Goal: Task Accomplishment & Management: Manage account settings

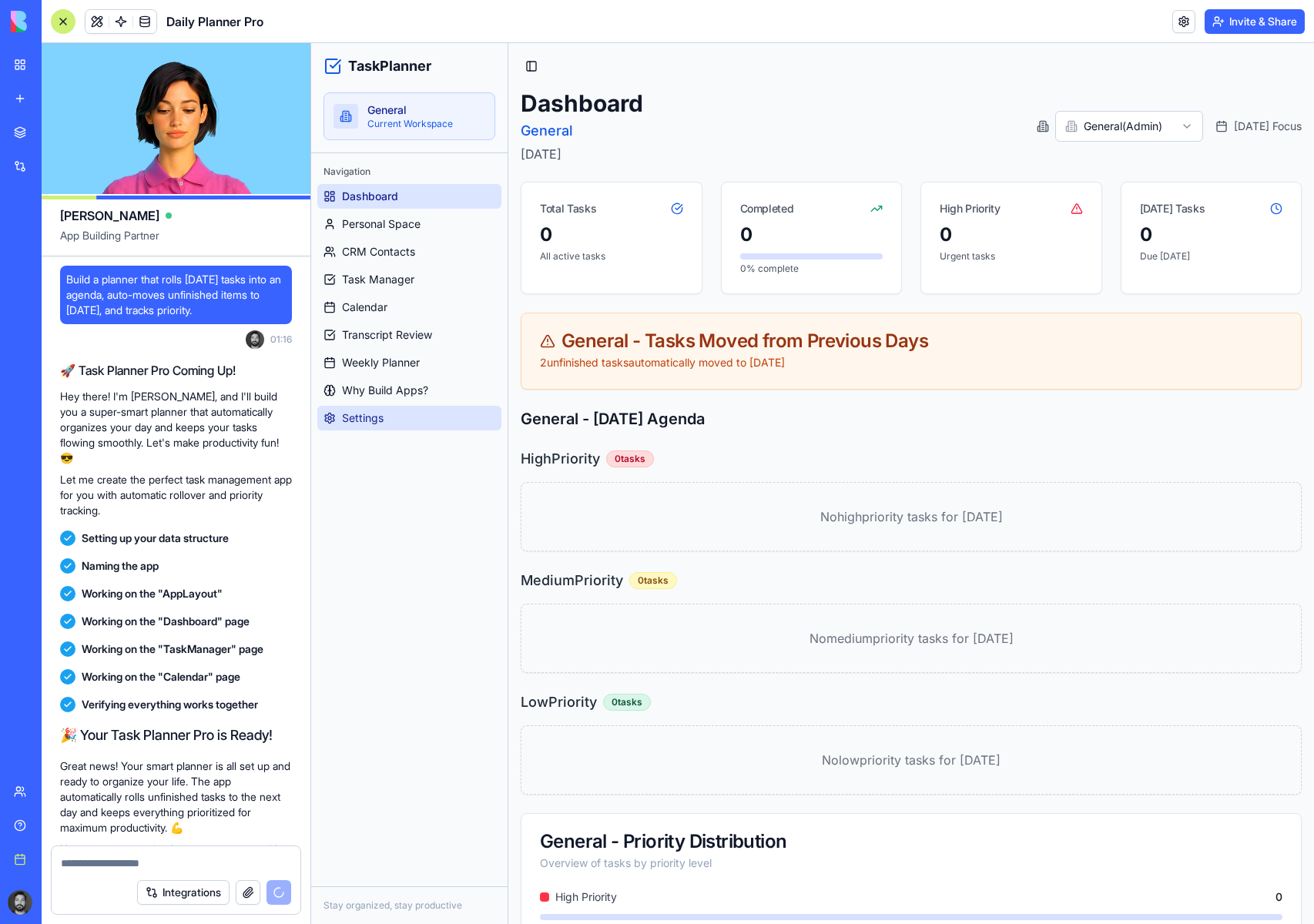
scroll to position [55060, 0]
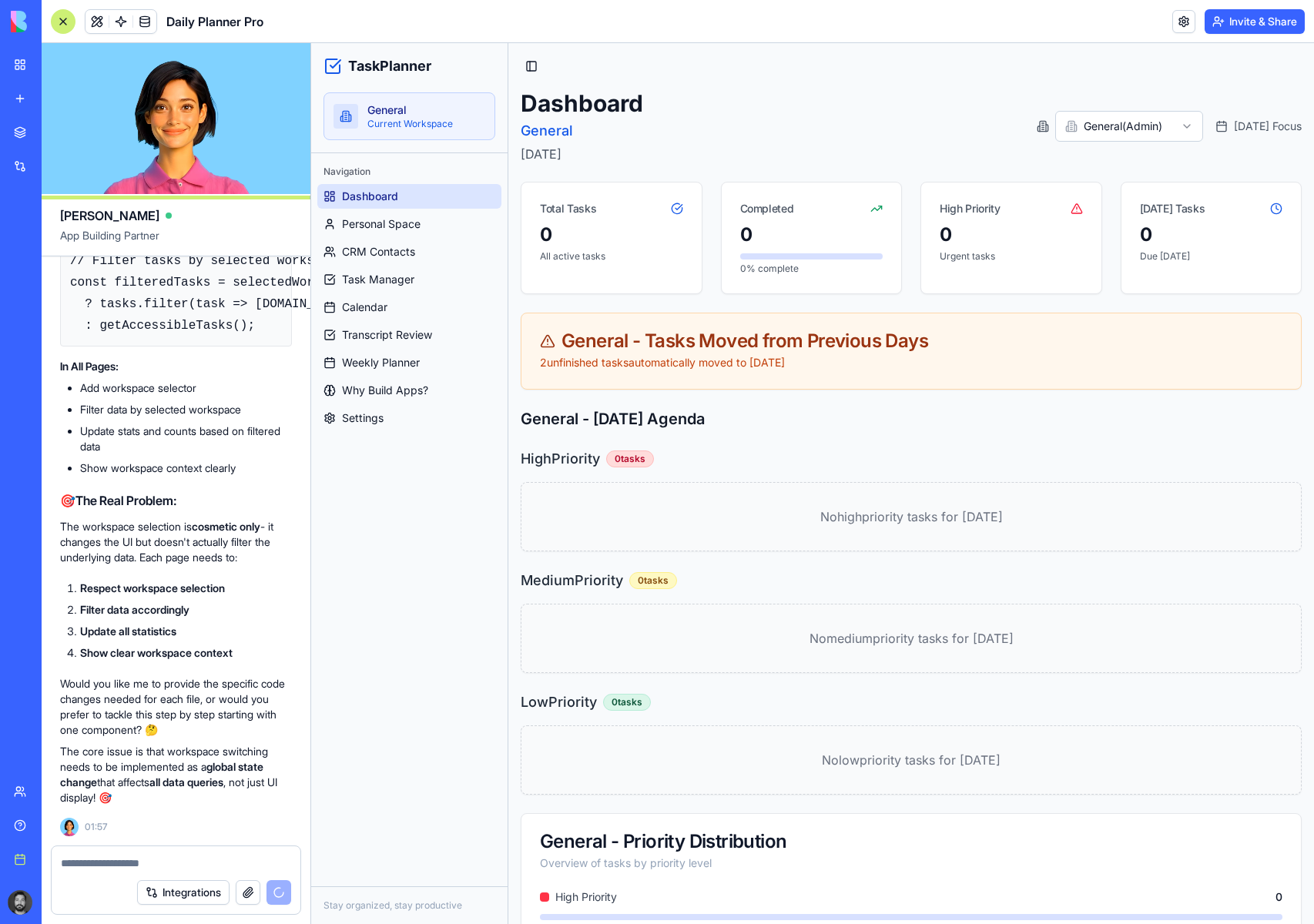
click at [190, 867] on textarea at bounding box center [176, 863] width 230 height 15
click at [162, 864] on textarea at bounding box center [176, 863] width 230 height 15
drag, startPoint x: 129, startPoint y: 711, endPoint x: 165, endPoint y: 726, distance: 39.0
click at [165, 726] on p "Would you like me to provide the specific code changes needed for each file, or…" at bounding box center [176, 707] width 232 height 62
copy p "tackle this step by step starting with one component"
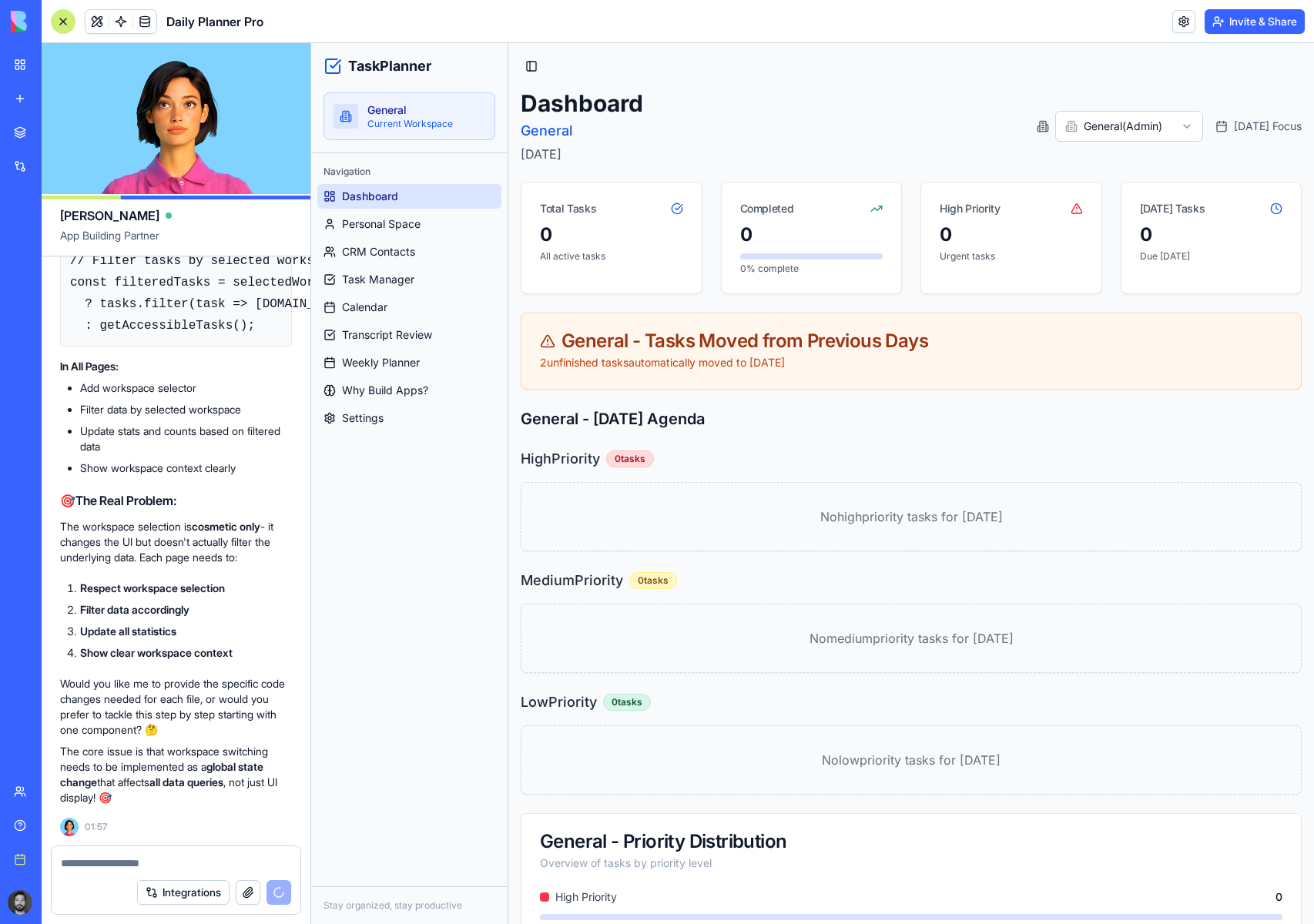
click at [191, 879] on div "Integrations" at bounding box center [176, 892] width 249 height 43
click at [188, 864] on textarea at bounding box center [176, 863] width 230 height 15
paste textarea "**********"
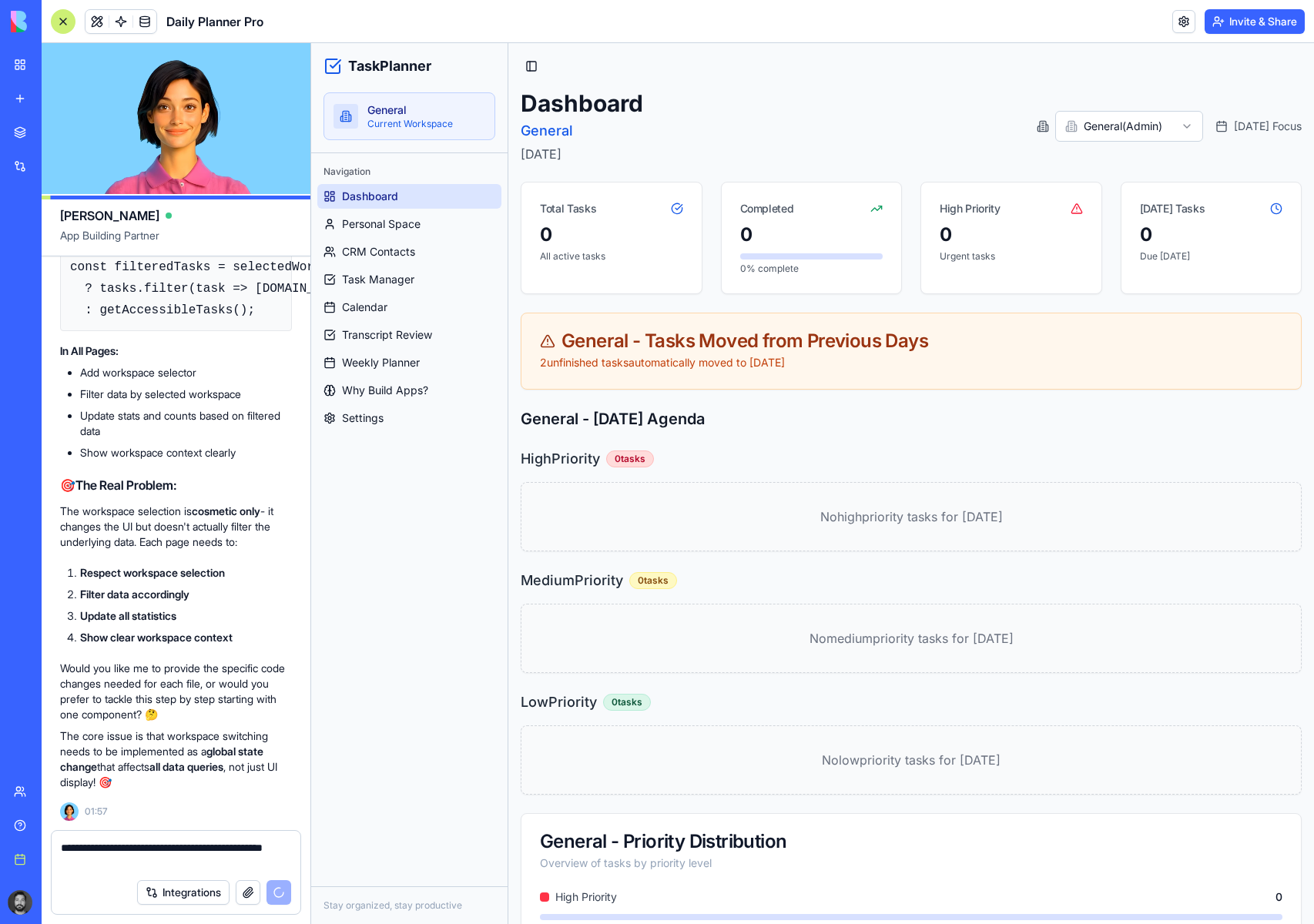
scroll to position [54073, 0]
type textarea "**********"
click at [1114, 129] on html "TaskPlanner General Current Workspace Navigation Dashboard Personal Space CRM C…" at bounding box center [813, 540] width 1003 height 995
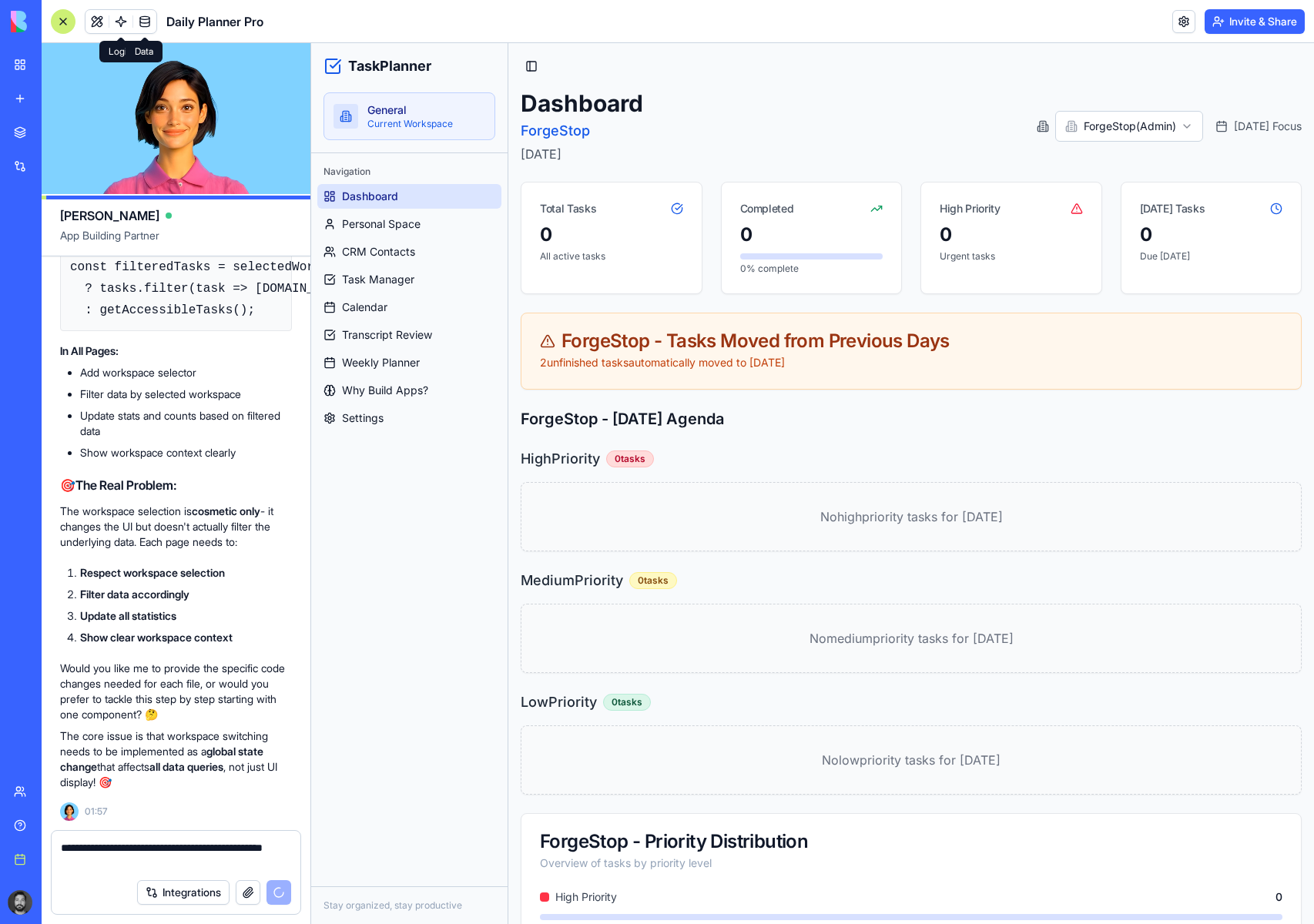
click at [141, 23] on link at bounding box center [144, 21] width 23 height 23
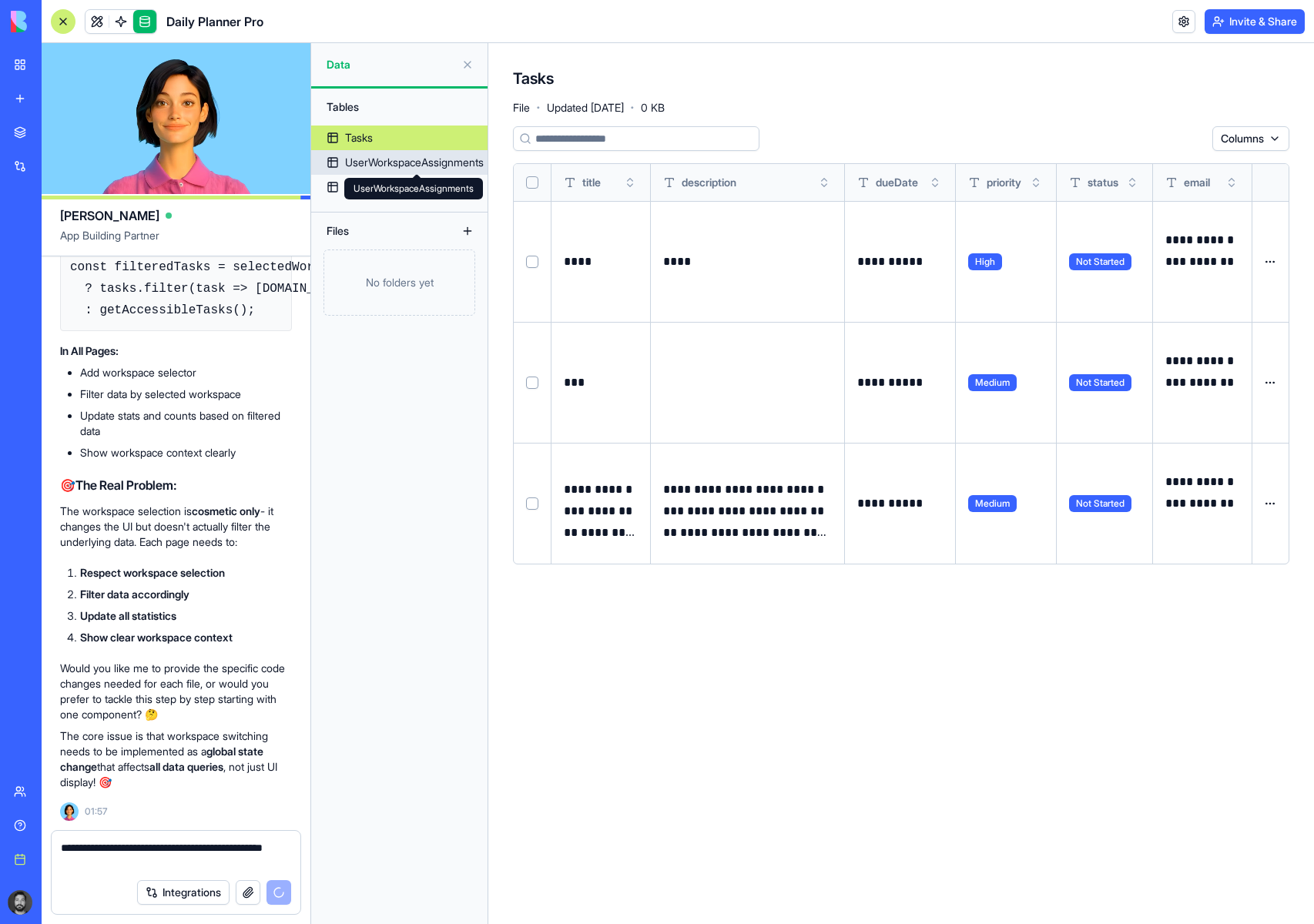
click at [406, 162] on div "UserWorkspaceAssignments" at bounding box center [414, 162] width 139 height 15
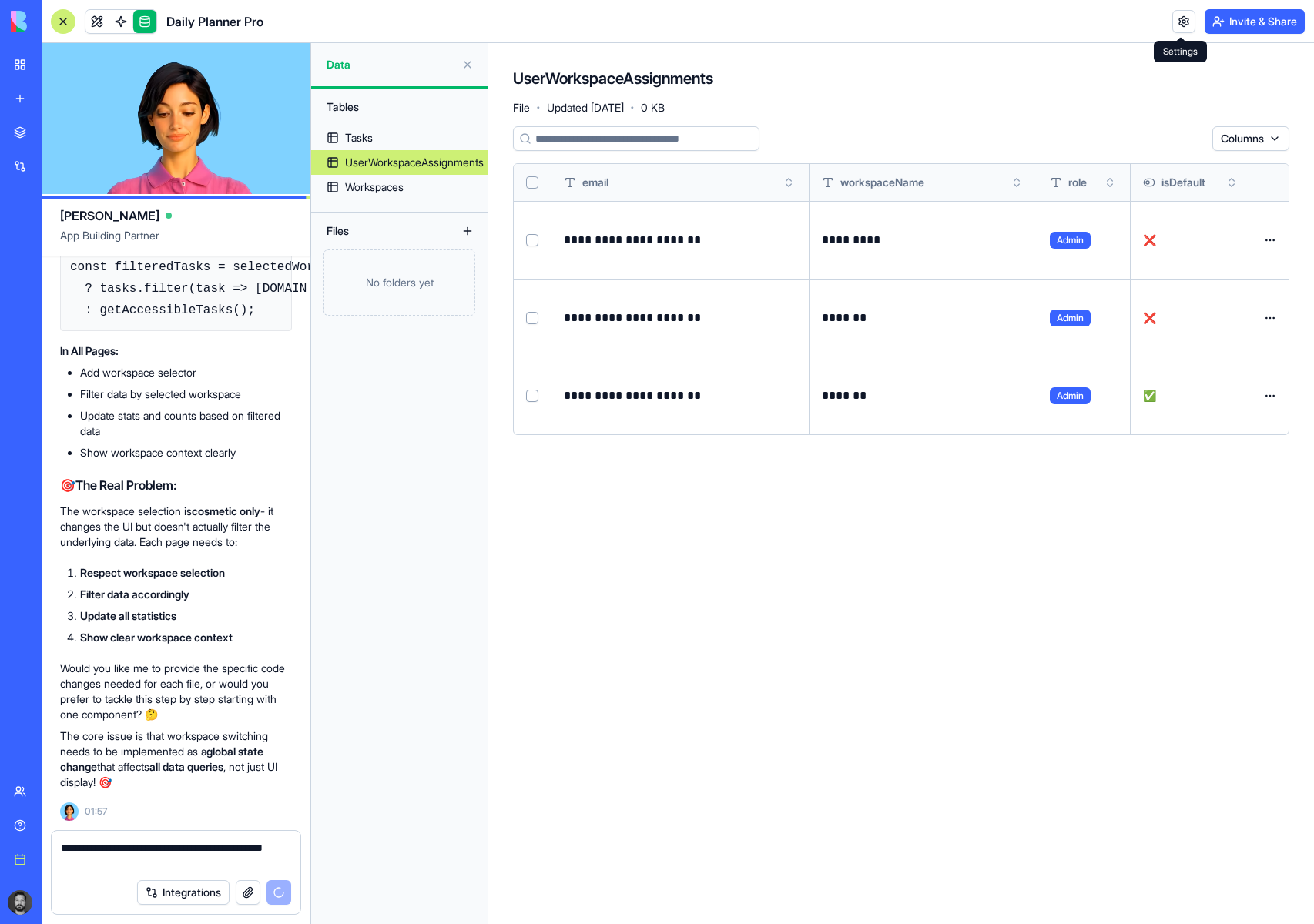
click at [1224, 21] on button "Invite & Share" at bounding box center [1254, 21] width 100 height 24
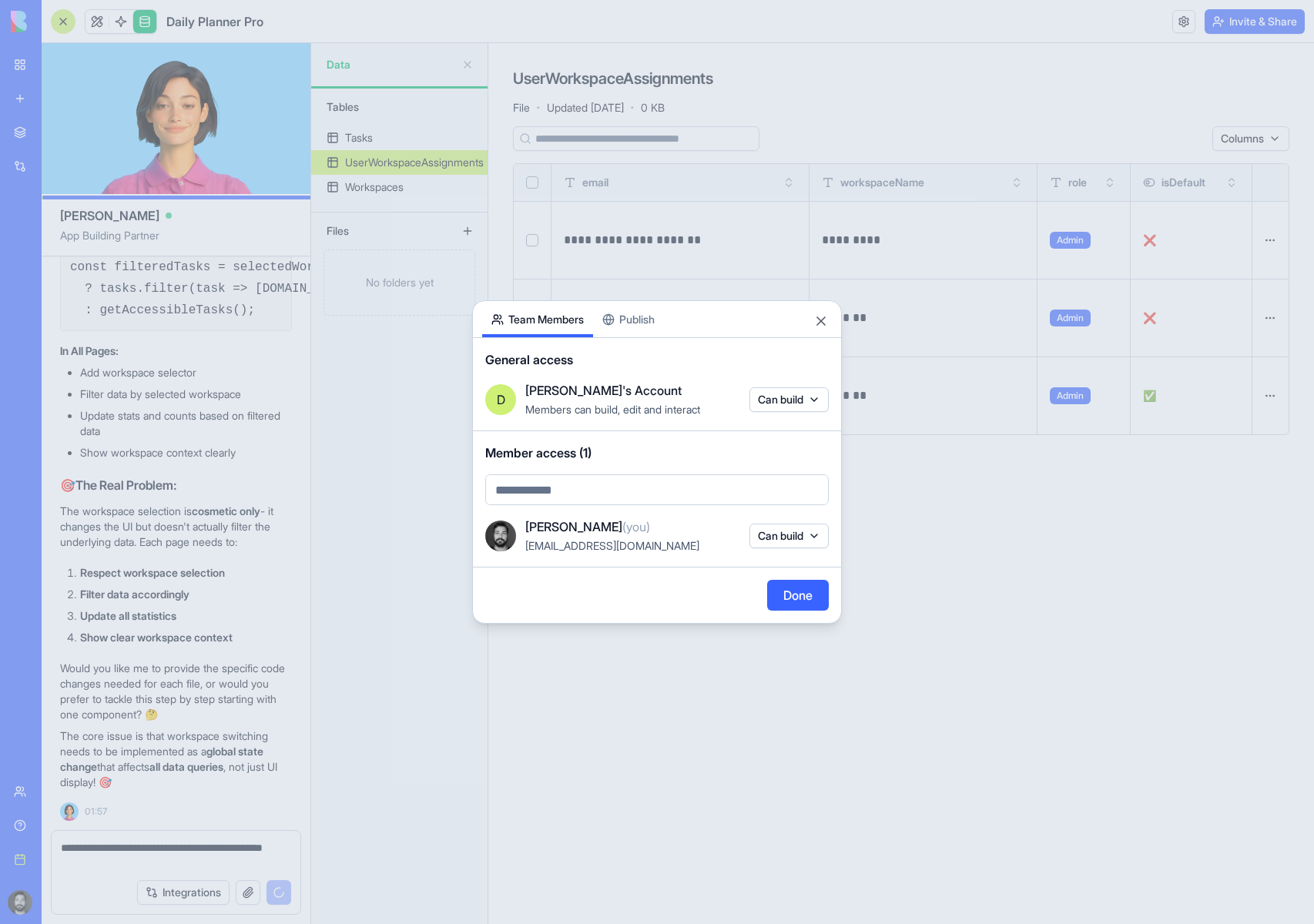
click at [622, 316] on div "Share App Team Members Publish General access D [PERSON_NAME]'s Account Members…" at bounding box center [657, 462] width 370 height 324
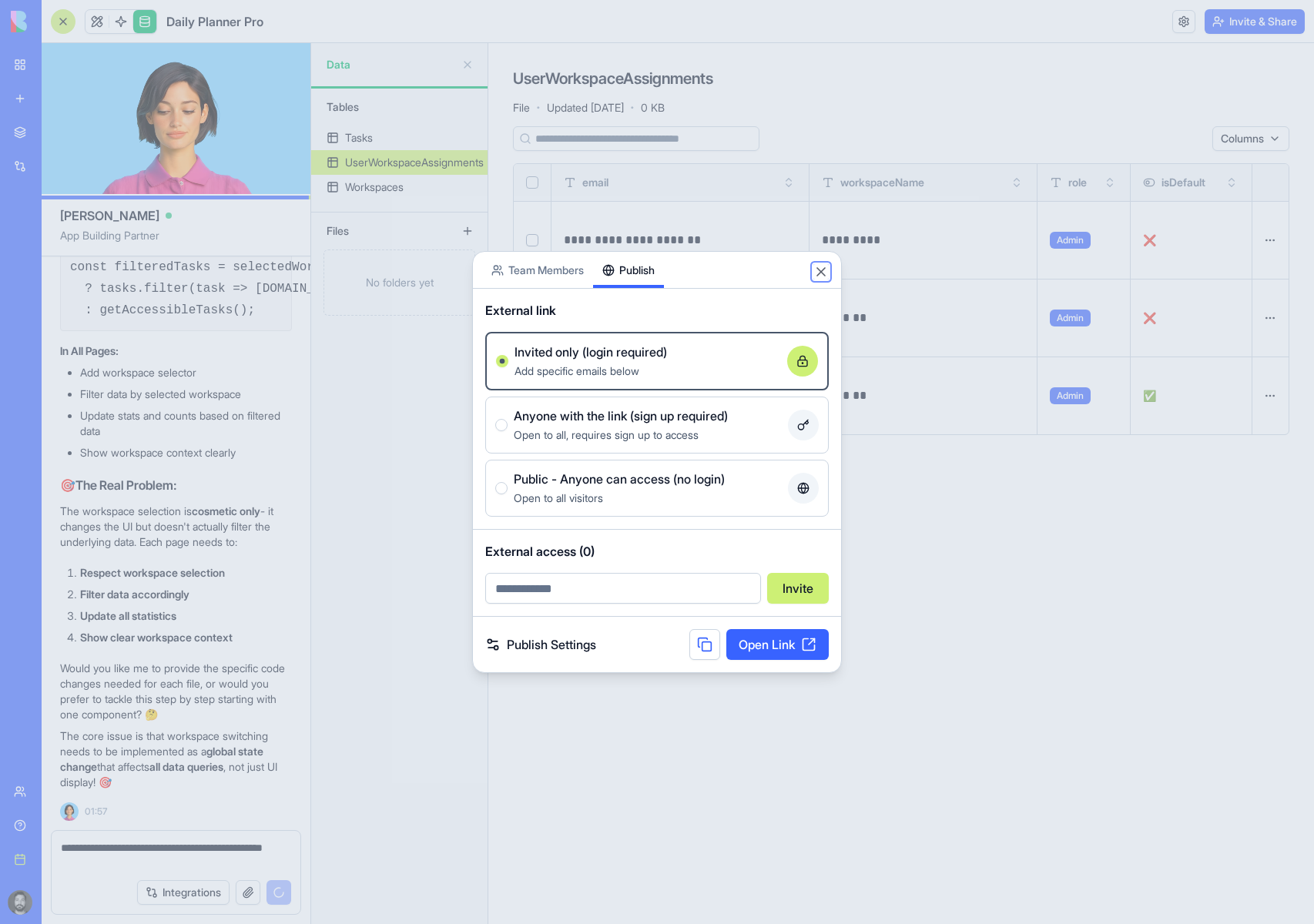
click at [818, 271] on button "Close" at bounding box center [821, 272] width 15 height 15
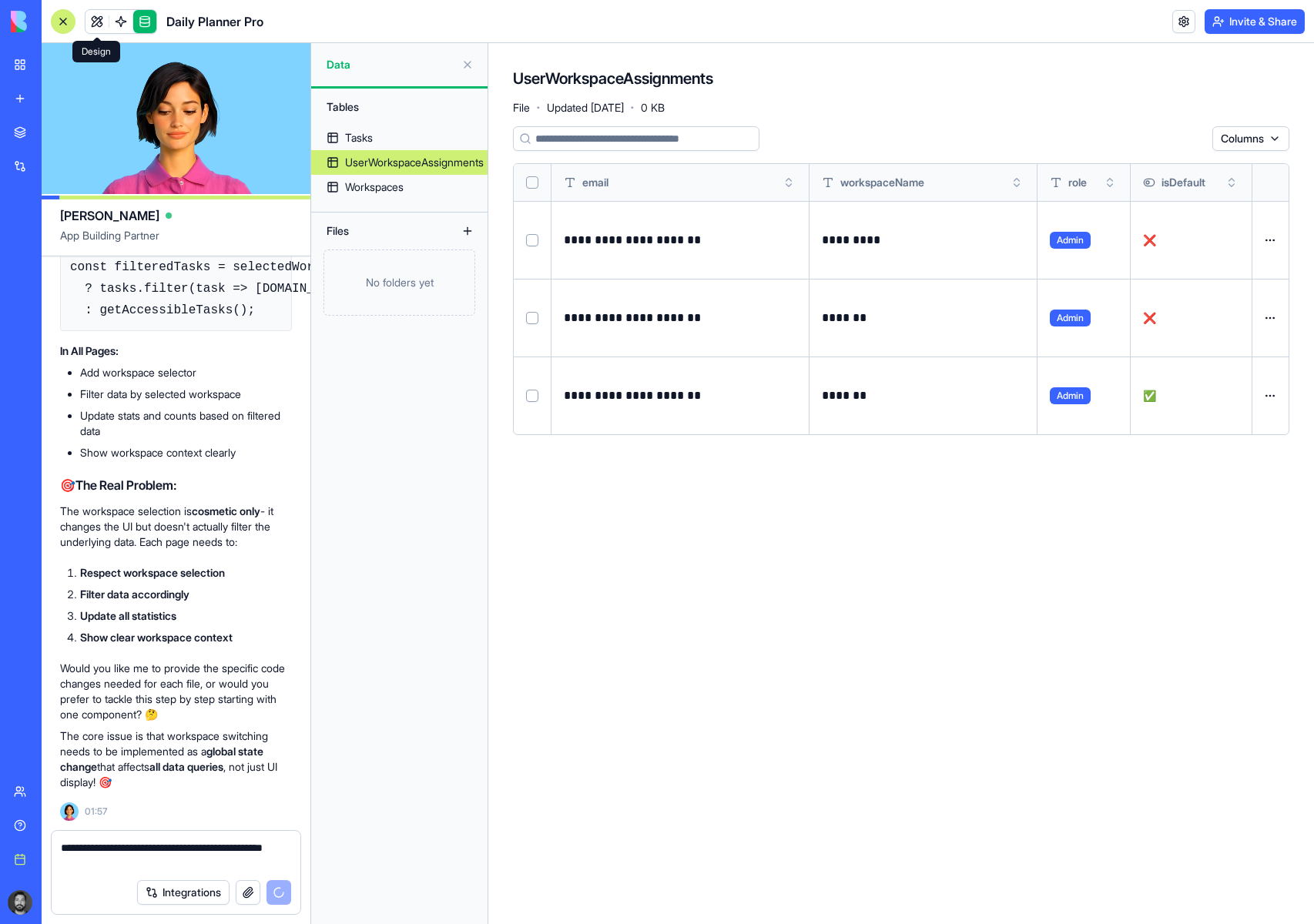
click at [104, 21] on link at bounding box center [97, 21] width 23 height 23
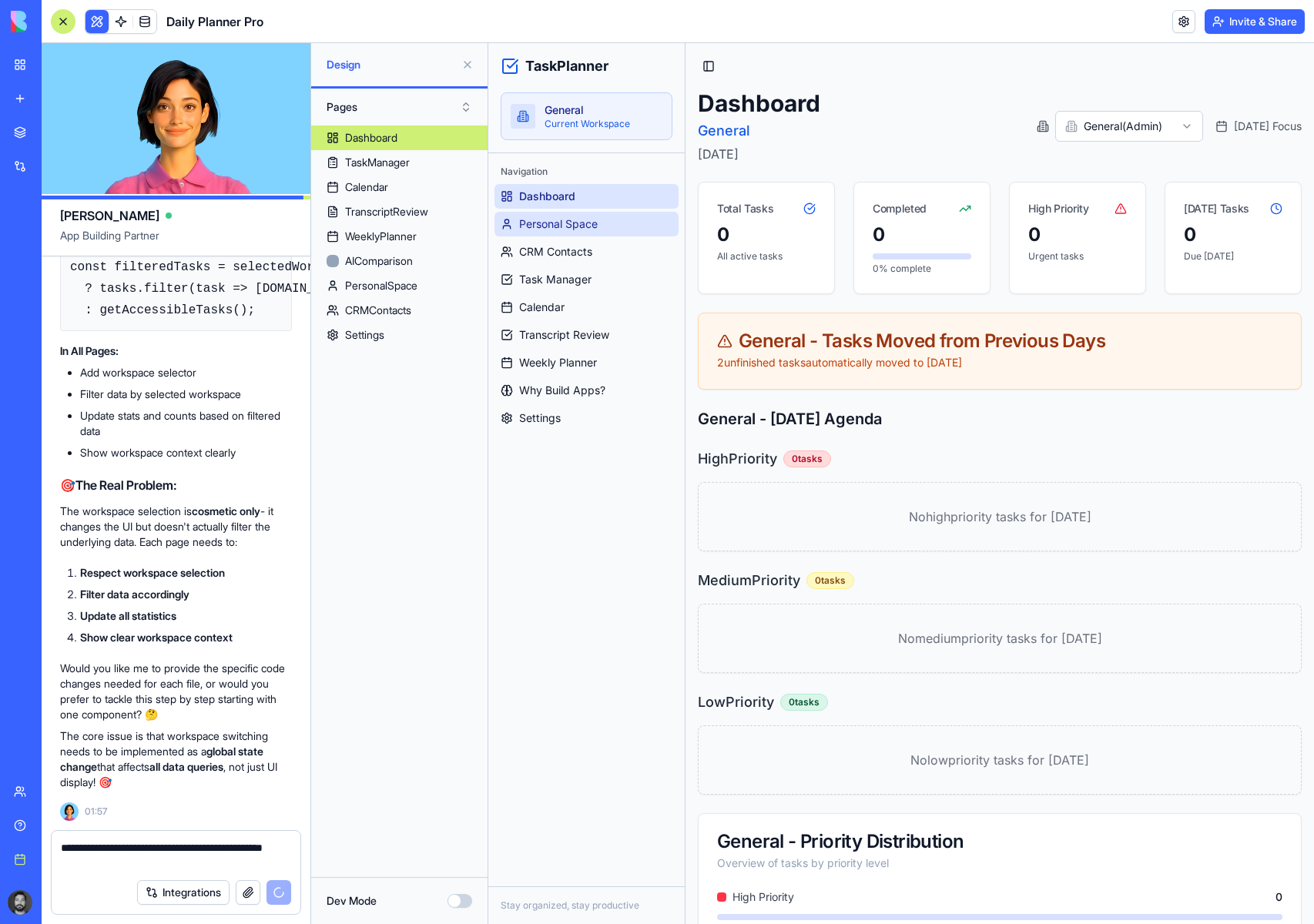
click at [586, 216] on link "Personal Space" at bounding box center [586, 224] width 184 height 24
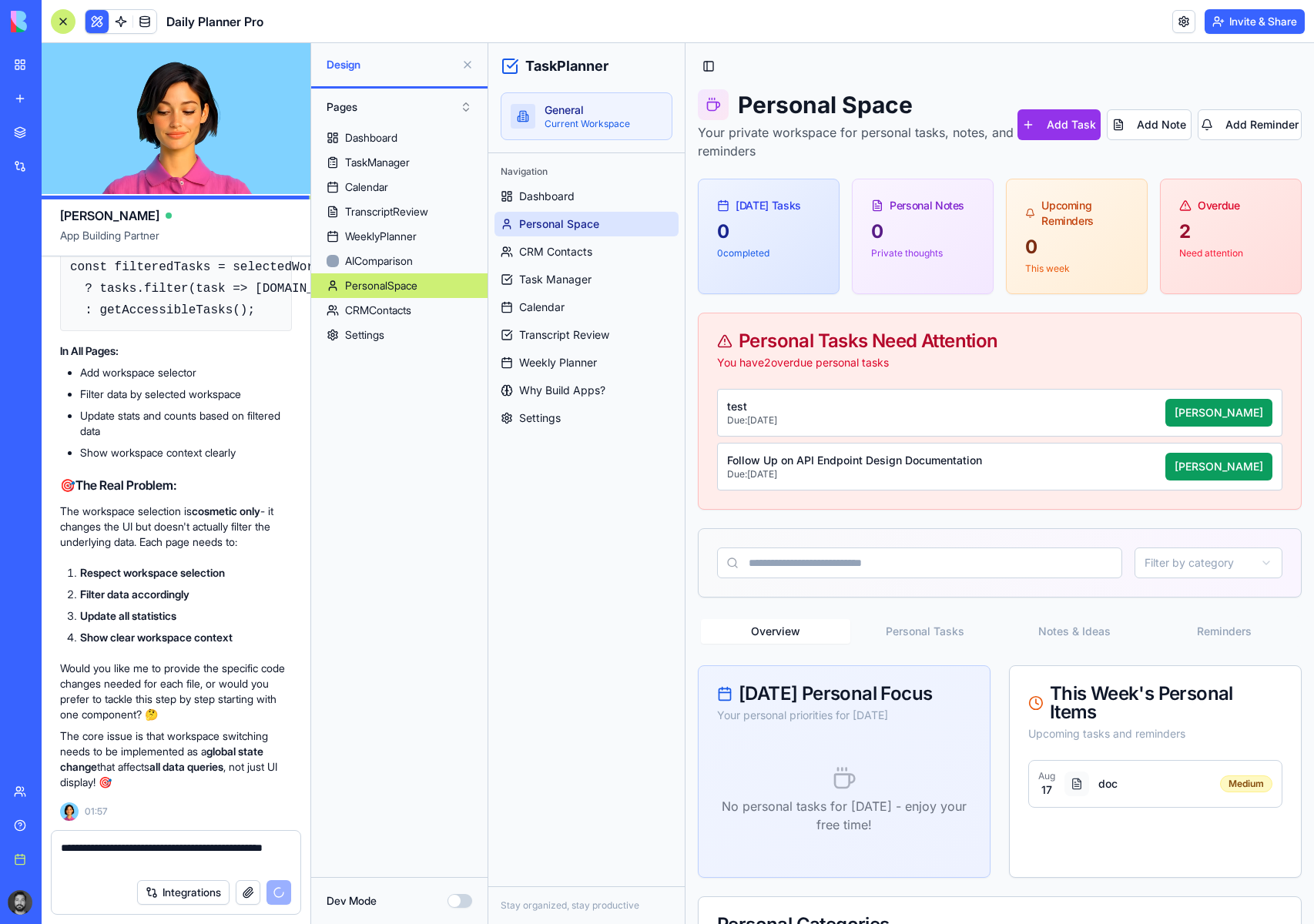
click at [559, 435] on div "Navigation Dashboard Personal Space CRM Contacts Task Manager Calendar Transcri…" at bounding box center [586, 294] width 196 height 283
click at [557, 427] on link "Settings" at bounding box center [586, 418] width 184 height 24
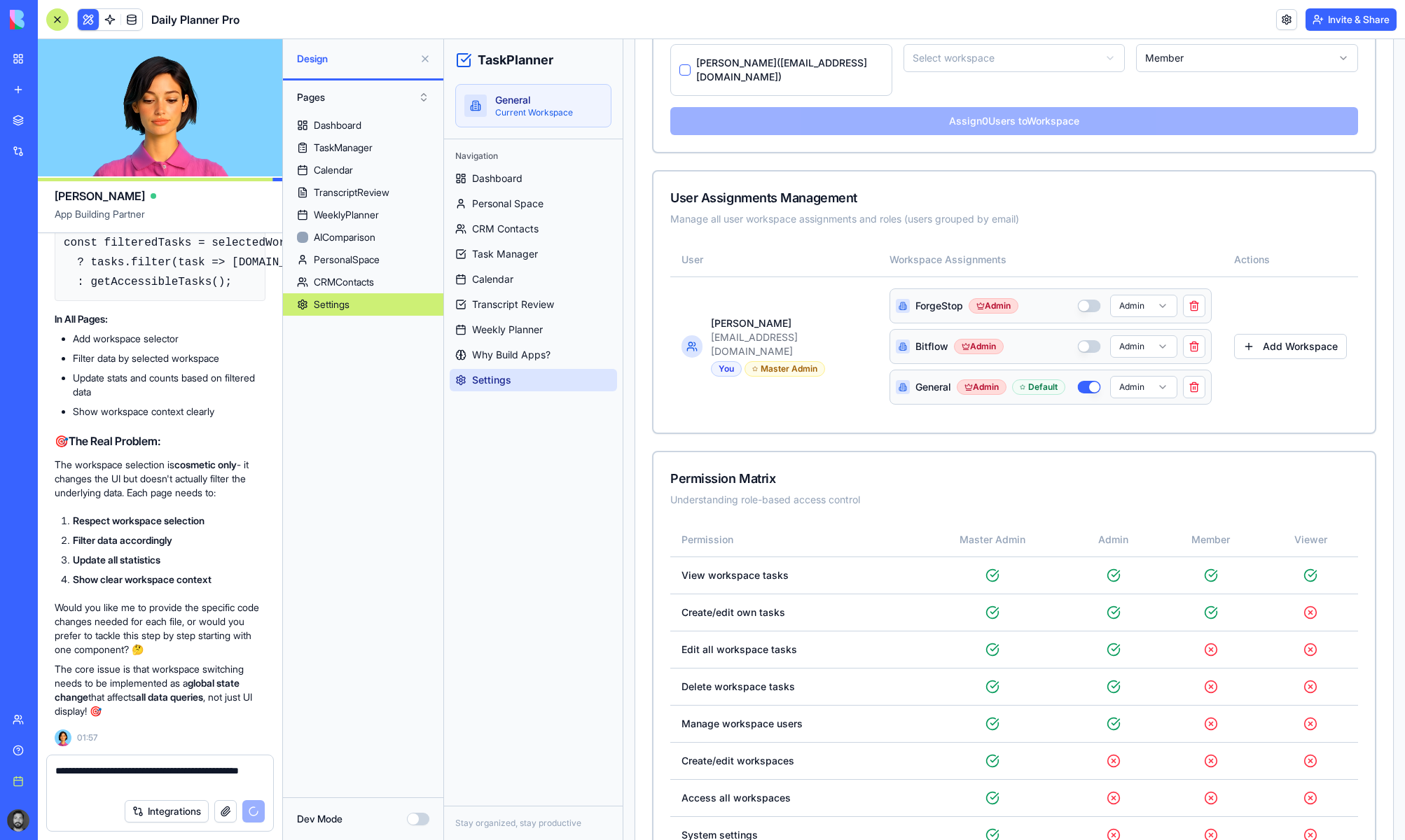
scroll to position [560, 0]
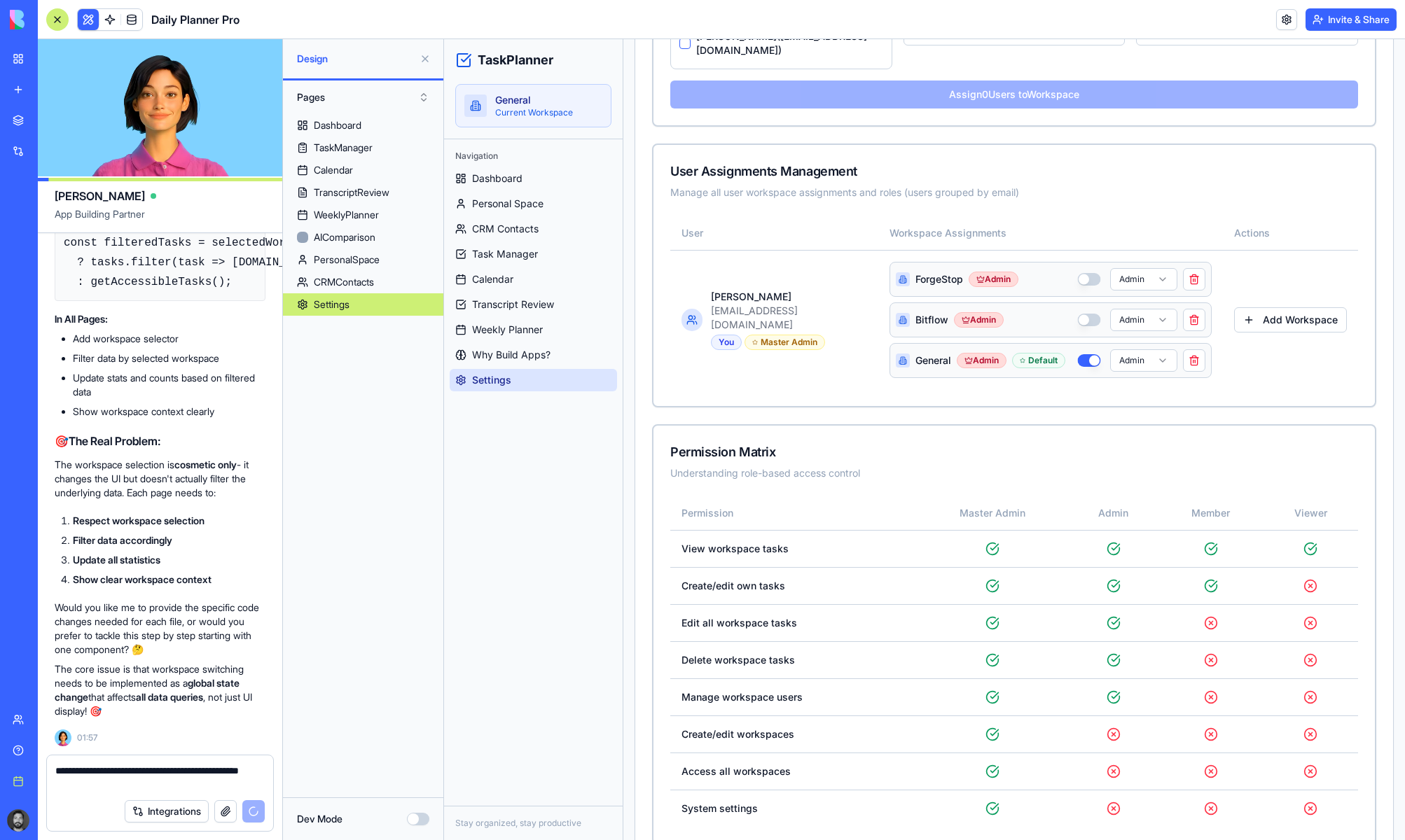
click at [56, 711] on link "Team" at bounding box center [32, 720] width 56 height 28
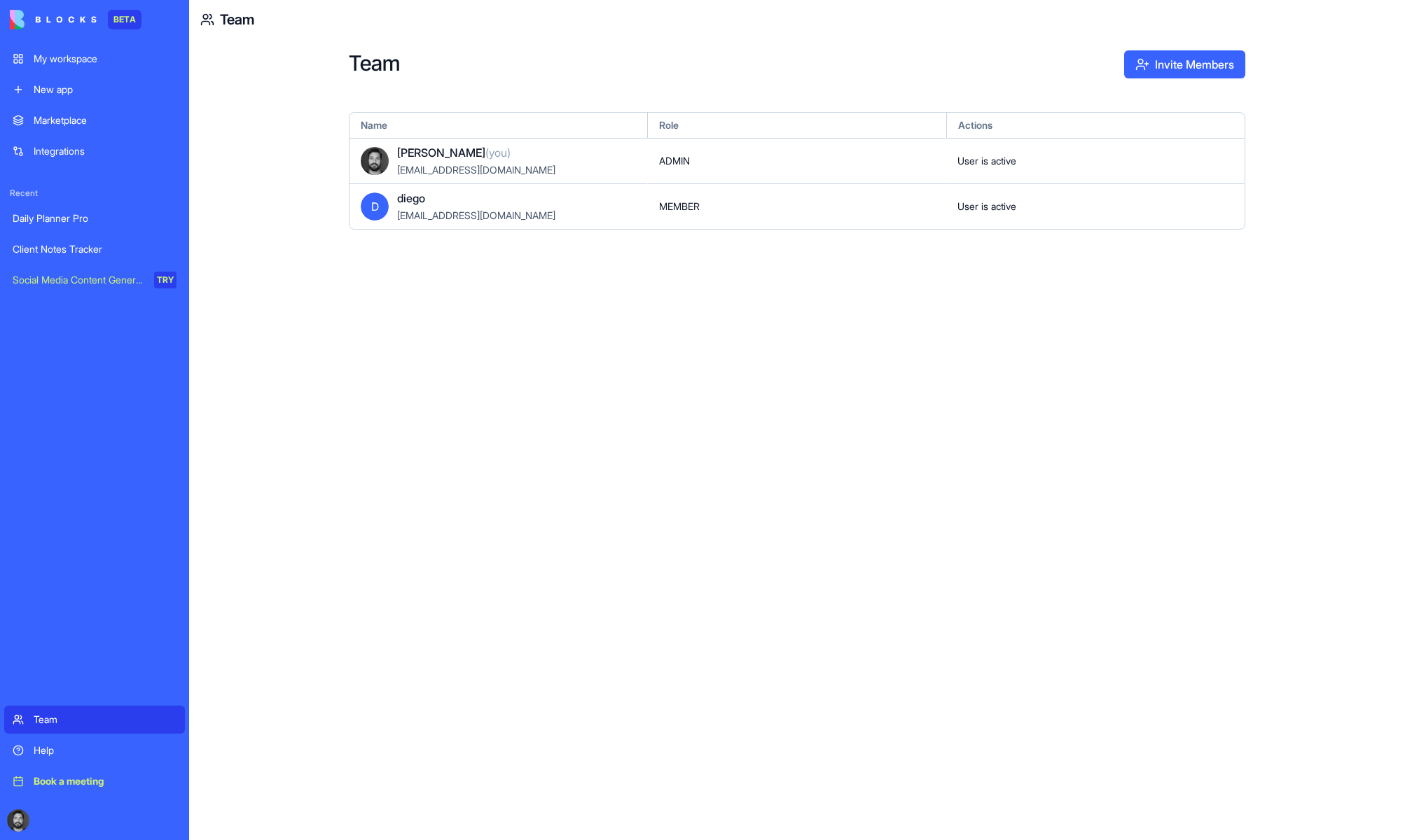
click at [676, 202] on span "MEMBER" at bounding box center [679, 206] width 41 height 14
click at [1179, 66] on button "Invite Members" at bounding box center [1184, 64] width 121 height 28
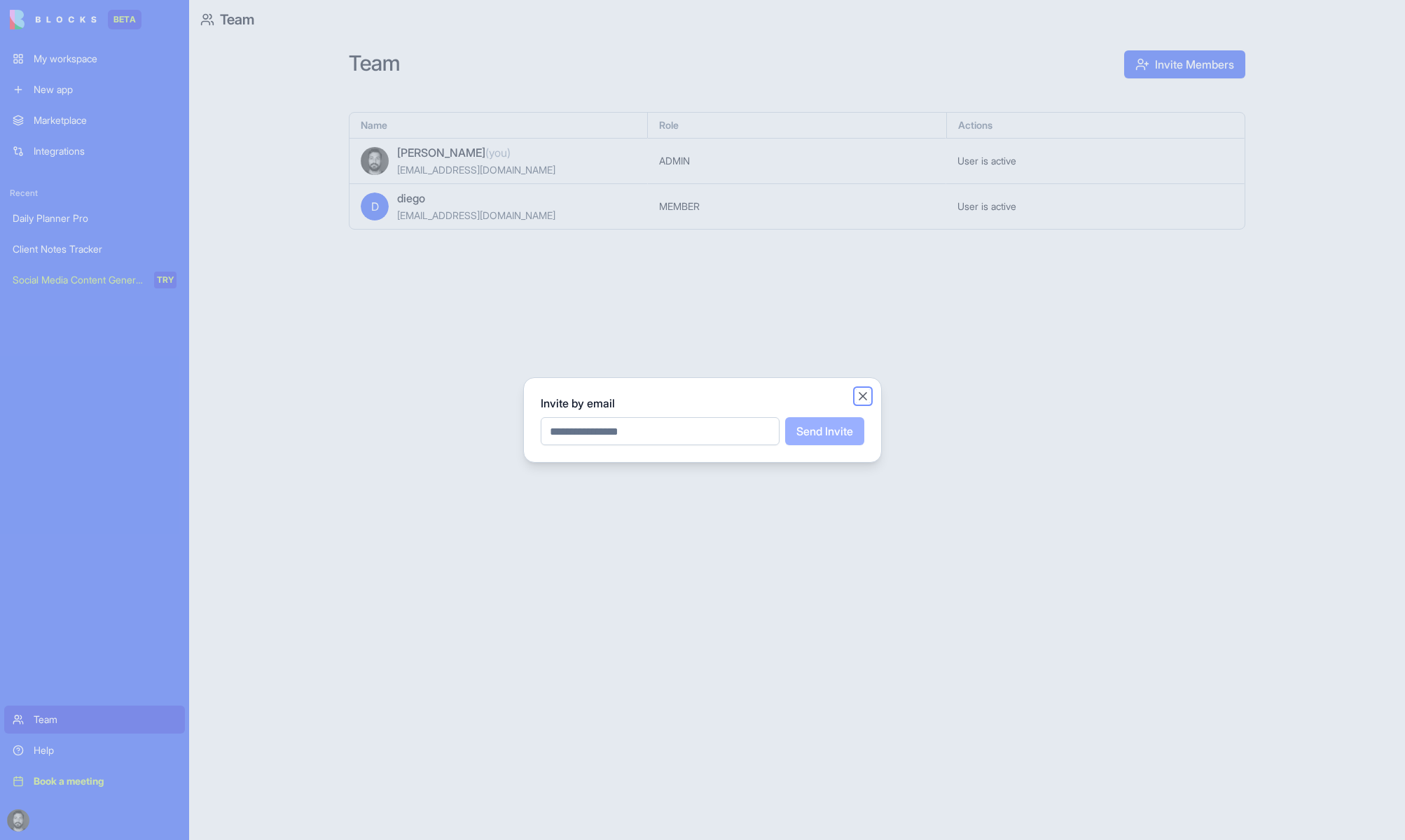
click at [863, 400] on button "Close" at bounding box center [862, 396] width 14 height 14
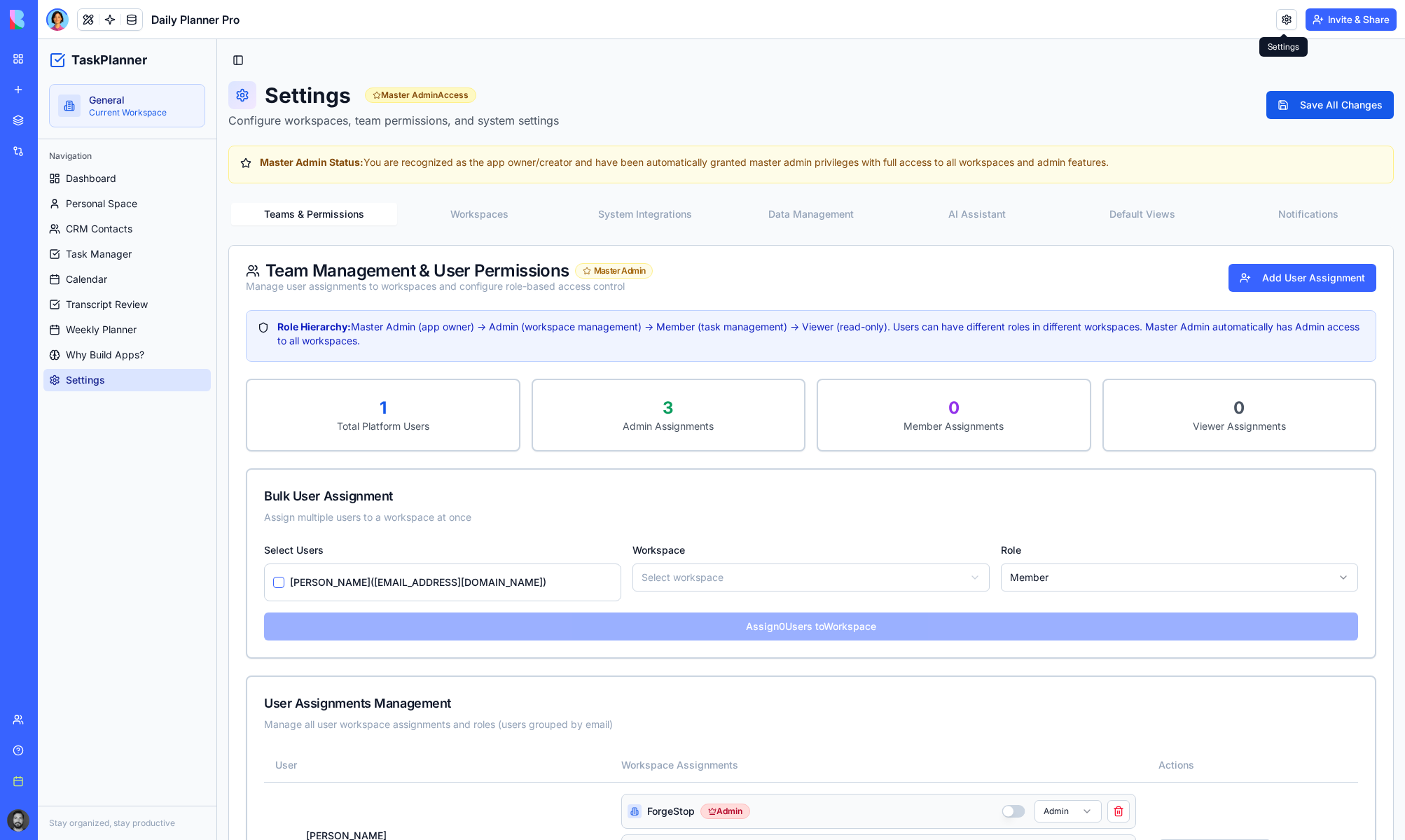
click at [1194, 23] on link at bounding box center [1286, 19] width 21 height 21
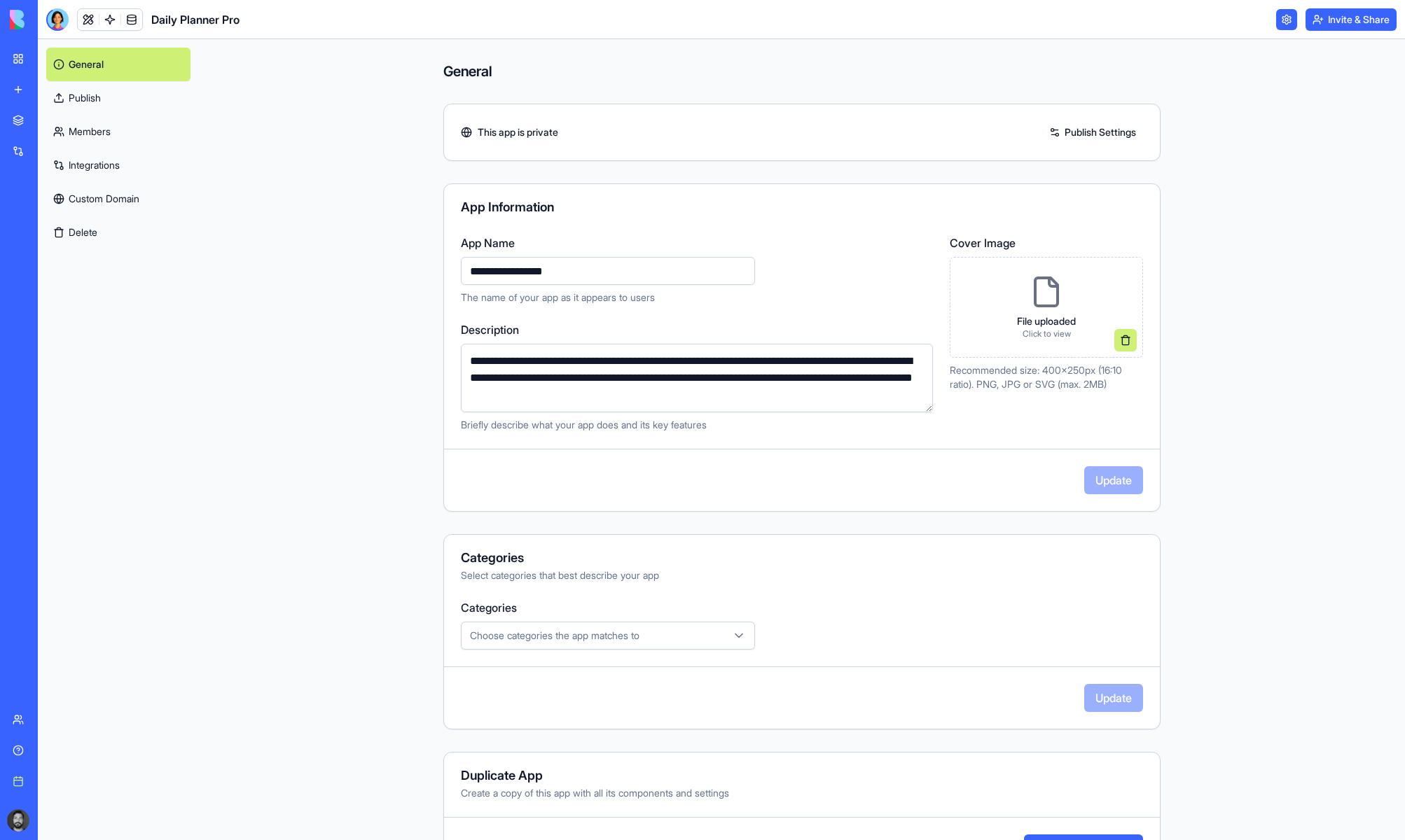
click at [89, 129] on link "Members" at bounding box center [119, 132] width 145 height 34
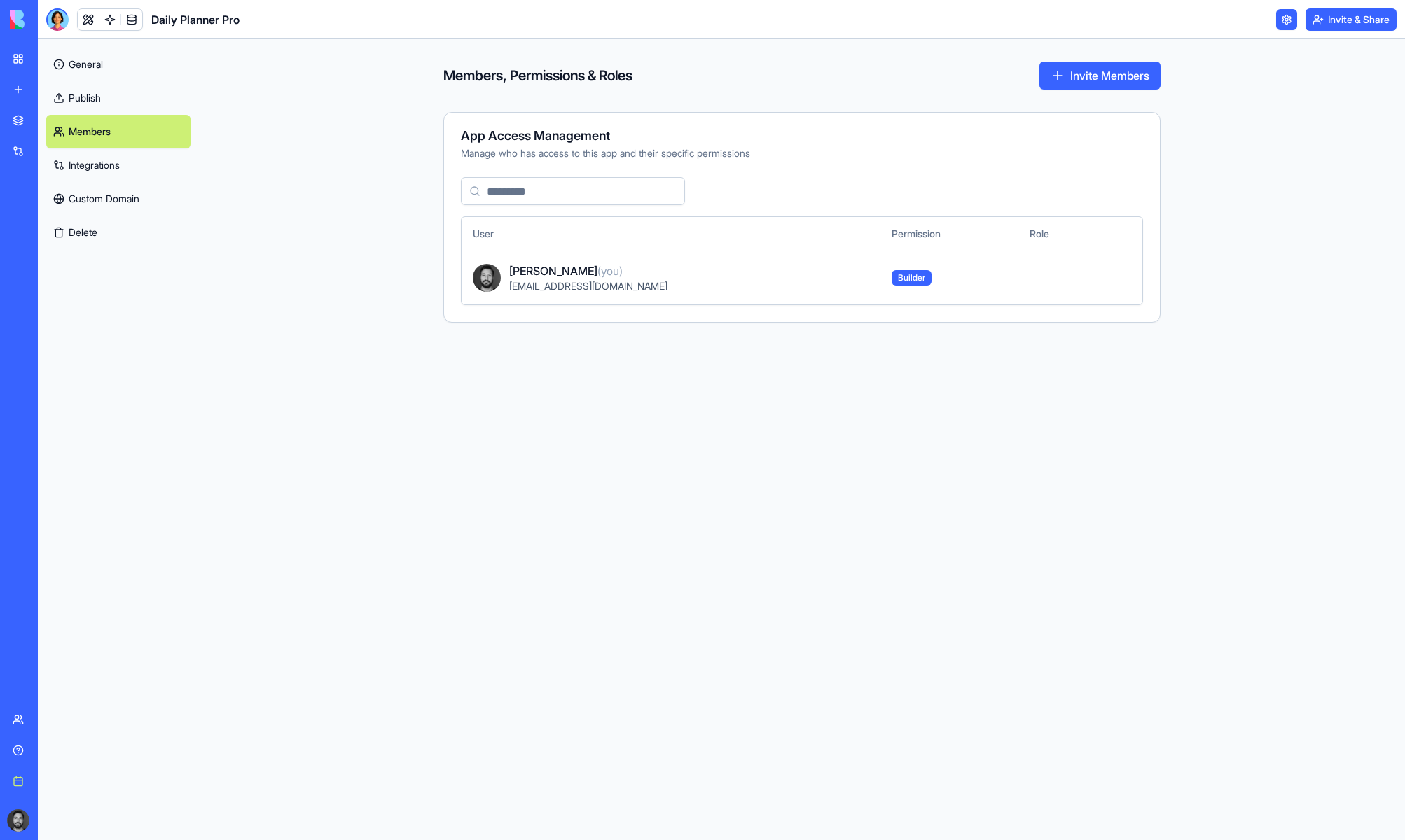
click at [1073, 76] on button "Invite Members" at bounding box center [1100, 76] width 121 height 28
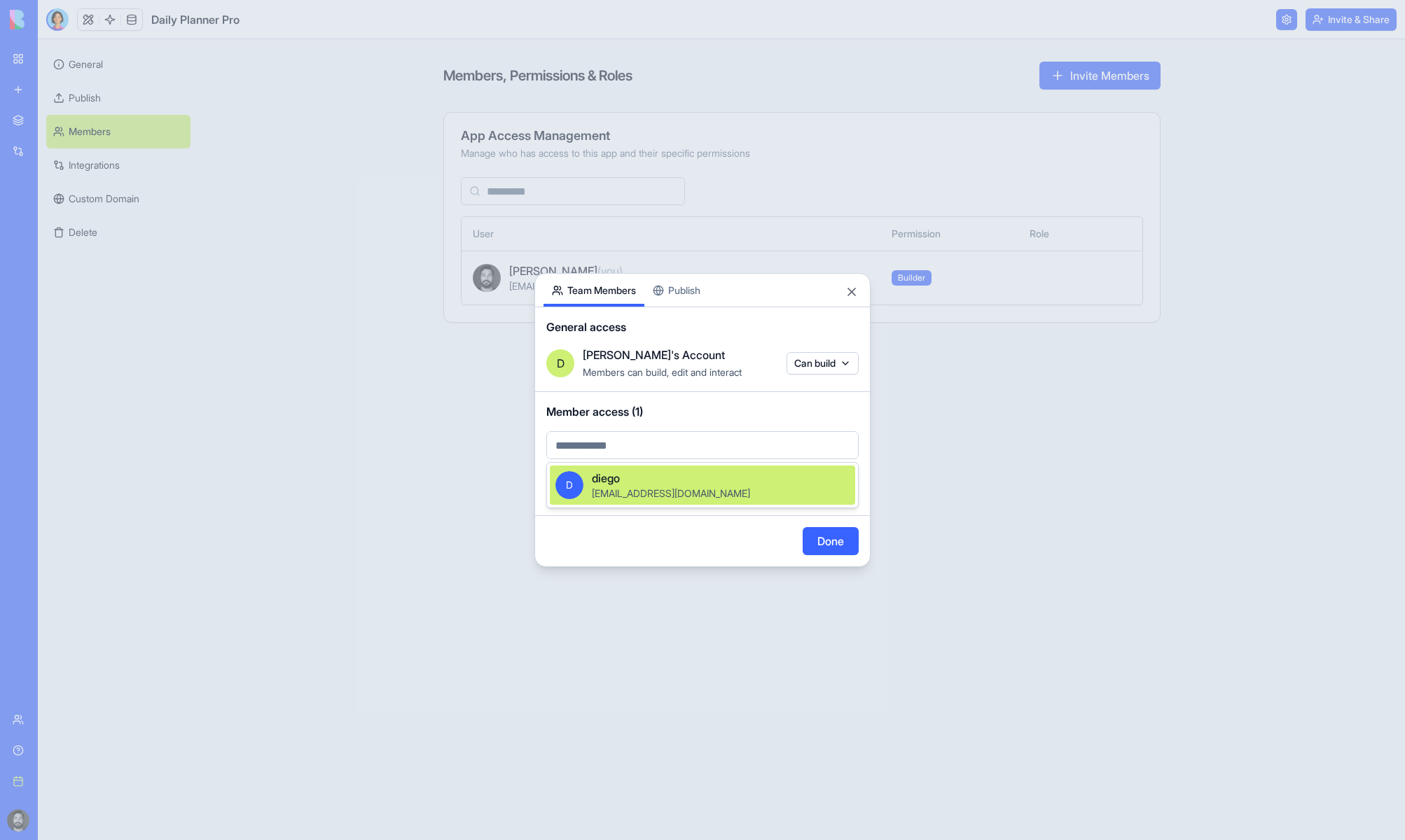
click at [673, 440] on body "BETA My workspace New app Marketplace Integrations Recent Daily Planner Pro Cli…" at bounding box center [702, 420] width 1405 height 840
click at [673, 503] on div "D [PERSON_NAME] [PERSON_NAME][EMAIL_ADDRESS][DOMAIN_NAME]" at bounding box center [702, 485] width 305 height 39
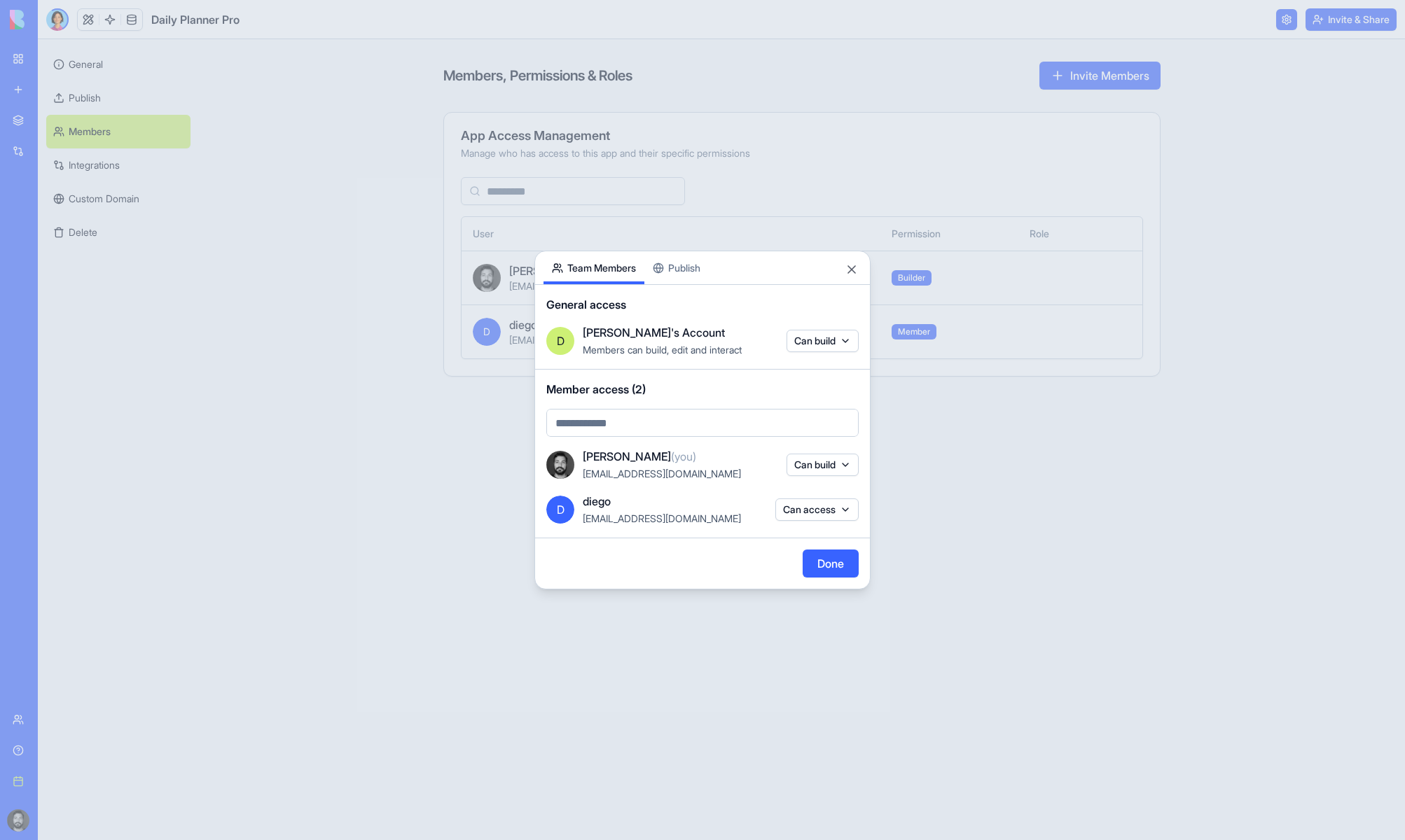
click at [829, 508] on button "Can access" at bounding box center [816, 510] width 83 height 22
click at [707, 552] on div at bounding box center [702, 420] width 1405 height 840
click at [841, 571] on button "Done" at bounding box center [830, 563] width 56 height 28
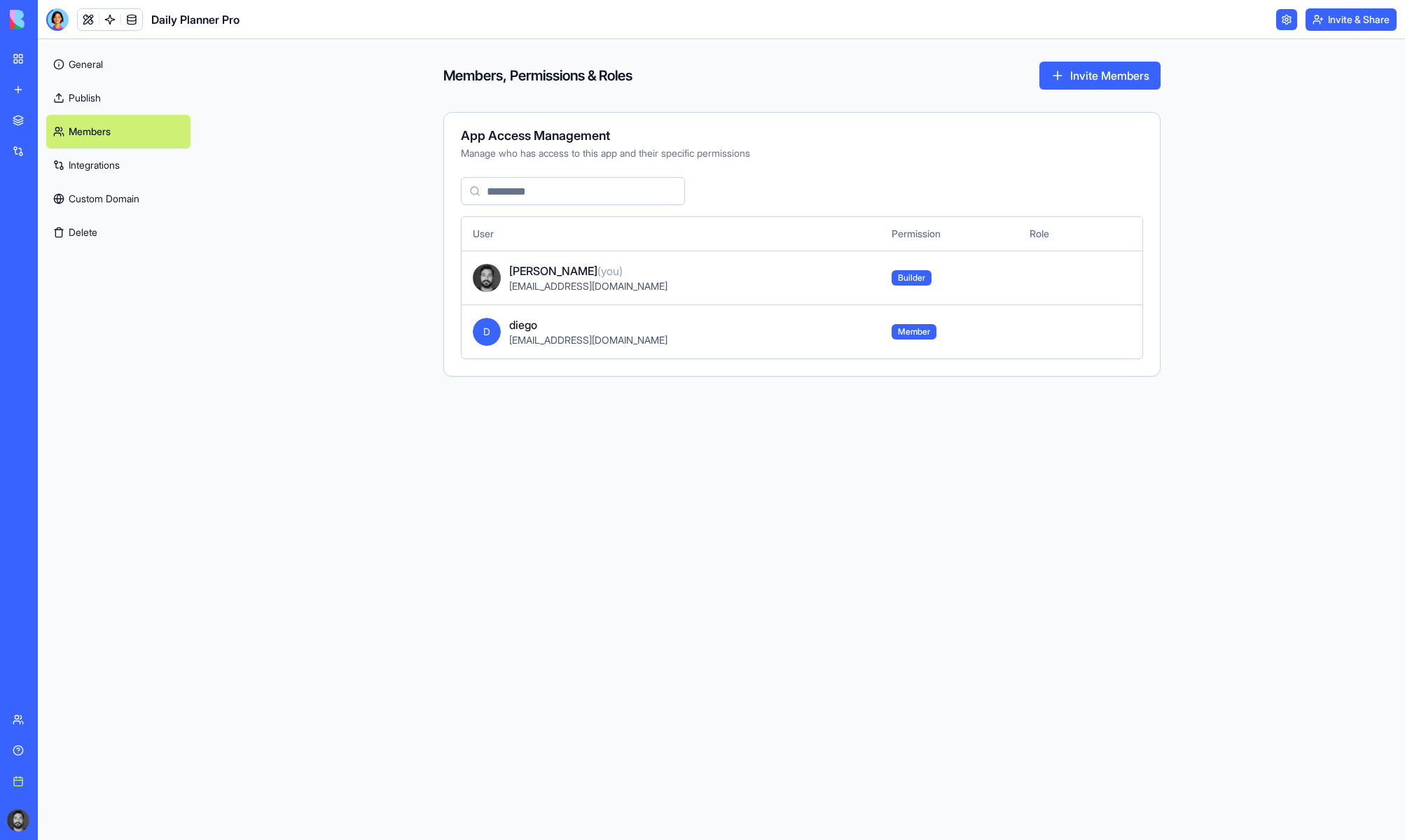
click at [1194, 13] on button "Invite & Share" at bounding box center [1350, 19] width 91 height 22
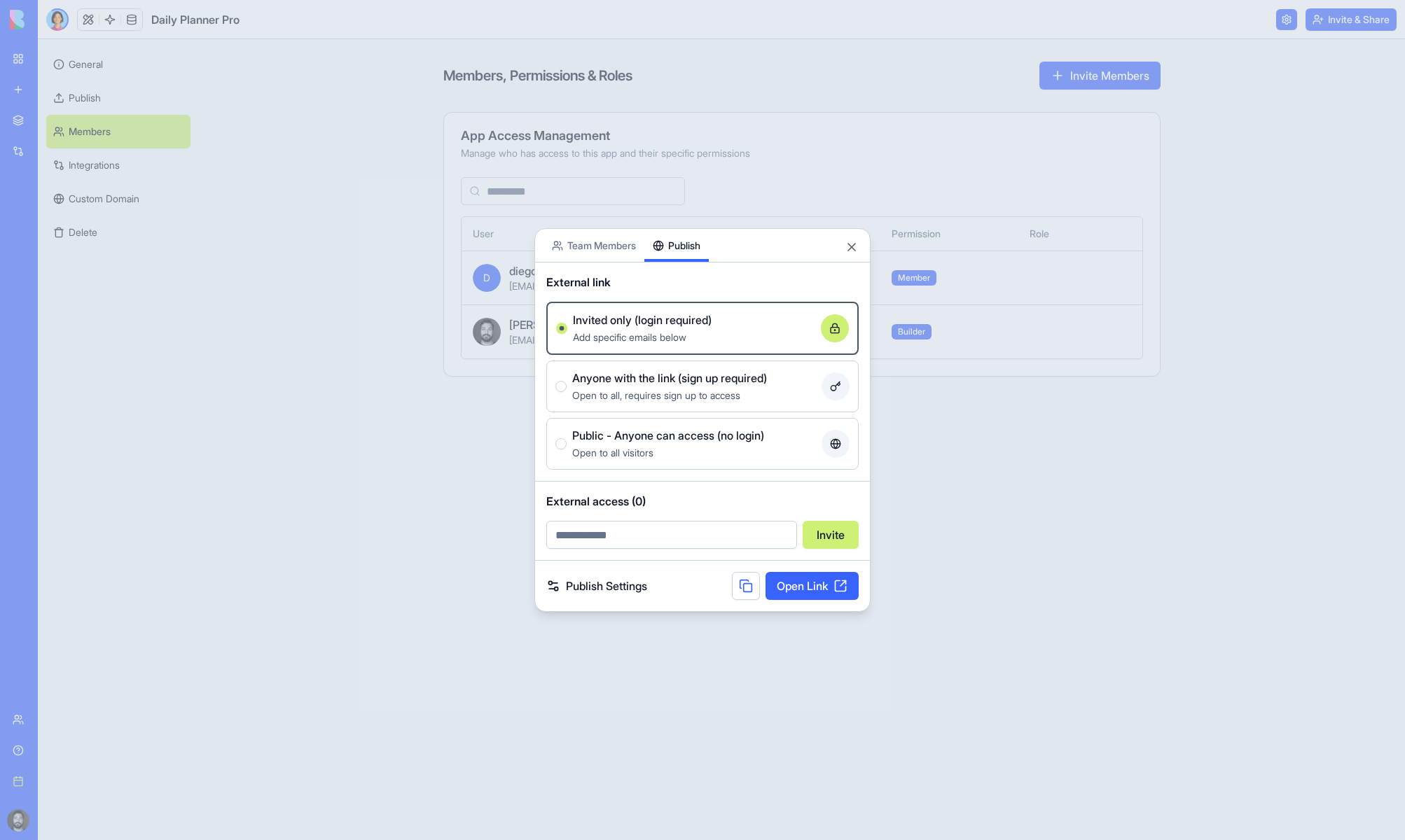
click at [677, 263] on div "Share App Team Members Publish External link Invited only (login required) Add …" at bounding box center [702, 420] width 336 height 383
click at [735, 588] on button at bounding box center [746, 586] width 28 height 28
drag, startPoint x: 903, startPoint y: 611, endPoint x: 899, endPoint y: 589, distance: 22.4
click at [903, 609] on div at bounding box center [702, 420] width 1405 height 840
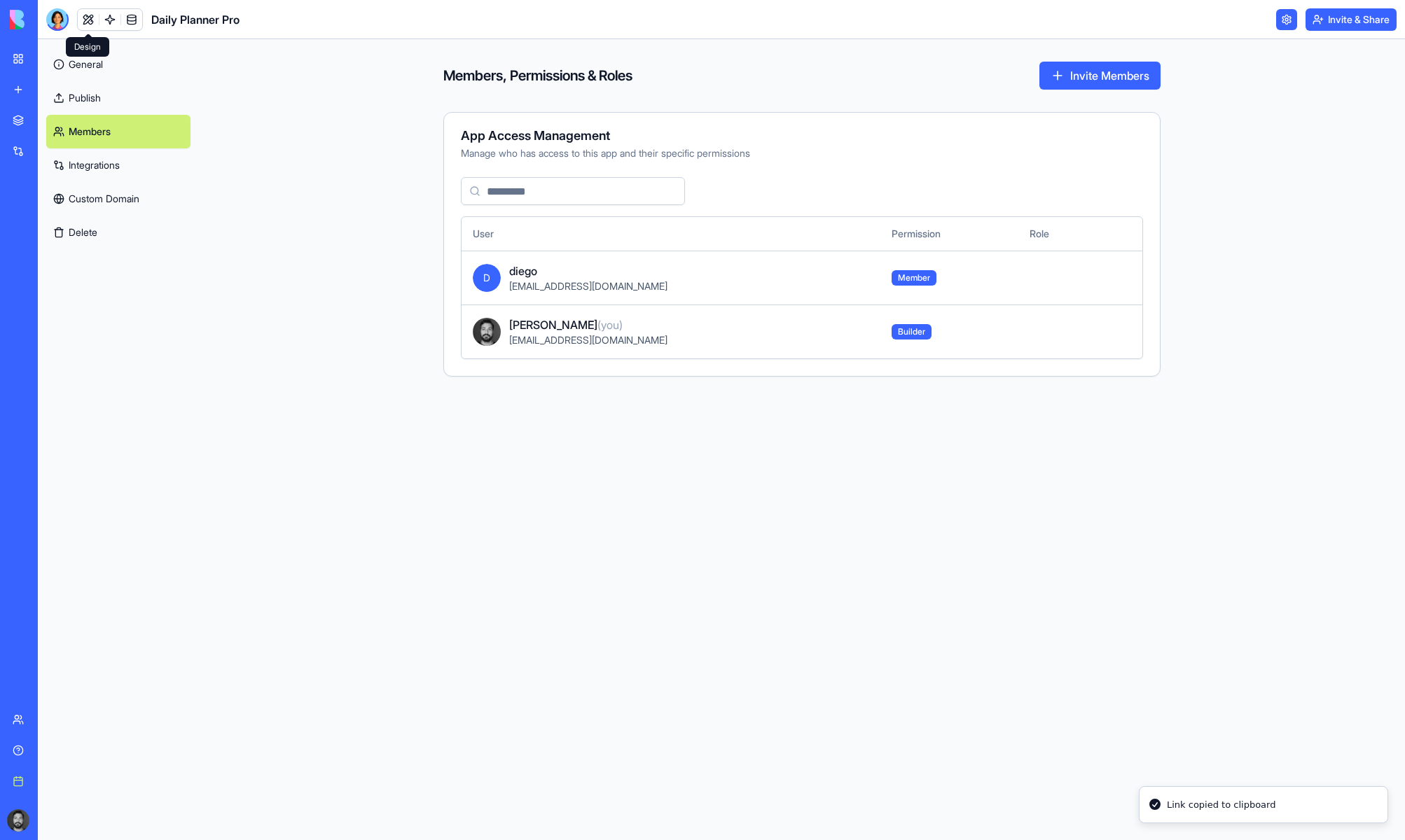
click at [59, 21] on div at bounding box center [58, 19] width 22 height 22
click at [58, 19] on div at bounding box center [58, 19] width 22 height 22
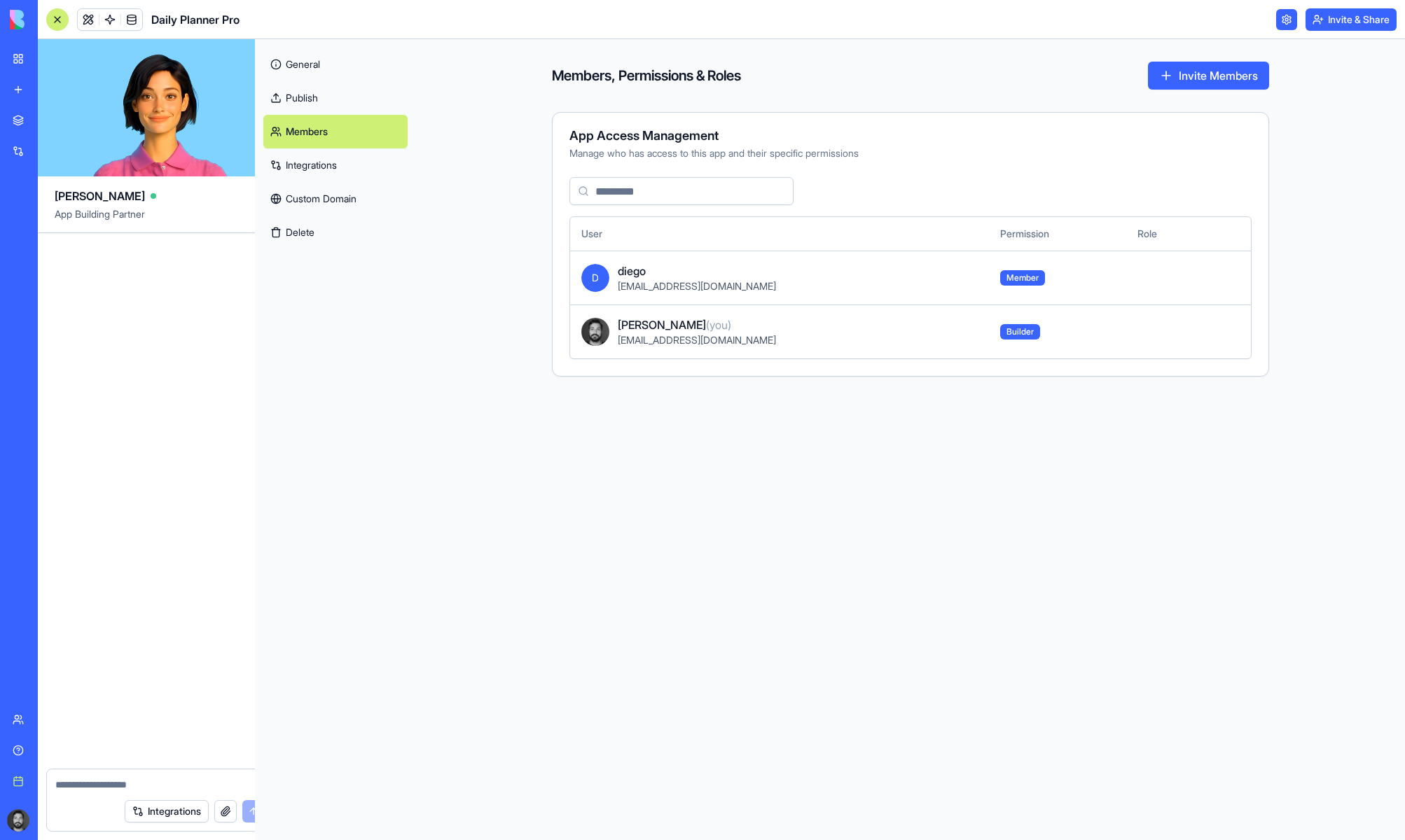
scroll to position [50169, 0]
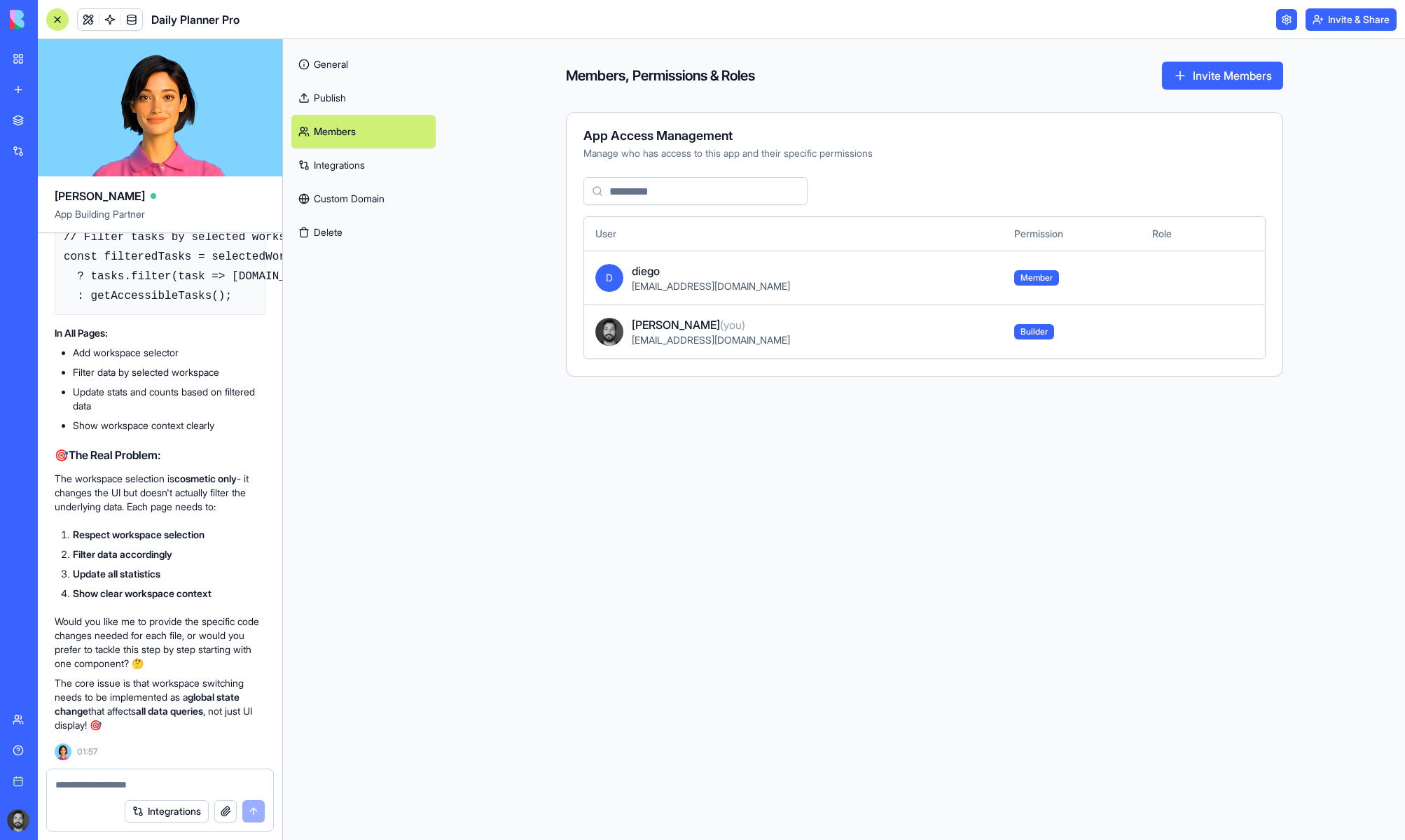
click at [120, 780] on textarea at bounding box center [160, 785] width 209 height 14
type textarea "**********"
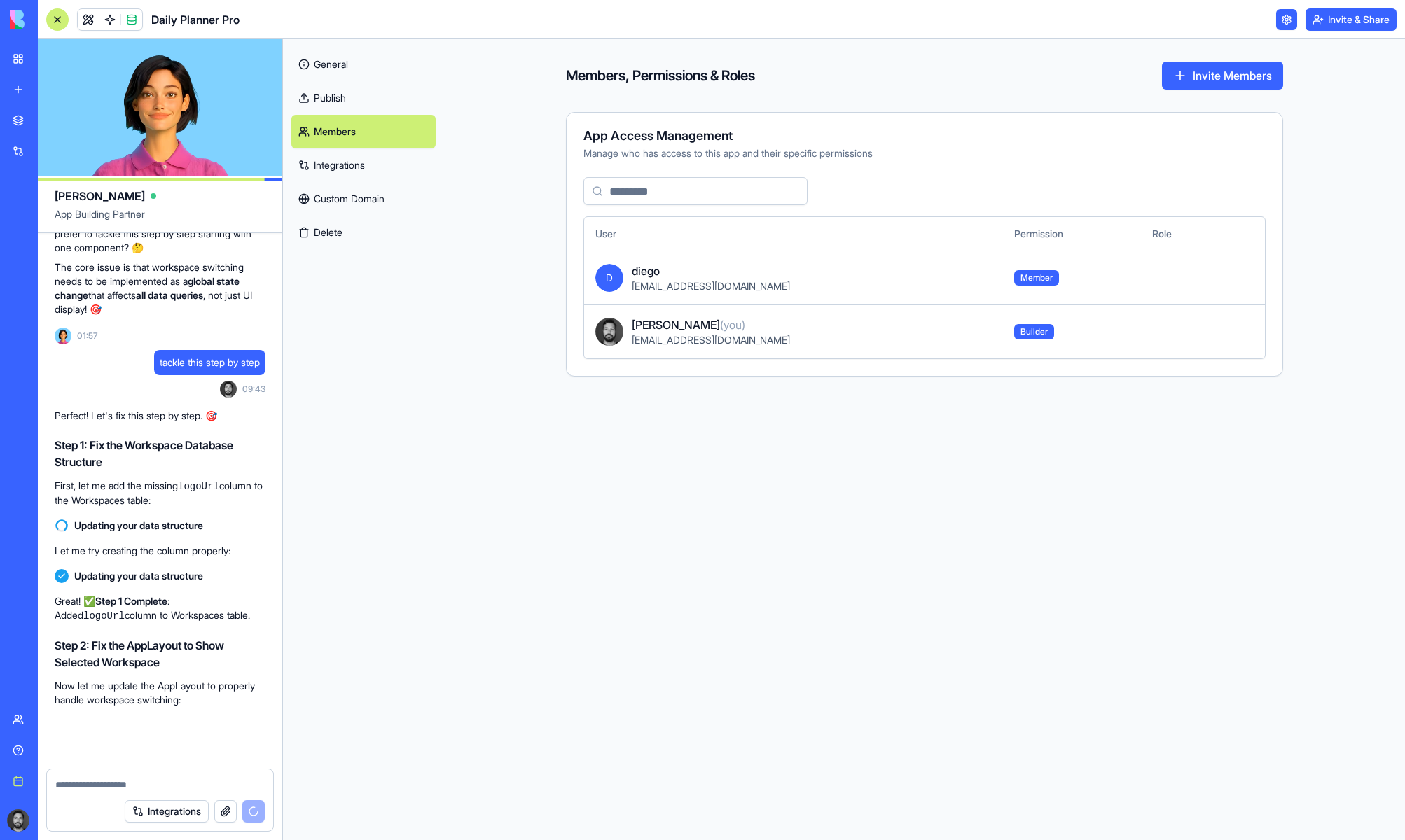
scroll to position [50585, 0]
click at [1319, 380] on div "Members, Permissions & Roles Invite Members App Access Management Manage who ha…" at bounding box center [924, 440] width 961 height 801
click at [88, 15] on link at bounding box center [88, 19] width 21 height 21
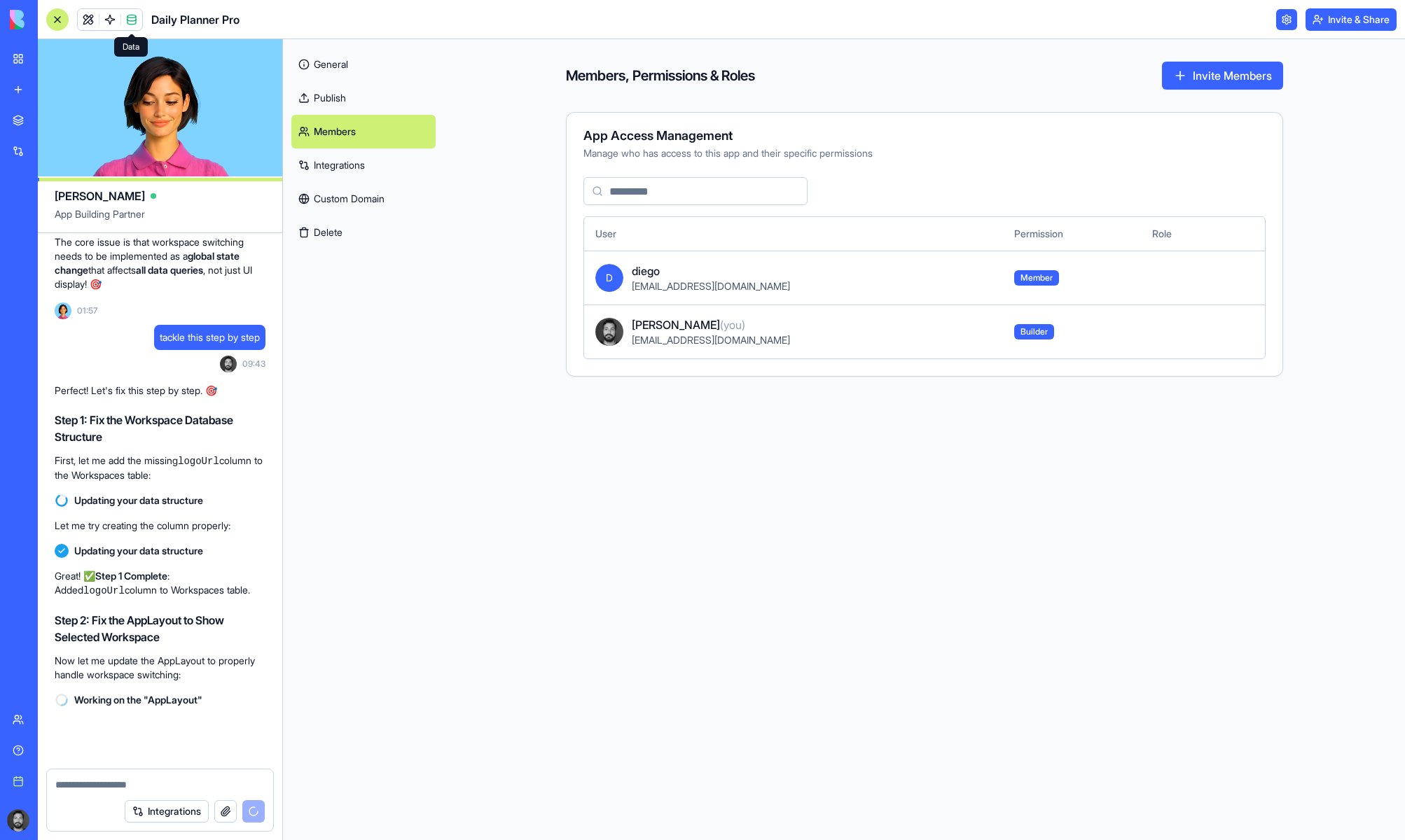
scroll to position [50610, 0]
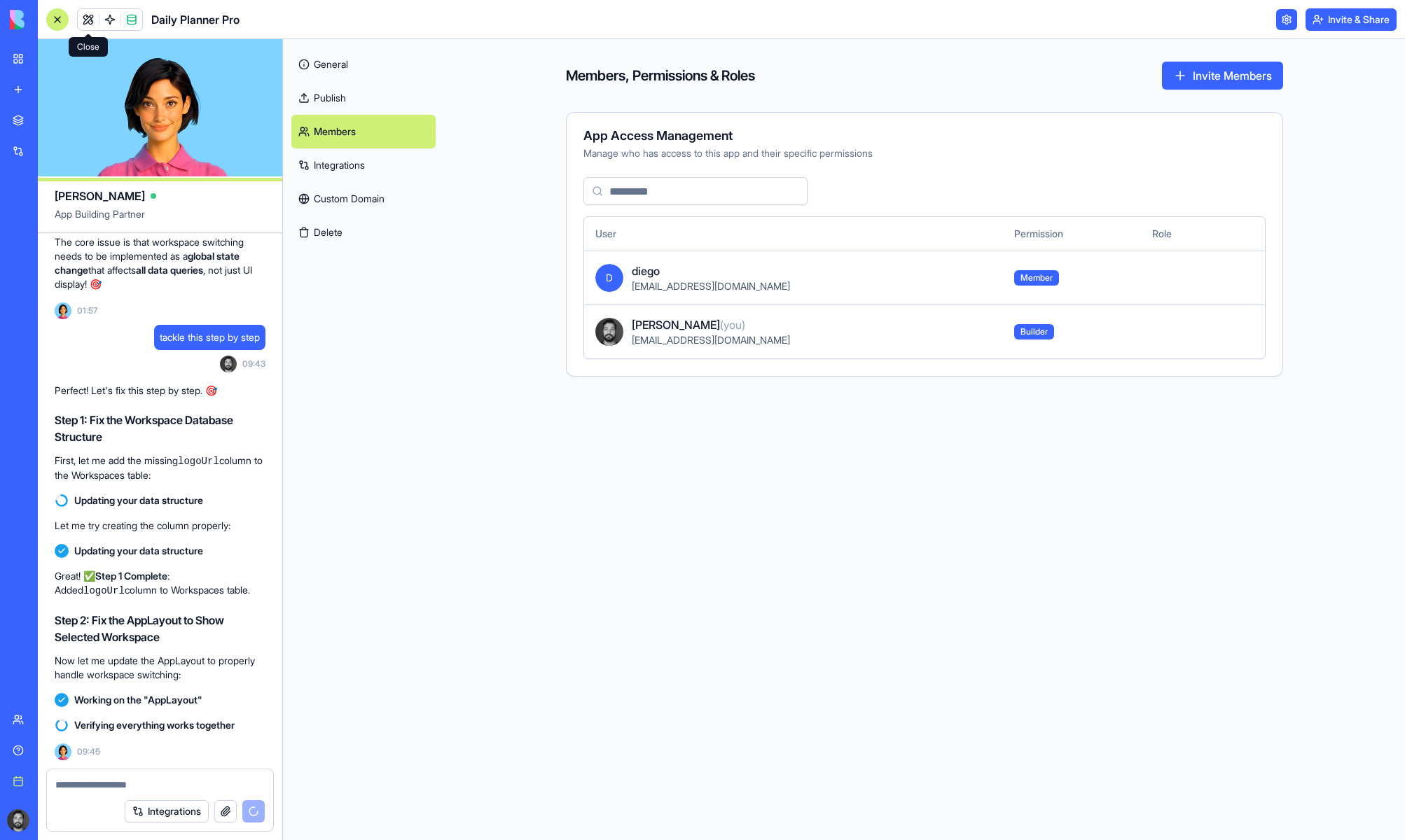
click at [88, 22] on link at bounding box center [88, 19] width 21 height 21
click at [90, 21] on link at bounding box center [88, 19] width 21 height 21
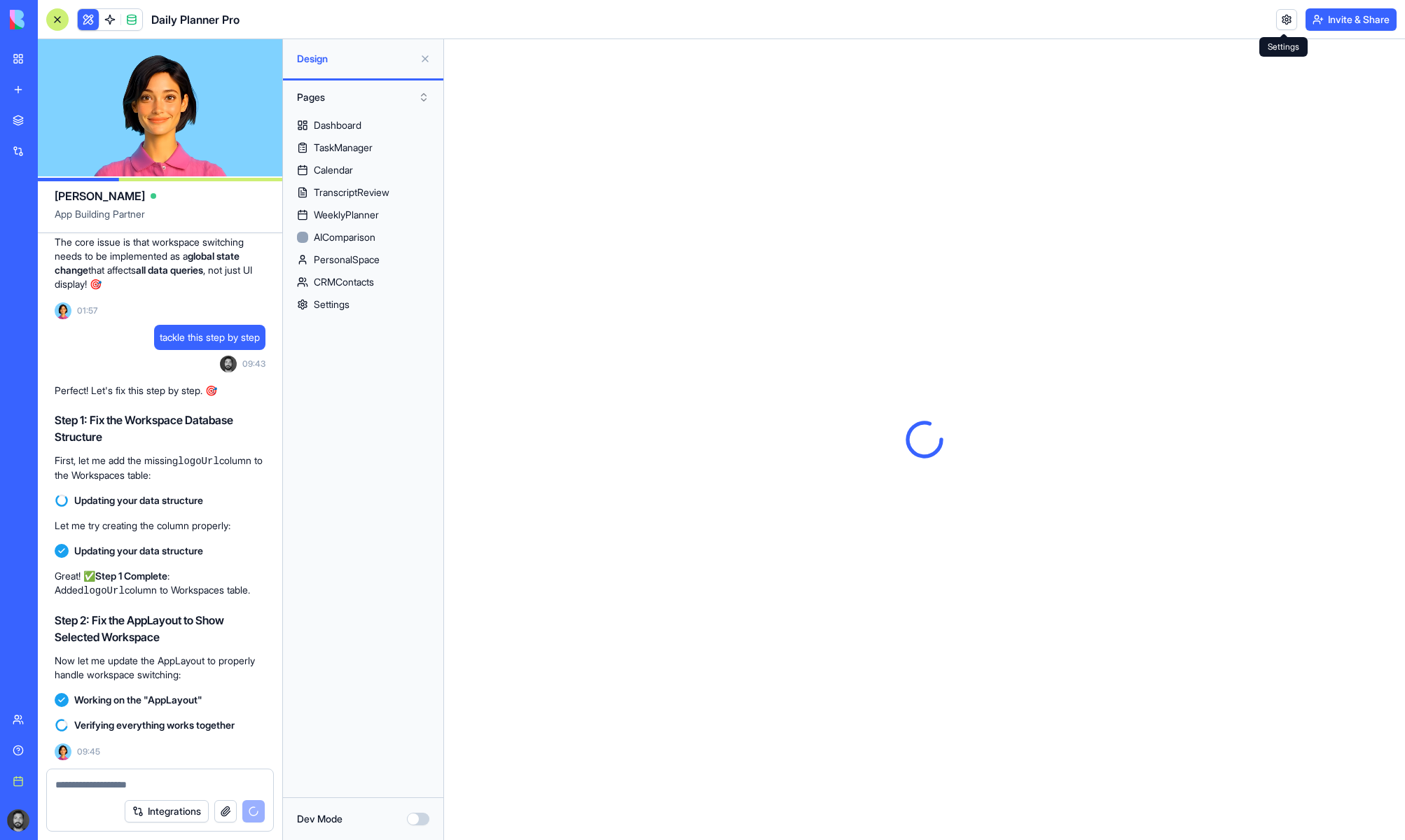
scroll to position [0, 0]
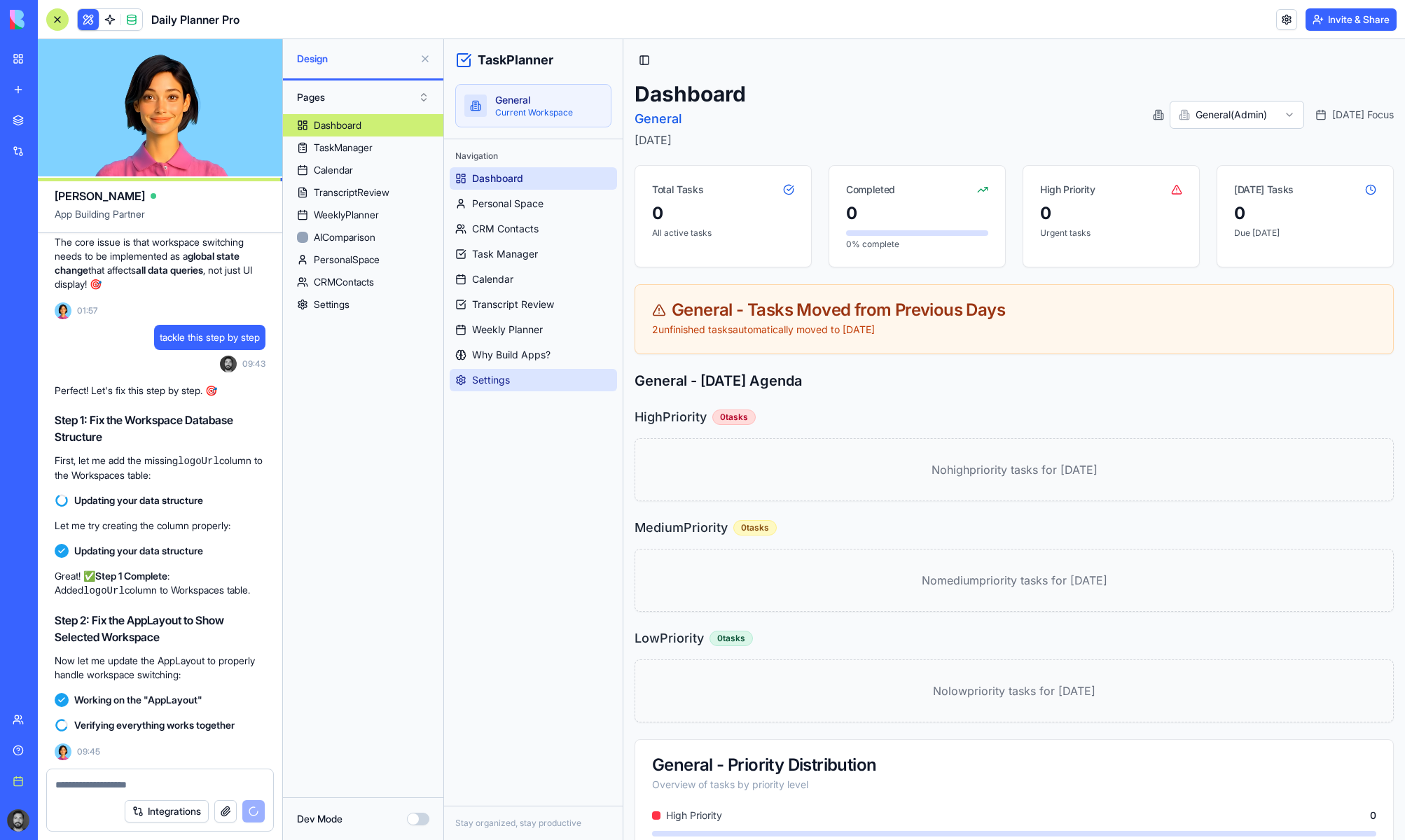
click at [518, 381] on link "Settings" at bounding box center [533, 380] width 167 height 22
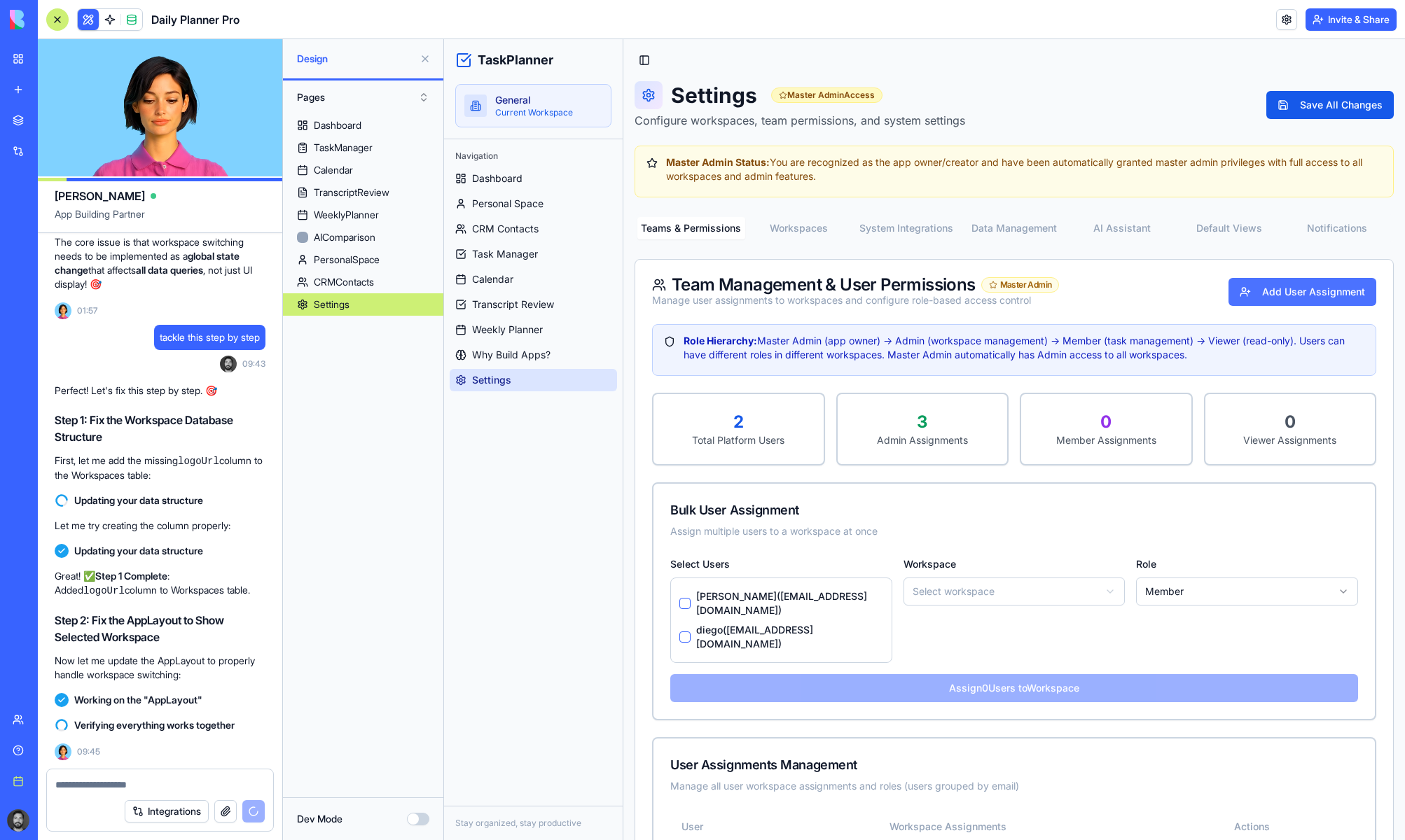
click at [1270, 287] on button "Add User Assignment" at bounding box center [1302, 292] width 148 height 28
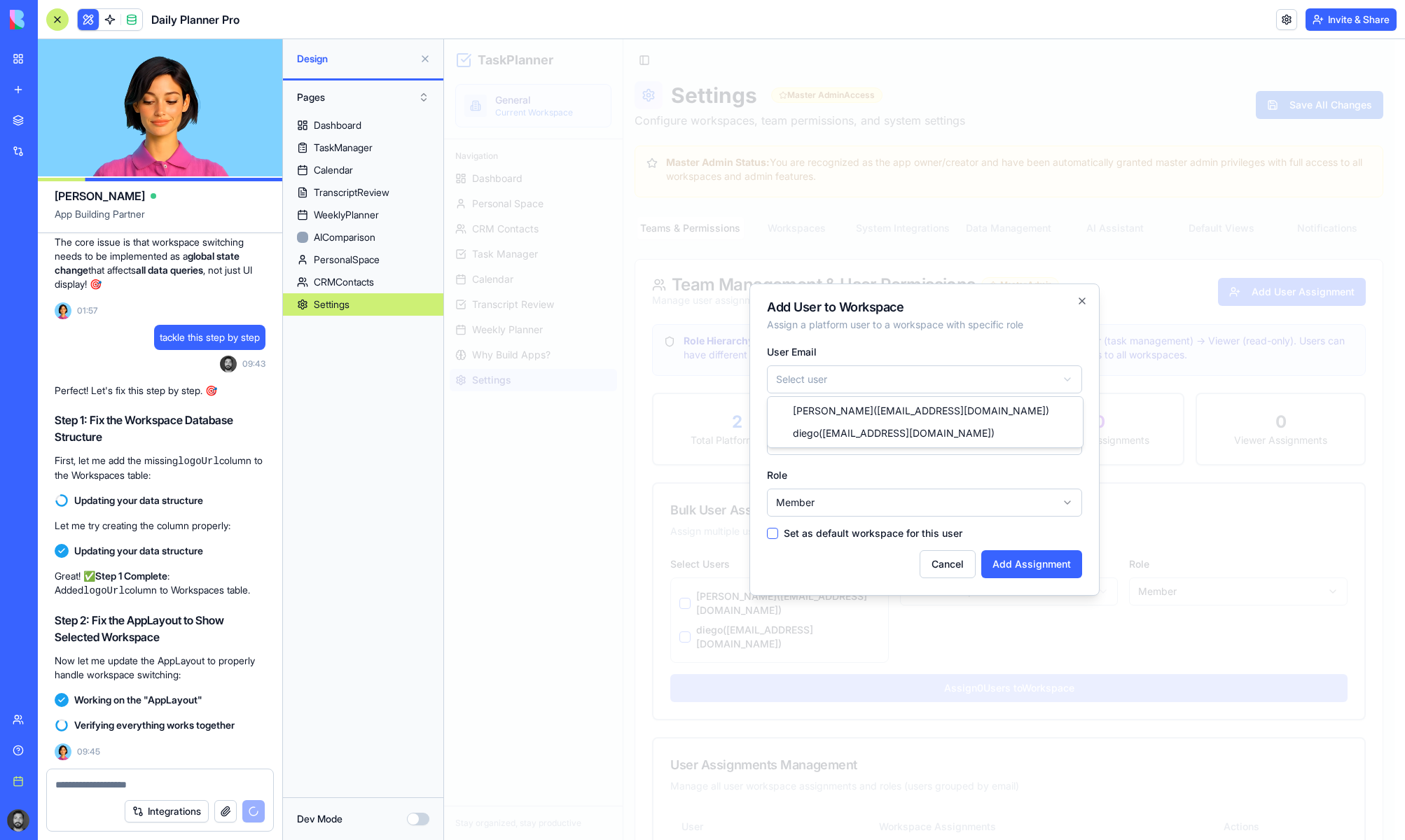
click at [860, 381] on body "TaskPlanner General Current Workspace Navigation Dashboard Personal Space CRM C…" at bounding box center [919, 753] width 950 height 1429
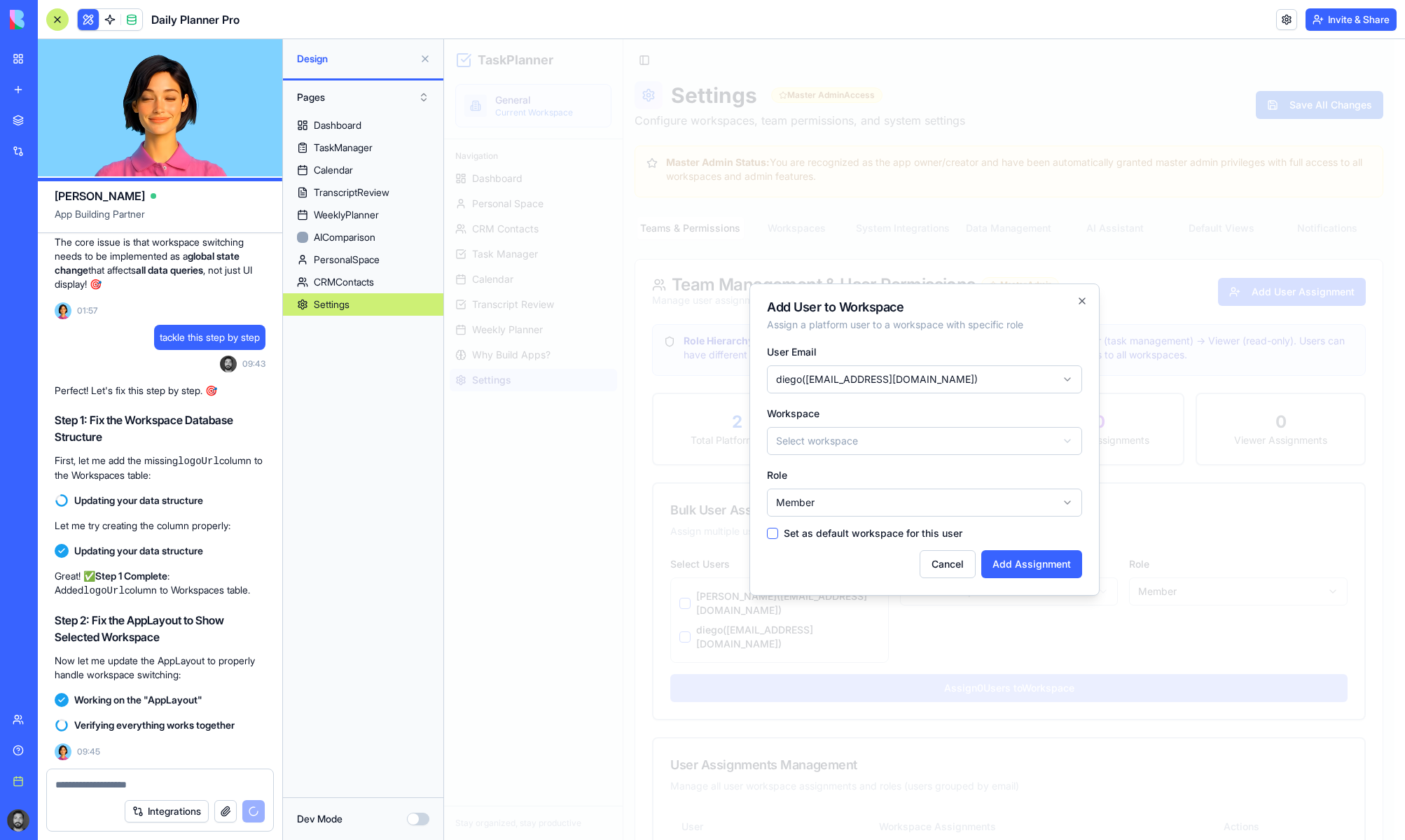
click at [842, 437] on body "TaskPlanner General Current Workspace Navigation Dashboard Personal Space CRM C…" at bounding box center [919, 753] width 950 height 1429
click at [811, 502] on body "TaskPlanner General Current Workspace Navigation Dashboard Personal Space CRM C…" at bounding box center [919, 753] width 950 height 1429
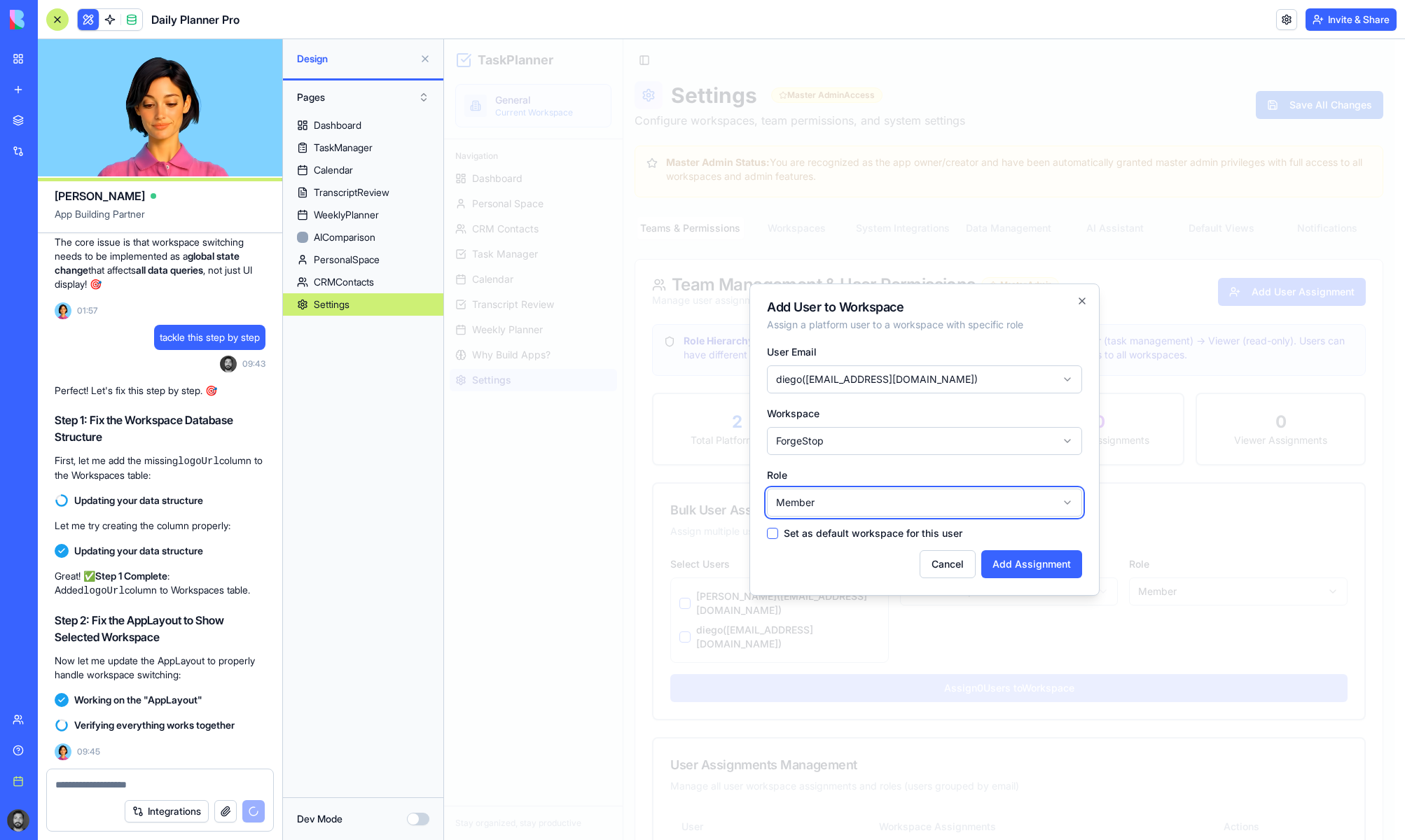
click at [811, 502] on body "TaskPlanner General Current Workspace Navigation Dashboard Personal Space CRM C…" at bounding box center [919, 753] width 950 height 1429
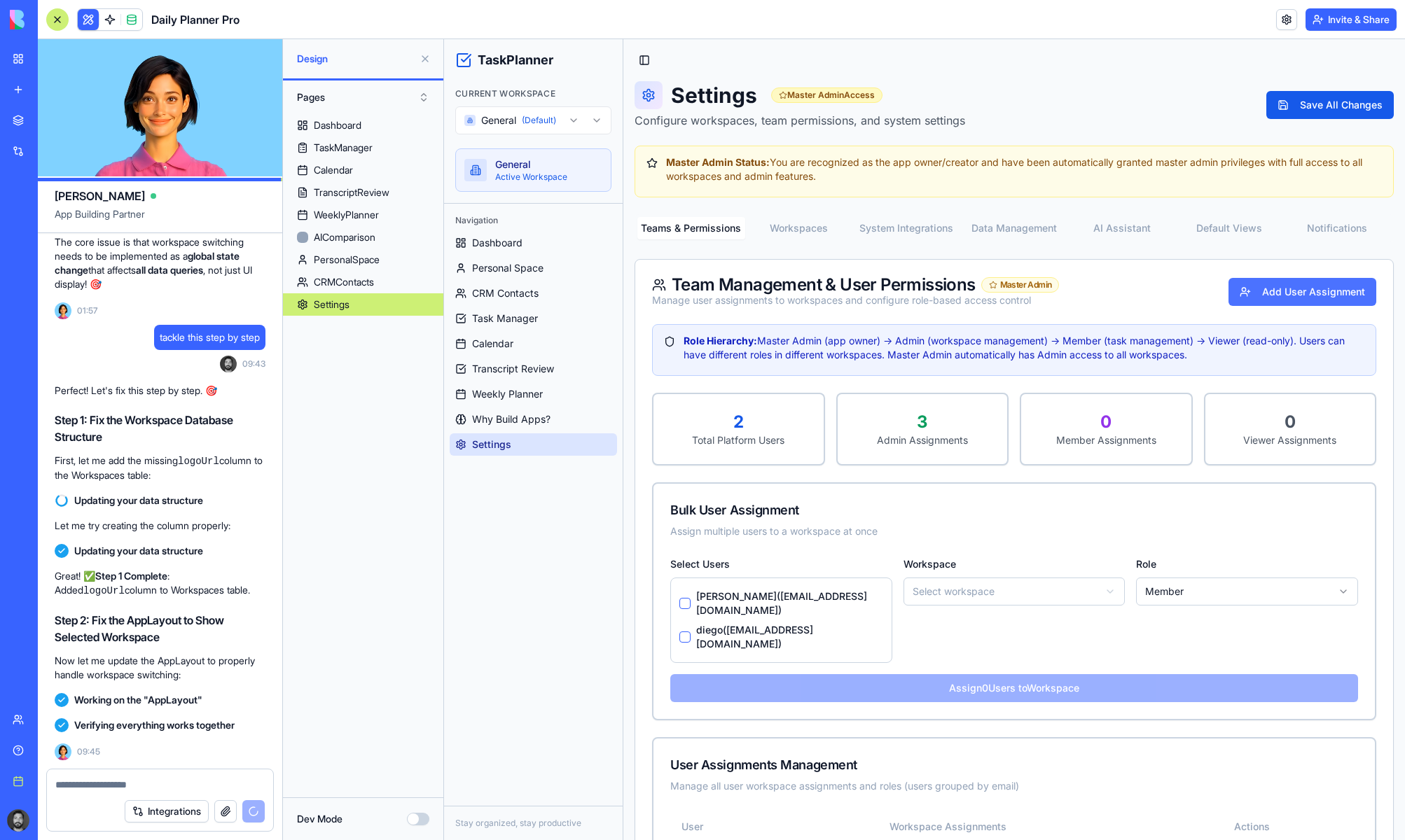
click at [1261, 291] on button "Add User Assignment" at bounding box center [1302, 292] width 148 height 28
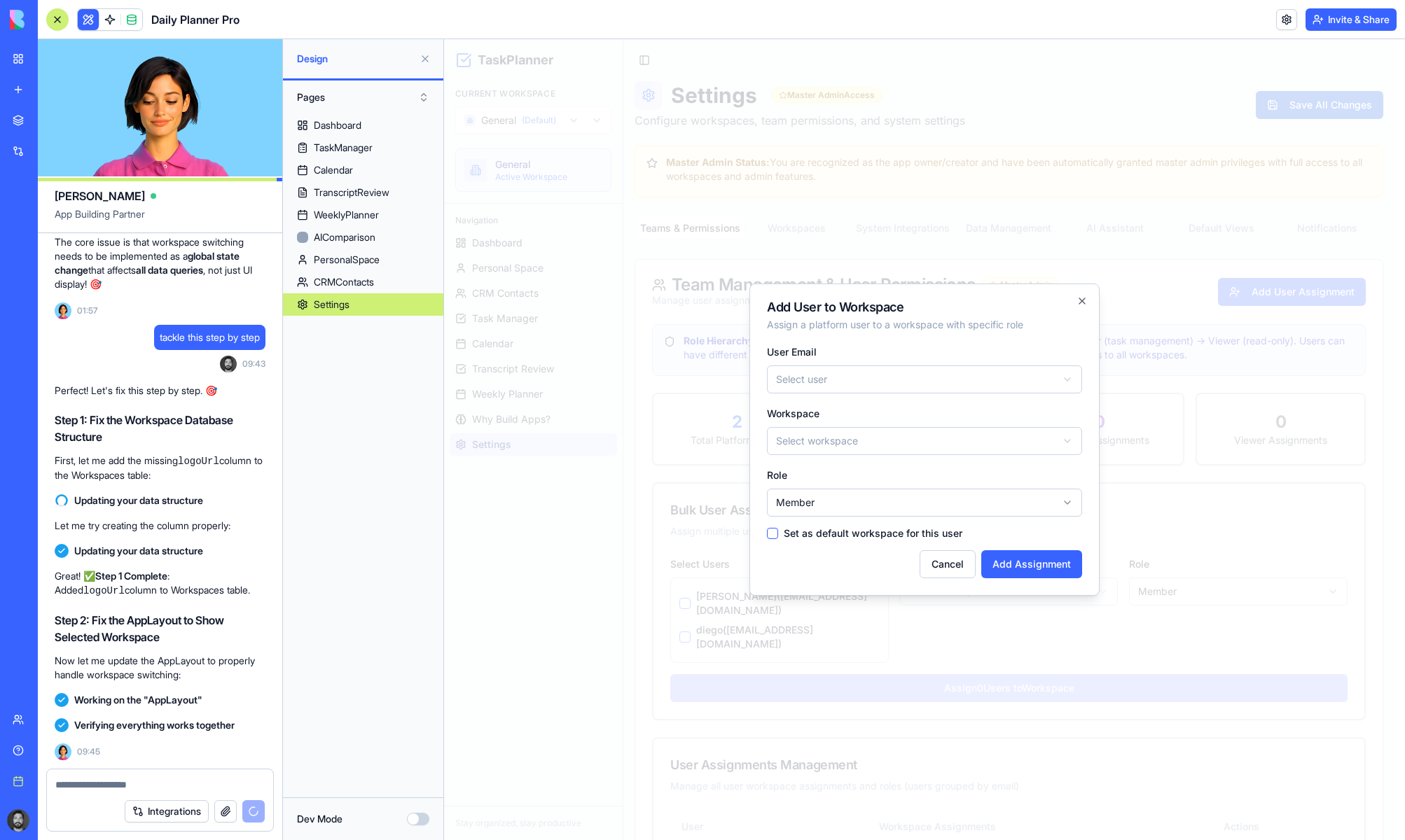
click at [844, 378] on body "TaskPlanner Current Workspace General (Default) General Active Workspace Naviga…" at bounding box center [919, 753] width 950 height 1429
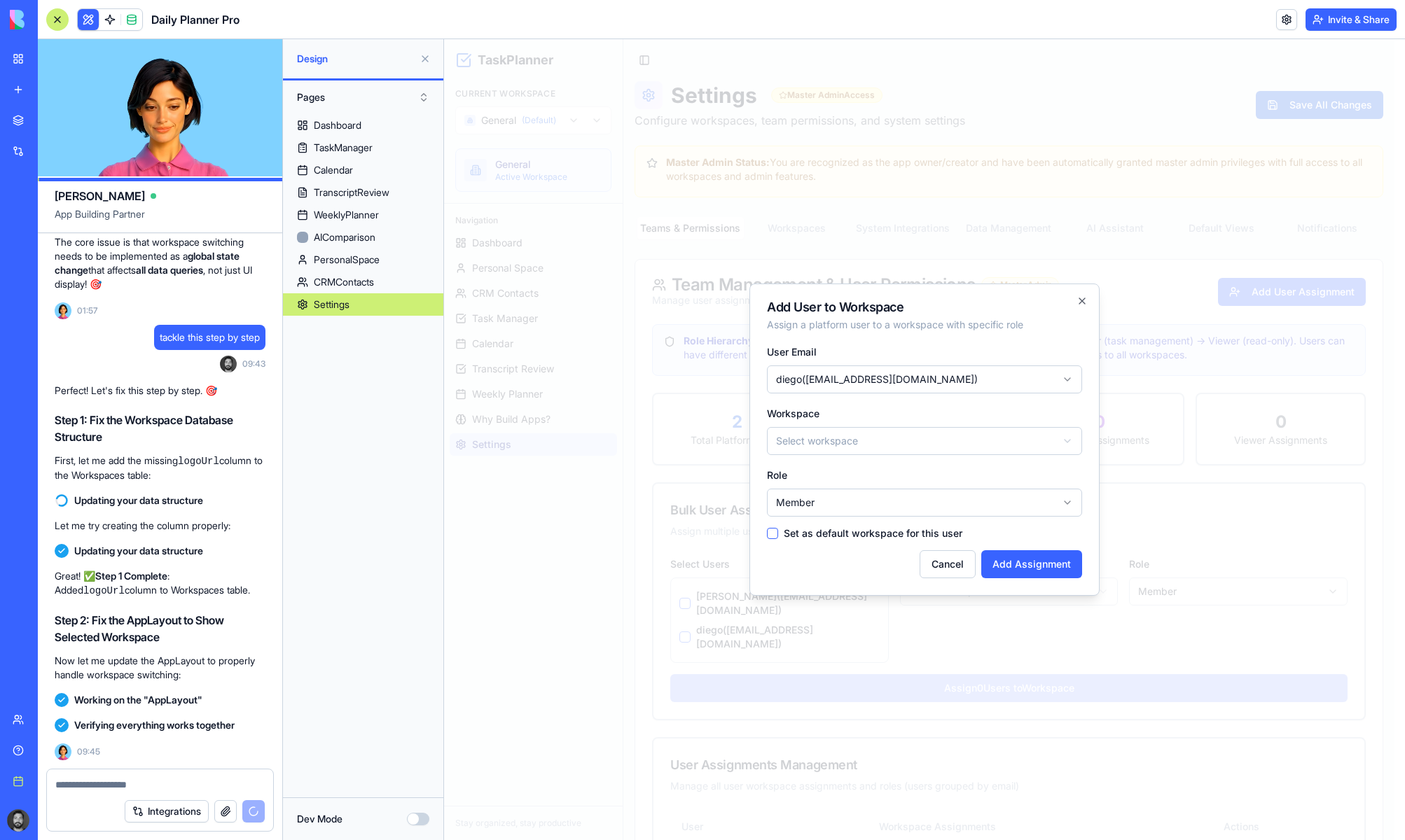
click at [817, 448] on body "TaskPlanner Current Workspace General (Default) General Active Workspace Naviga…" at bounding box center [919, 753] width 950 height 1429
click at [899, 533] on label "Set as default workspace for this user" at bounding box center [873, 533] width 178 height 10
click at [778, 533] on button "Set as default workspace for this user" at bounding box center [772, 533] width 11 height 11
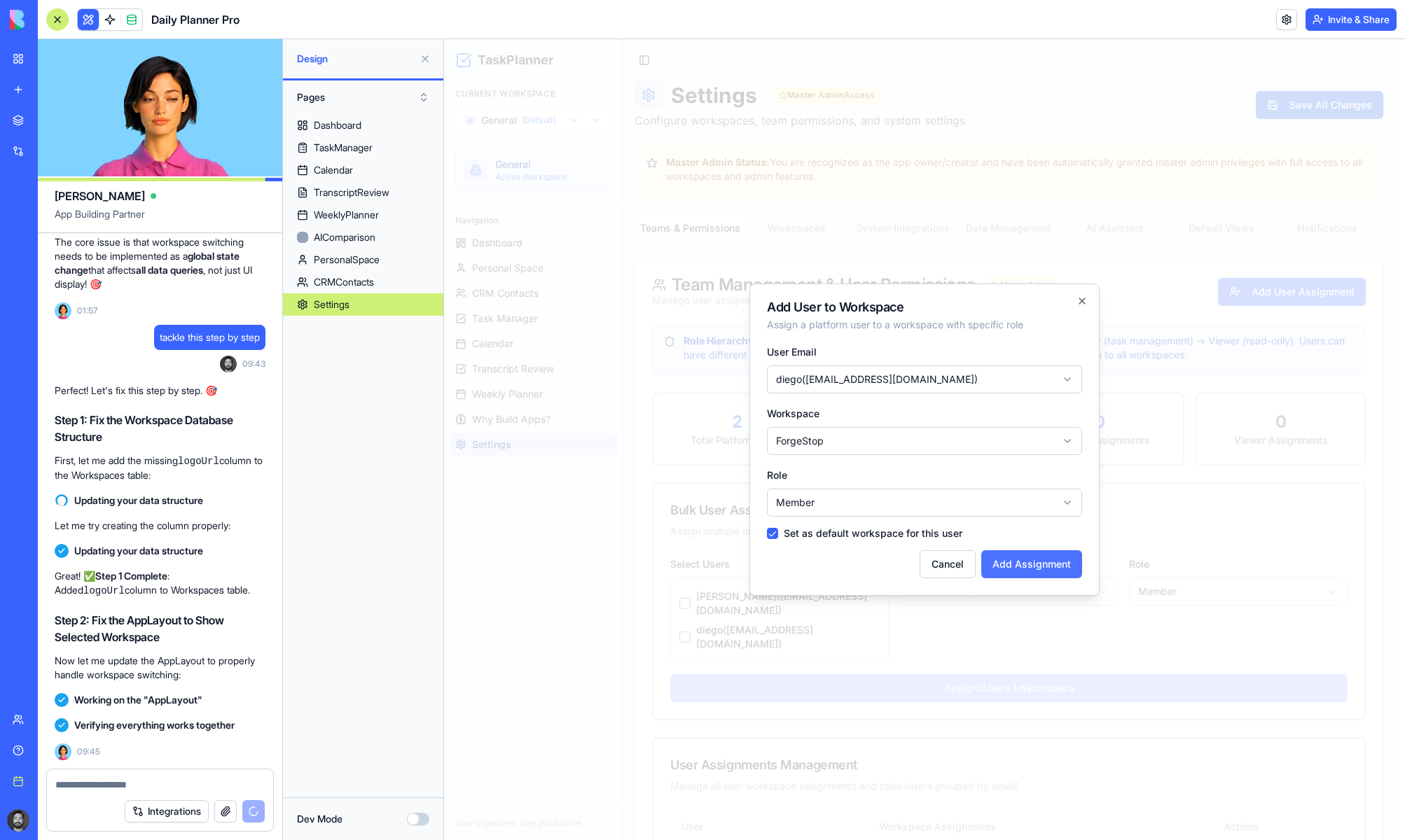
click at [1044, 567] on button "Add Assignment" at bounding box center [1031, 564] width 101 height 28
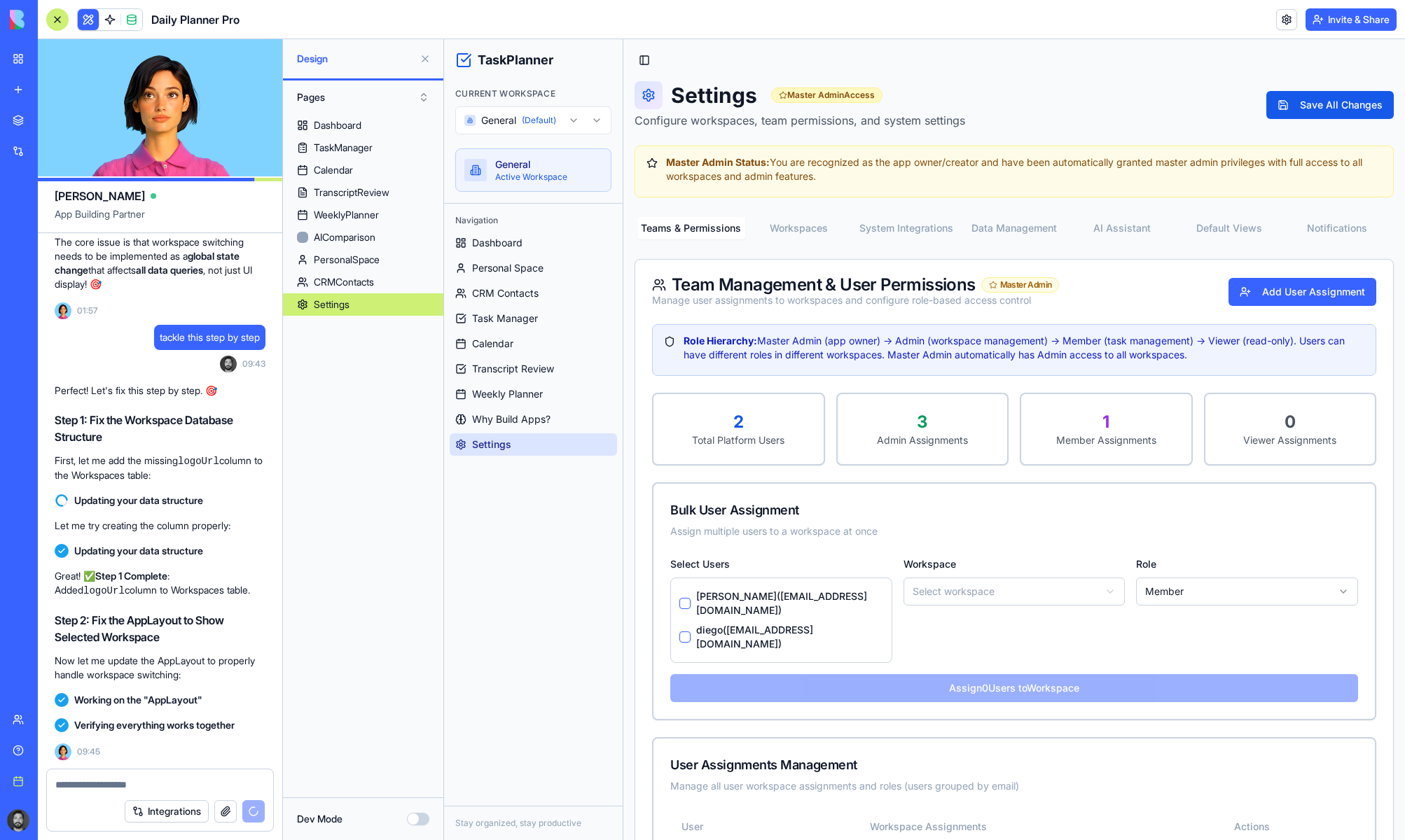
scroll to position [51331, 0]
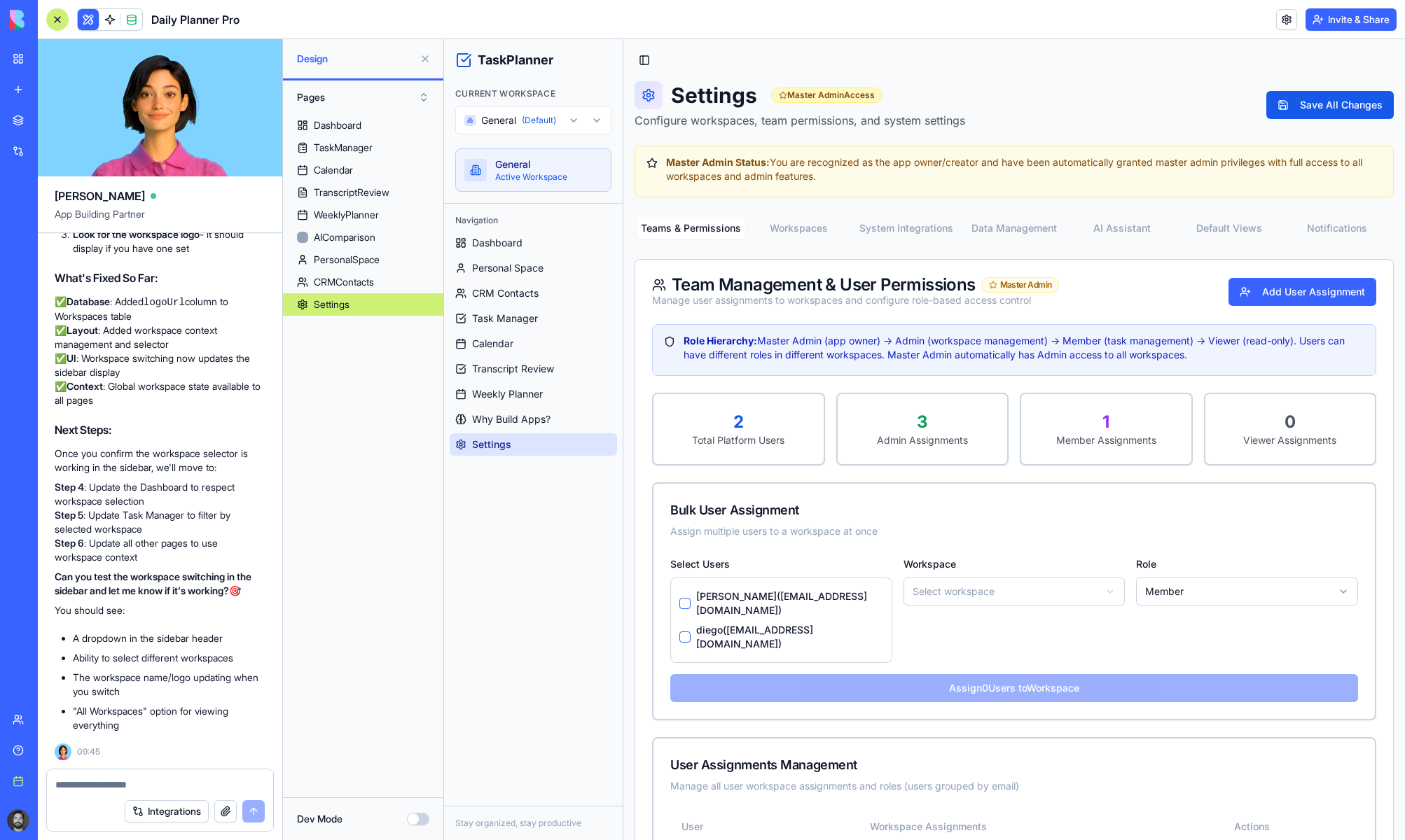
click at [1196, 494] on div "Bulk User Assignment Assign multiple users to a workspace at once" at bounding box center [1014, 519] width 721 height 72
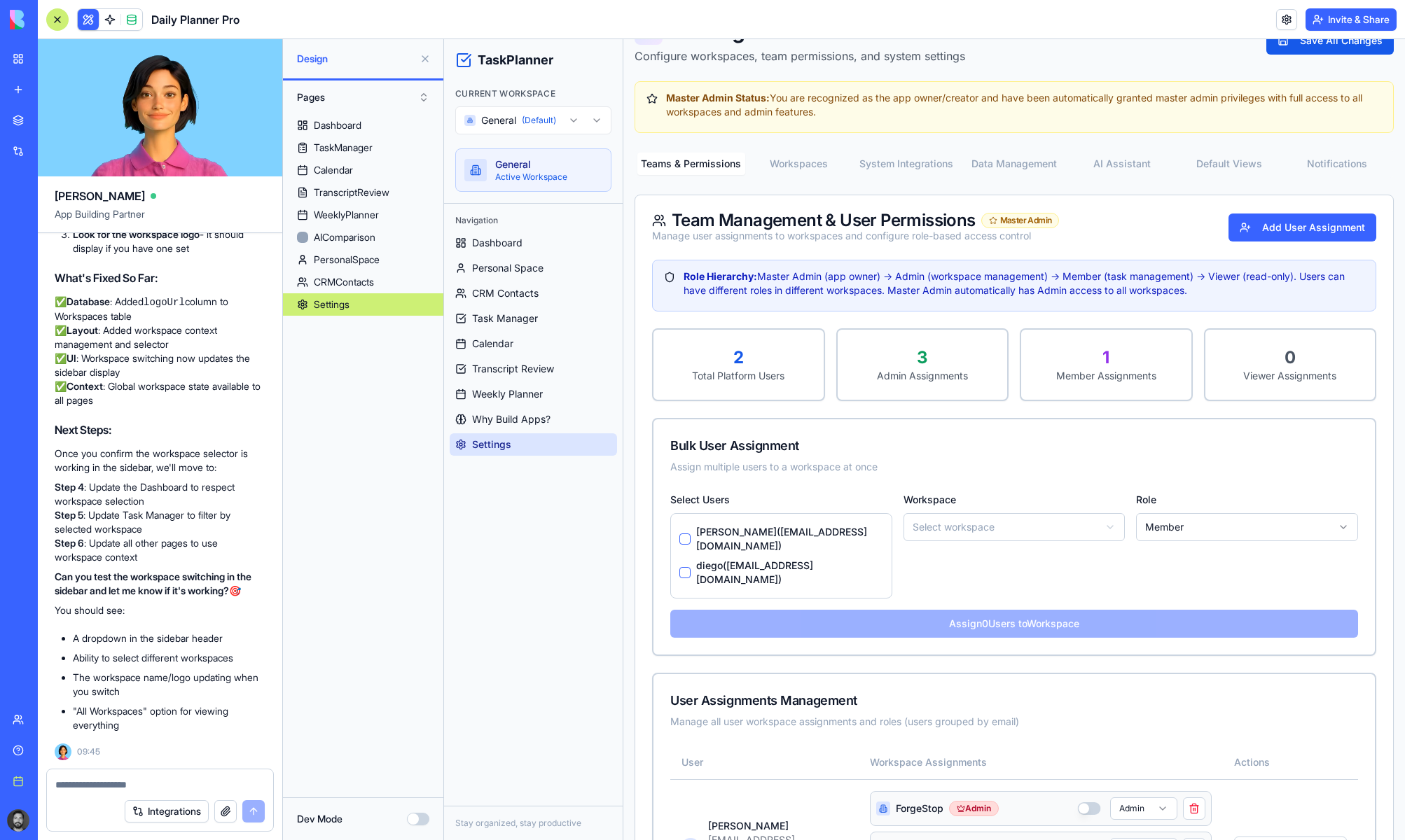
scroll to position [280, 0]
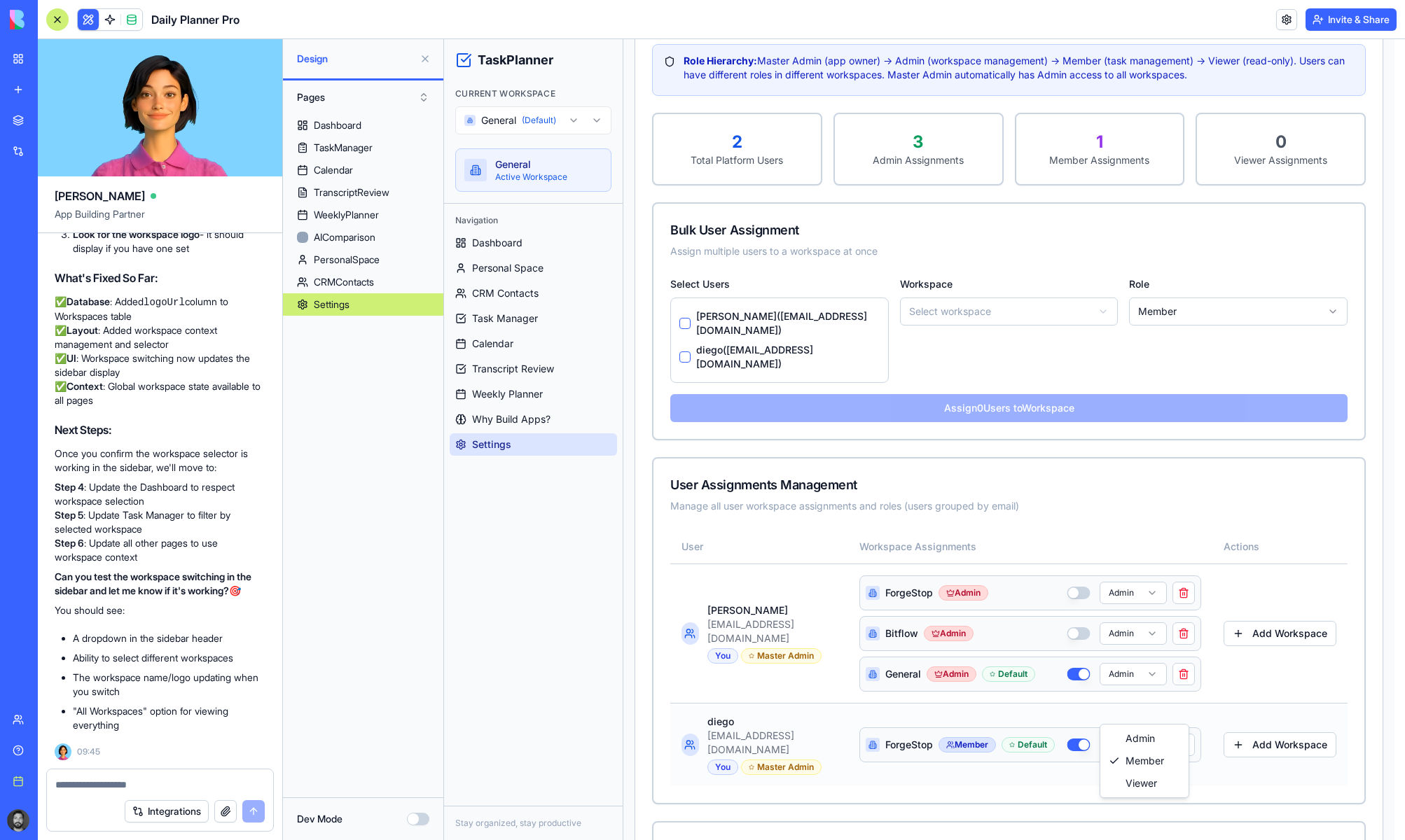
click at [1128, 715] on html "TaskPlanner Current Workspace General (Default) General Active Workspace Naviga…" at bounding box center [924, 515] width 961 height 1512
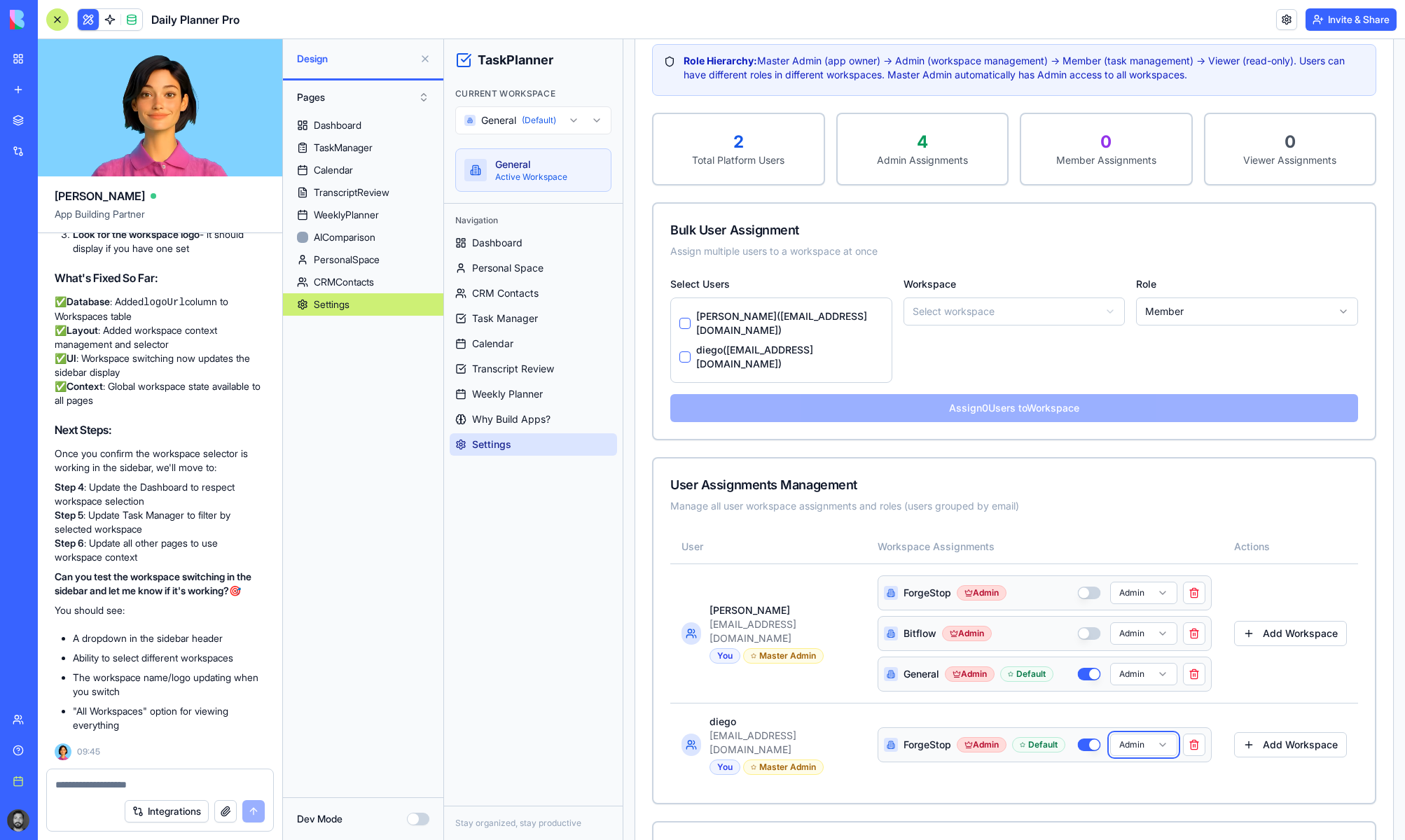
scroll to position [51331, 0]
click at [566, 125] on html "TaskPlanner Current Workspace General (Default) General Active Workspace Naviga…" at bounding box center [924, 515] width 961 height 1512
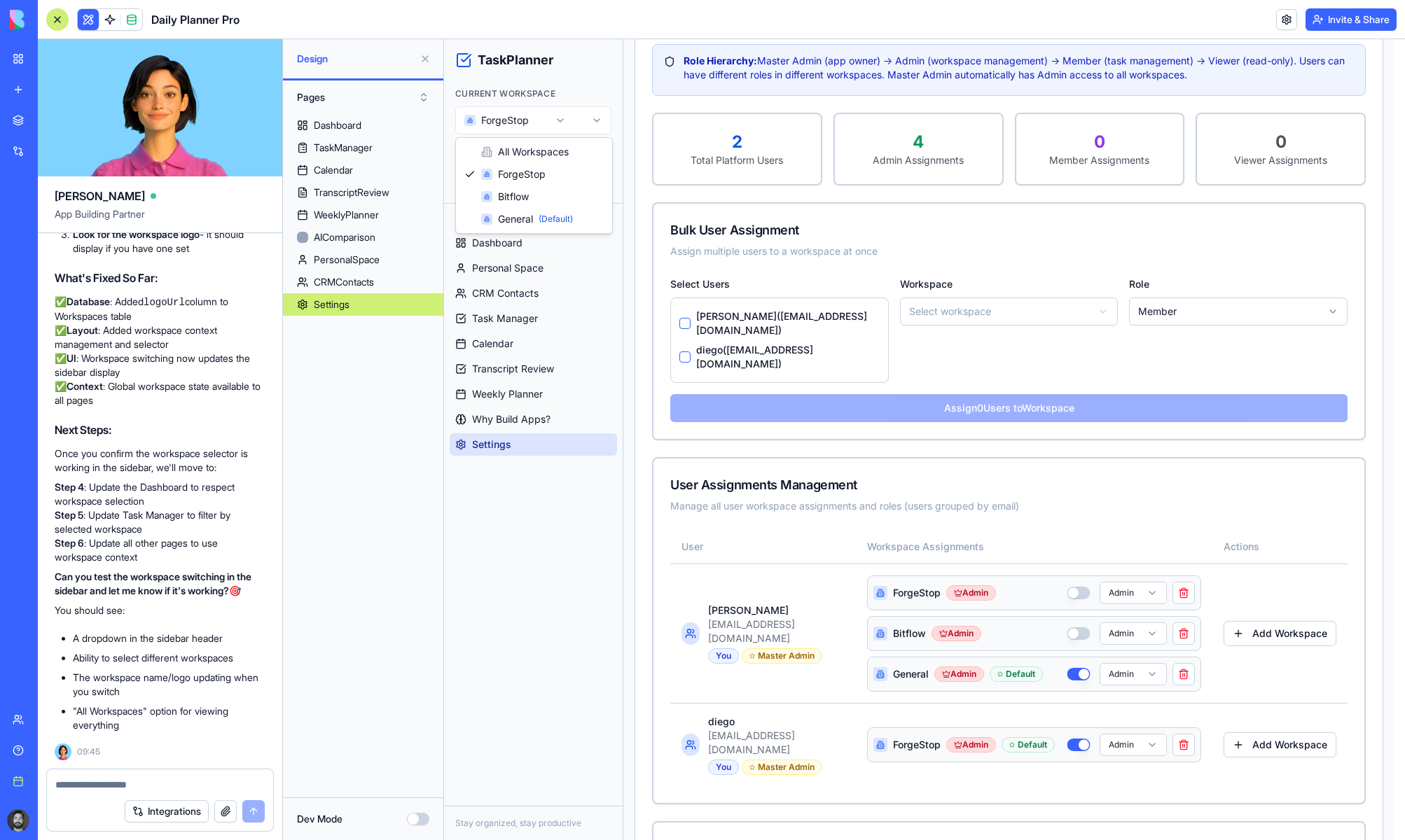
click at [529, 123] on html "TaskPlanner Current Workspace ForgeStop ForgeStop Active Workspace Navigation D…" at bounding box center [924, 515] width 961 height 1512
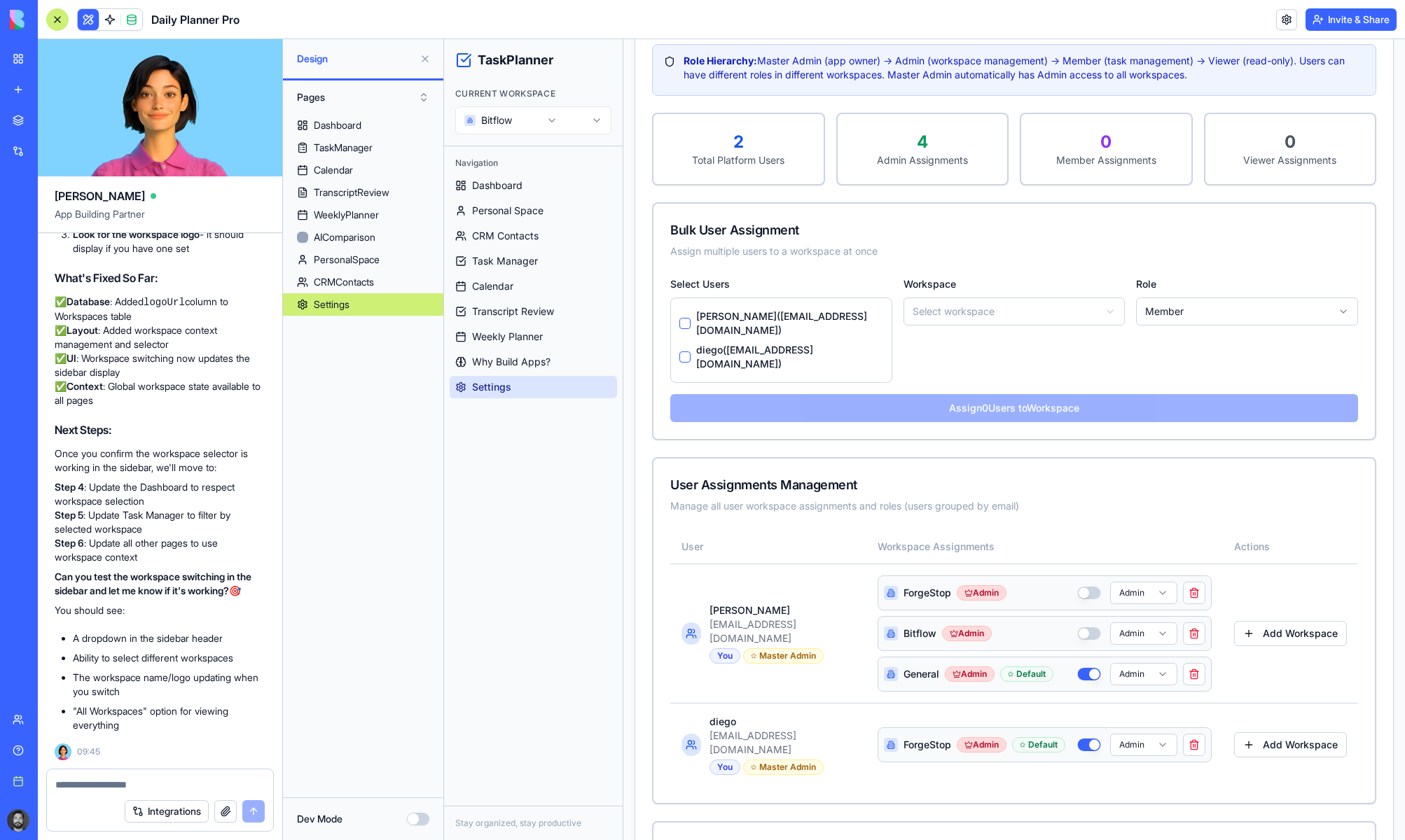
click at [526, 114] on html "TaskPlanner Current Workspace Bitflow Navigation Dashboard Personal Space CRM C…" at bounding box center [924, 515] width 961 height 1512
click at [523, 117] on html "TaskPlanner Current Workspace All Workspaces Navigation Dashboard Personal Spac…" at bounding box center [924, 515] width 961 height 1512
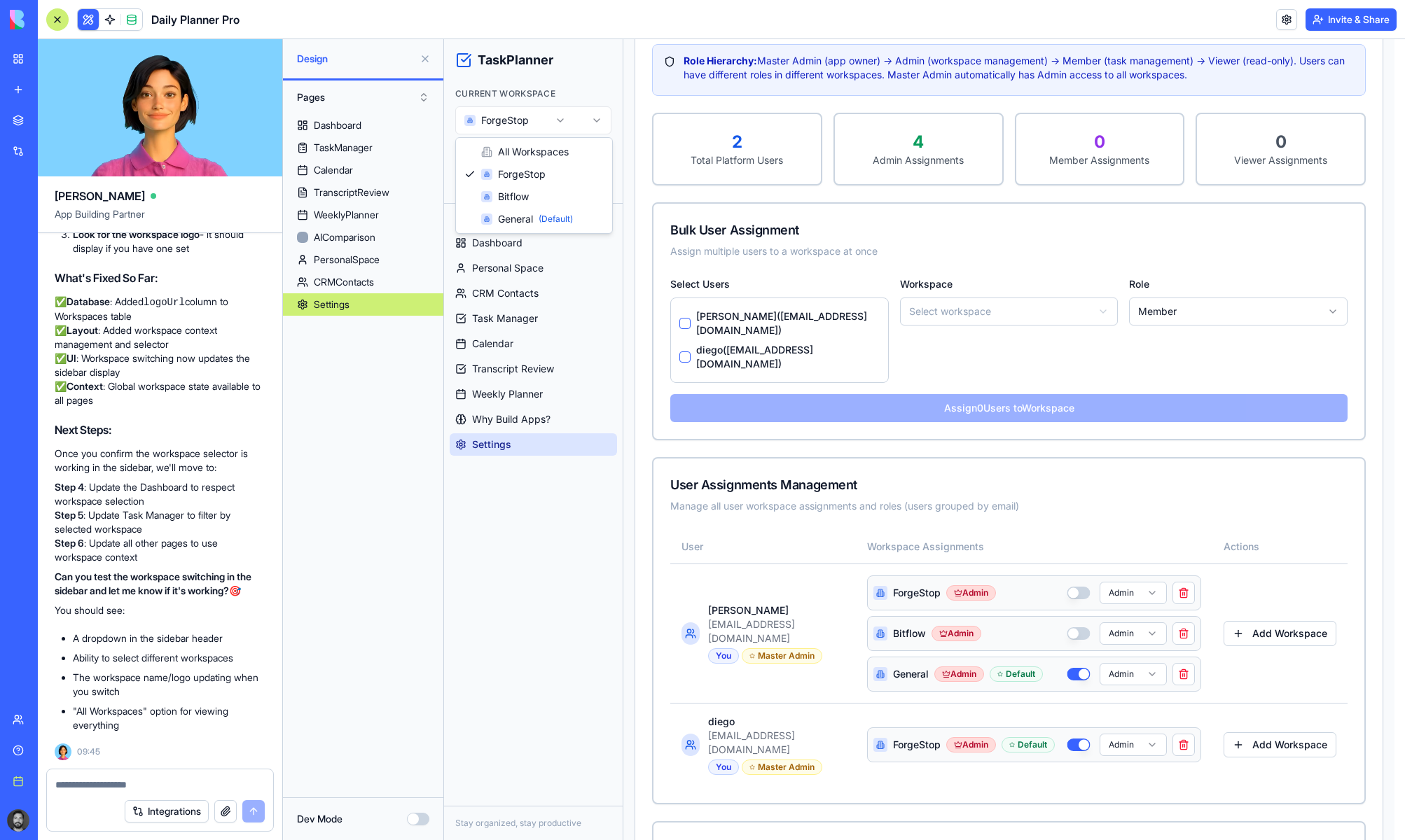
click at [529, 114] on html "TaskPlanner Current Workspace ForgeStop ForgeStop Active Workspace Navigation D…" at bounding box center [924, 515] width 961 height 1512
click at [531, 114] on html "TaskPlanner Current Workspace General (Default) General Active Workspace Naviga…" at bounding box center [924, 515] width 961 height 1512
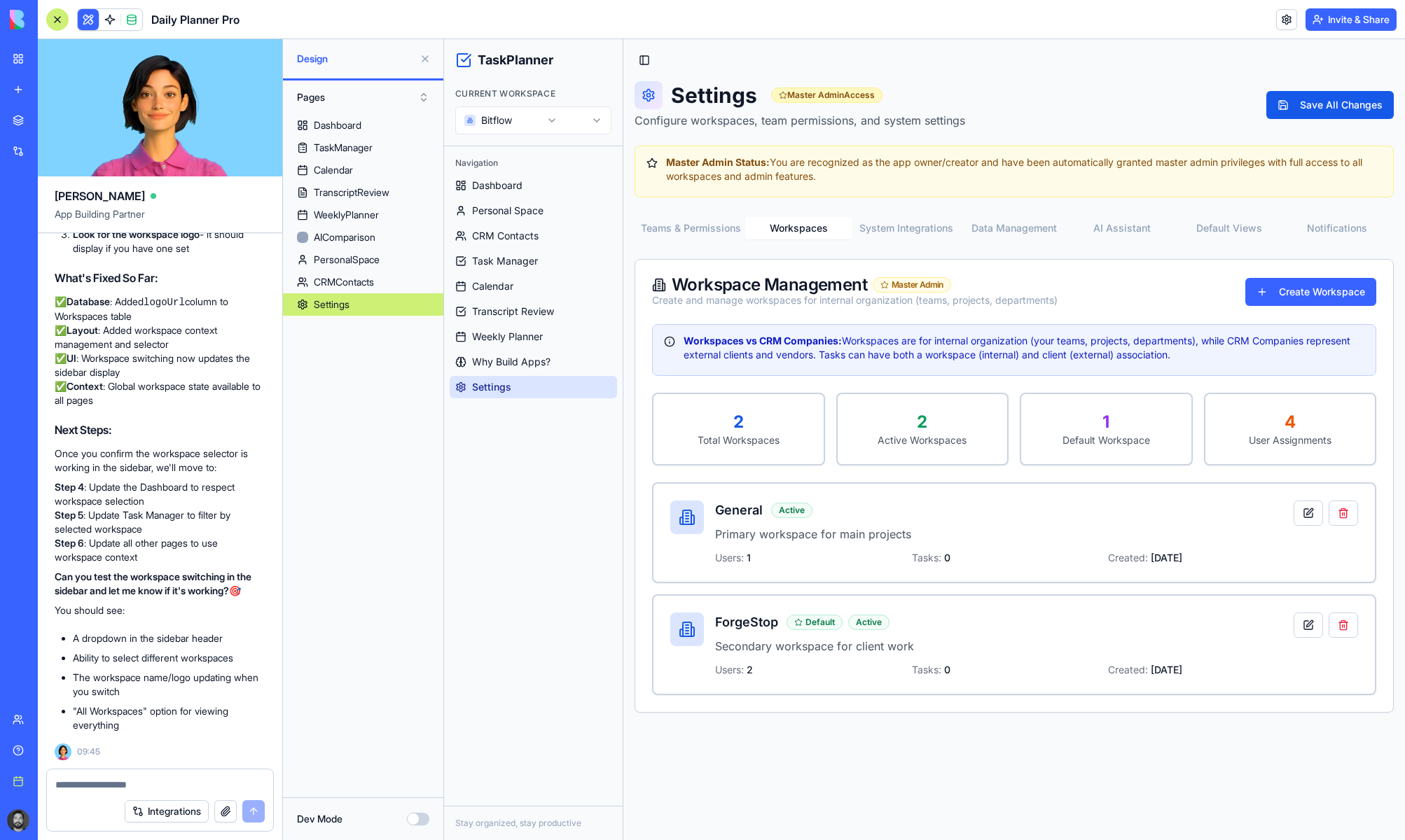
scroll to position [0, 0]
click at [825, 153] on div "Settings Master Admin Access Configure workspaces, team permissions, and system…" at bounding box center [1013, 397] width 759 height 631
click at [159, 779] on textarea at bounding box center [160, 785] width 209 height 14
click at [136, 18] on span at bounding box center [131, 19] width 39 height 39
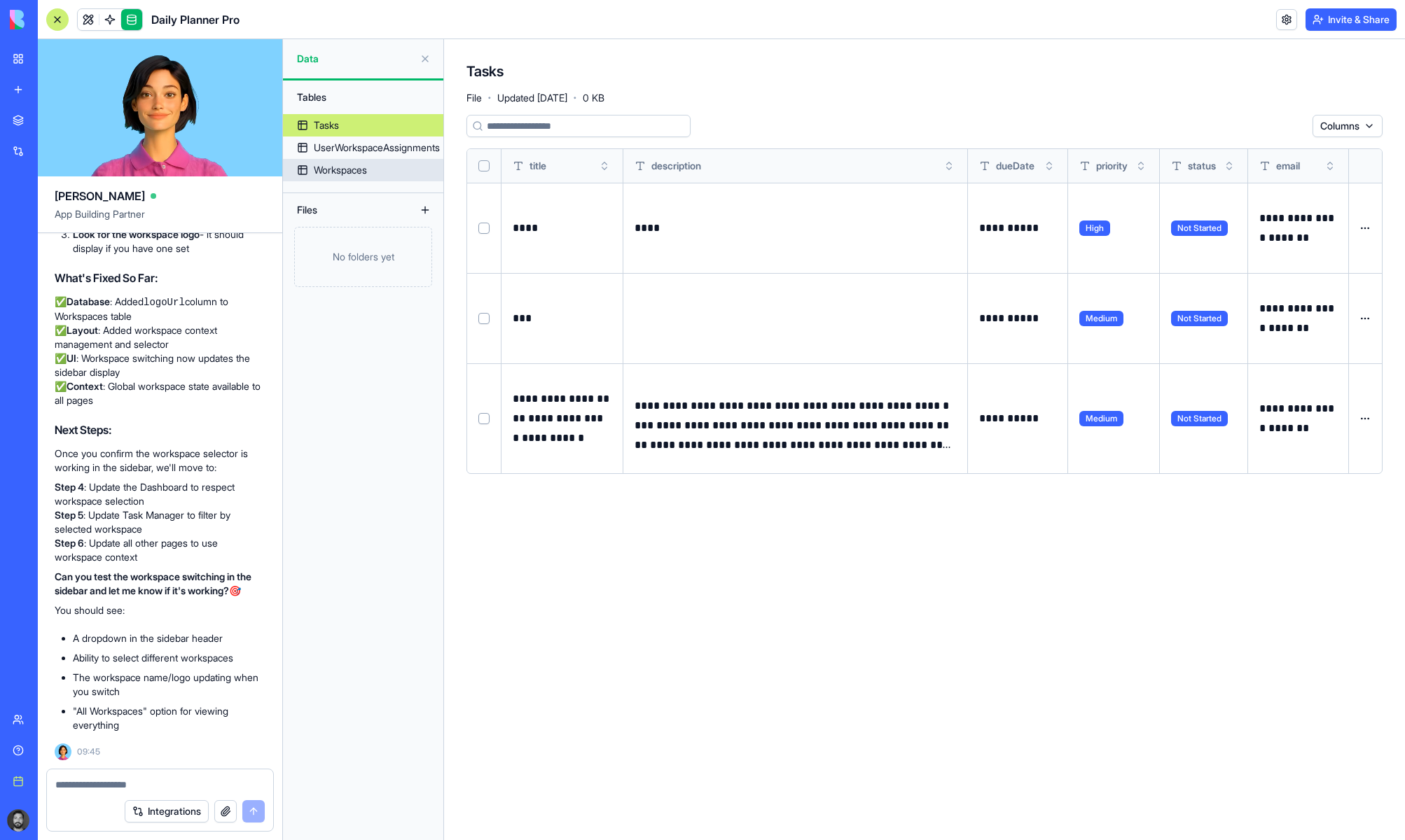
click at [367, 173] on div "Workspaces" at bounding box center [340, 170] width 53 height 14
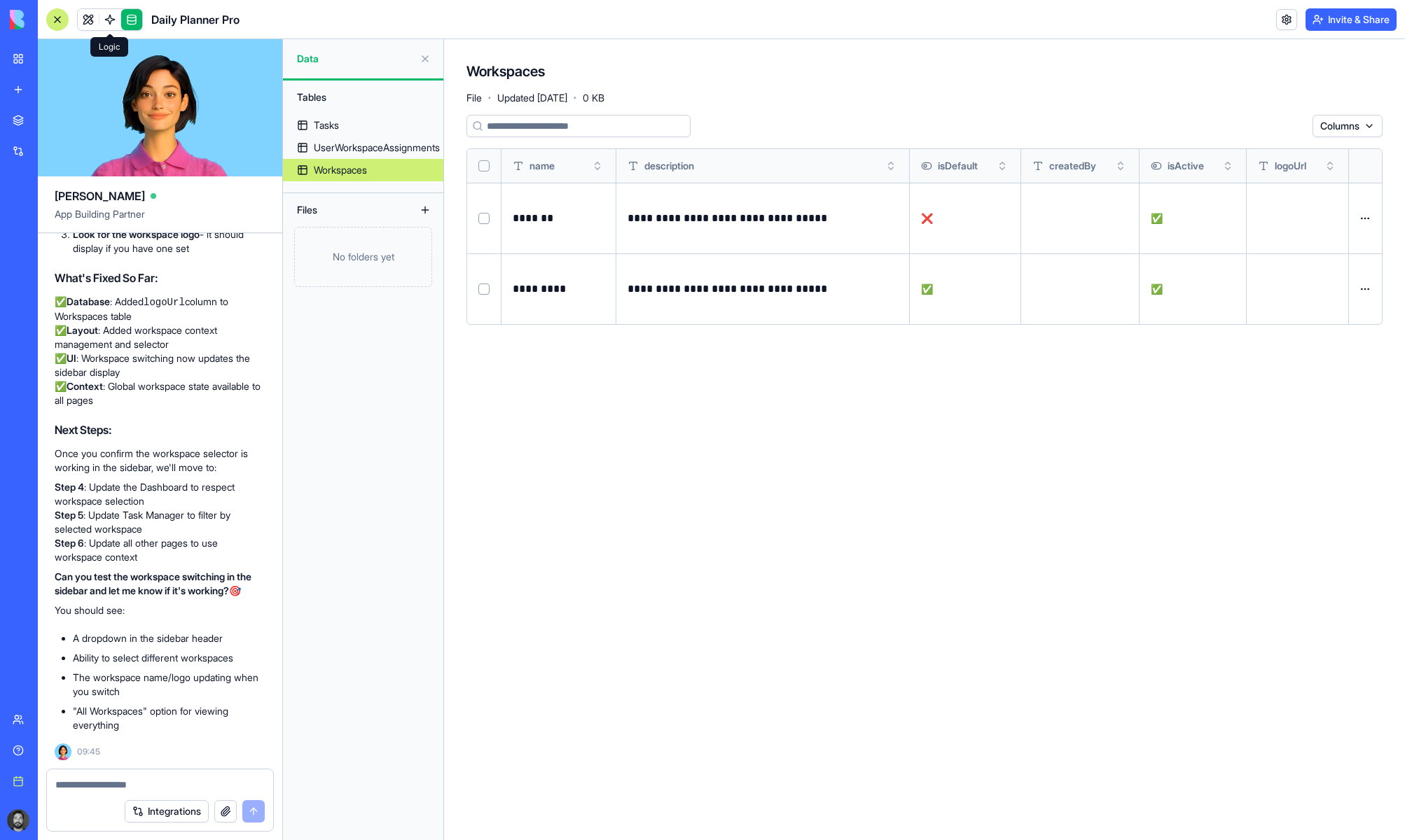
click at [133, 15] on link at bounding box center [131, 19] width 21 height 21
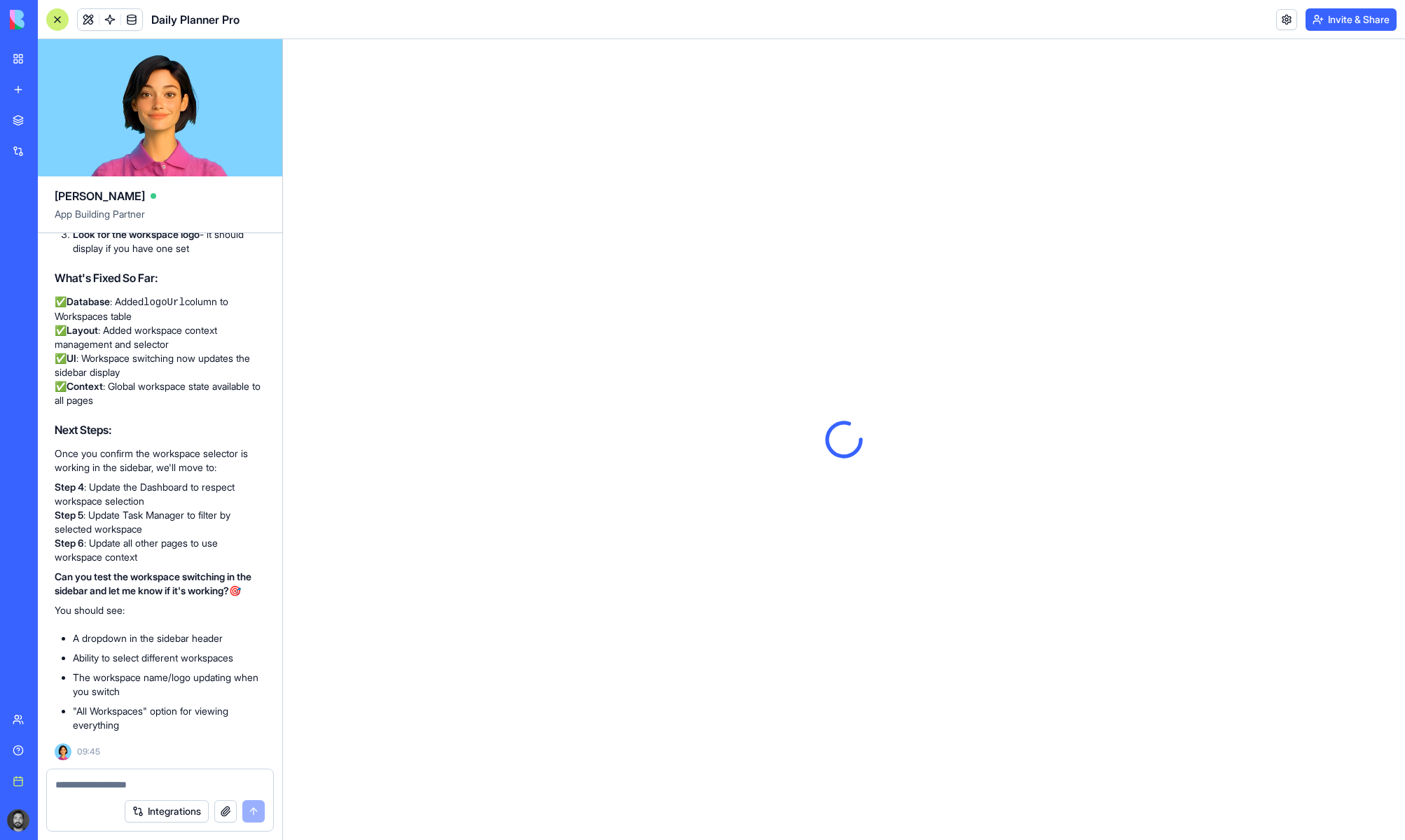
click at [184, 774] on div at bounding box center [160, 780] width 226 height 22
click at [187, 782] on textarea at bounding box center [160, 785] width 209 height 14
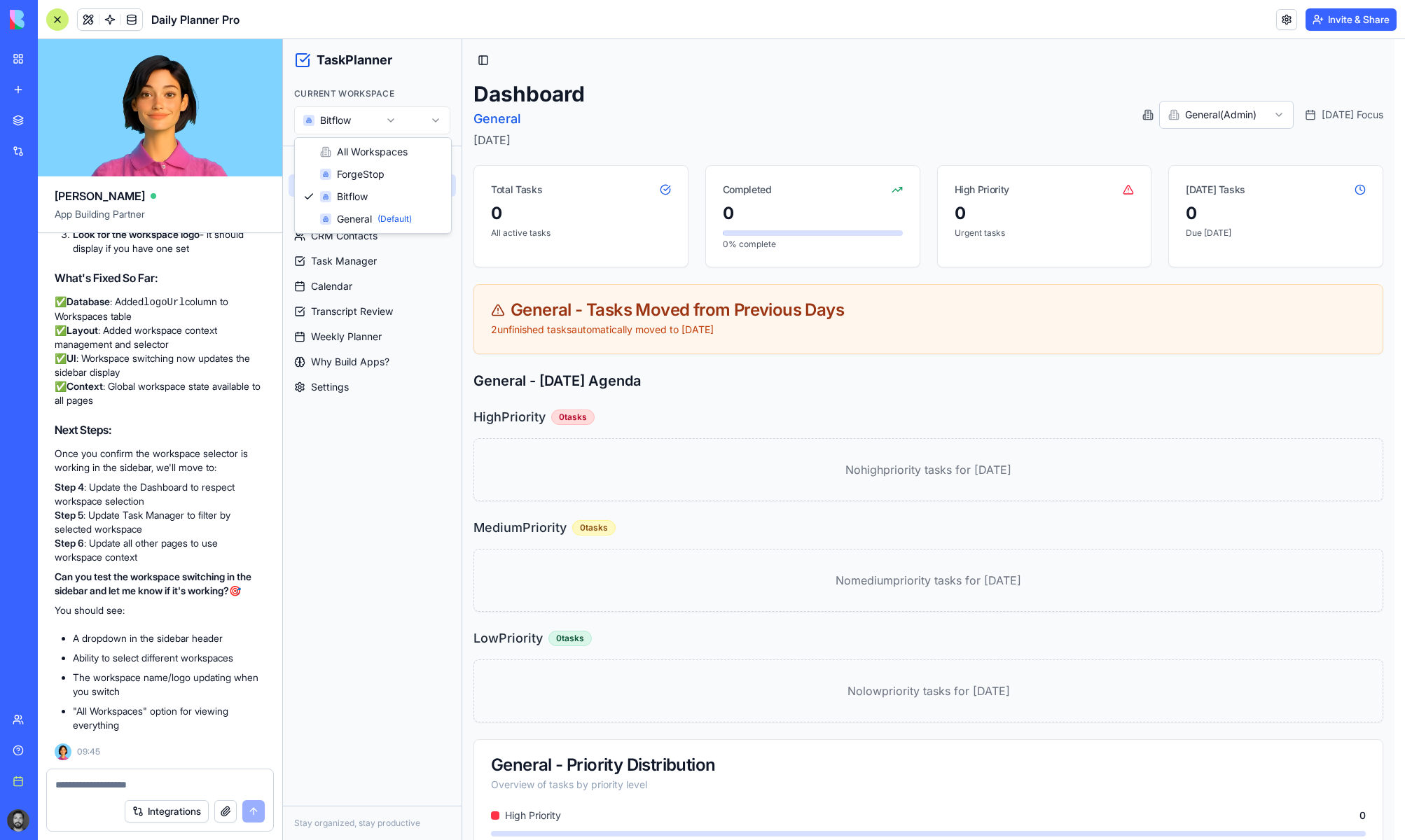
click at [402, 122] on html "TaskPlanner Current Workspace Bitflow Navigation Dashboard Personal Space CRM C…" at bounding box center [844, 491] width 1122 height 905
click at [202, 787] on textarea at bounding box center [160, 785] width 209 height 14
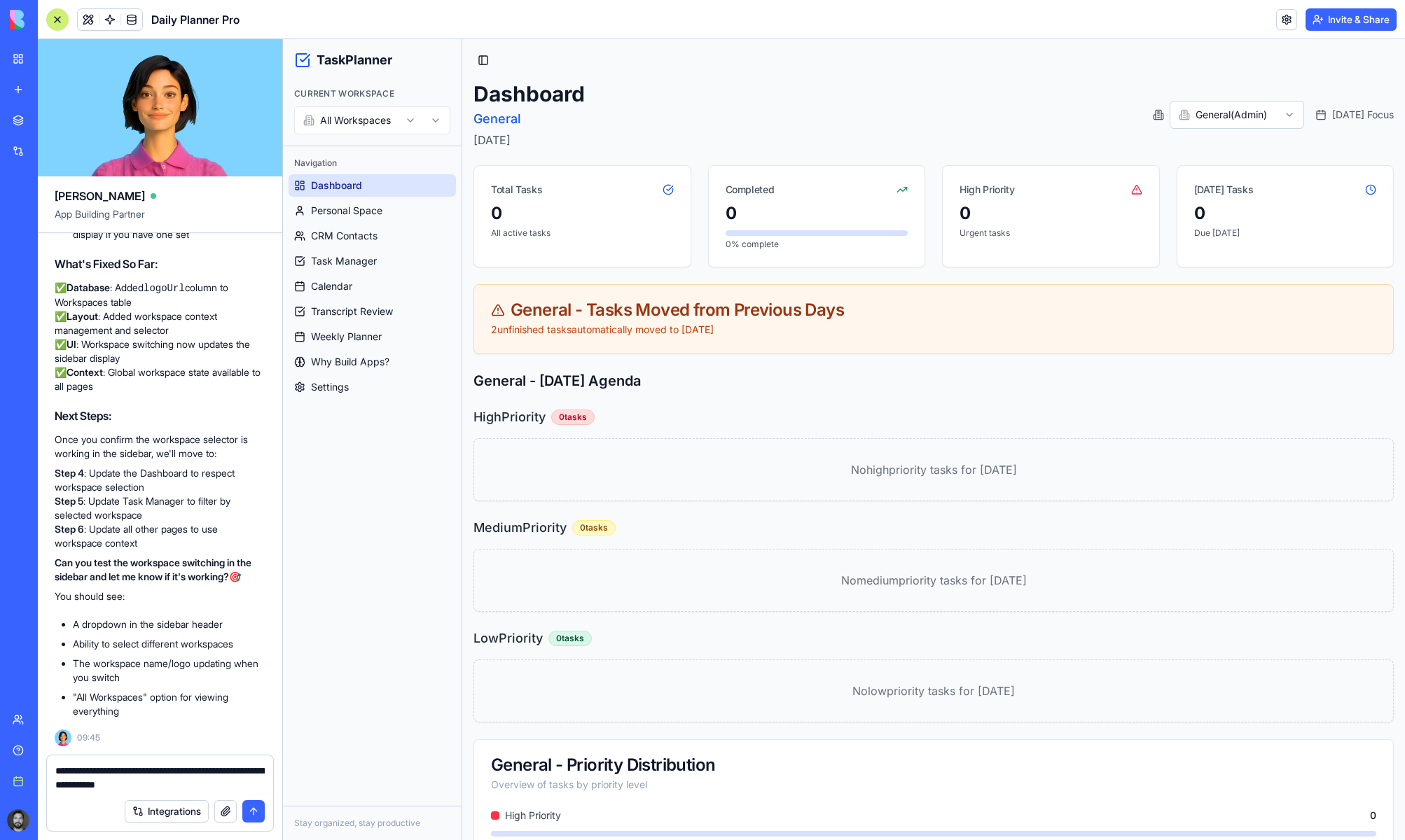
type textarea "**********"
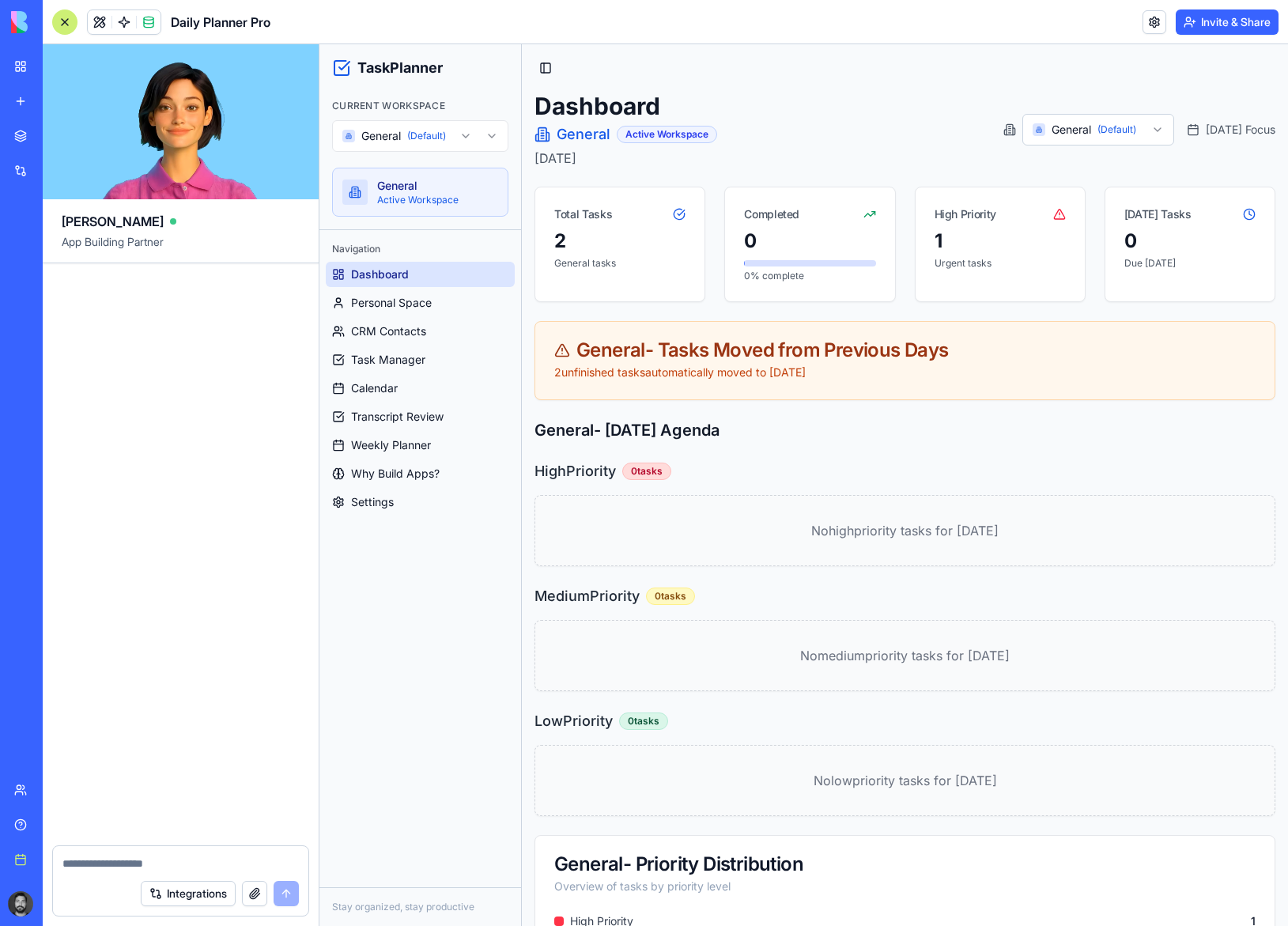
scroll to position [59955, 0]
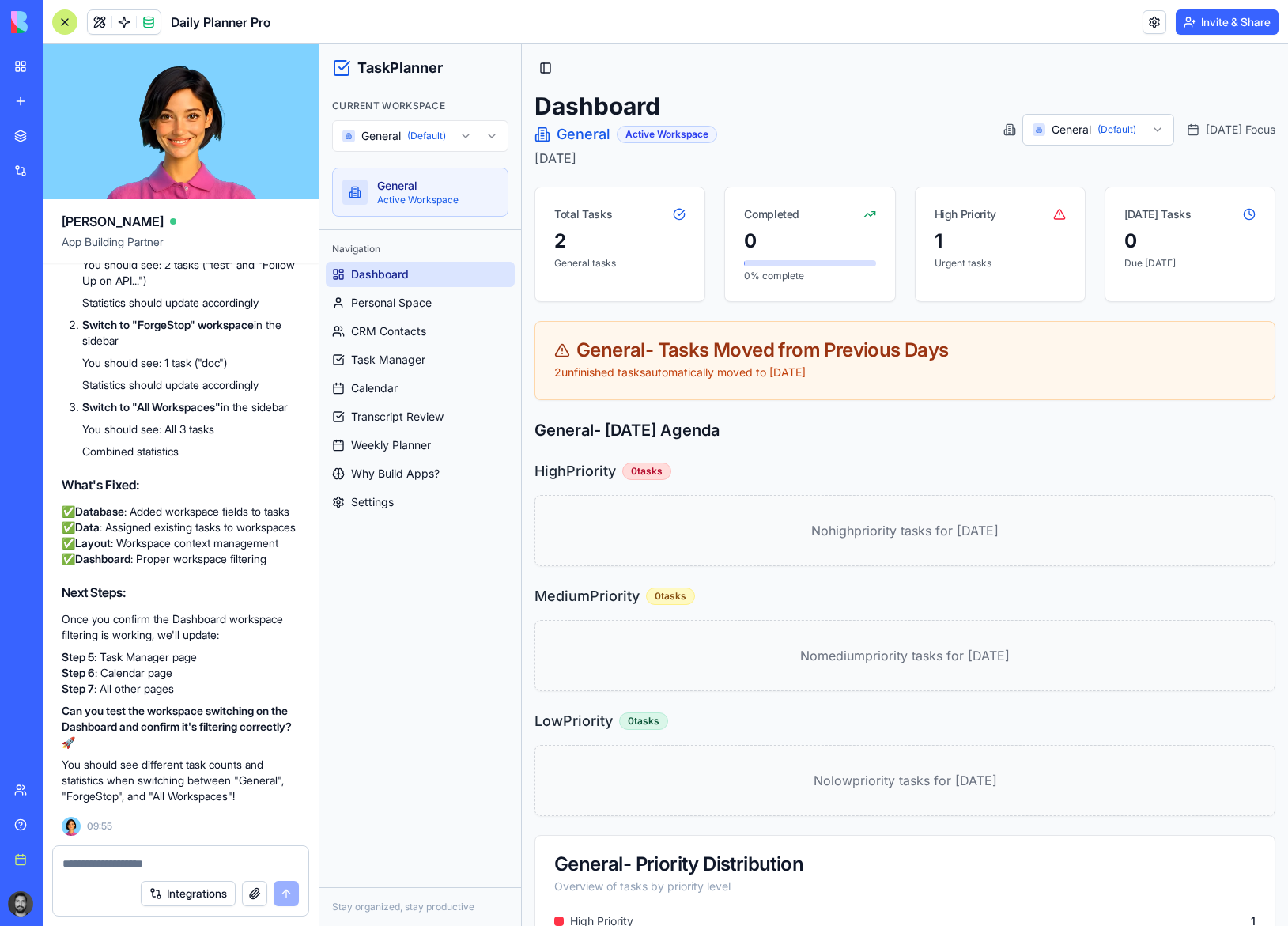
click at [22, 69] on link "My workspace" at bounding box center [37, 67] width 63 height 32
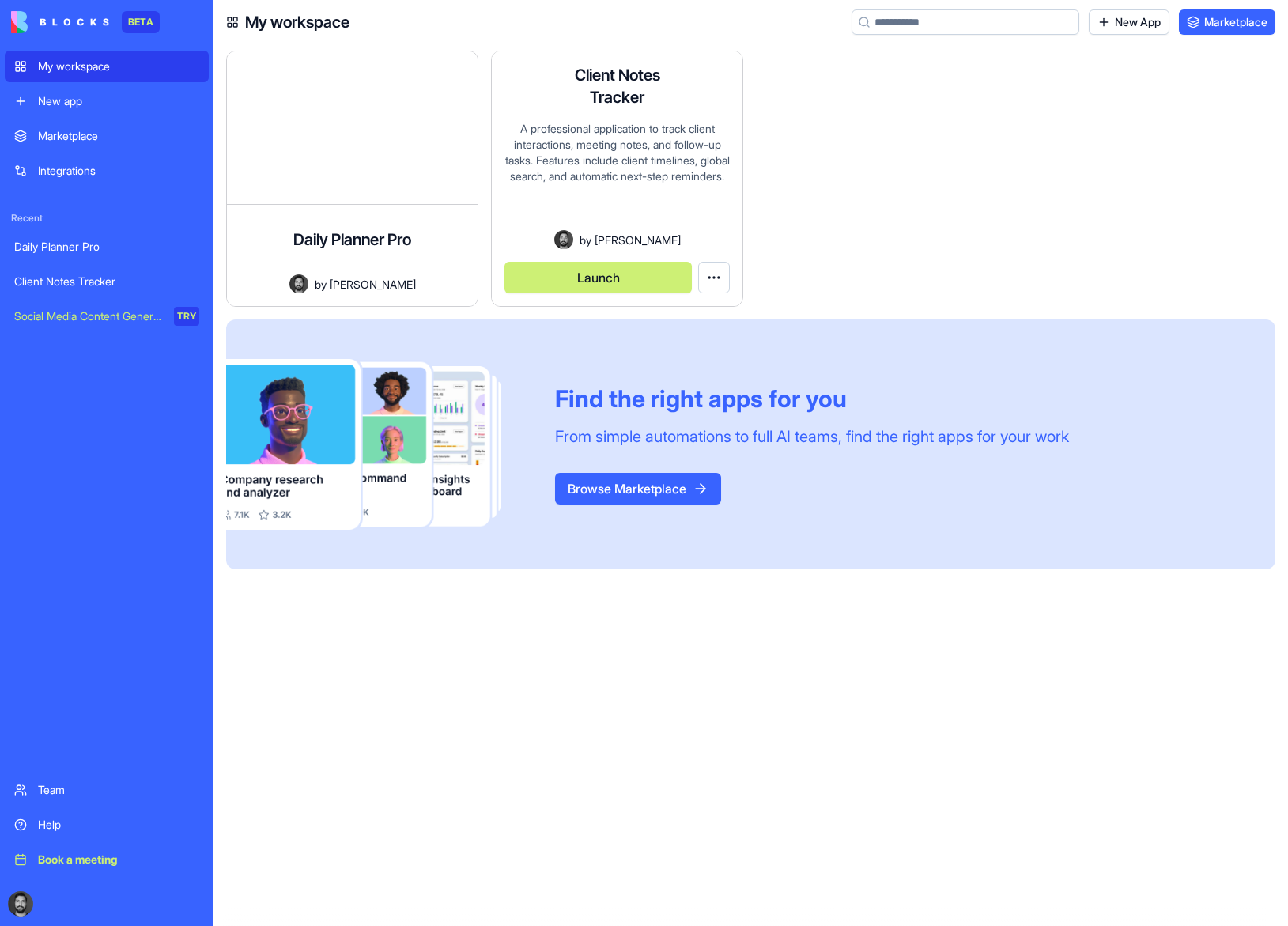
click at [604, 152] on div "A professional application to track client interactions, meeting notes, and fol…" at bounding box center [617, 175] width 226 height 109
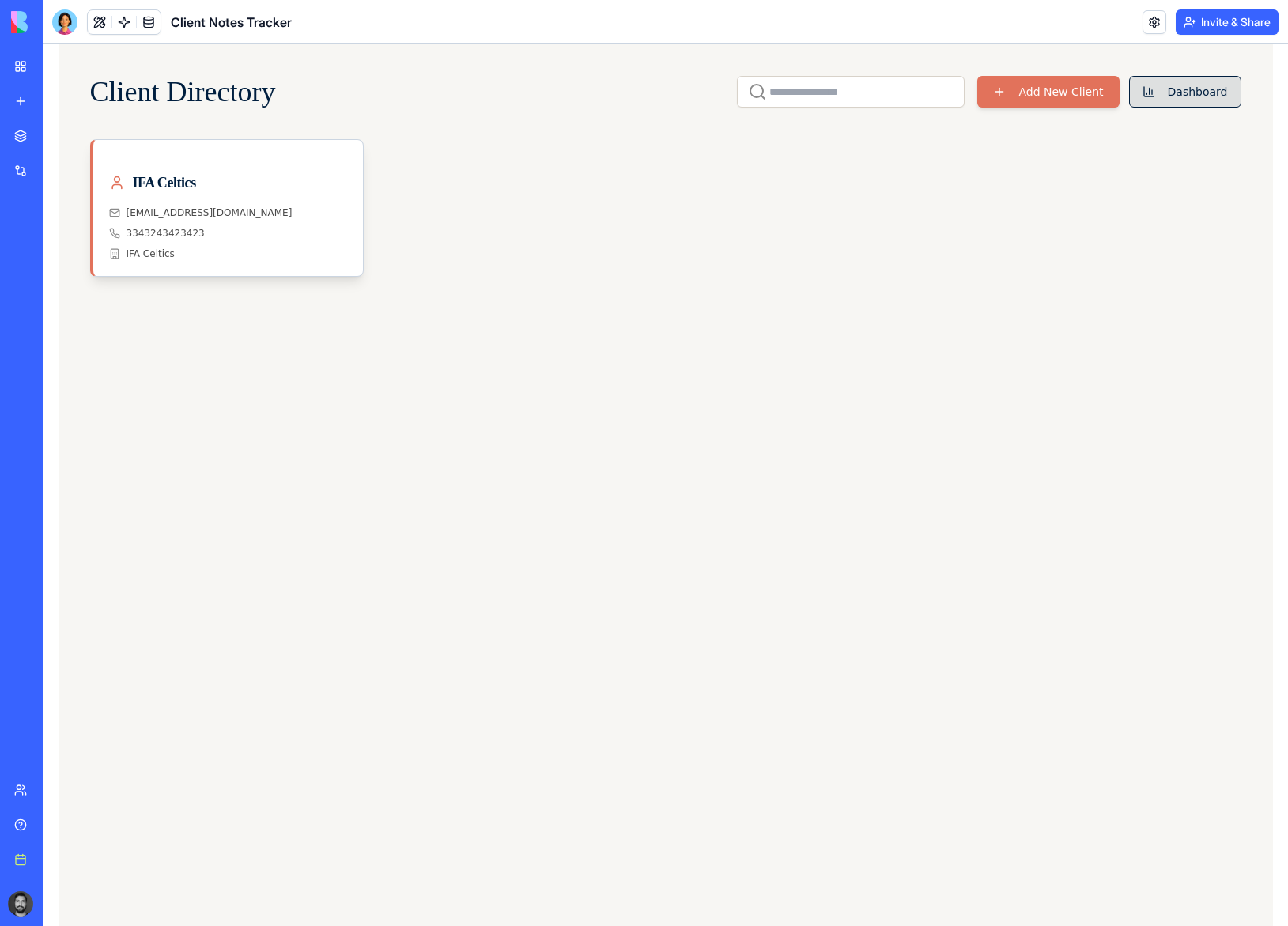
click at [1193, 92] on button "Dashboard" at bounding box center [1185, 92] width 112 height 32
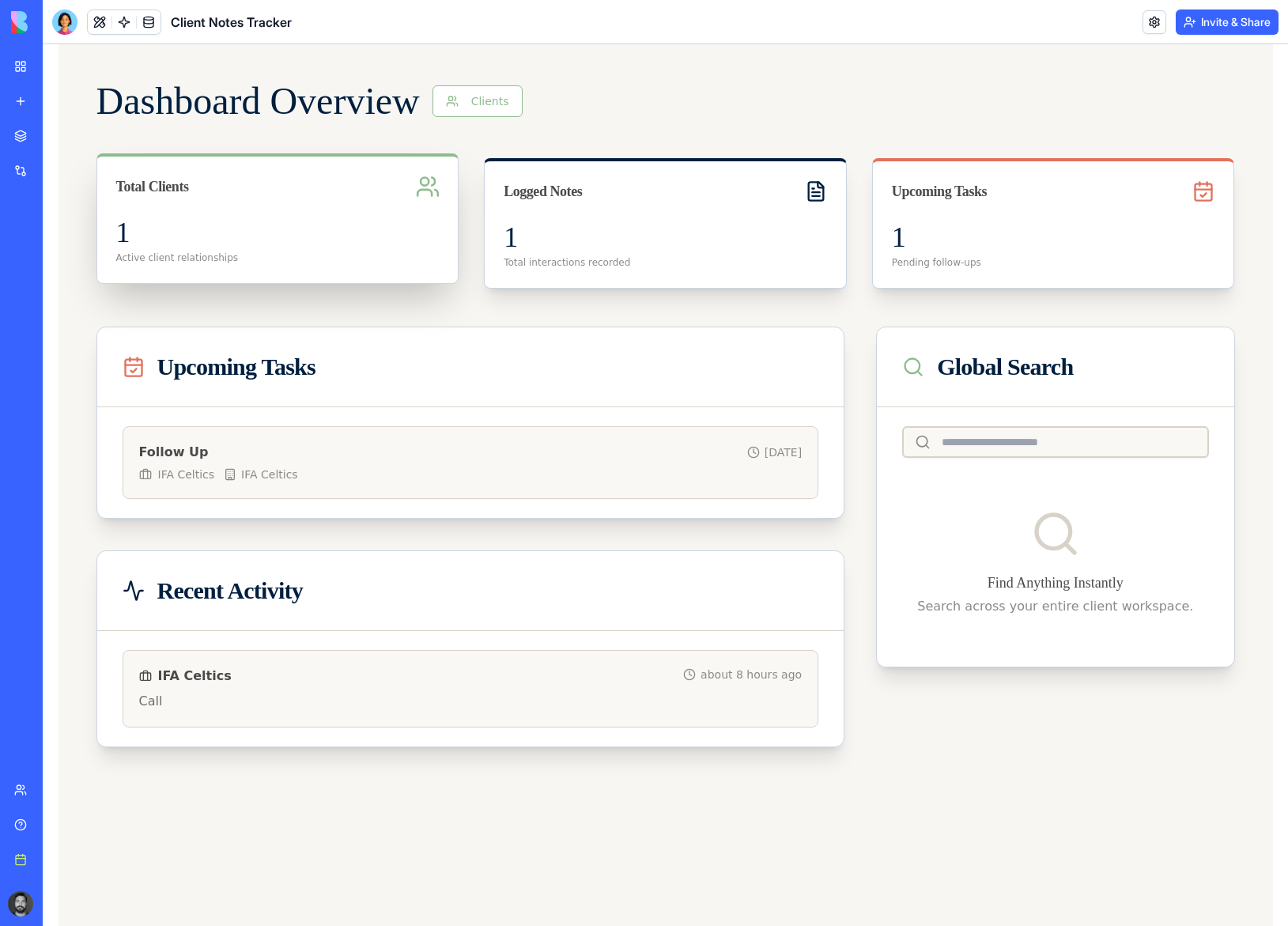
click at [358, 210] on div "Total Clients" at bounding box center [278, 187] width 361 height 60
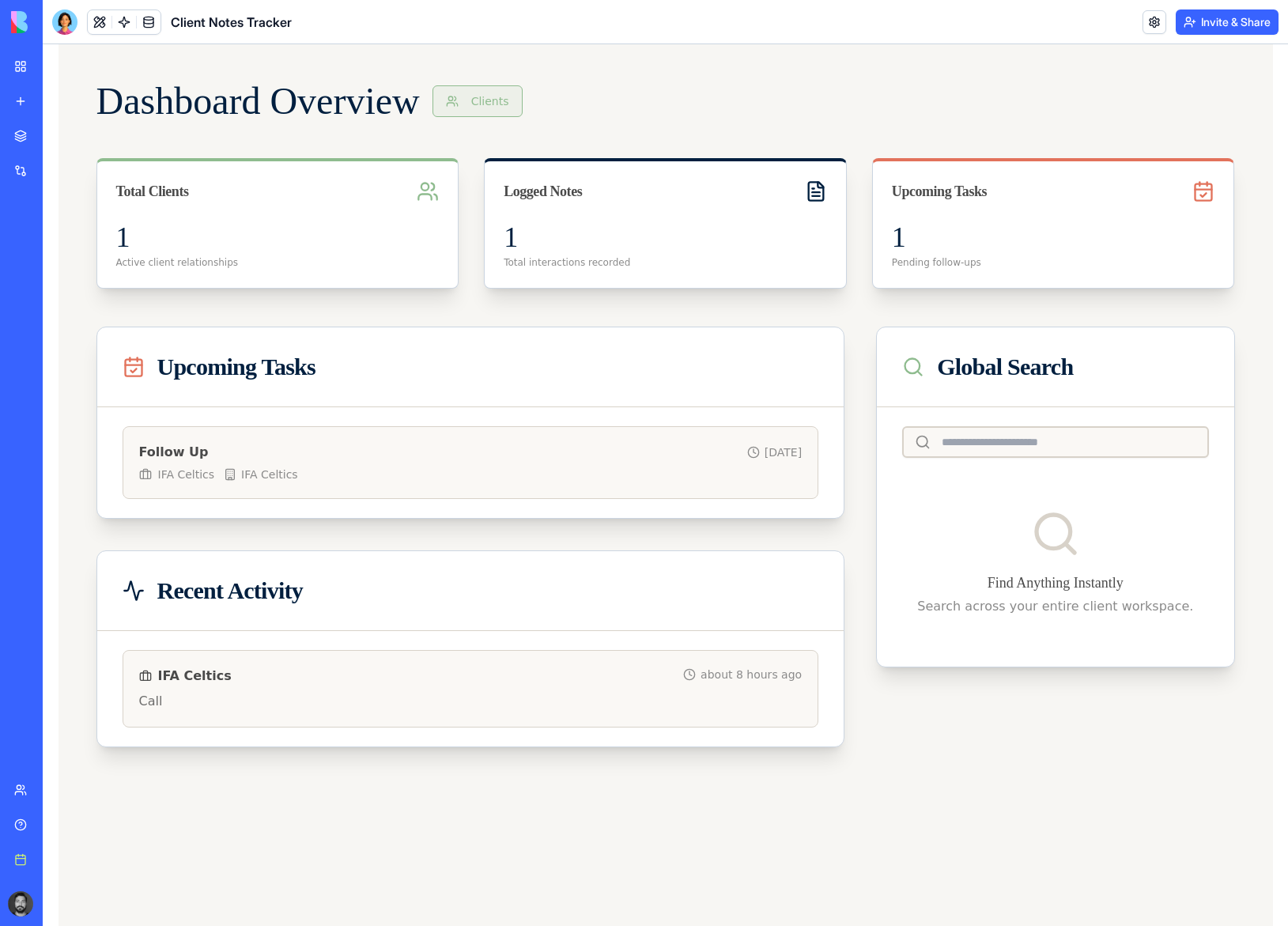
click at [516, 105] on button "Clients" at bounding box center [477, 102] width 90 height 32
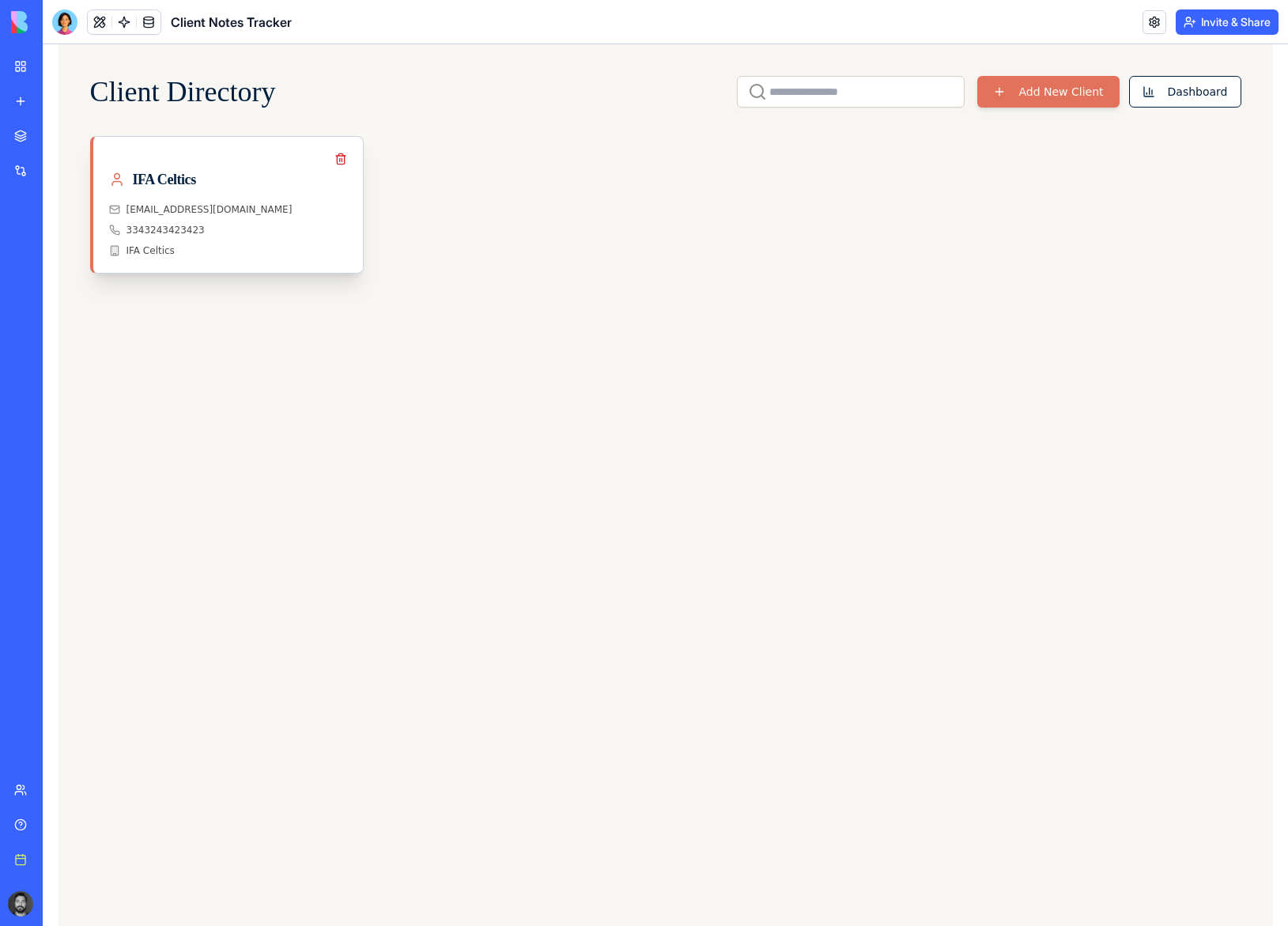
click at [245, 206] on div "diego@ifaceltics.com" at bounding box center [228, 209] width 238 height 12
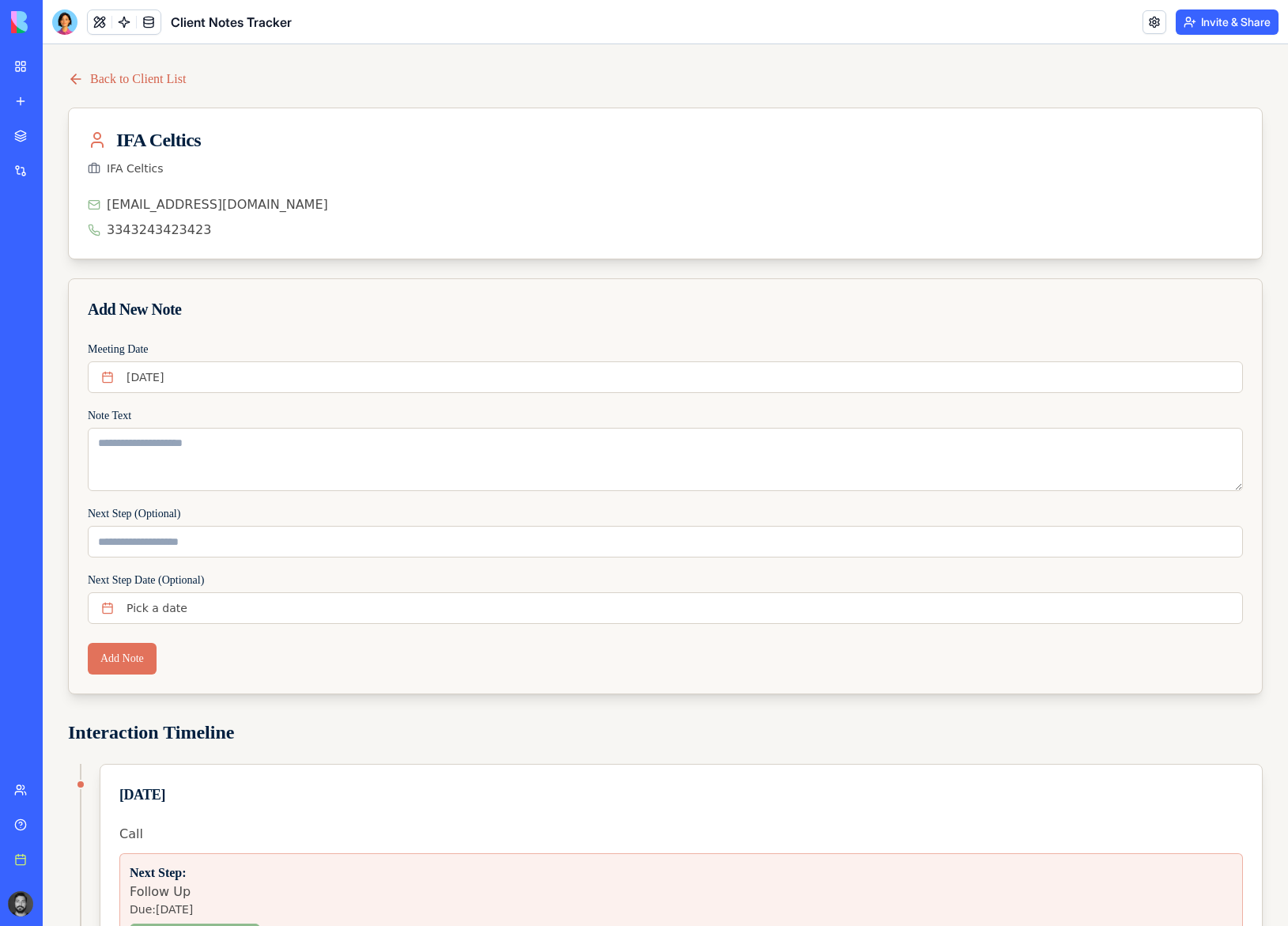
click at [82, 81] on icon at bounding box center [76, 78] width 16 height 16
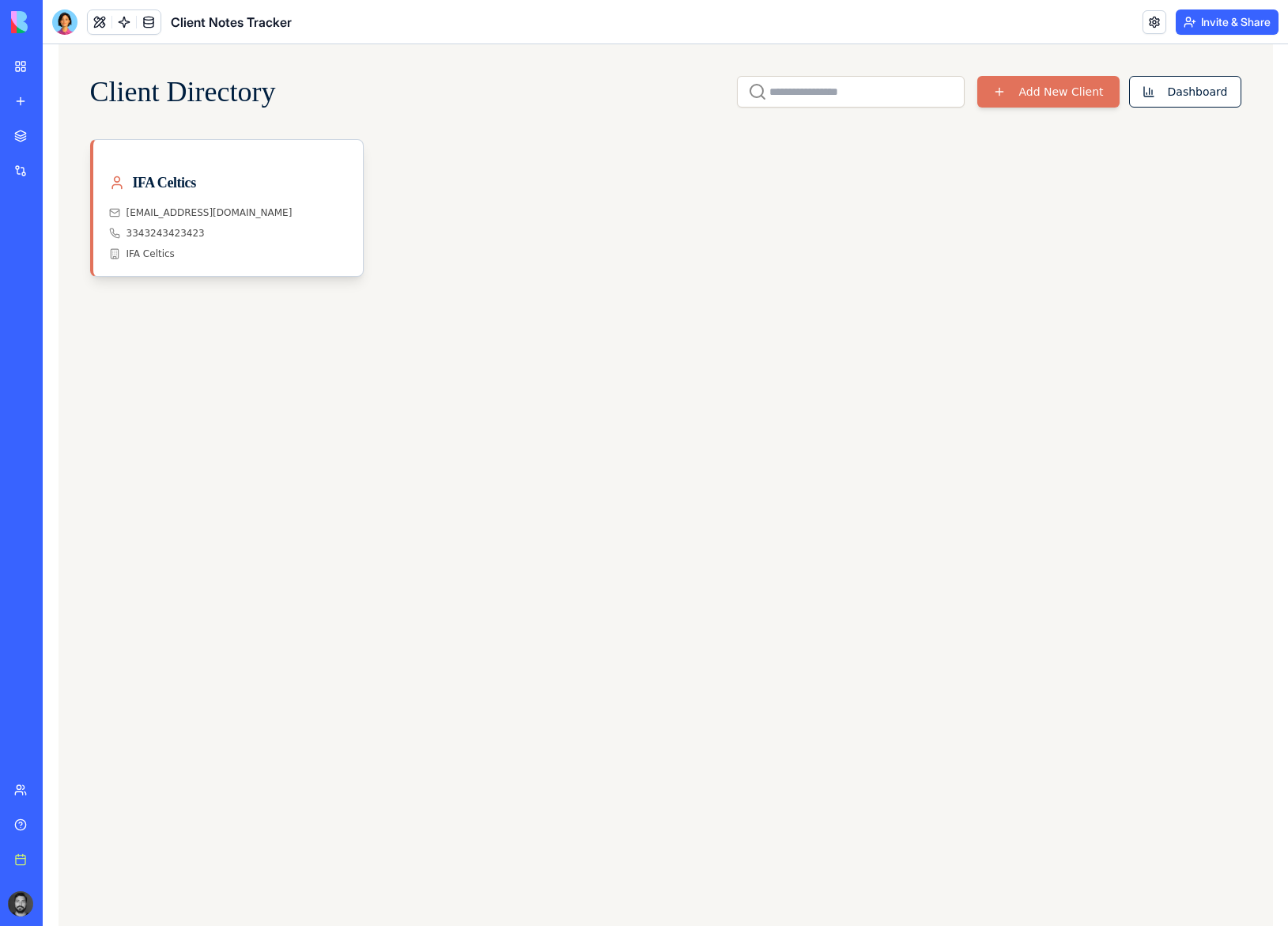
click at [27, 69] on link "My workspace" at bounding box center [37, 67] width 63 height 32
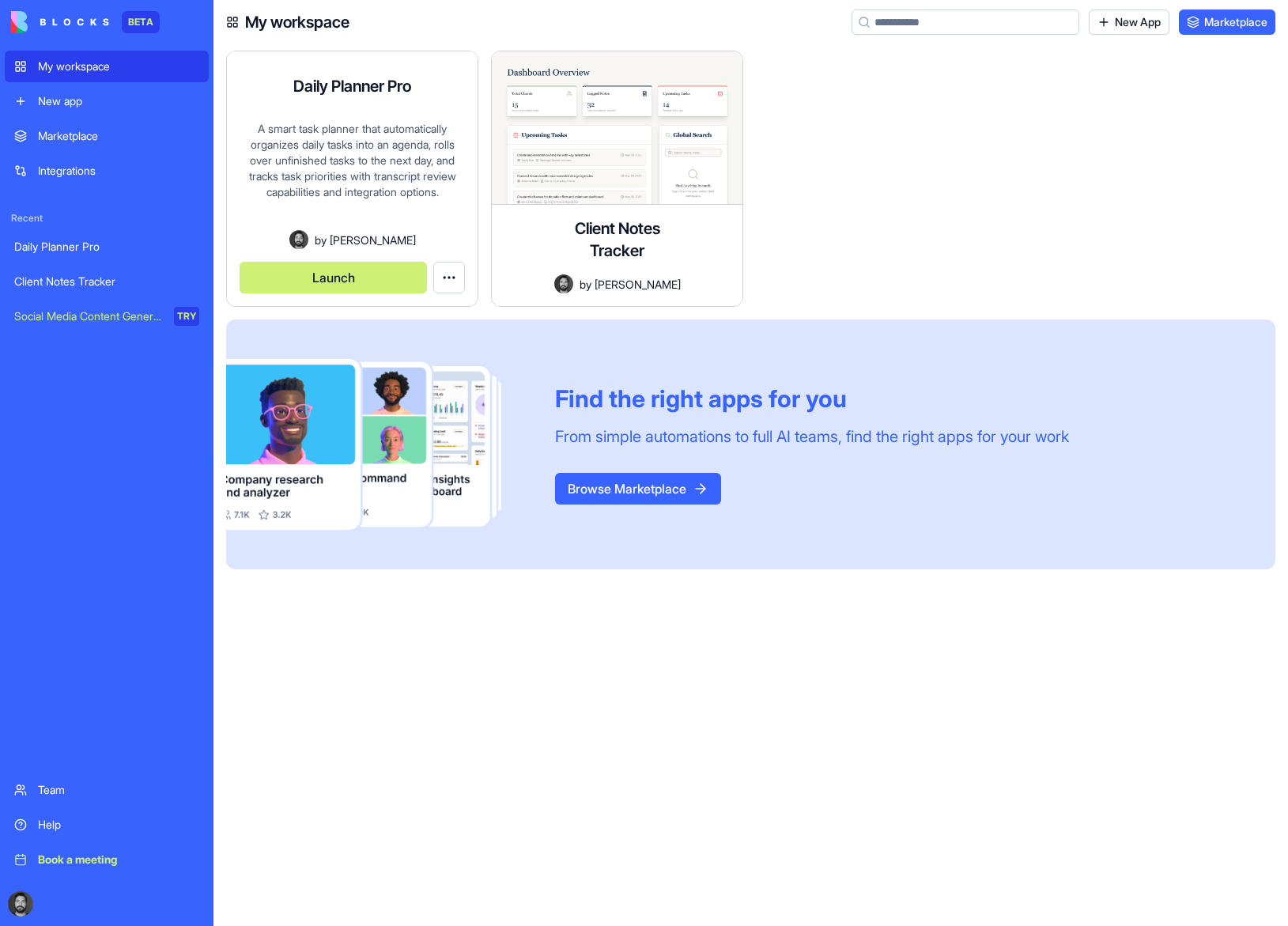
click at [336, 137] on div "A smart task planner that automatically organizes daily tasks into an agenda, r…" at bounding box center [352, 175] width 226 height 109
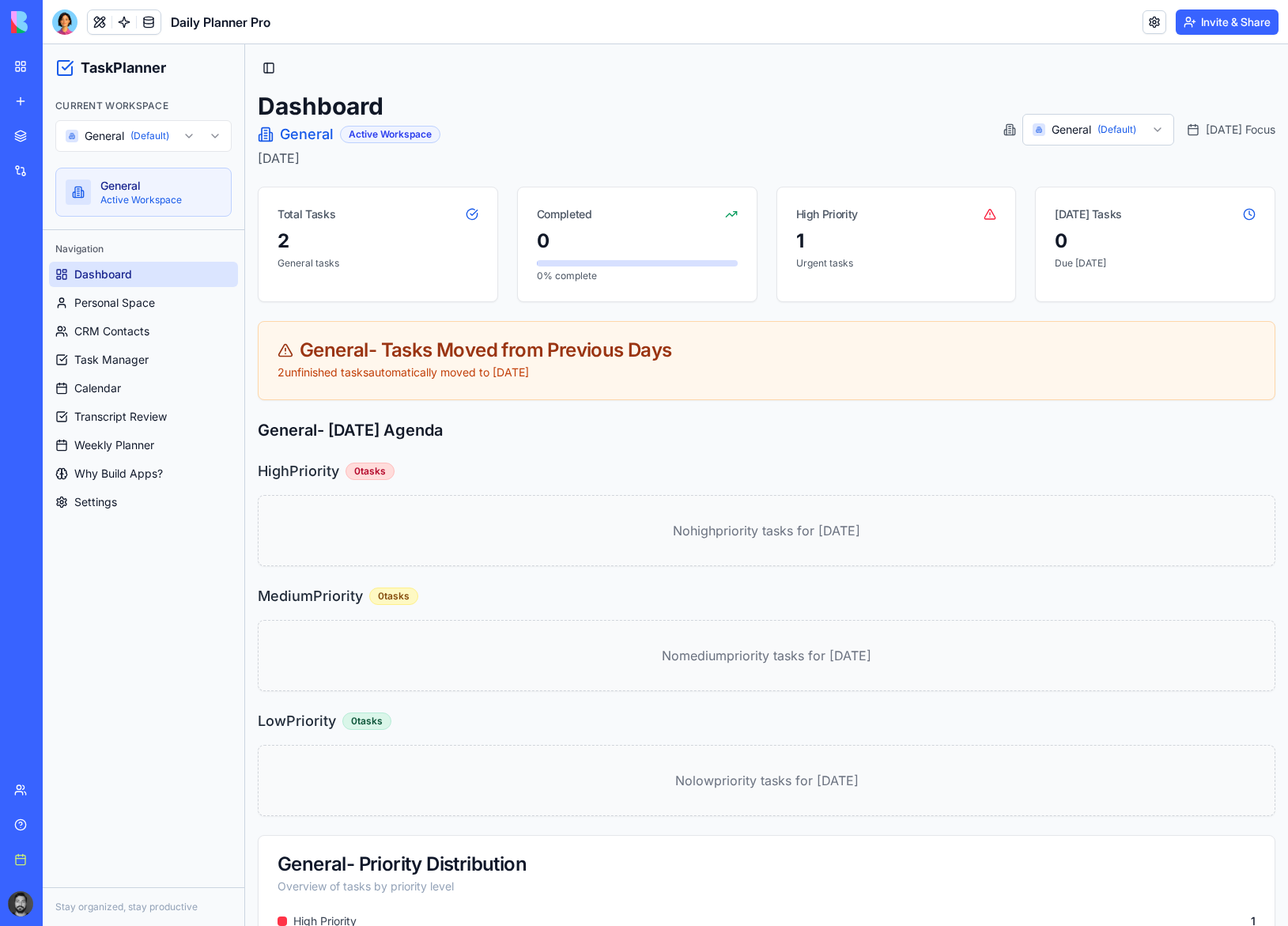
click at [217, 145] on html "TaskPlanner Current Workspace General (Default) General Active Workspace Naviga…" at bounding box center [664, 555] width 1245 height 1022
click at [107, 509] on span "Settings" at bounding box center [95, 501] width 42 height 16
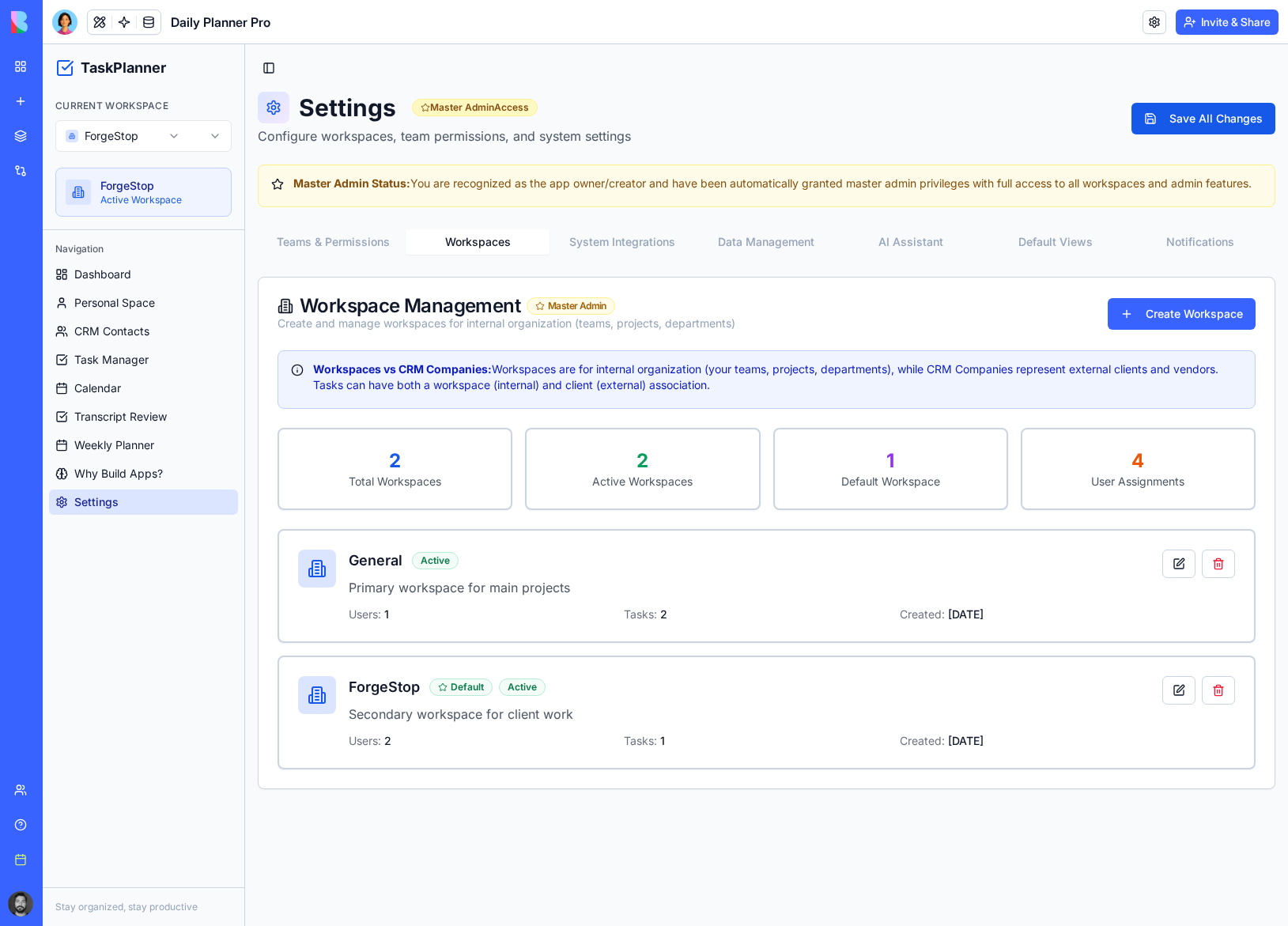
click at [465, 175] on div "Settings Master Admin Access Configure workspaces, team permissions, and system…" at bounding box center [767, 440] width 1017 height 697
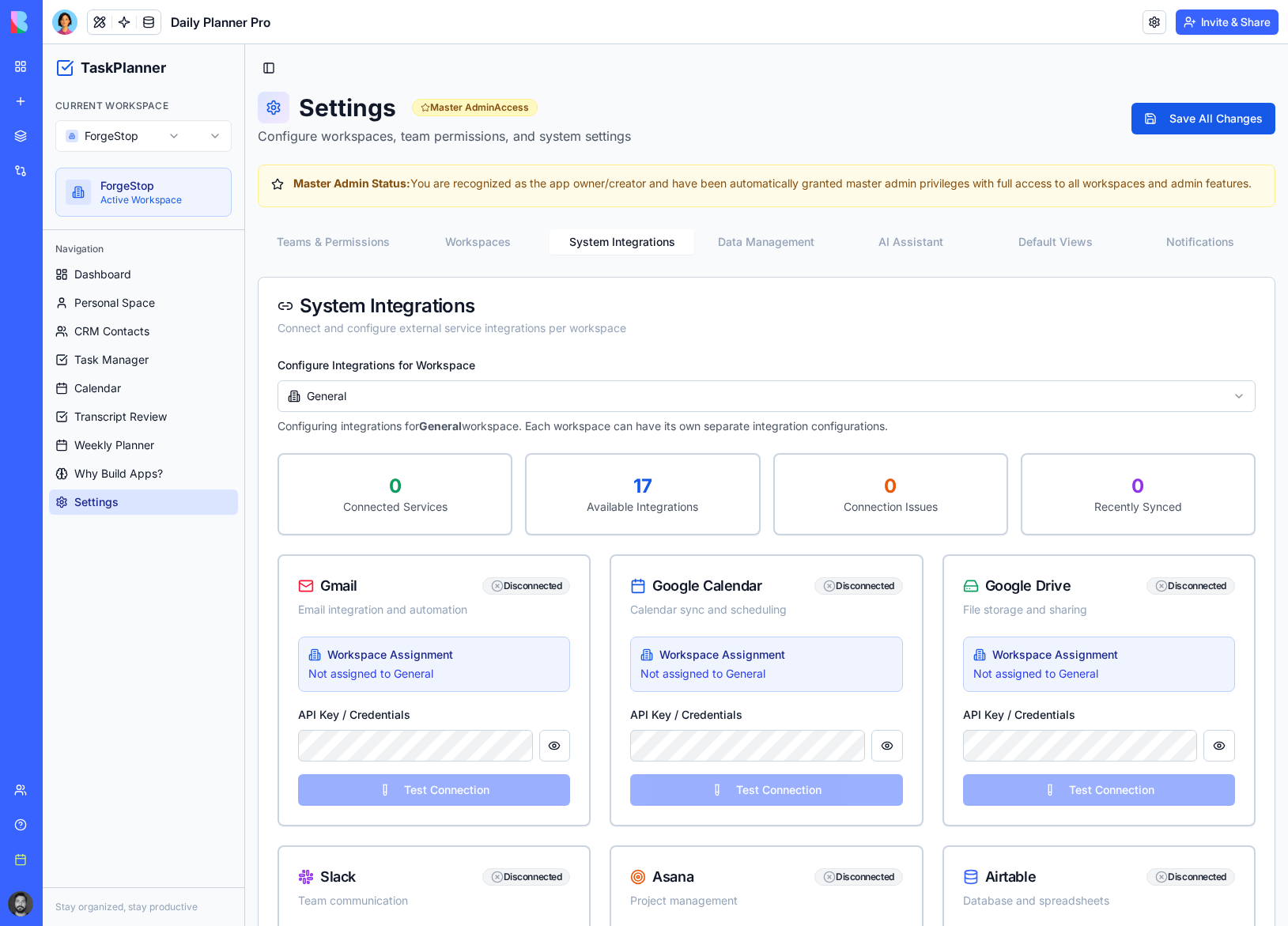
click at [644, 242] on div "Teams & Permissions Workspaces System Integrations Data Management AI Assistant…" at bounding box center [767, 242] width 1017 height 32
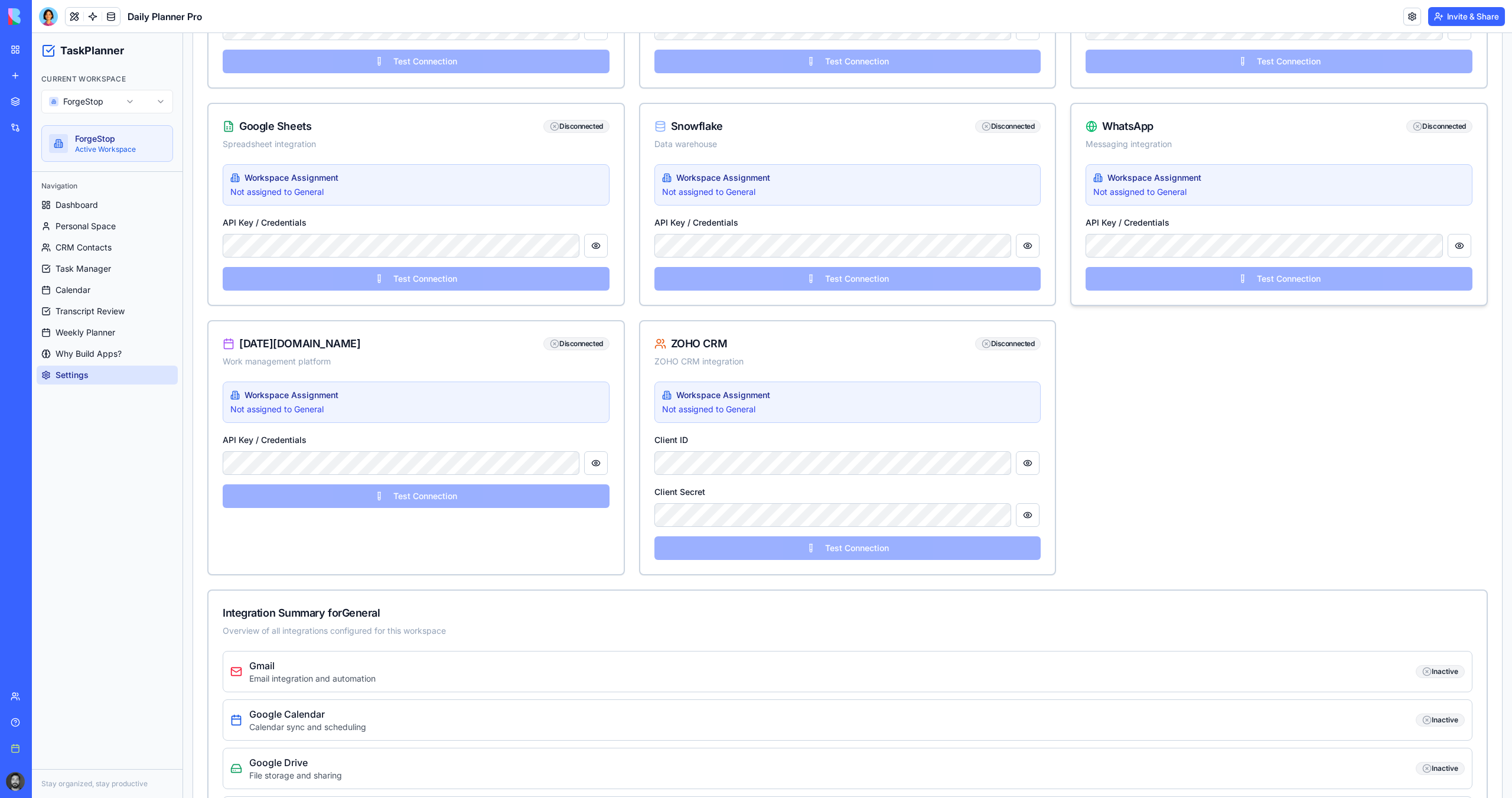
scroll to position [1181, 0]
click at [744, 450] on div "Client ID" at bounding box center [848, 453] width 387 height 42
click at [734, 483] on div "Workspace Assignment Not assigned to General Client ID Client Secret Test Conne…" at bounding box center [847, 477] width 415 height 193
click at [731, 475] on div "Workspace Assignment Not assigned to General Client ID Client Secret Test Conne…" at bounding box center [847, 477] width 415 height 193
click at [715, 501] on div "Client Secret" at bounding box center [848, 505] width 387 height 42
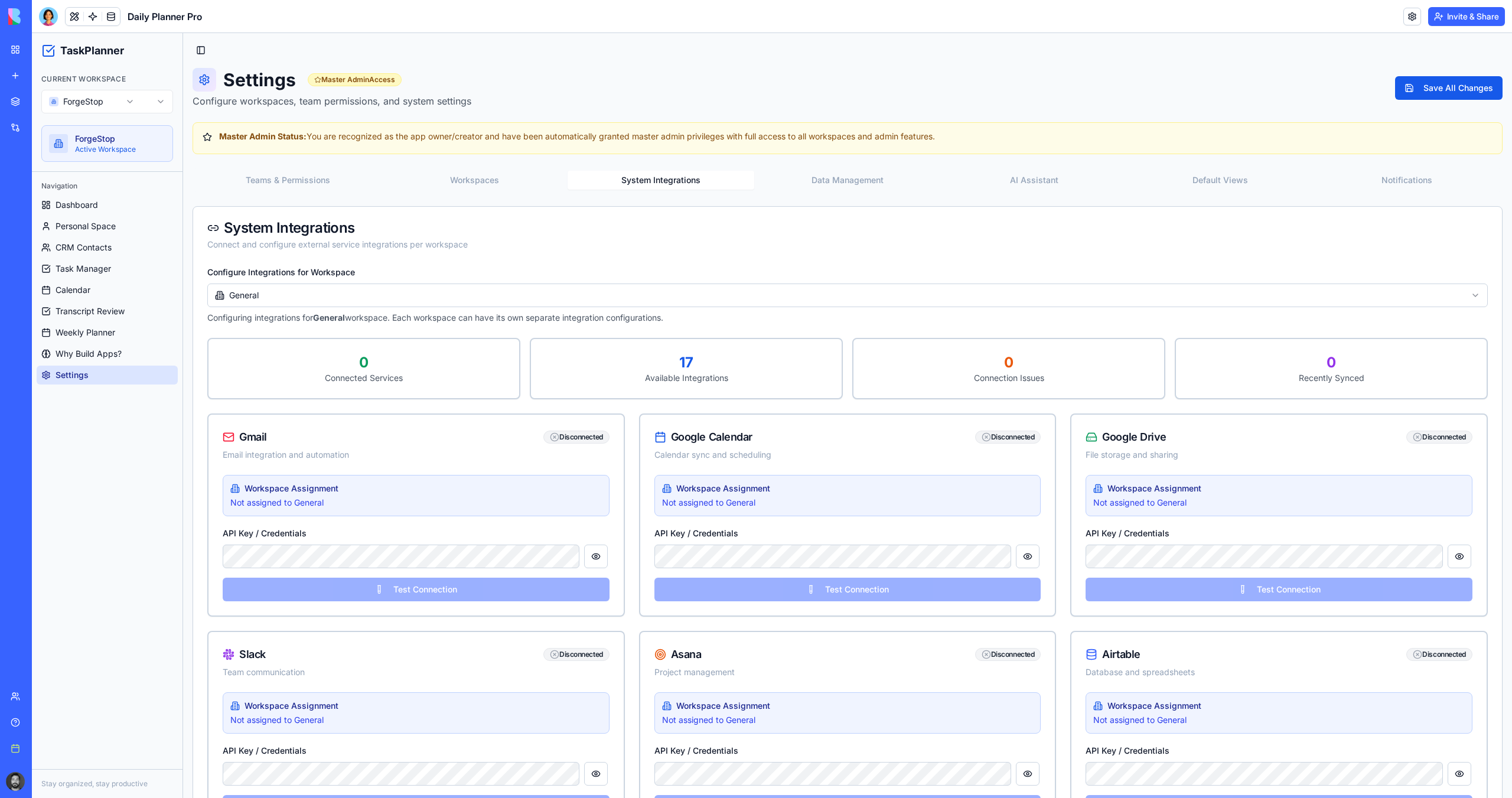
scroll to position [0, 0]
click at [837, 180] on button "Data Management" at bounding box center [848, 180] width 187 height 19
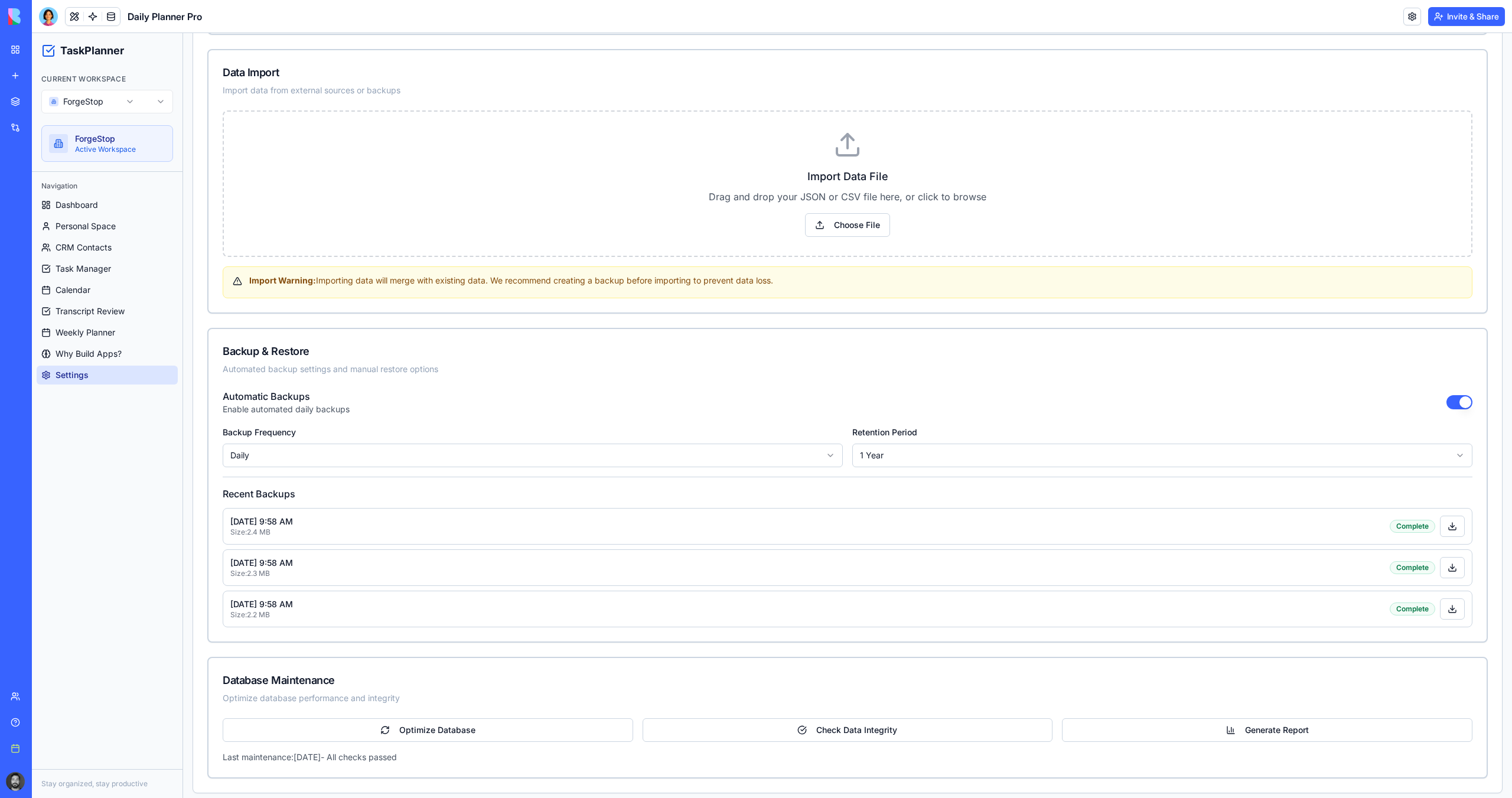
scroll to position [837, 0]
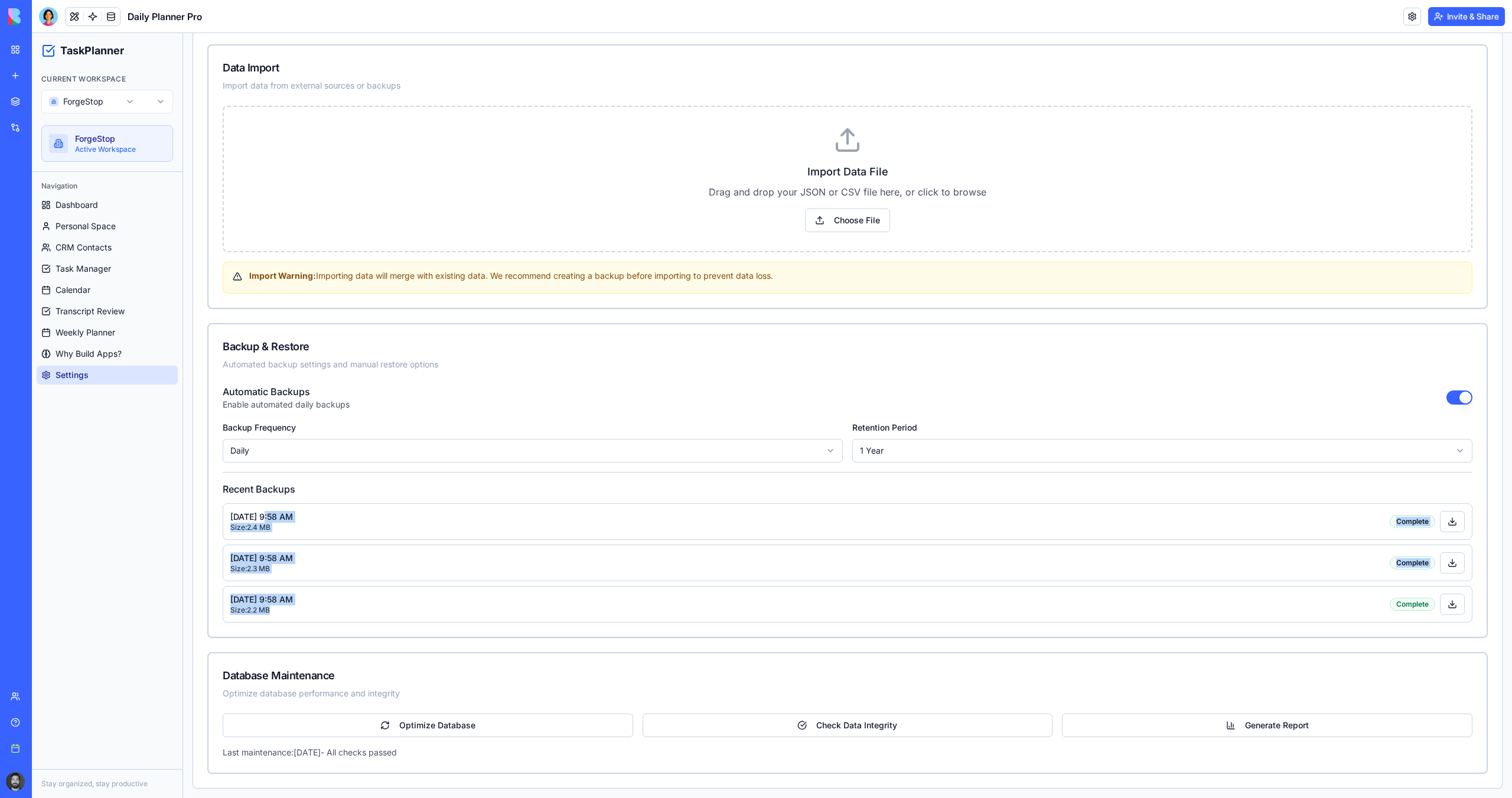
drag, startPoint x: 277, startPoint y: 514, endPoint x: 330, endPoint y: 606, distance: 106.2
click at [330, 606] on div "Aug 15, 2025 at 9:58 AM Size: 2.4 MB Complete Aug 14, 2025 at 9:58 AM Size: 2.3…" at bounding box center [847, 563] width 1250 height 119
click at [331, 606] on div "Aug 13, 2025 at 9:58 AM Size: 2.2 MB Complete" at bounding box center [847, 604] width 1250 height 37
drag, startPoint x: 338, startPoint y: 611, endPoint x: 226, endPoint y: 510, distance: 150.8
click at [226, 510] on div "Aug 15, 2025 at 9:58 AM Size: 2.4 MB Complete Aug 14, 2025 at 9:58 AM Size: 2.3…" at bounding box center [847, 563] width 1250 height 119
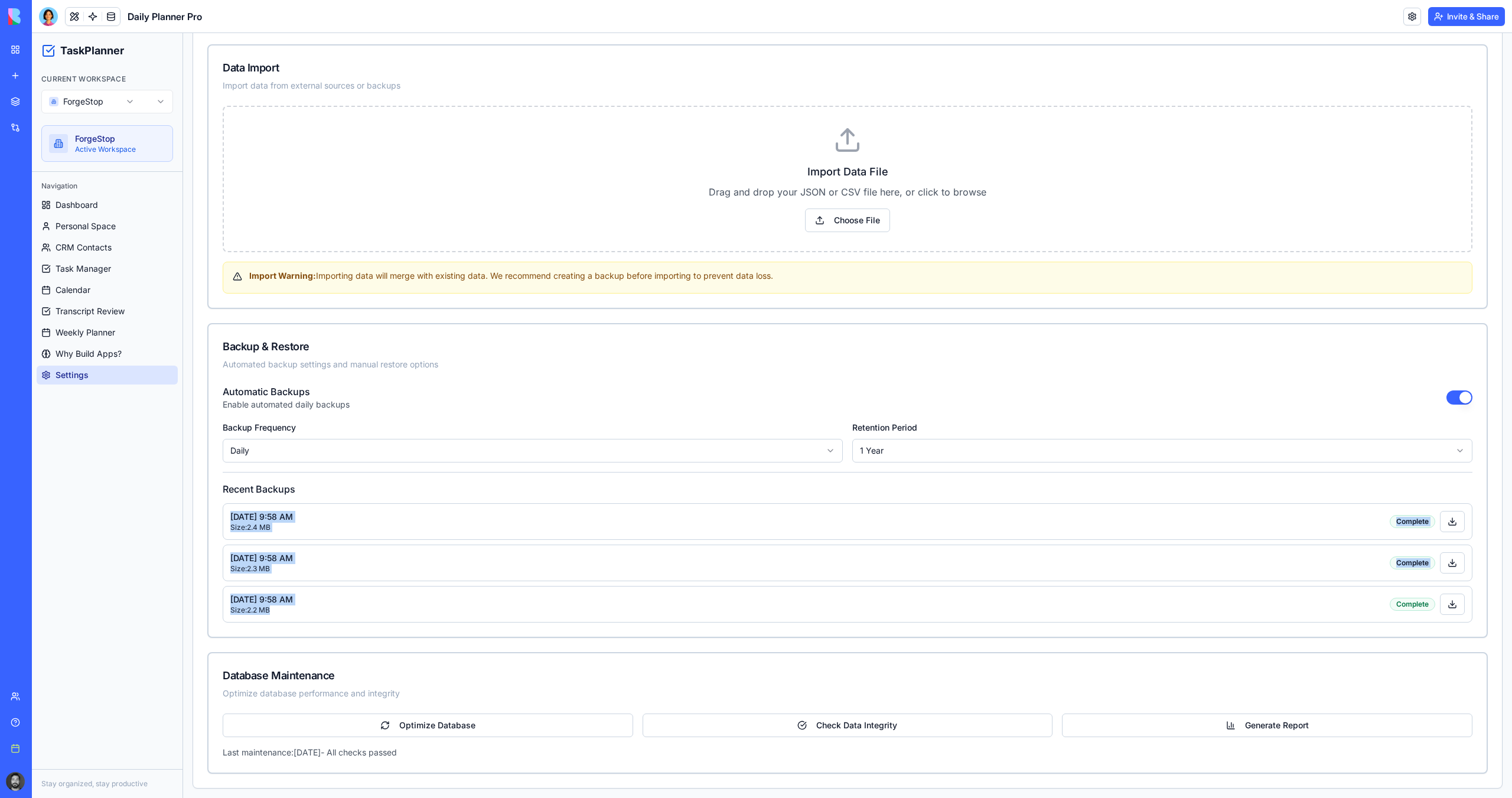
click at [452, 521] on div "Aug 15, 2025 at 9:58 AM Size: 2.4 MB Complete" at bounding box center [847, 521] width 1250 height 37
drag, startPoint x: 303, startPoint y: 613, endPoint x: 217, endPoint y: 595, distance: 87.9
click at [216, 595] on div "Automatic Backups Enable automated daily backups Backup Frequency Daily Retenti…" at bounding box center [847, 510] width 1278 height 252
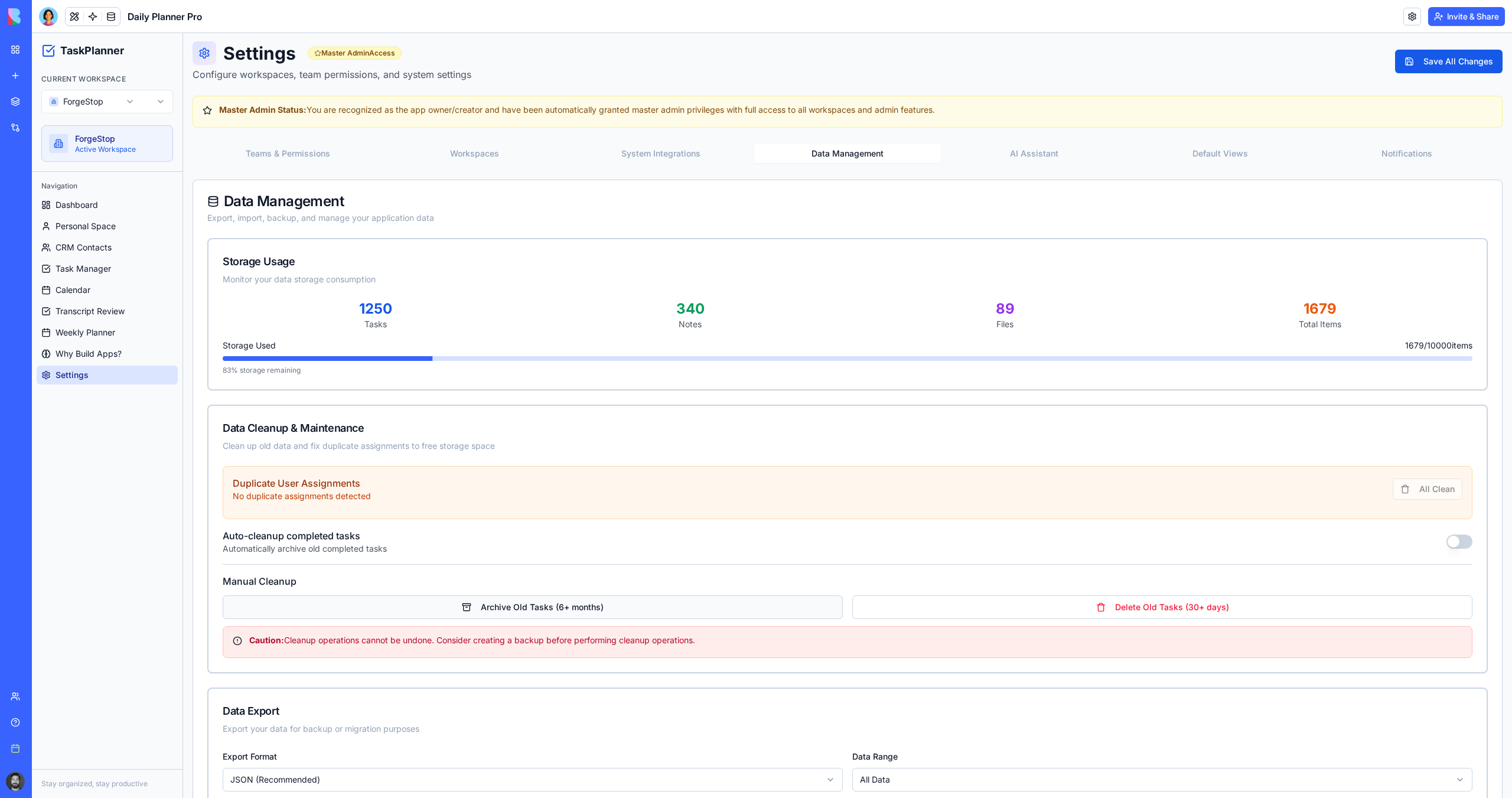
scroll to position [10, 0]
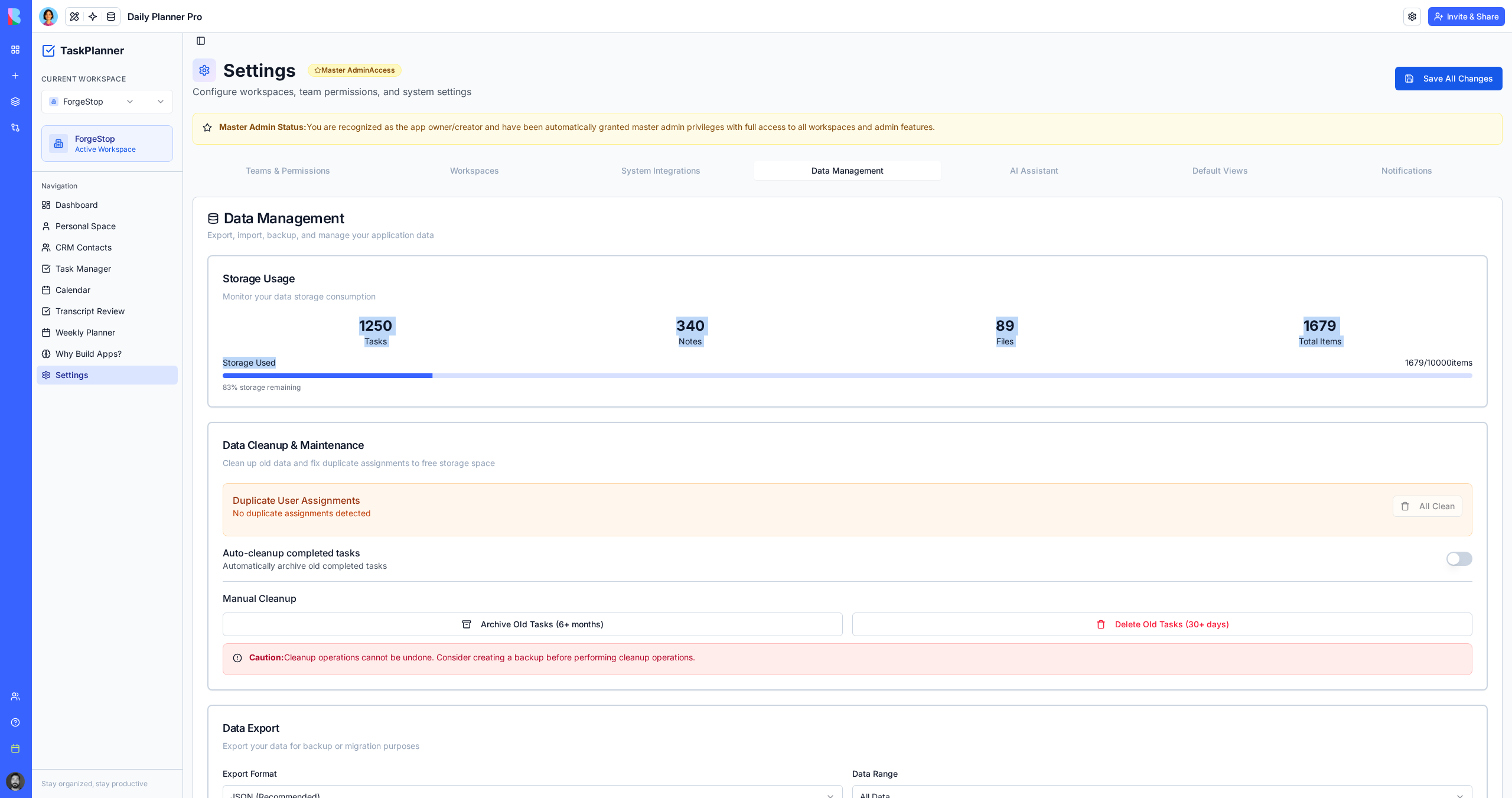
drag, startPoint x: 412, startPoint y: 345, endPoint x: 420, endPoint y: 348, distance: 8.5
click at [420, 348] on div "1250 Tasks 340 Notes 89 Files 1679 Total Items Storage Used 1679 / 10000 items …" at bounding box center [847, 361] width 1278 height 90
click at [437, 356] on div "Storage Used 1679 / 10000 items" at bounding box center [847, 362] width 1250 height 12
drag, startPoint x: 389, startPoint y: 337, endPoint x: 356, endPoint y: 328, distance: 34.2
click at [356, 328] on div "1250 Tasks" at bounding box center [375, 332] width 305 height 30
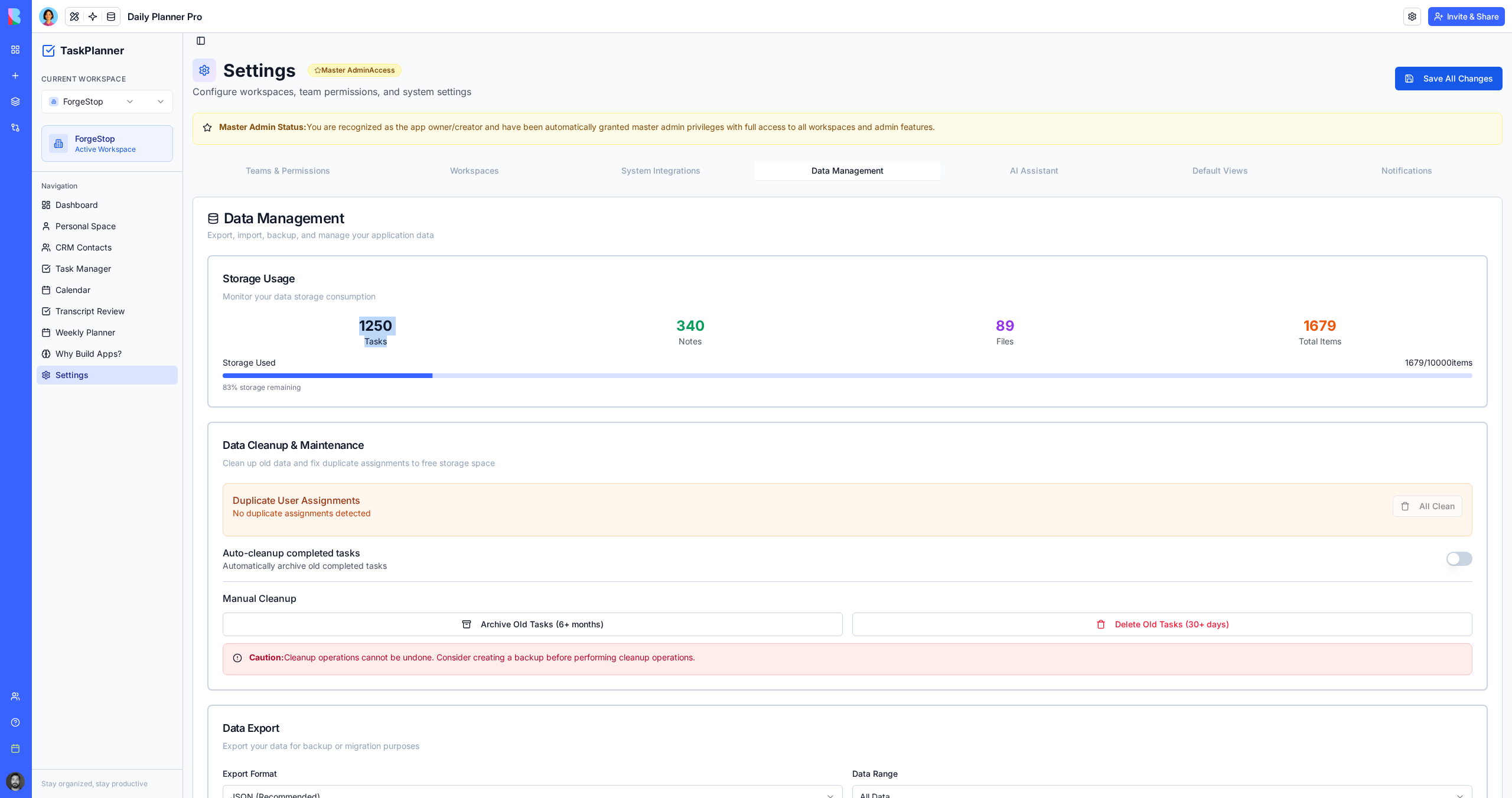
click at [432, 330] on div "1250" at bounding box center [375, 326] width 305 height 19
click at [301, 179] on button "Teams & Permissions" at bounding box center [288, 170] width 187 height 19
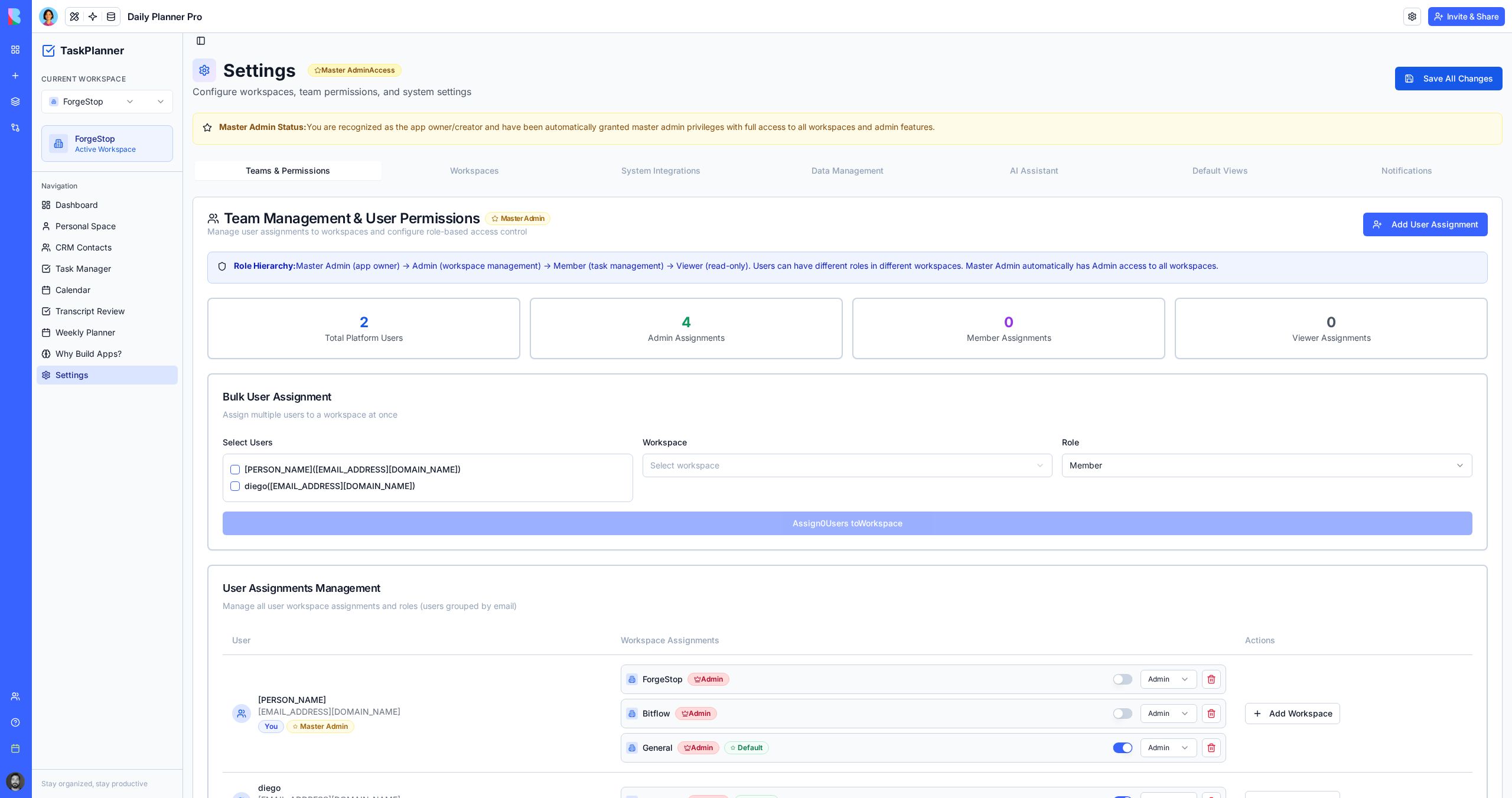
click at [1039, 170] on button "AI Assistant" at bounding box center [1034, 170] width 187 height 19
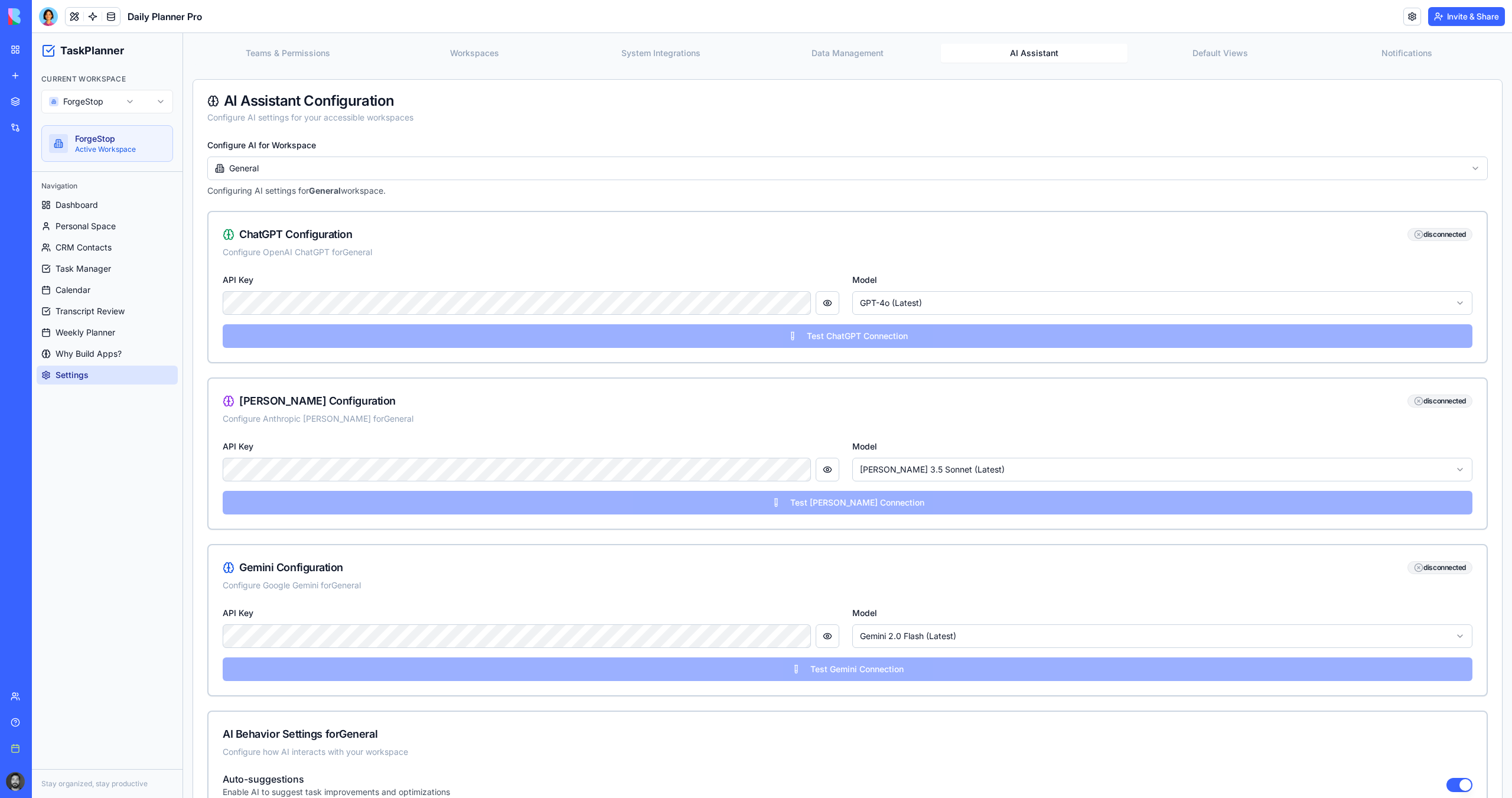
scroll to position [128, 0]
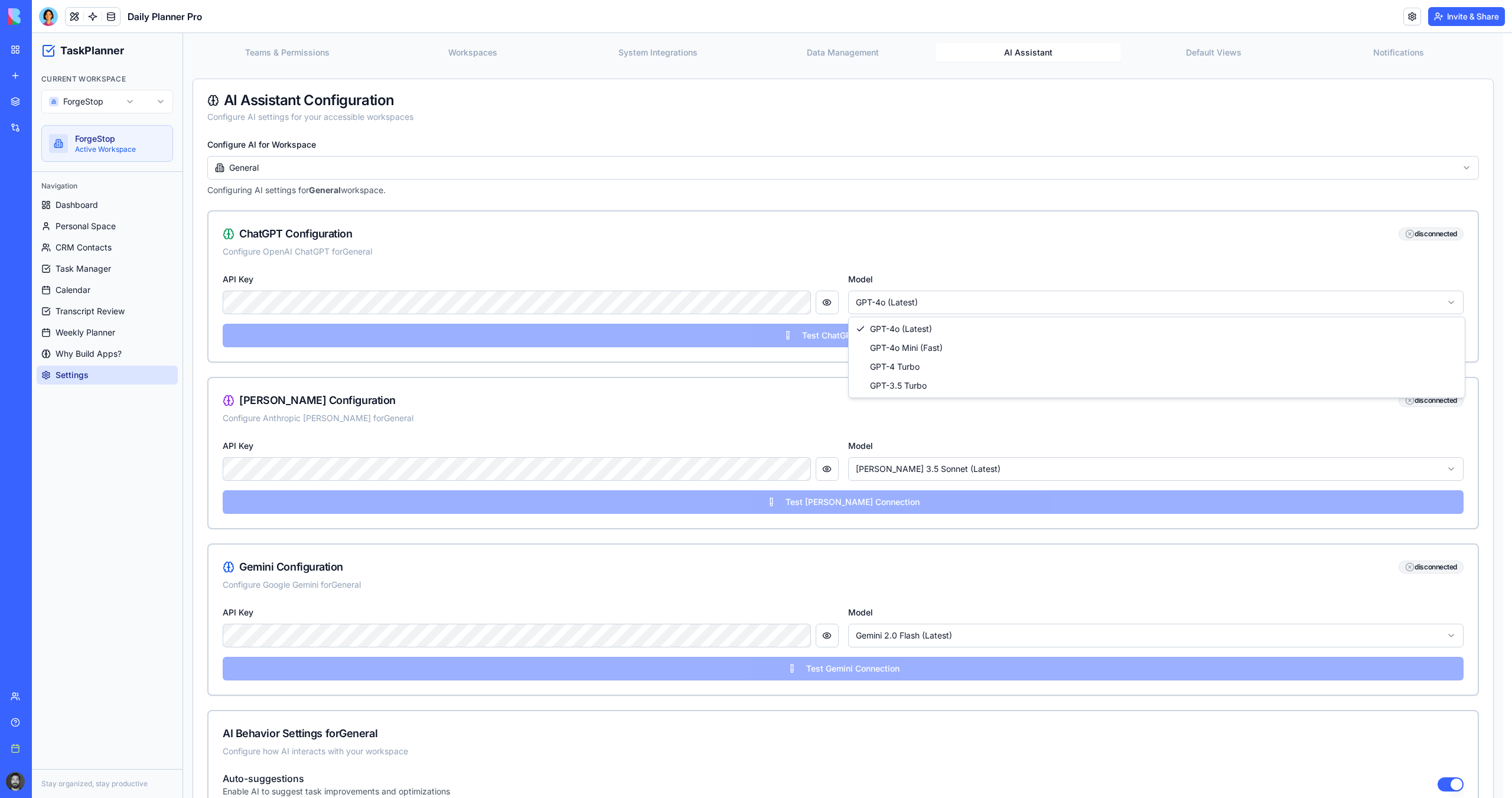
click at [894, 302] on html "TaskPlanner Current Workspace ForgeStop ForgeStop Active Workspace Navigation D…" at bounding box center [771, 536] width 1480 height 1261
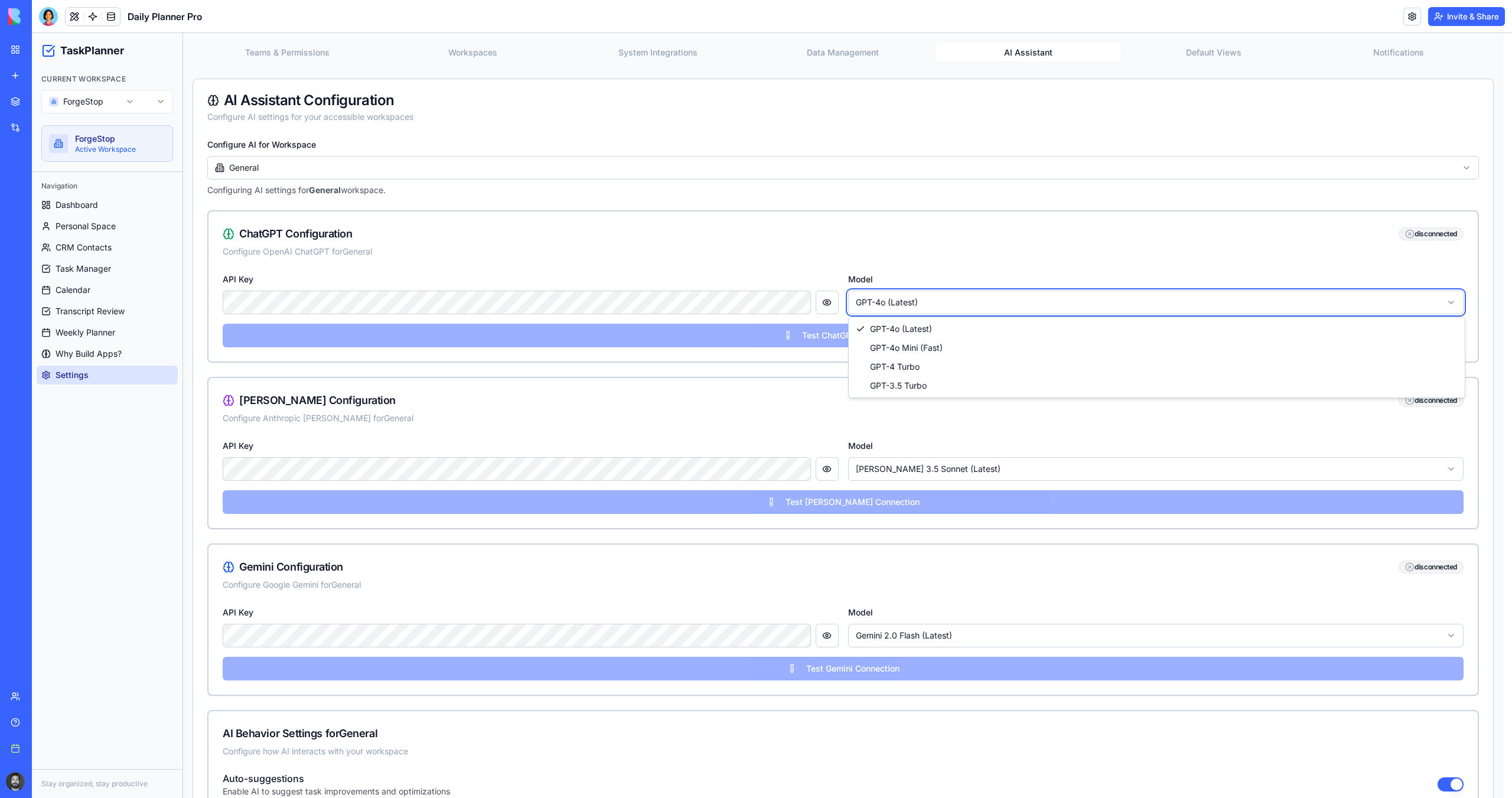
drag, startPoint x: 823, startPoint y: 434, endPoint x: 841, endPoint y: 433, distance: 18.0
click at [824, 434] on html "TaskPlanner Current Workspace ForgeStop ForgeStop Active Workspace Navigation D…" at bounding box center [771, 536] width 1480 height 1261
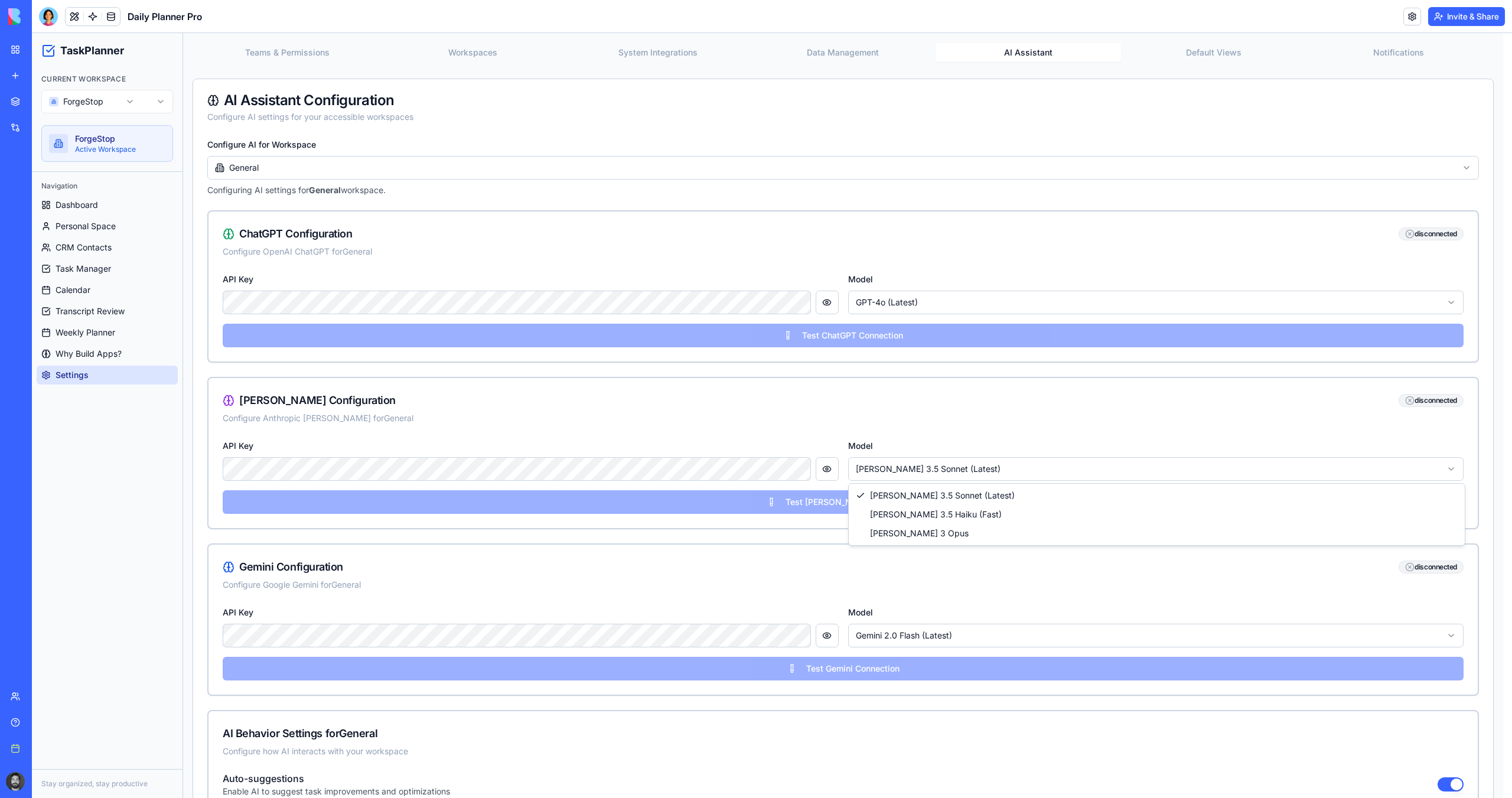
click at [914, 469] on html "TaskPlanner Current Workspace ForgeStop ForgeStop Active Workspace Navigation D…" at bounding box center [771, 536] width 1480 height 1261
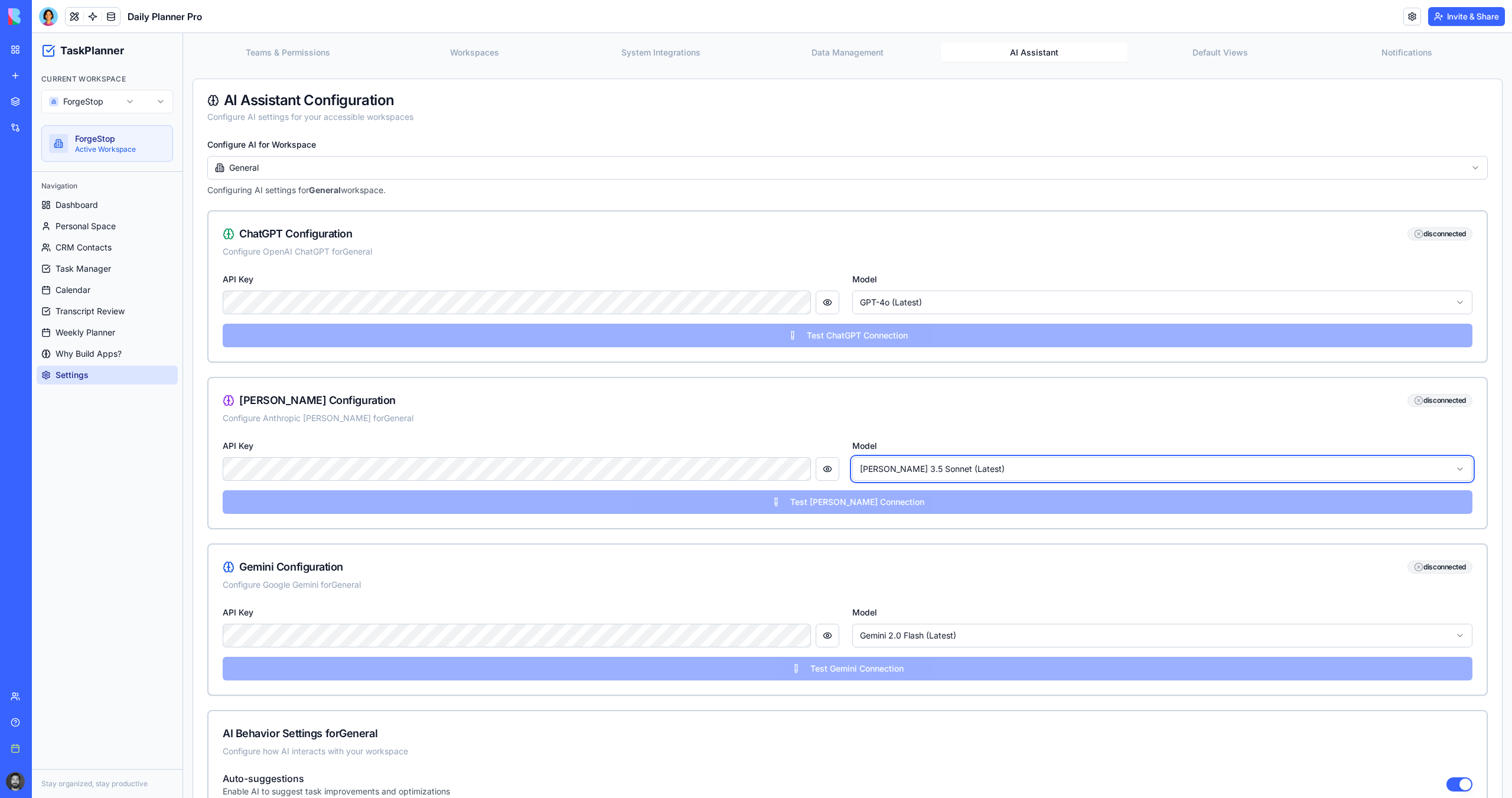
click at [856, 430] on html "TaskPlanner Current Workspace ForgeStop ForgeStop Active Workspace Navigation D…" at bounding box center [771, 536] width 1480 height 1261
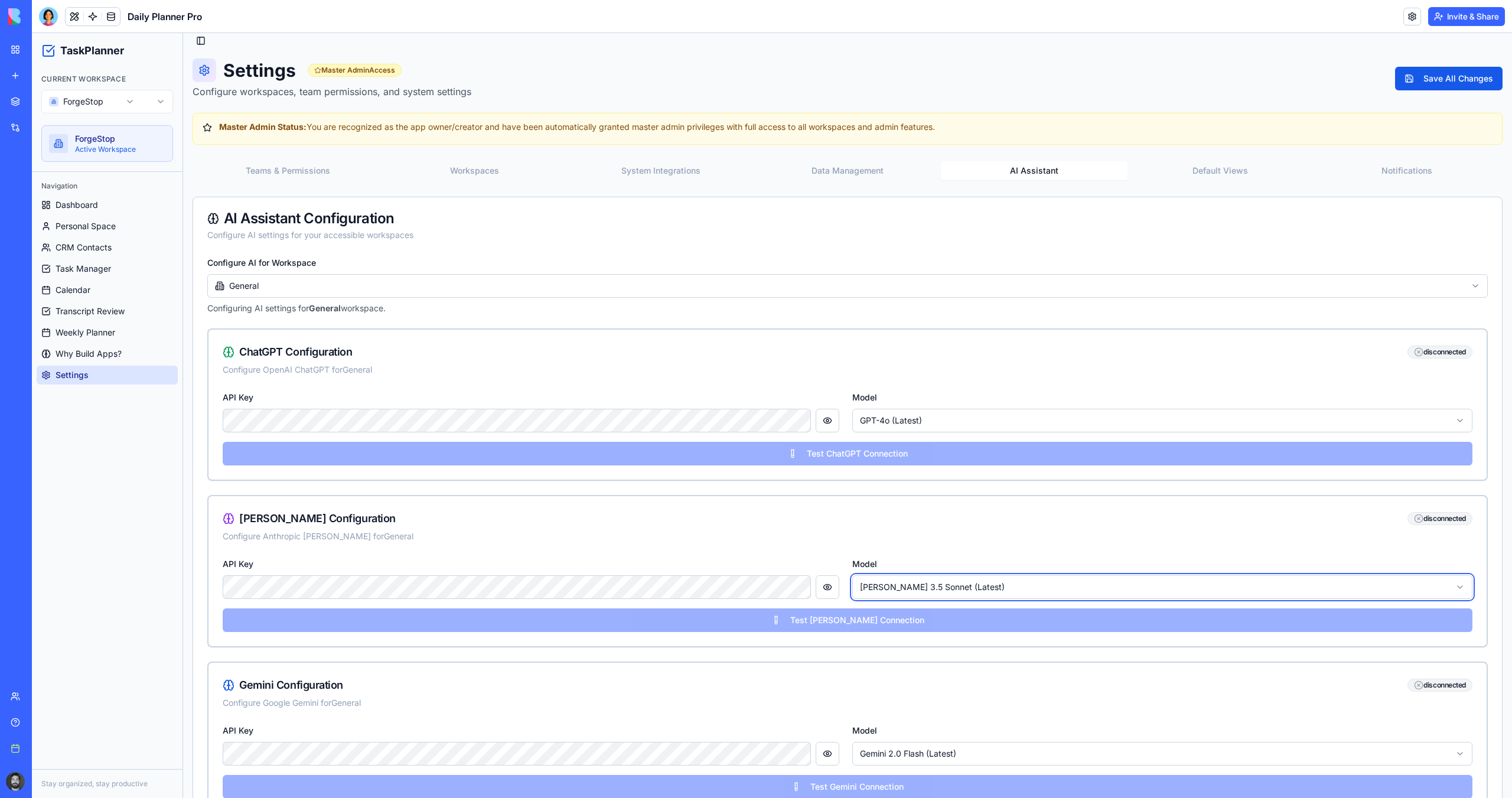
scroll to position [0, 0]
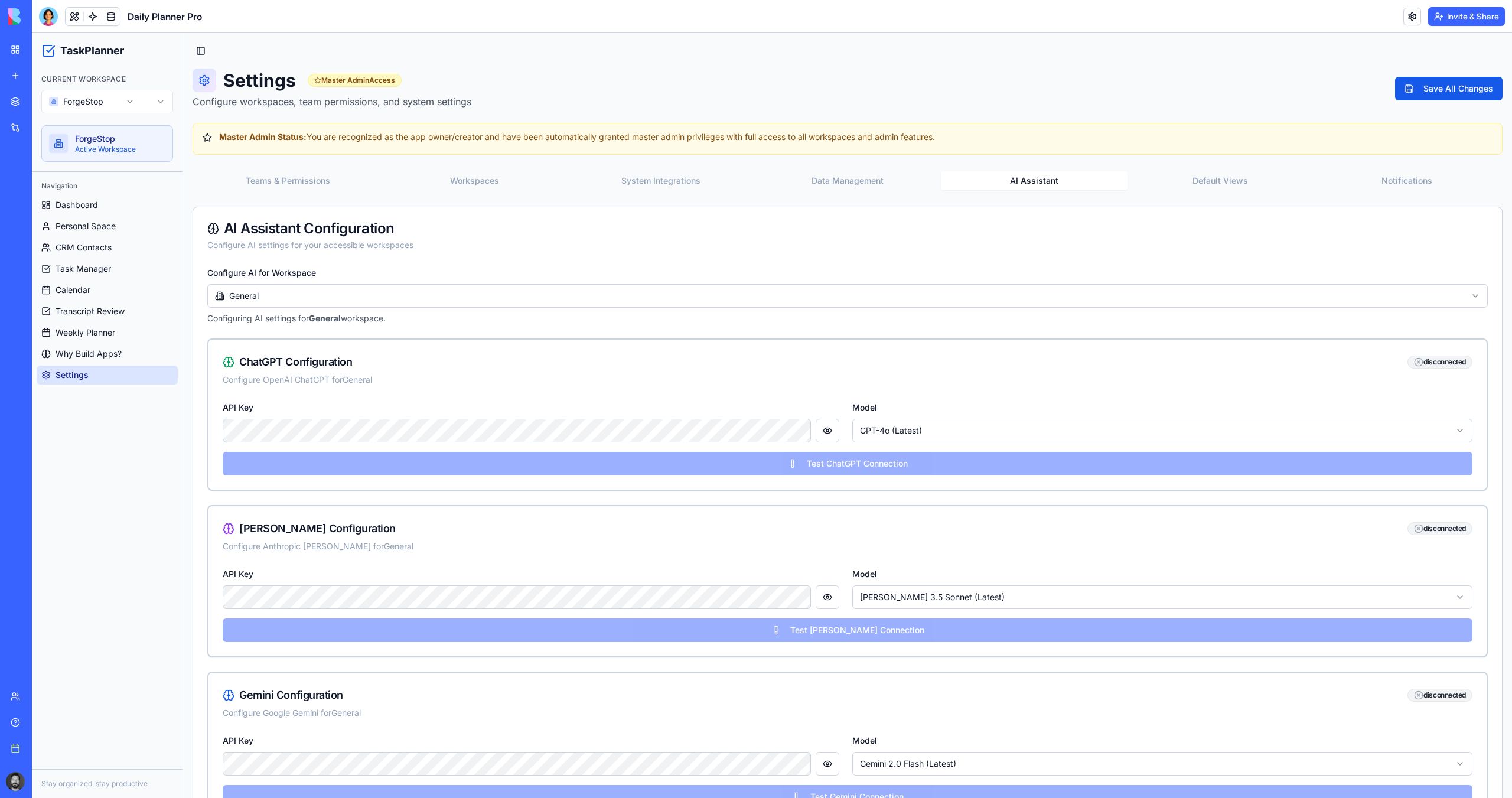
click at [204, 47] on button "Toggle Sidebar" at bounding box center [201, 50] width 17 height 17
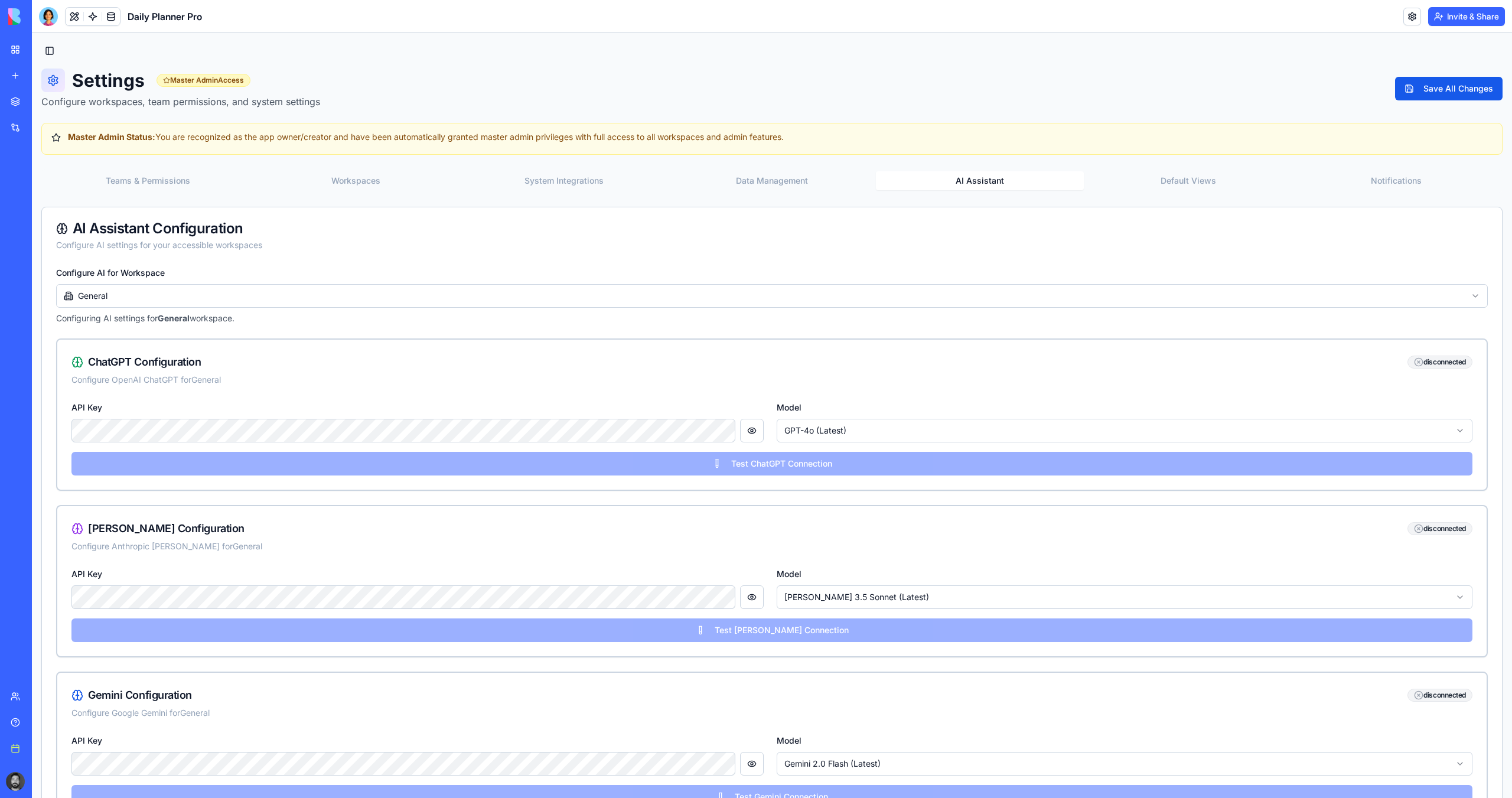
click at [44, 49] on button "Toggle Sidebar" at bounding box center [49, 50] width 17 height 17
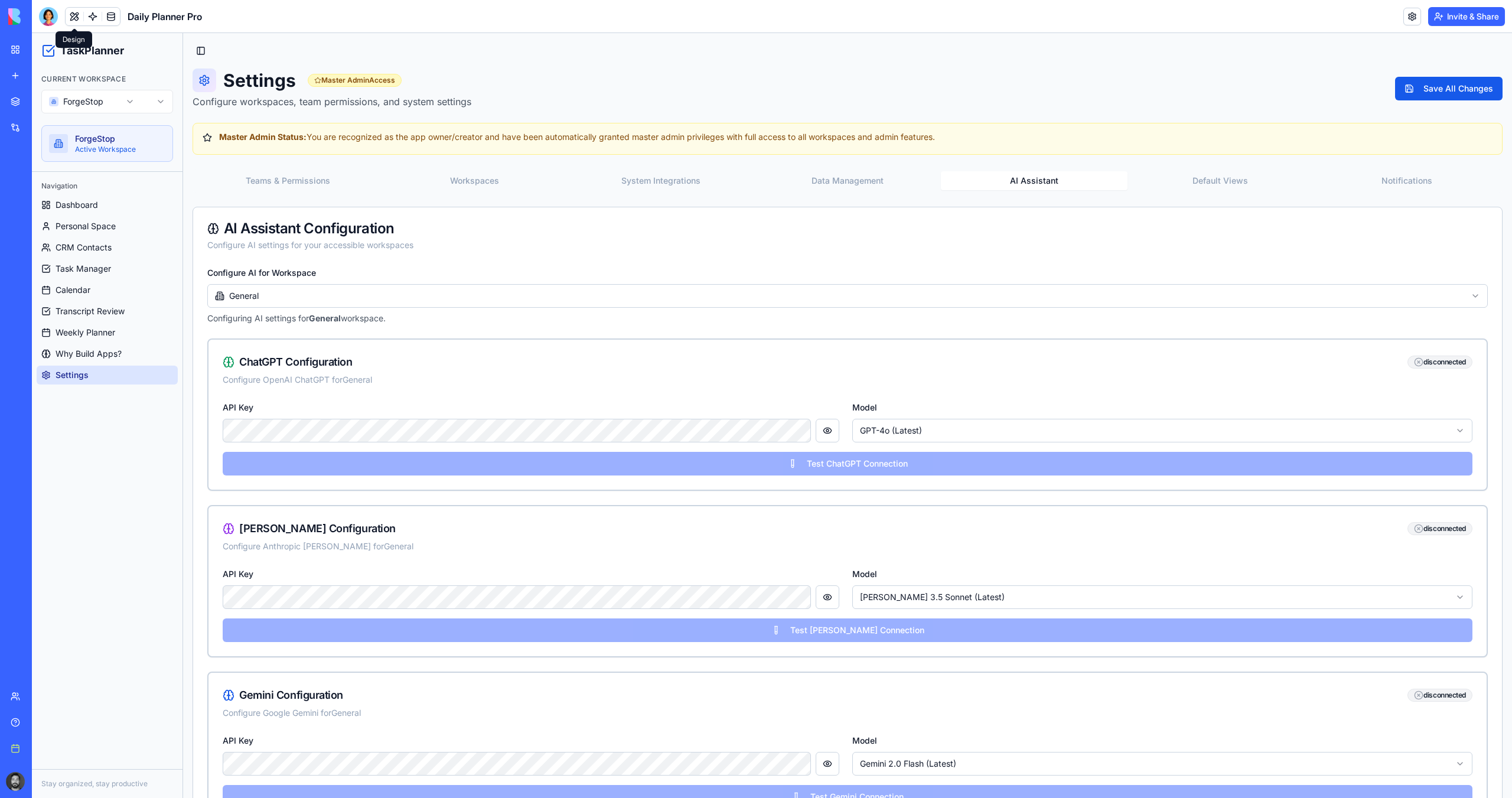
click at [68, 20] on button at bounding box center [74, 16] width 17 height 17
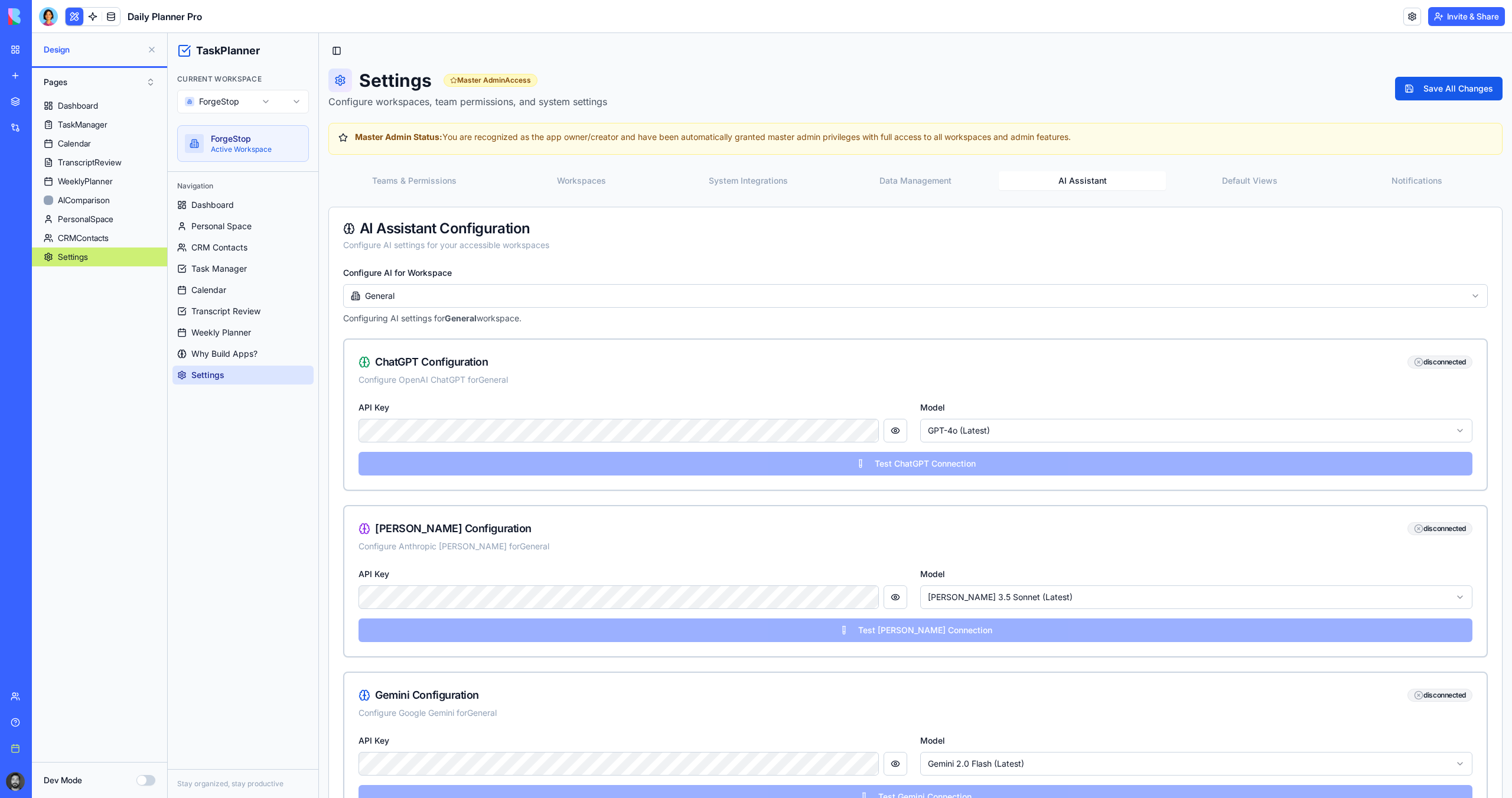
click at [155, 49] on button at bounding box center [152, 50] width 19 height 19
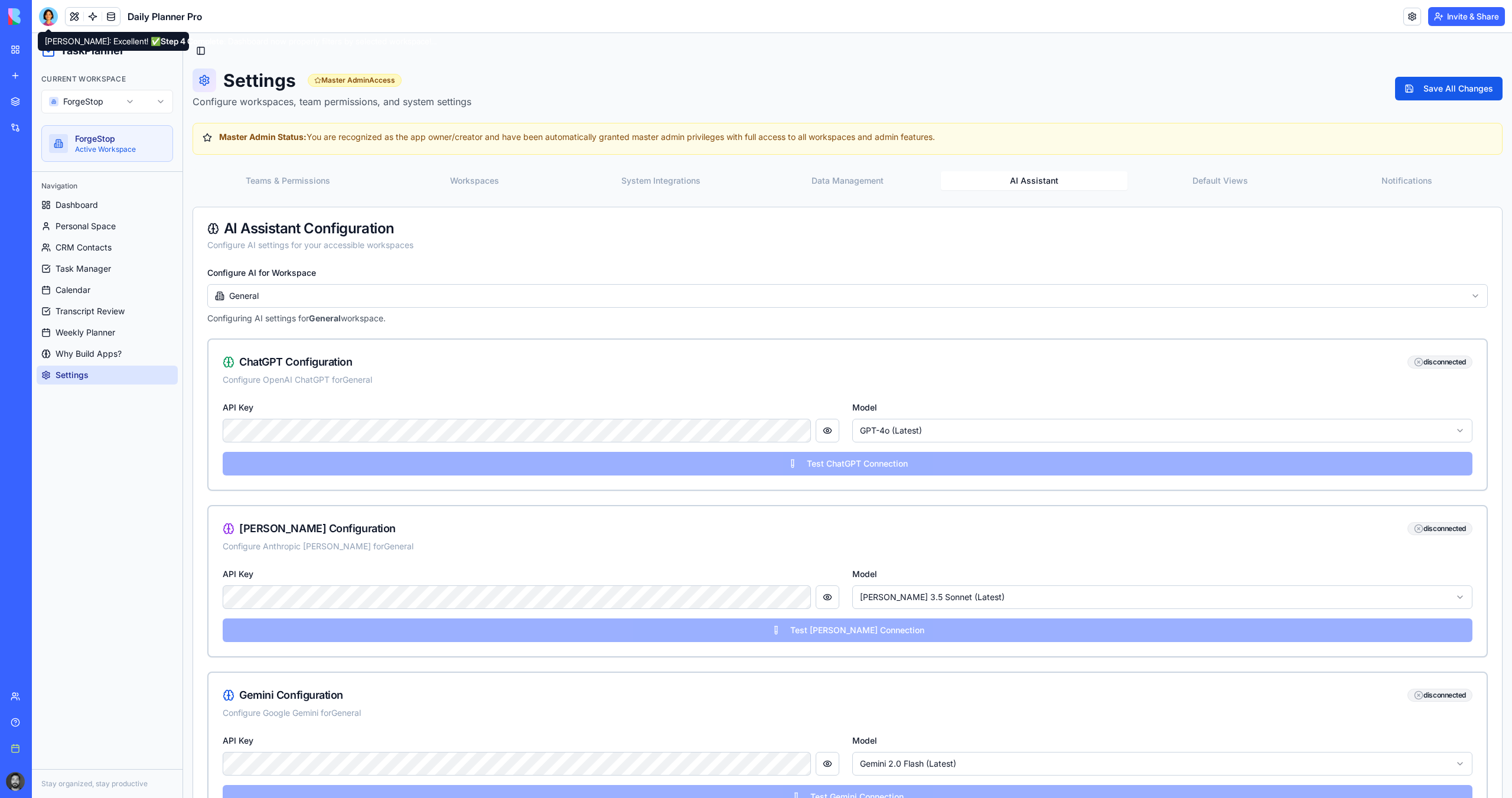
click at [51, 25] on body "BETA My workspace New app Marketplace Integrations Recent Daily Planner Pro Cli…" at bounding box center [756, 399] width 1512 height 798
click at [112, 708] on div "Stay organized, stay productive" at bounding box center [107, 783] width 151 height 29
click at [53, 22] on div at bounding box center [49, 16] width 19 height 19
click at [79, 19] on button at bounding box center [74, 16] width 17 height 17
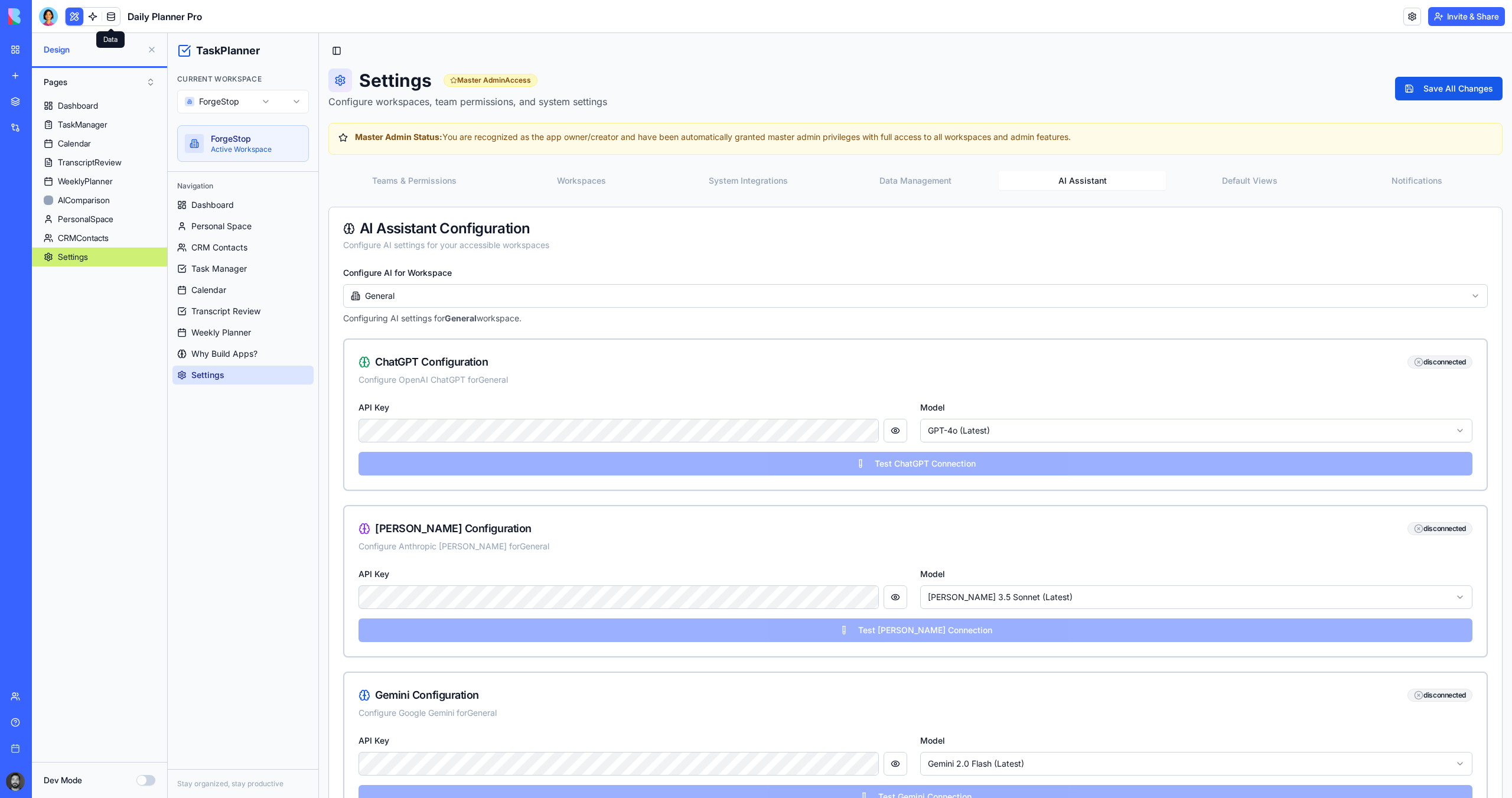
click at [108, 17] on link at bounding box center [111, 16] width 17 height 17
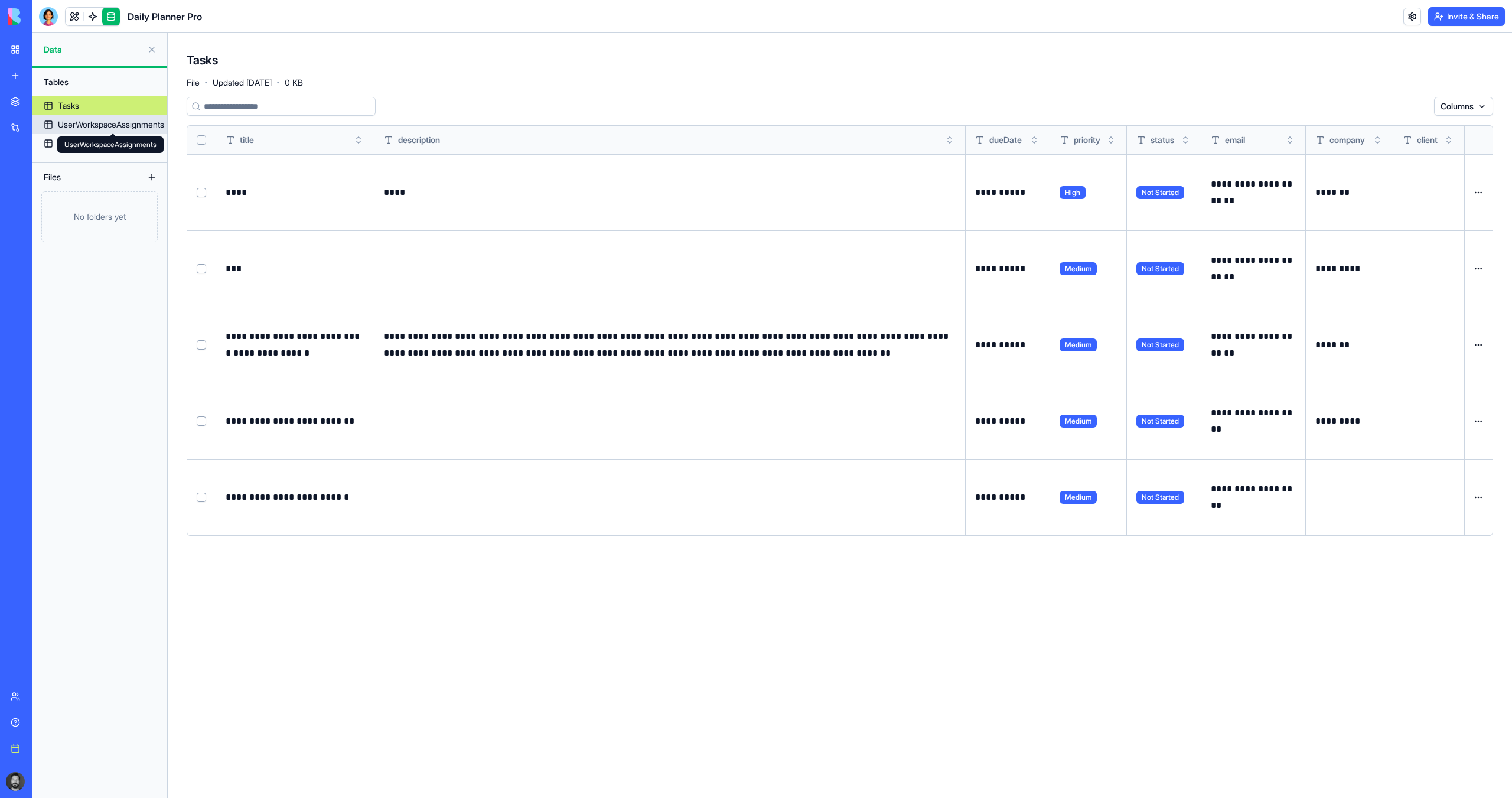
click at [90, 122] on div "UserWorkspaceAssignments" at bounding box center [111, 124] width 106 height 12
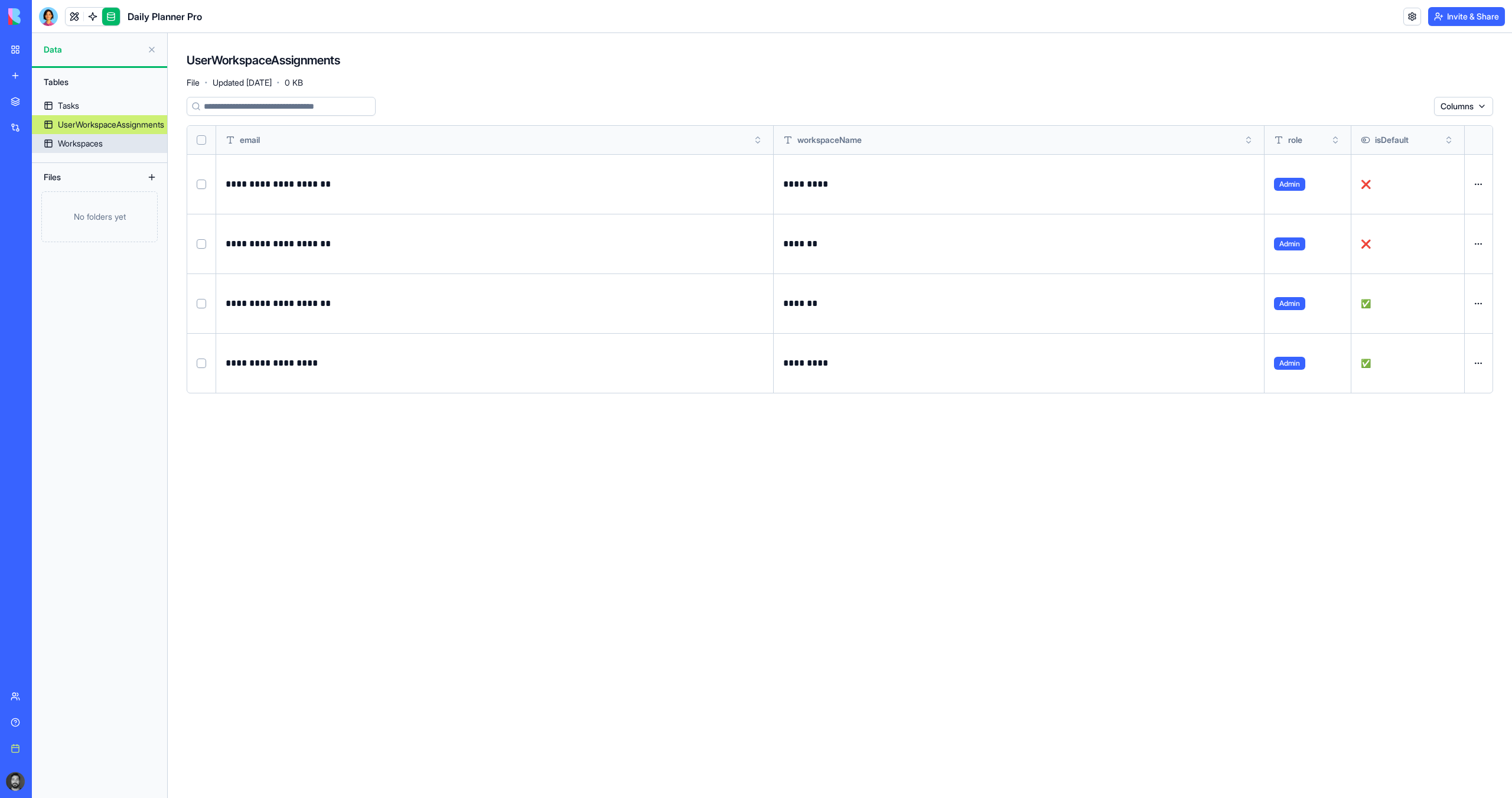
click at [81, 145] on div "Workspaces" at bounding box center [80, 143] width 45 height 12
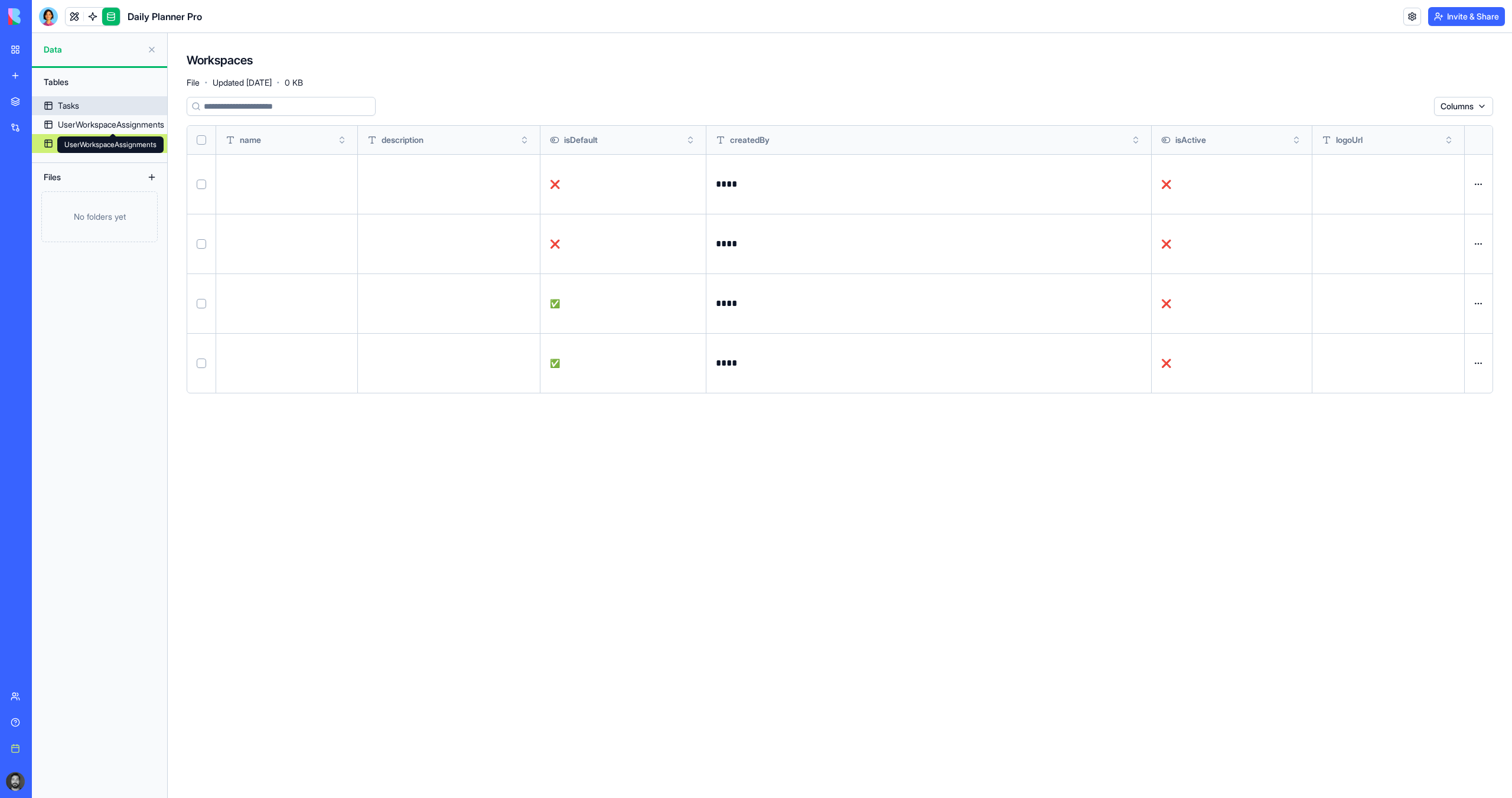
click at [77, 98] on link "Tasks" at bounding box center [99, 106] width 135 height 19
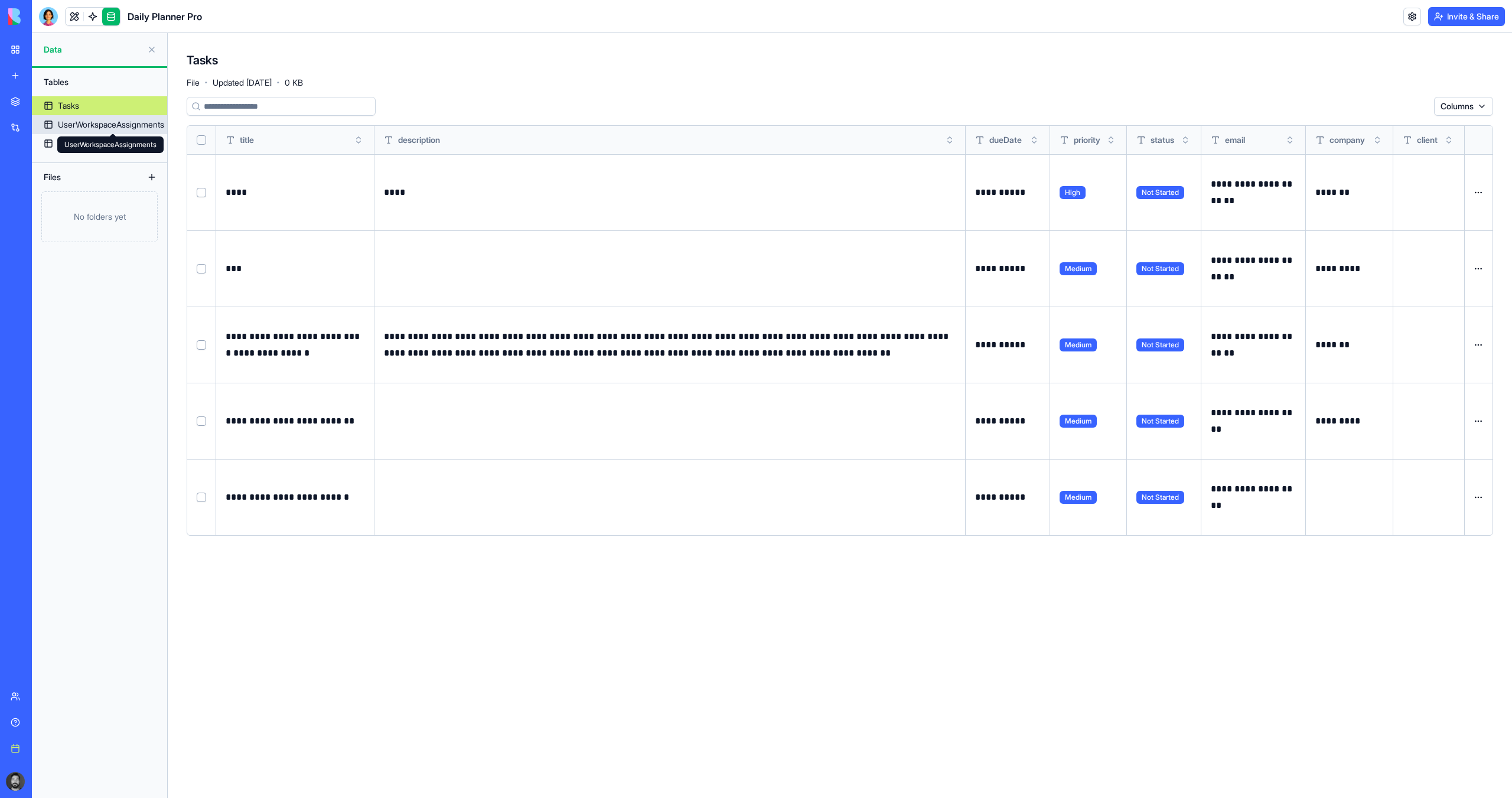
click at [90, 136] on body "**********" at bounding box center [756, 399] width 1512 height 798
click at [89, 142] on div "UserWorkspaceAssignments UserWorkspaceAssignments" at bounding box center [110, 144] width 106 height 17
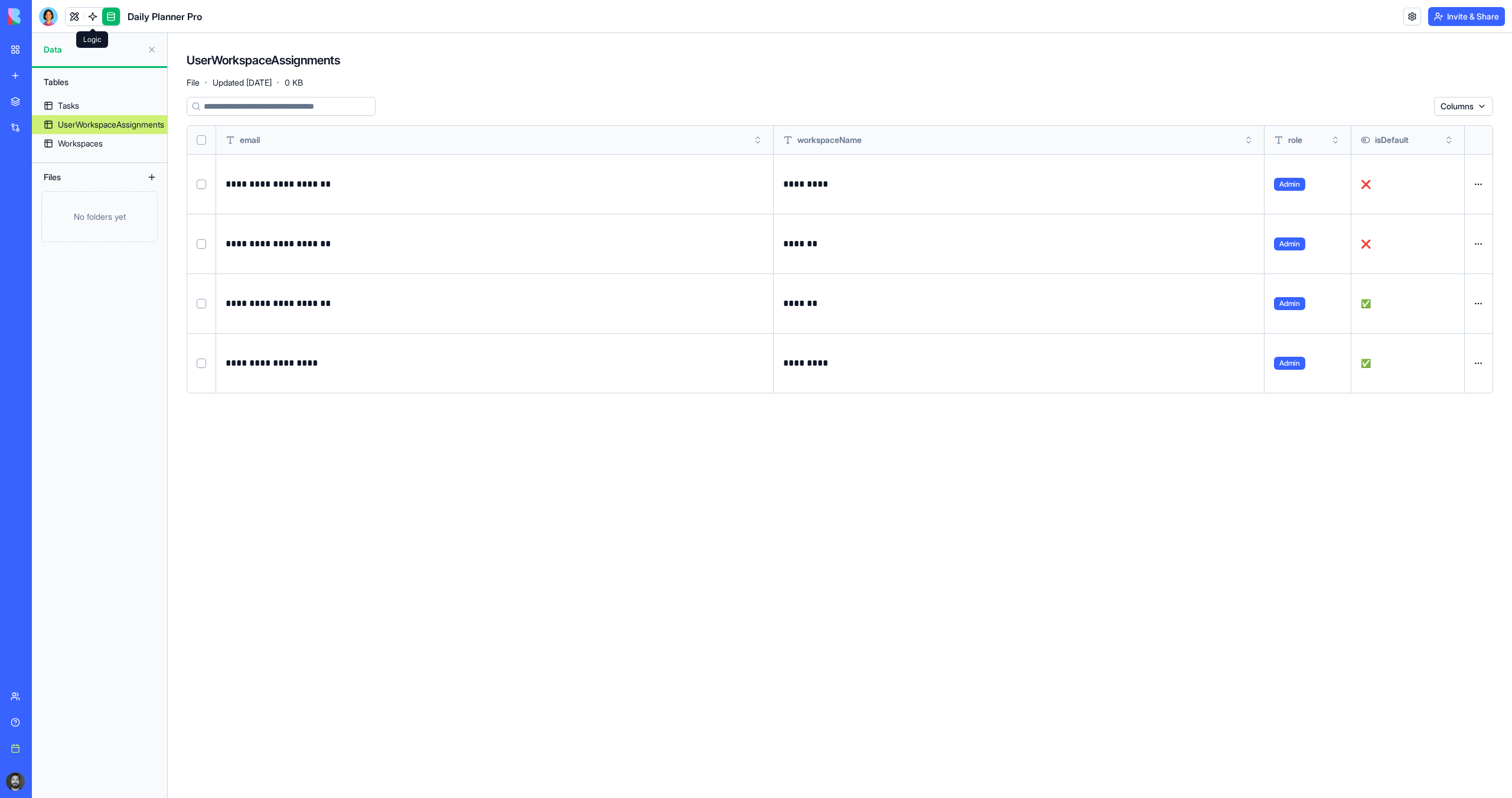
click at [92, 17] on link at bounding box center [93, 16] width 17 height 17
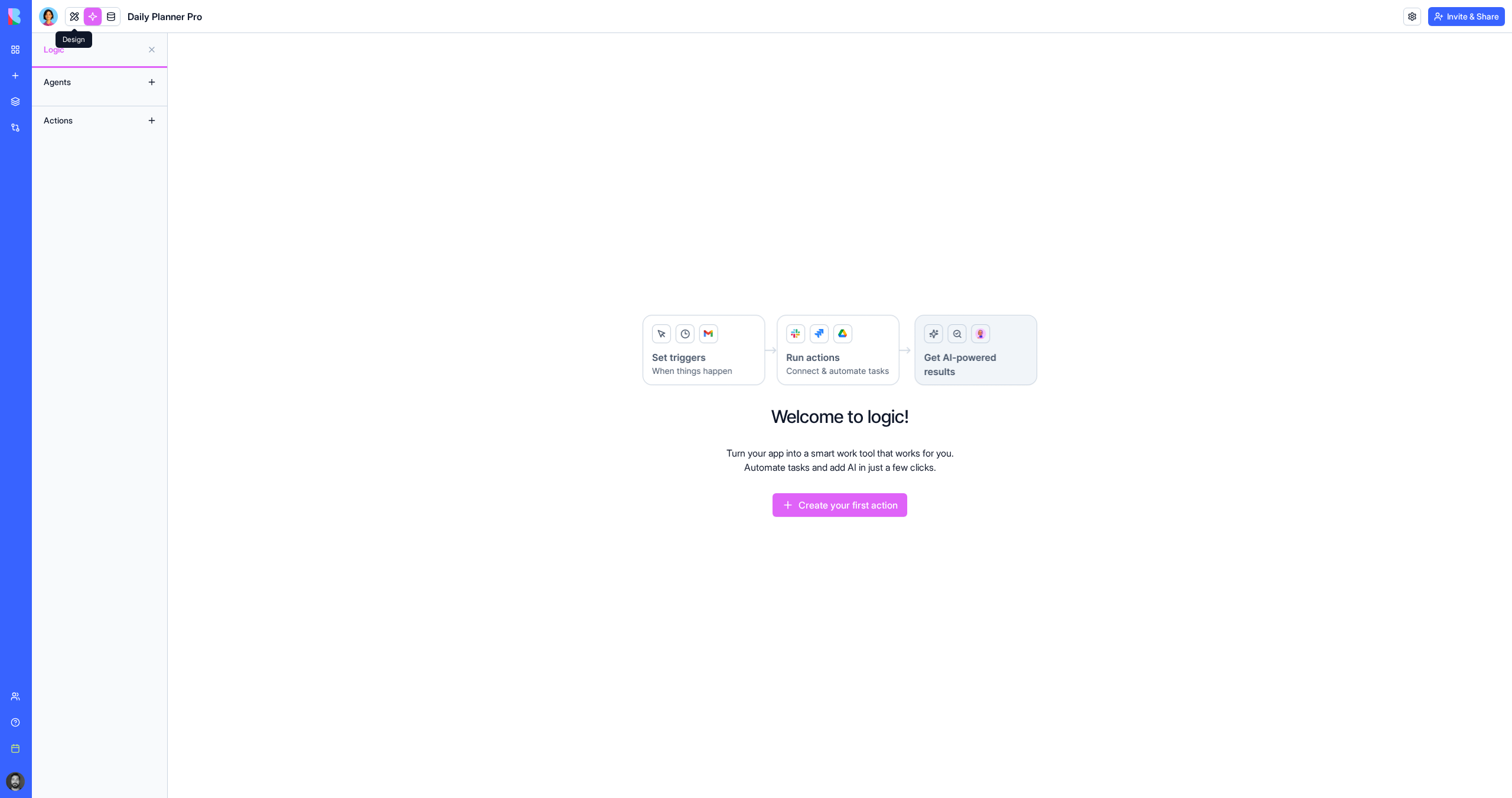
click at [67, 19] on link at bounding box center [74, 16] width 17 height 17
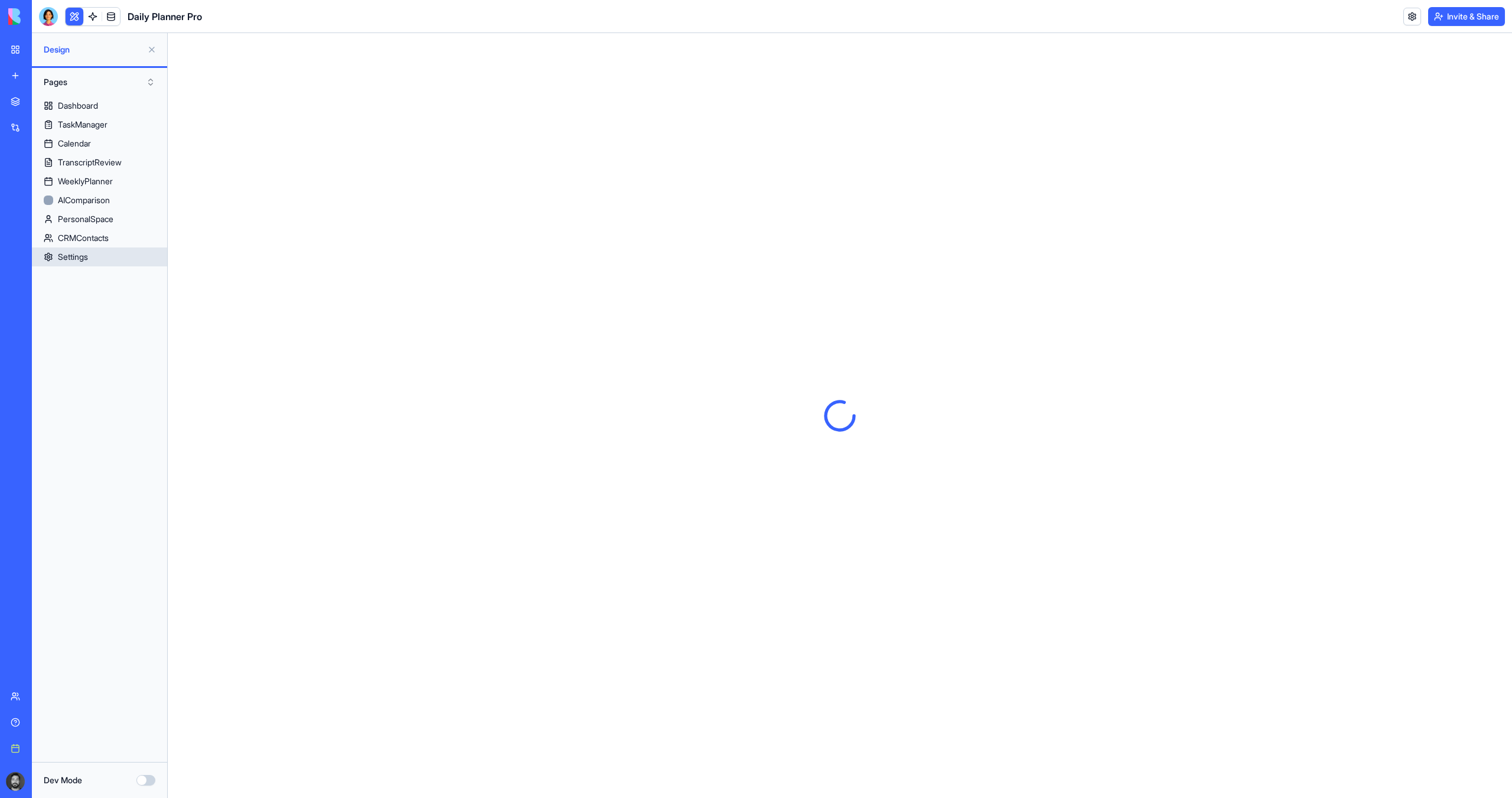
click at [74, 249] on link "Settings" at bounding box center [99, 257] width 135 height 19
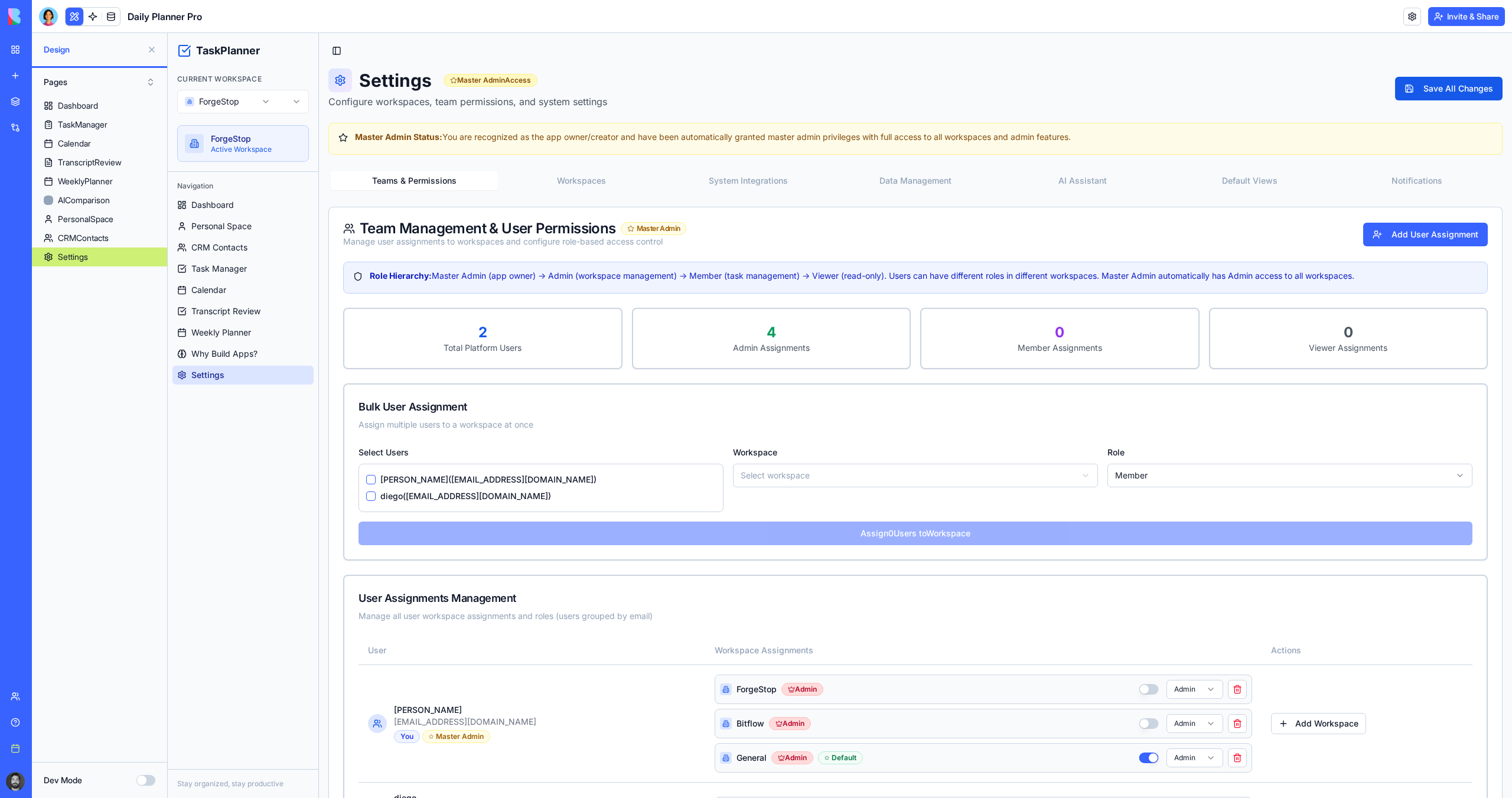
click at [53, 26] on header "Daily Planner Pro Invite & Share" at bounding box center [771, 16] width 1480 height 33
click at [51, 22] on div at bounding box center [49, 16] width 19 height 19
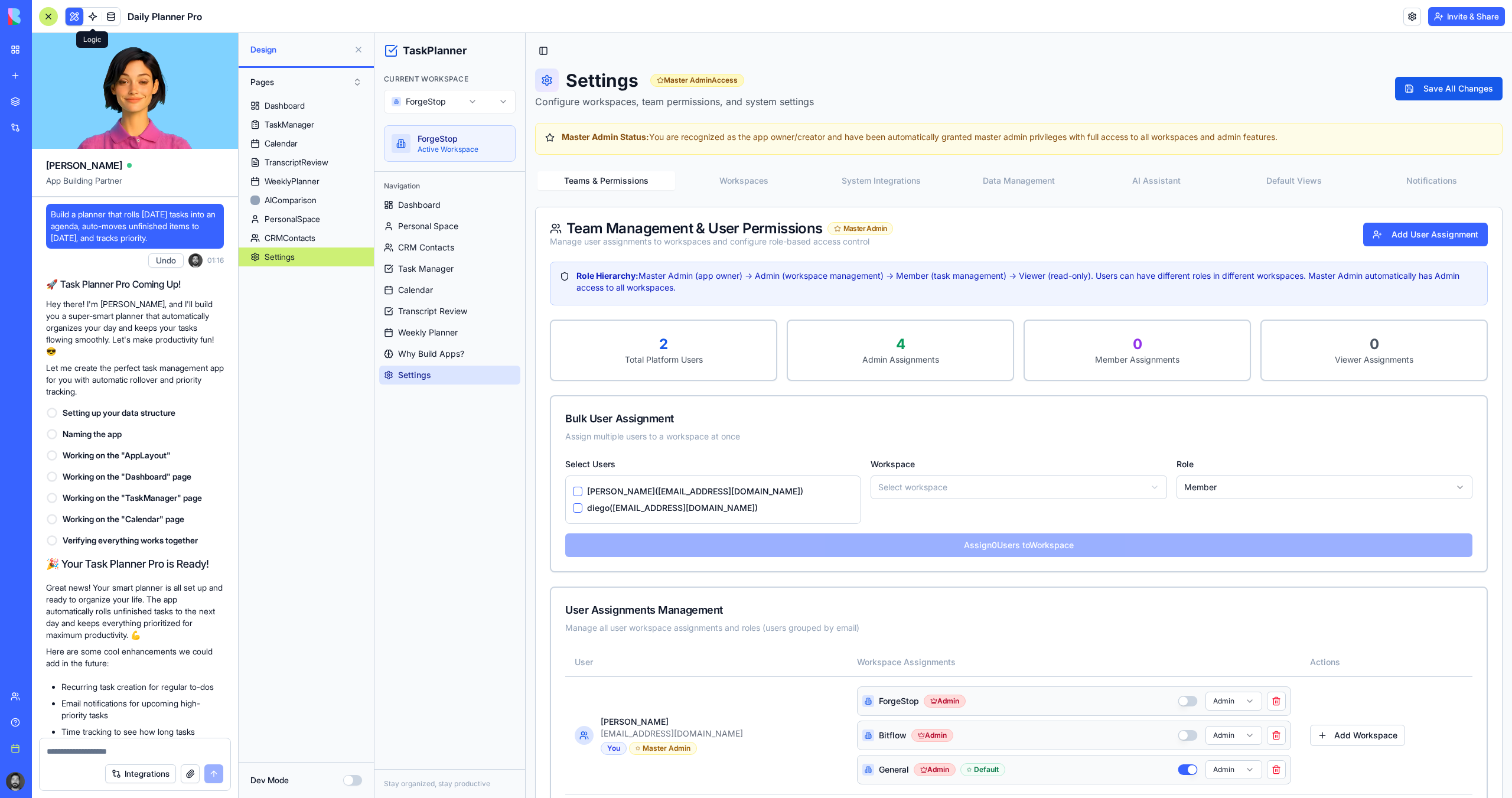
scroll to position [44675, 0]
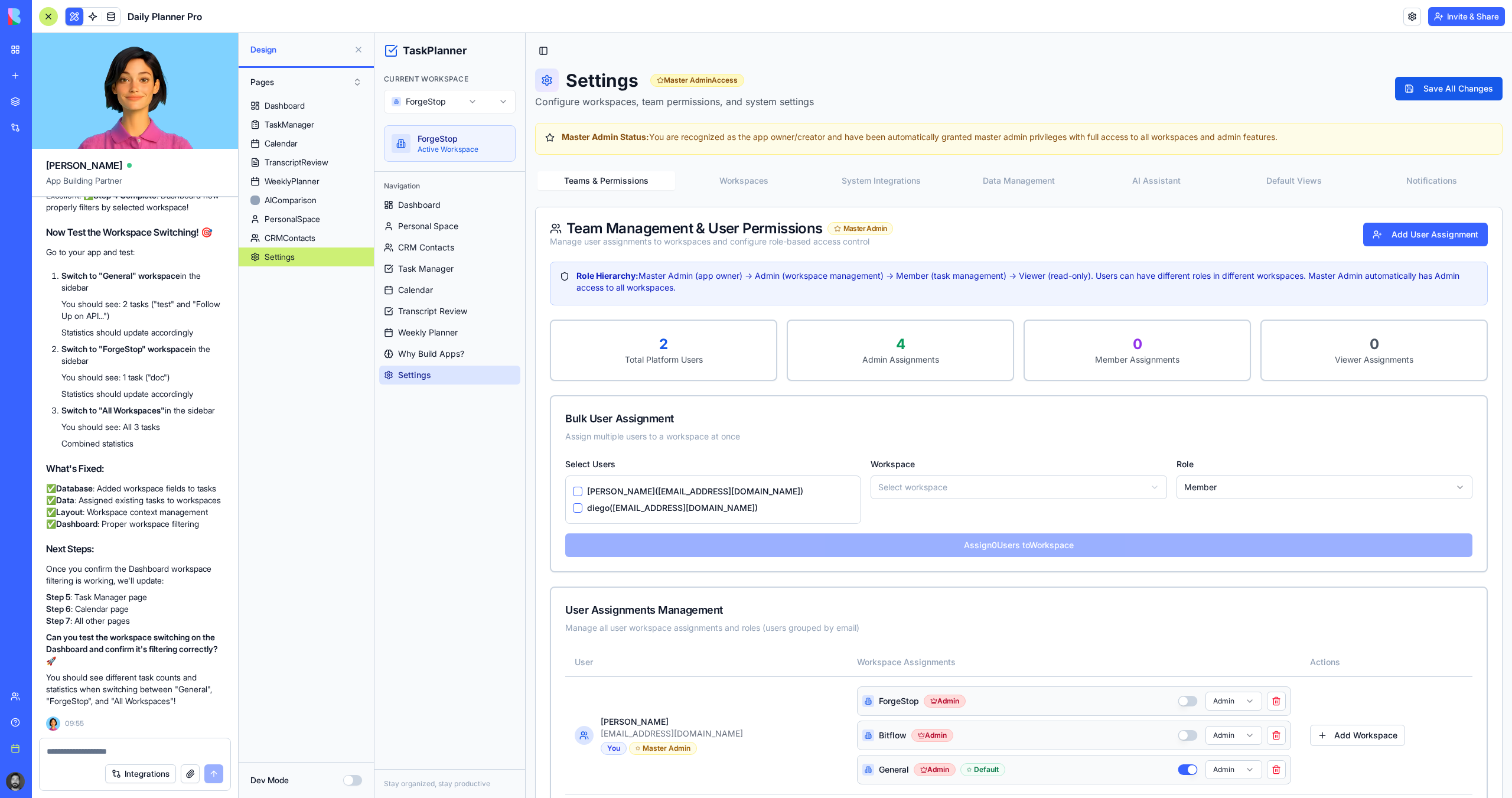
click at [132, 708] on button "Integrations" at bounding box center [141, 774] width 71 height 19
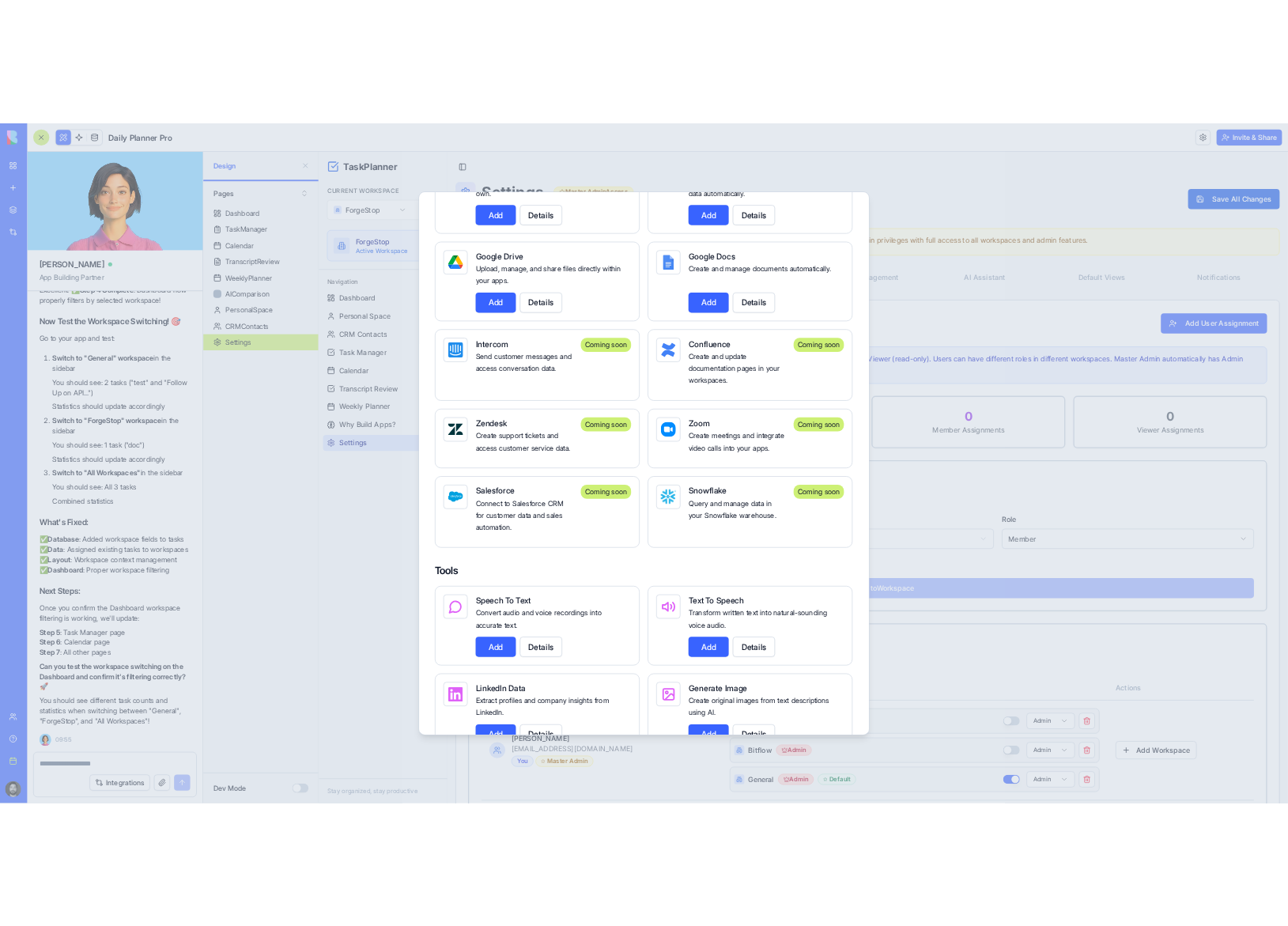
scroll to position [1028, 0]
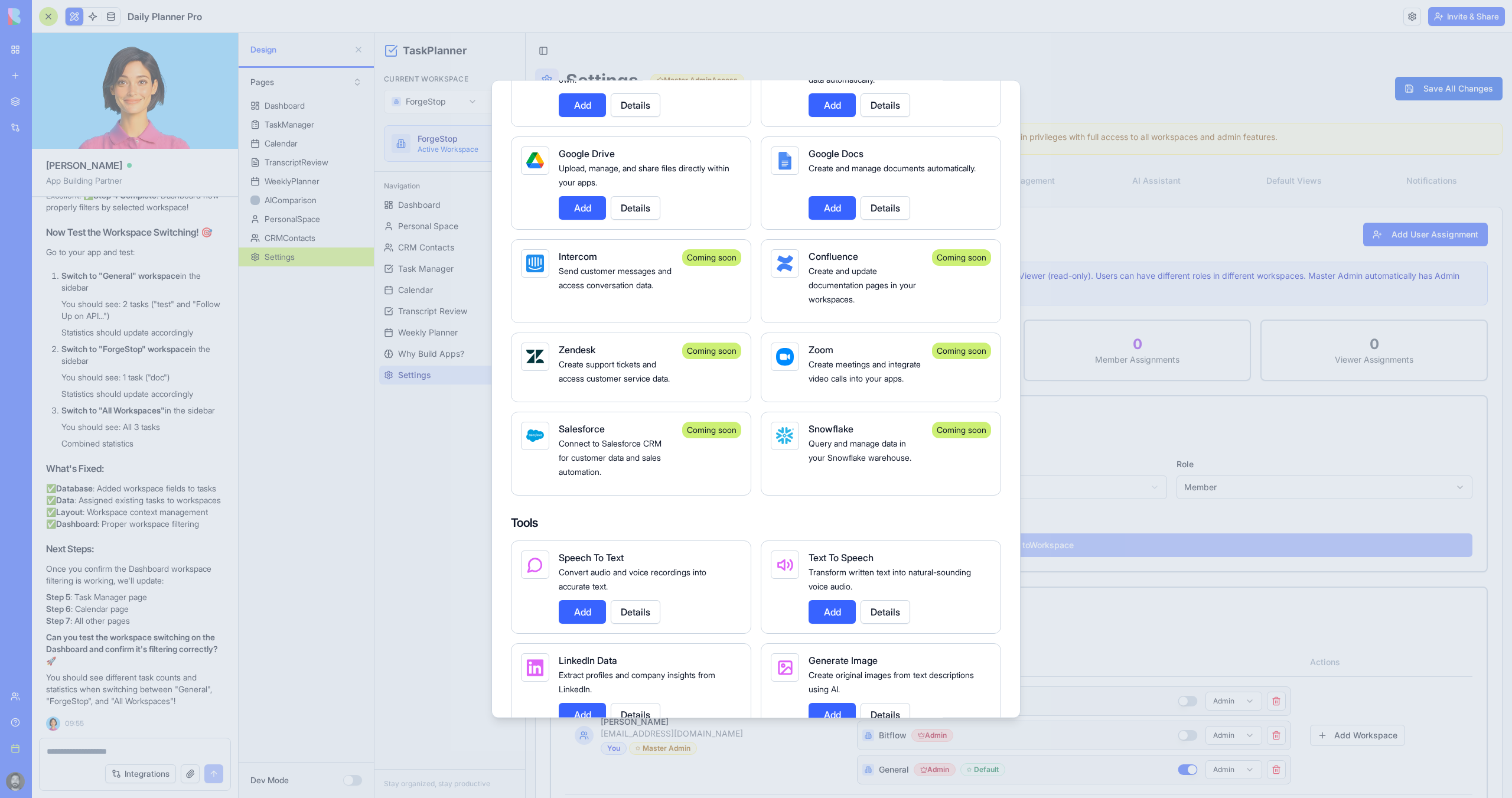
drag, startPoint x: 805, startPoint y: 256, endPoint x: 866, endPoint y: 254, distance: 61.0
click at [866, 254] on div "Confluence Create and update documentation pages in your workspaces. Coming soon" at bounding box center [881, 281] width 240 height 84
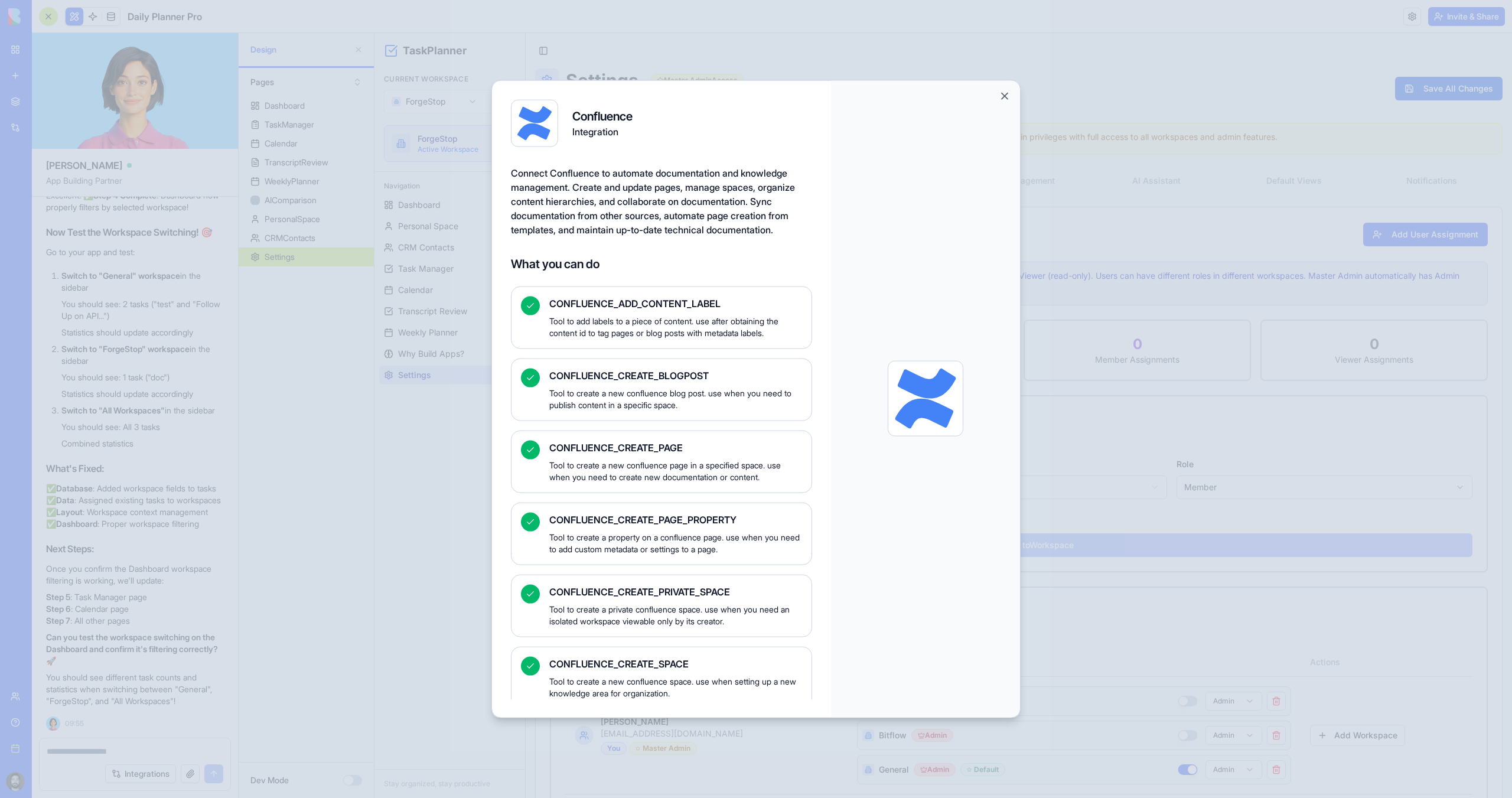
click at [1001, 93] on button "Close" at bounding box center [1004, 95] width 12 height 12
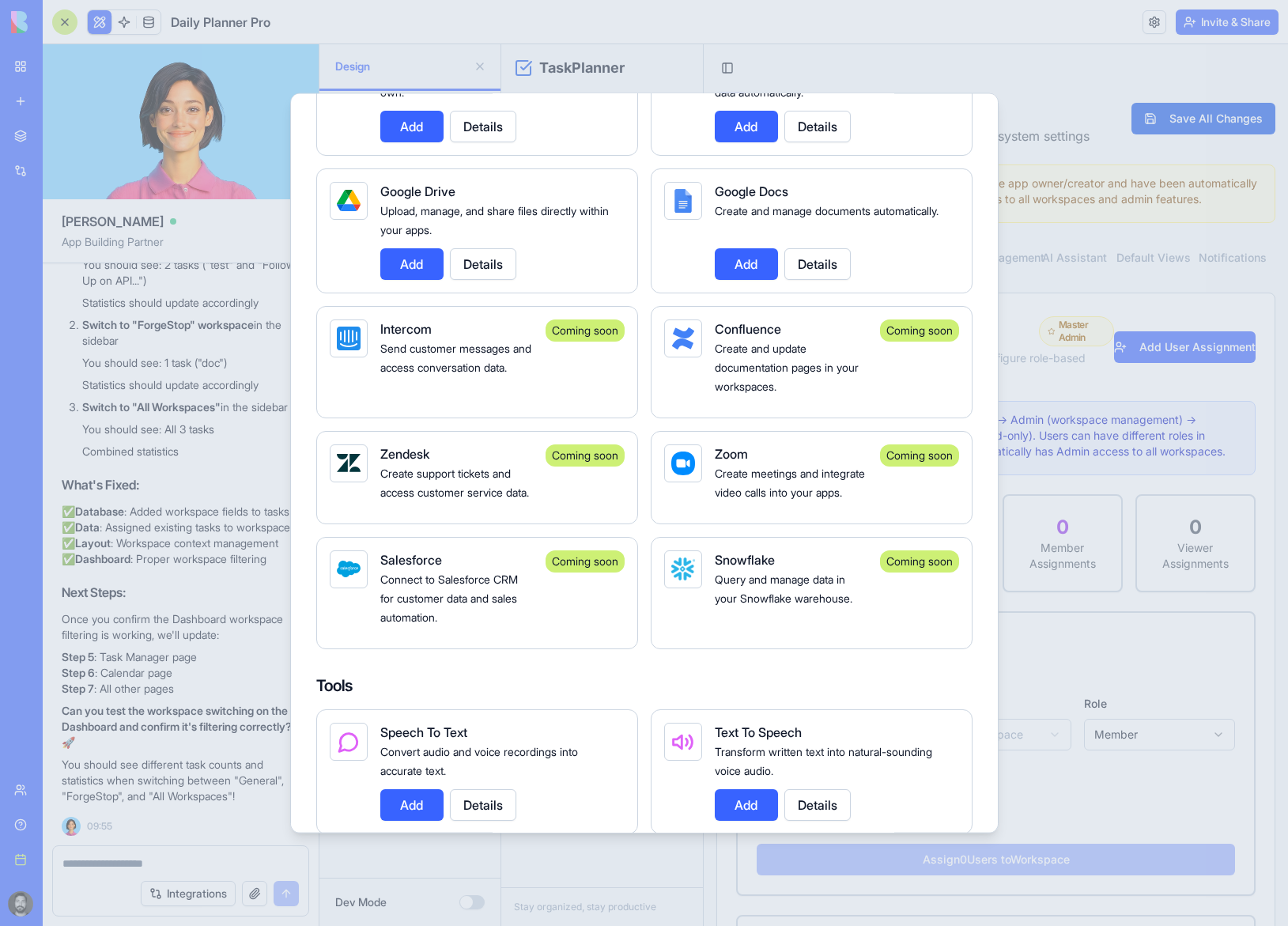
click at [941, 192] on div "Google Docs" at bounding box center [830, 190] width 231 height 19
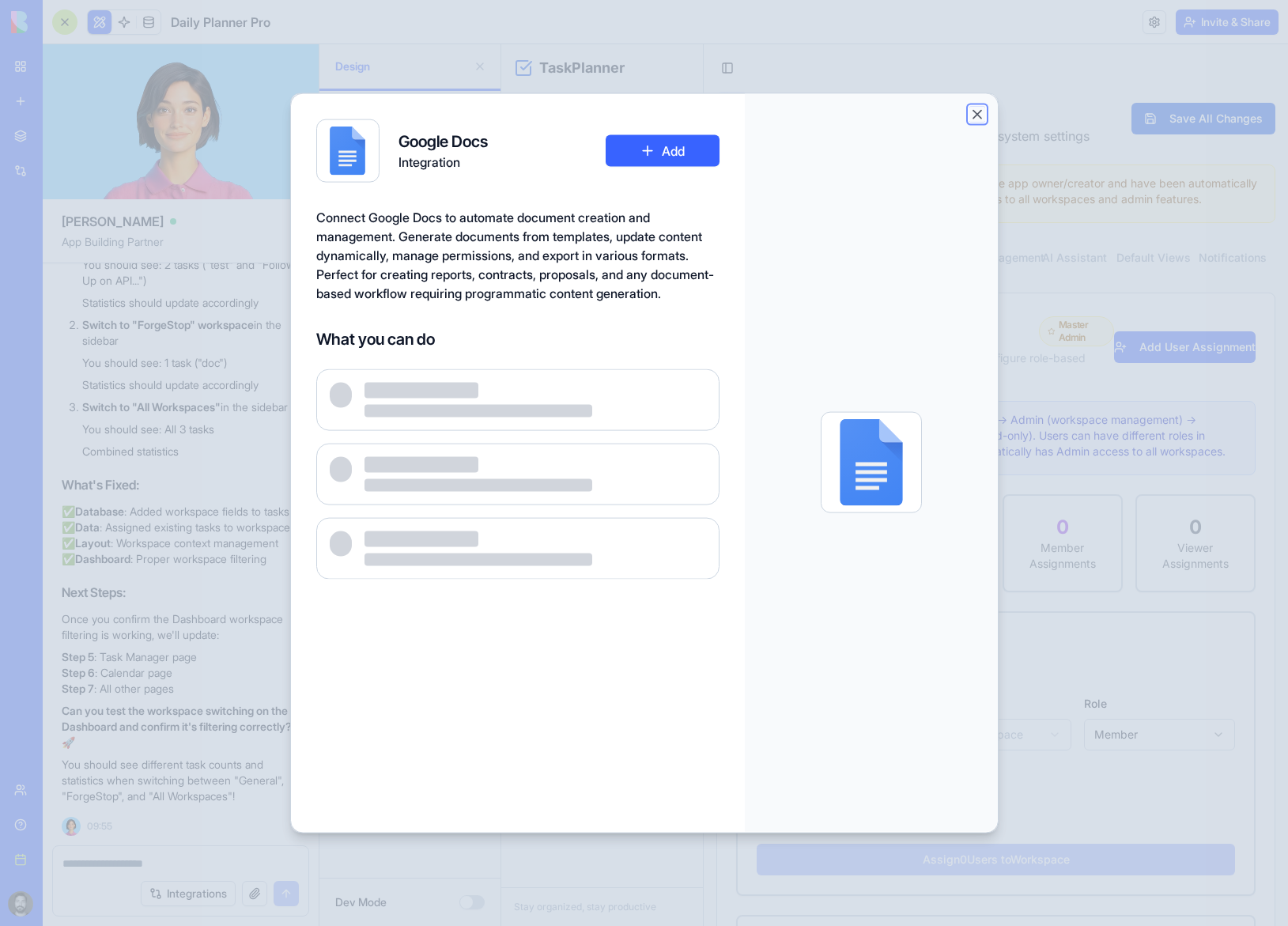
click at [972, 115] on button "Close" at bounding box center [977, 113] width 16 height 16
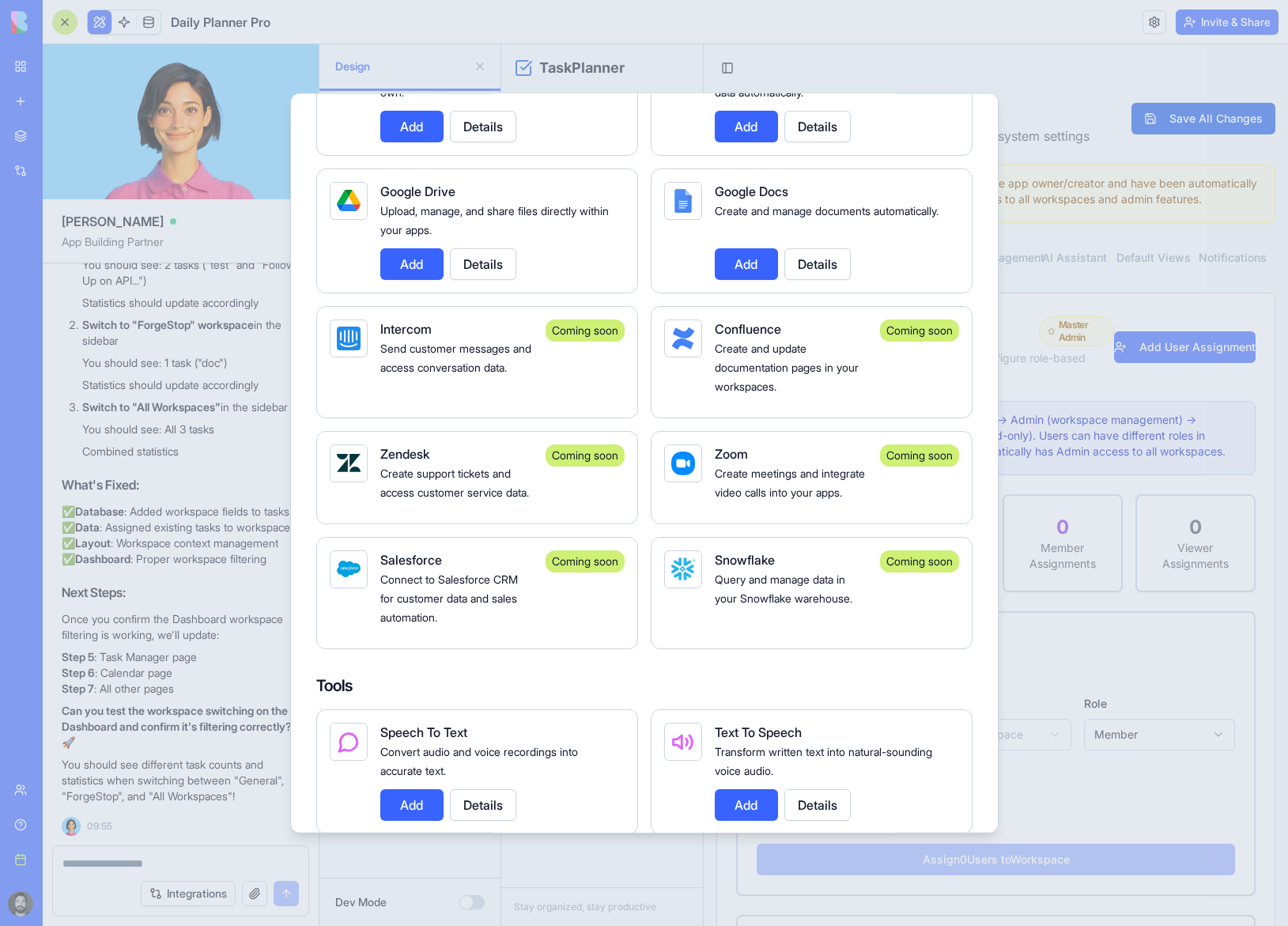
drag, startPoint x: 889, startPoint y: 325, endPoint x: 966, endPoint y: 331, distance: 77.2
click at [966, 331] on div "Confluence Create and update documentation pages in your workspaces. Coming soon" at bounding box center [811, 361] width 321 height 112
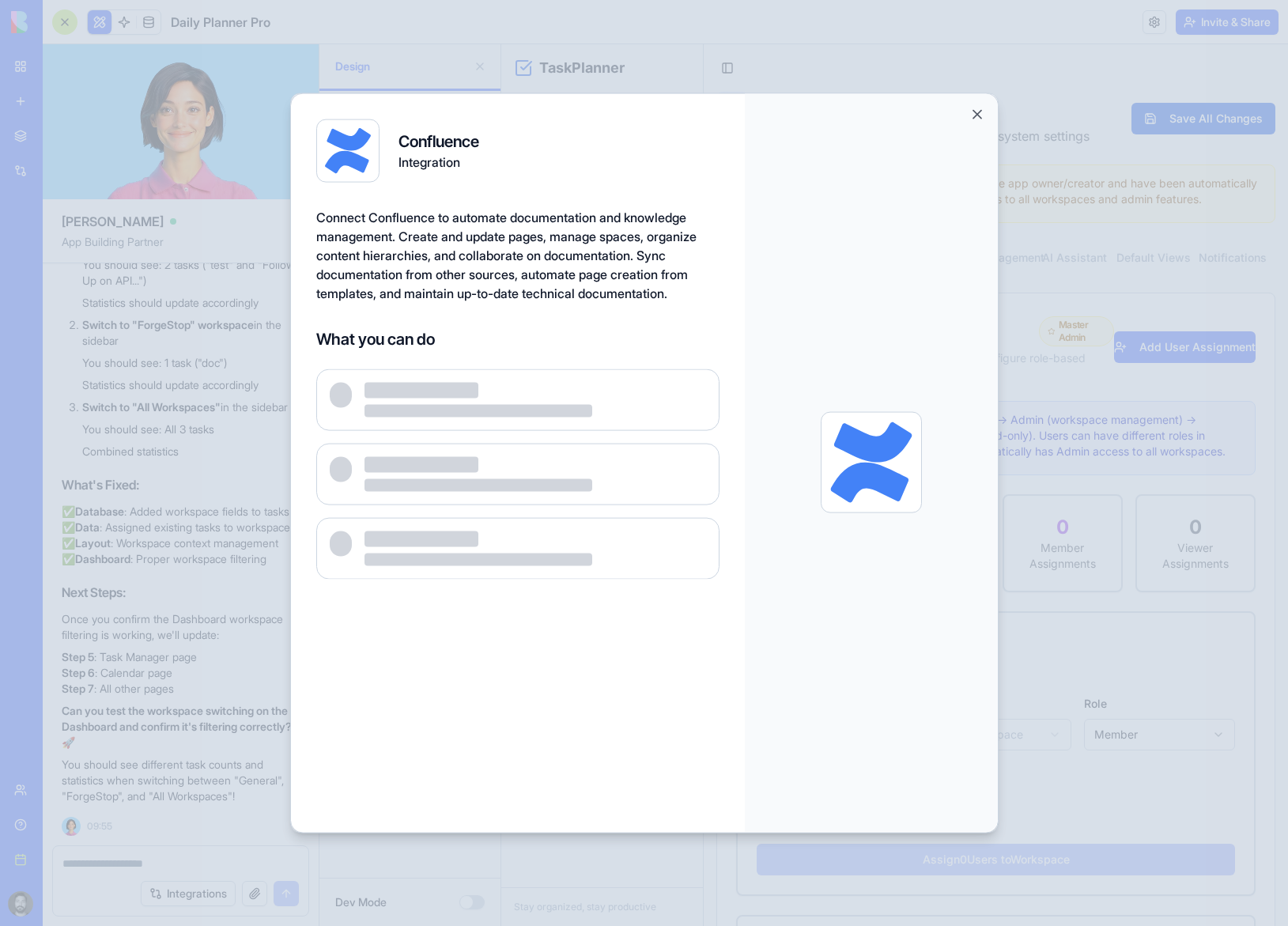
click at [973, 122] on div at bounding box center [871, 462] width 253 height 739
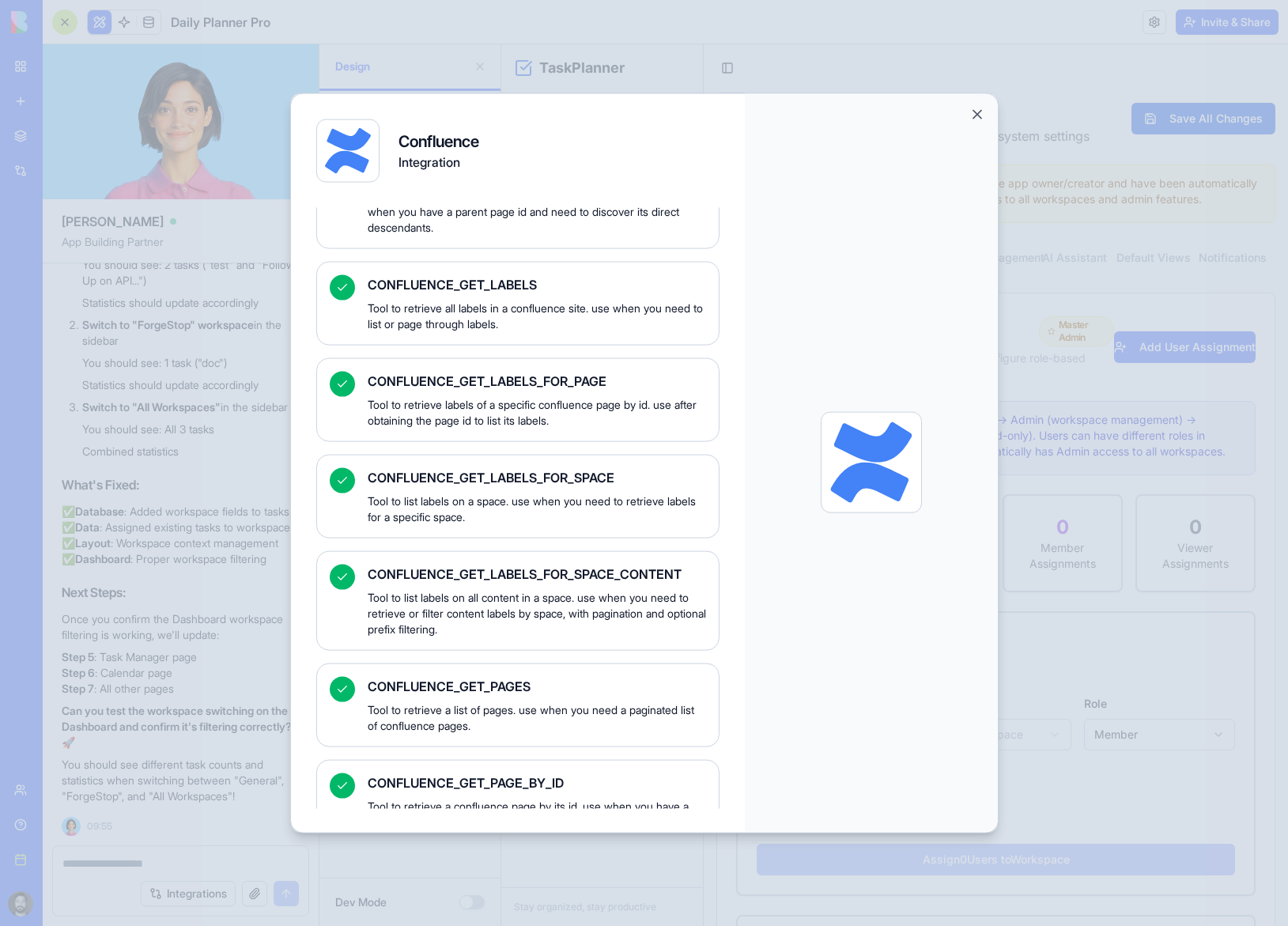
scroll to position [1898, 0]
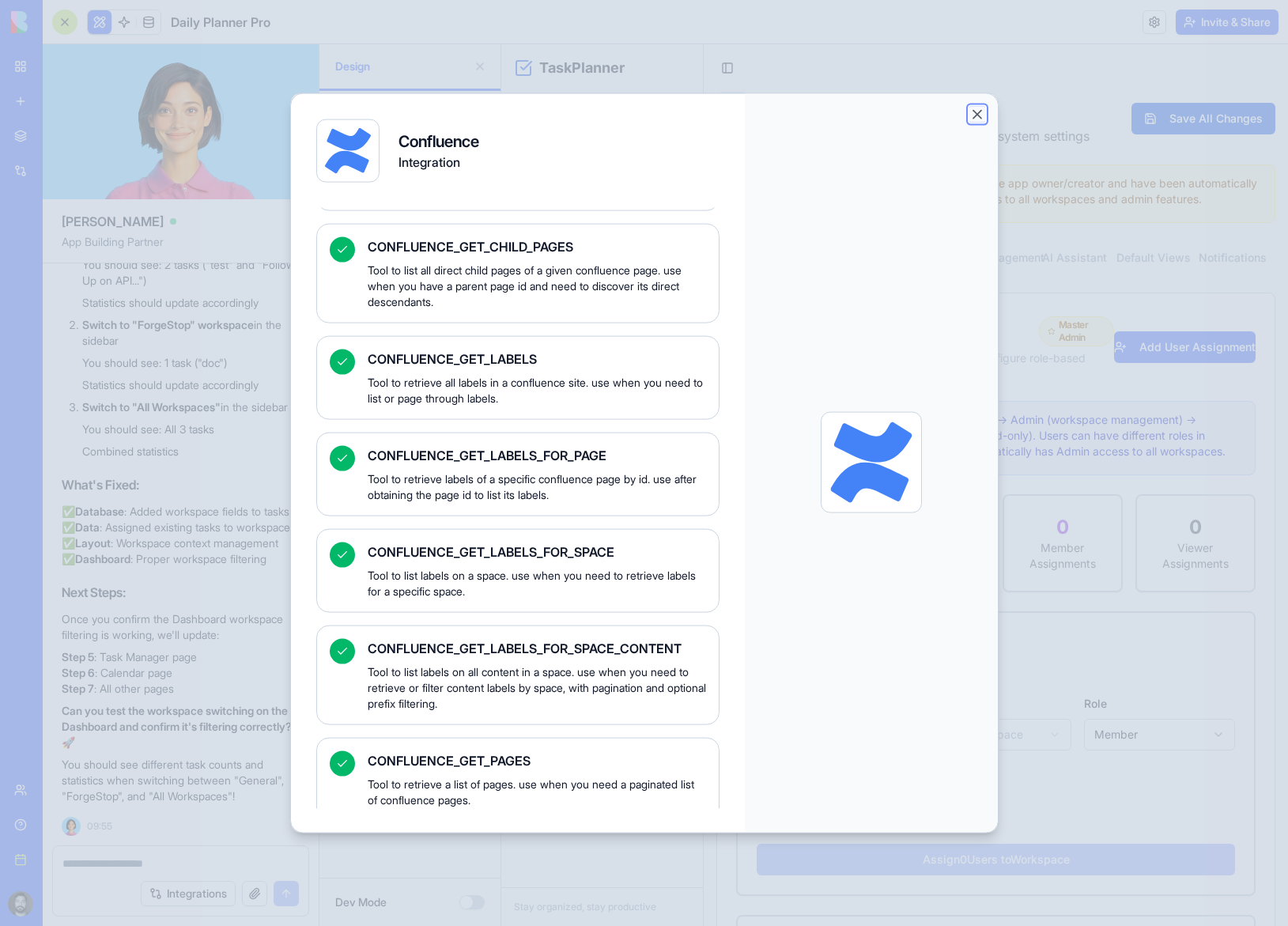
click at [979, 113] on button "Close" at bounding box center [977, 113] width 16 height 16
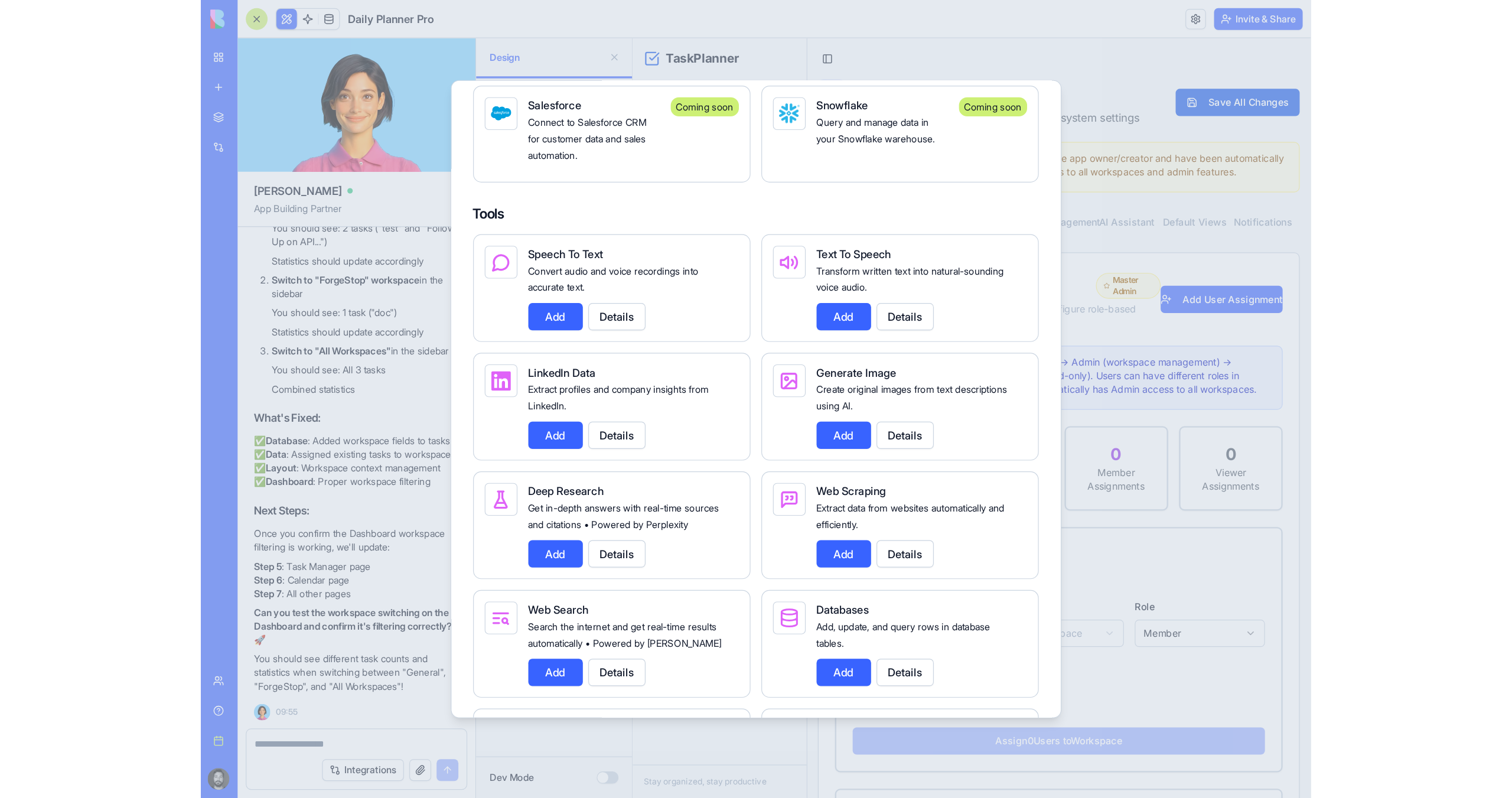
scroll to position [1122, 0]
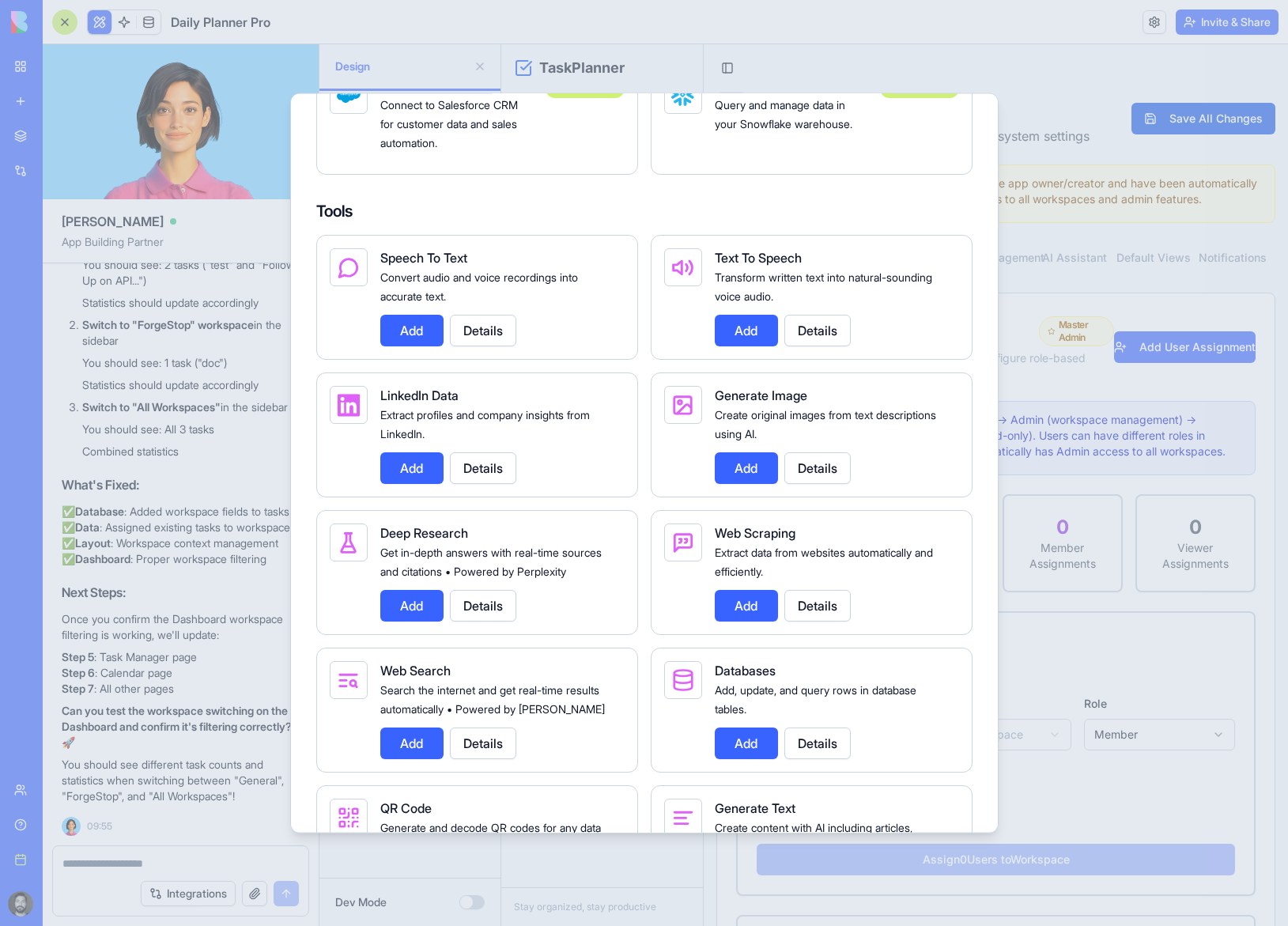
drag, startPoint x: 316, startPoint y: 228, endPoint x: 368, endPoint y: 230, distance: 52.0
click at [368, 222] on h4 "Tools" at bounding box center [644, 210] width 656 height 22
drag, startPoint x: 433, startPoint y: 275, endPoint x: 443, endPoint y: 275, distance: 10.0
click at [443, 265] on span "Speech To Text" at bounding box center [424, 256] width 87 height 16
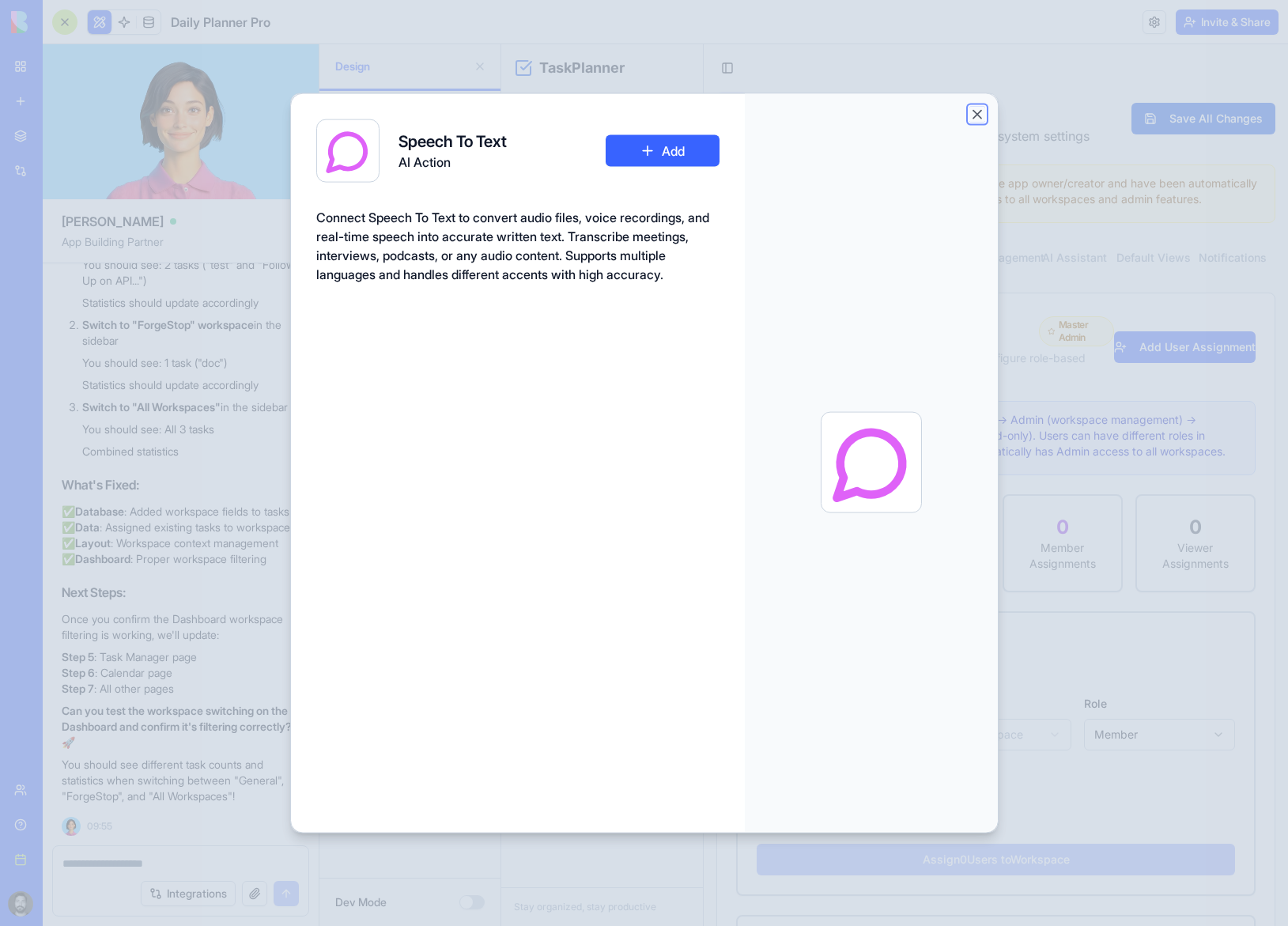
click at [978, 117] on button "Close" at bounding box center [977, 113] width 16 height 16
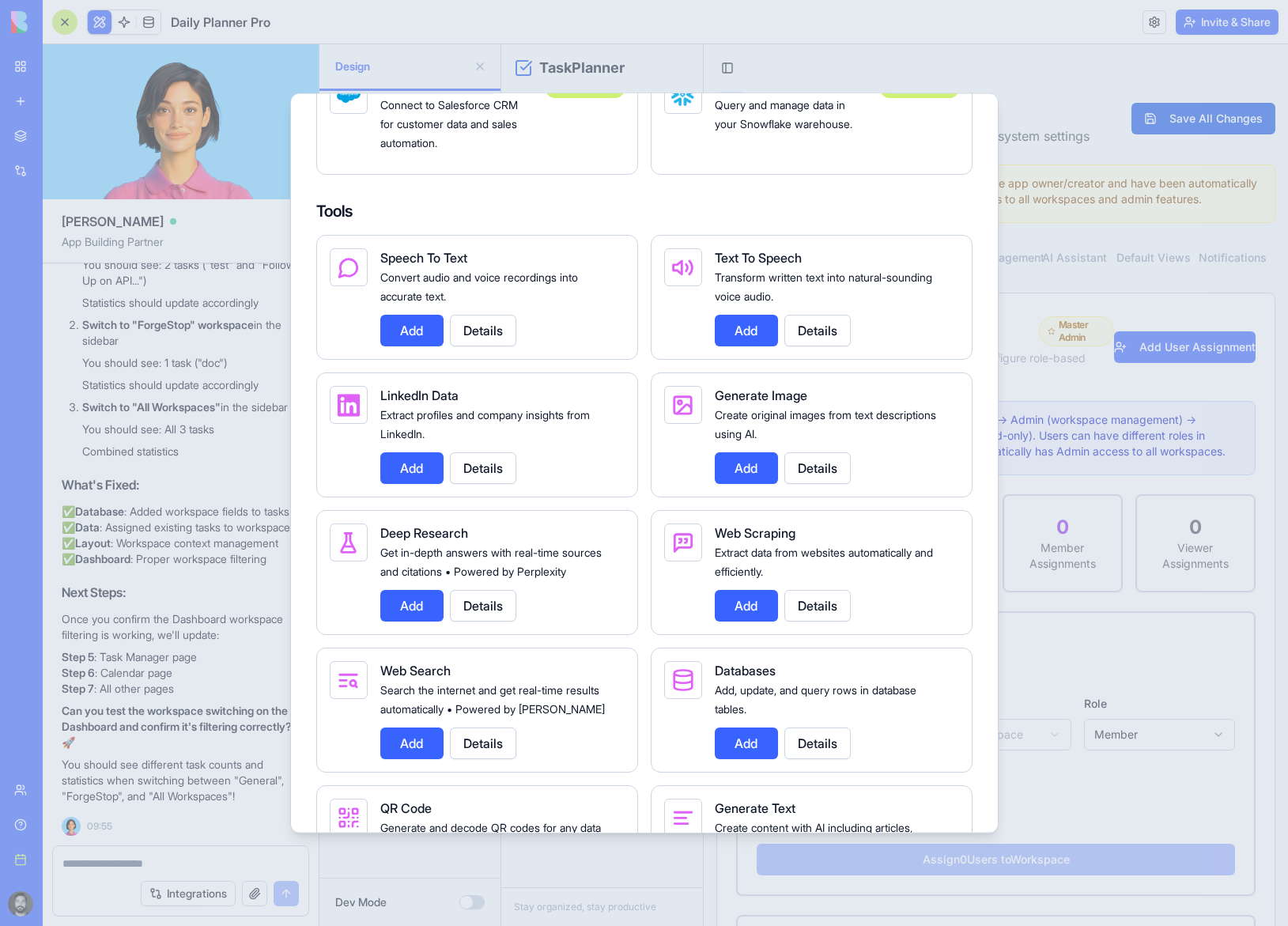
click at [470, 483] on button "Details" at bounding box center [483, 467] width 67 height 32
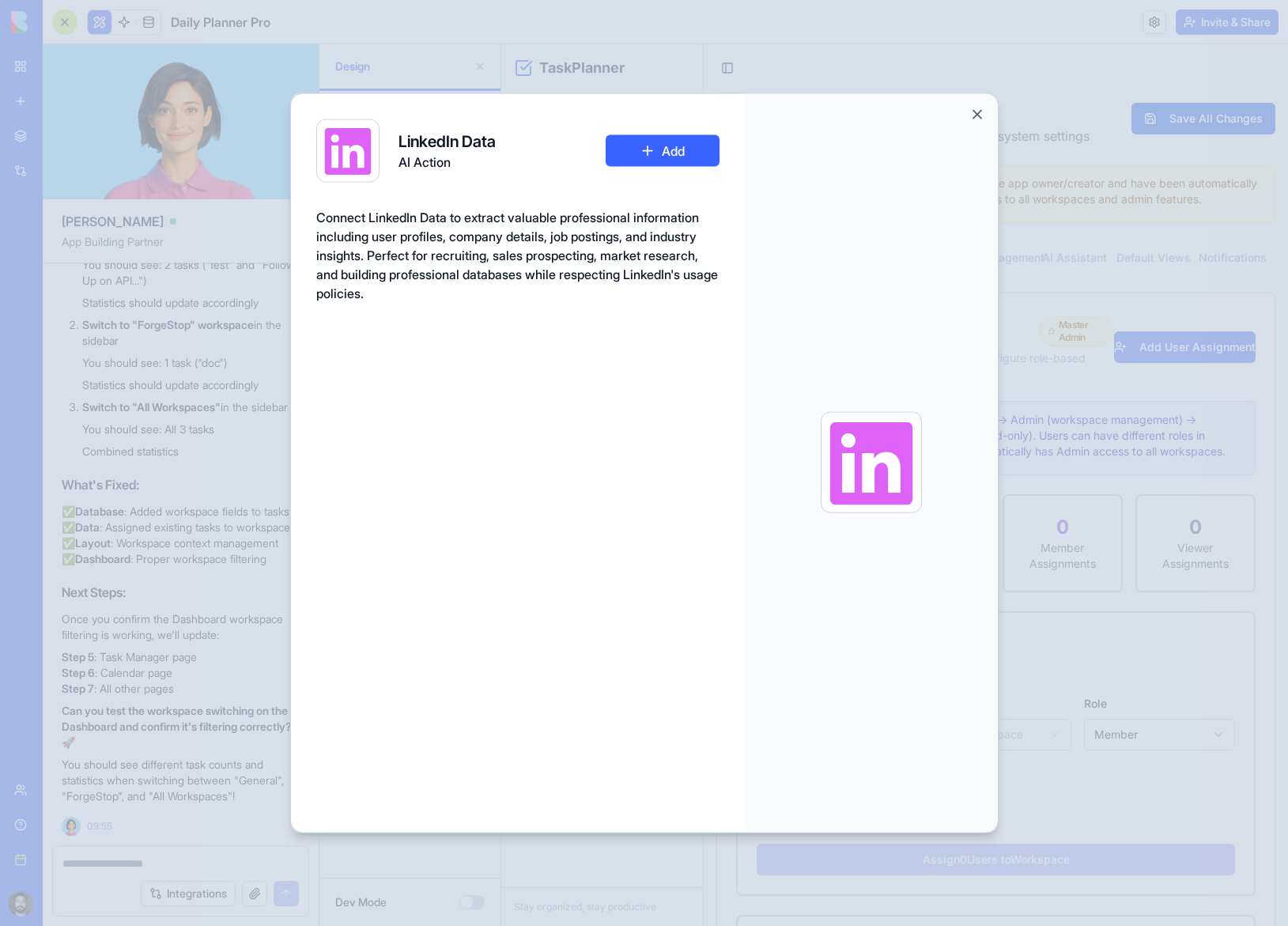
drag, startPoint x: 460, startPoint y: 217, endPoint x: 509, endPoint y: 216, distance: 49.0
click at [507, 216] on span "Connect LinkedIn Data to extract valuable professional information including us…" at bounding box center [517, 255] width 401 height 92
drag, startPoint x: 535, startPoint y: 214, endPoint x: 679, endPoint y: 222, distance: 144.2
click at [694, 222] on span "Connect LinkedIn Data to extract valuable professional information including us…" at bounding box center [517, 255] width 401 height 92
drag, startPoint x: 457, startPoint y: 241, endPoint x: 541, endPoint y: 232, distance: 84.5
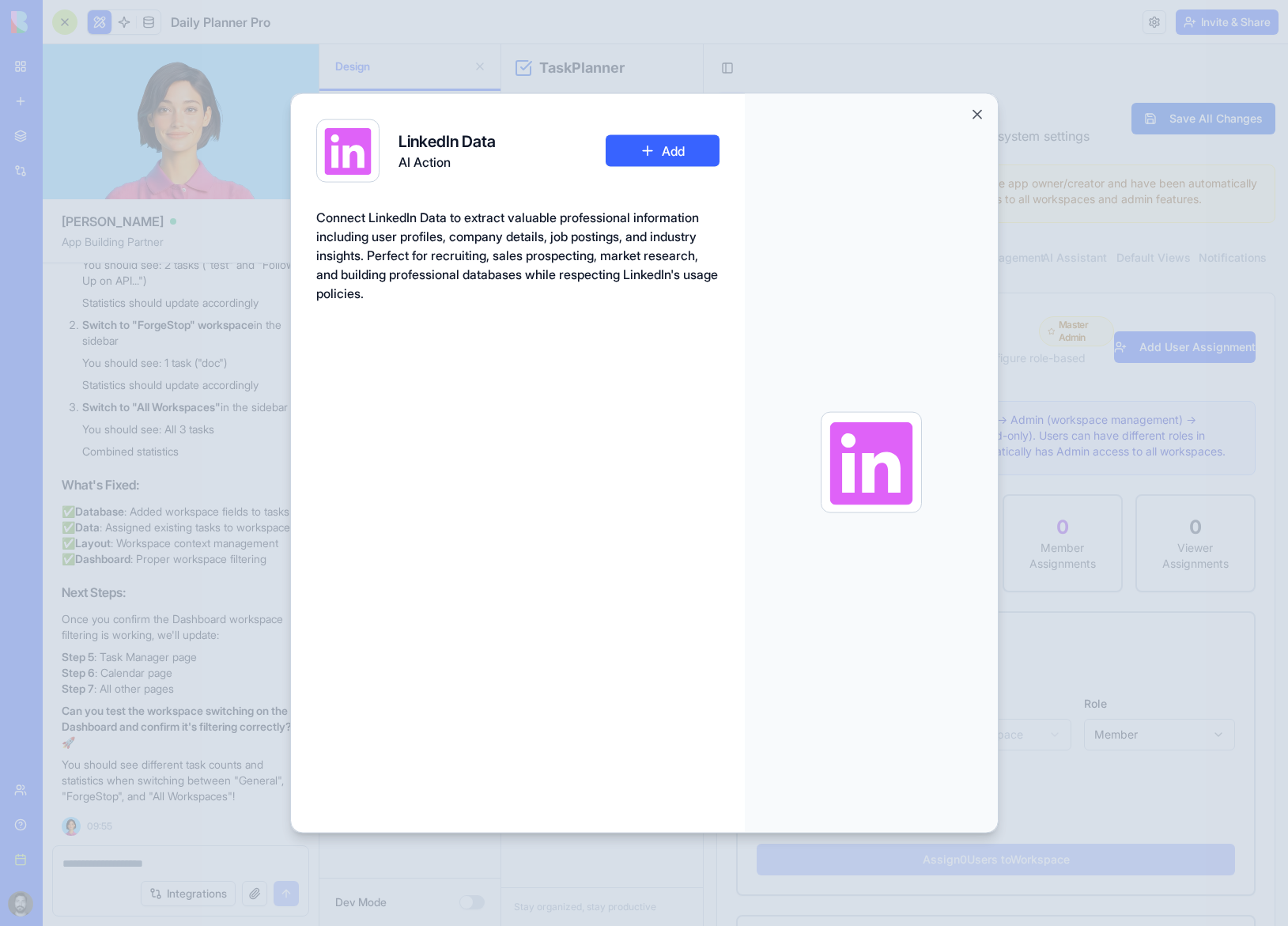
click at [523, 233] on span "Connect LinkedIn Data to extract valuable professional information including us…" at bounding box center [517, 255] width 401 height 92
drag, startPoint x: 493, startPoint y: 260, endPoint x: 546, endPoint y: 253, distance: 53.5
click at [545, 253] on div "Connect LinkedIn Data to extract valuable professional information including us…" at bounding box center [518, 255] width 403 height 95
click at [978, 112] on button "Close" at bounding box center [977, 113] width 16 height 16
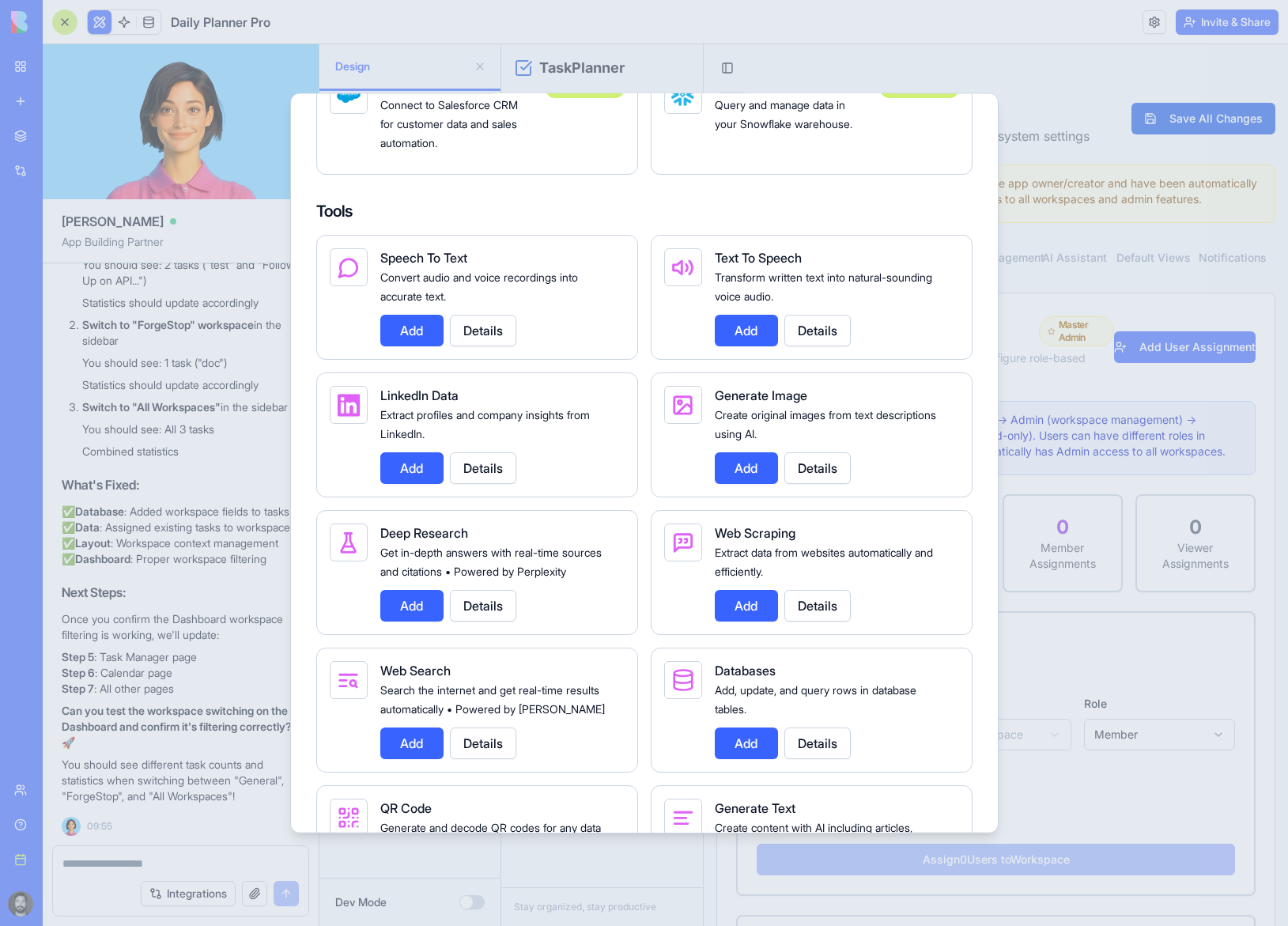
click at [550, 34] on div at bounding box center [644, 463] width 1288 height 926
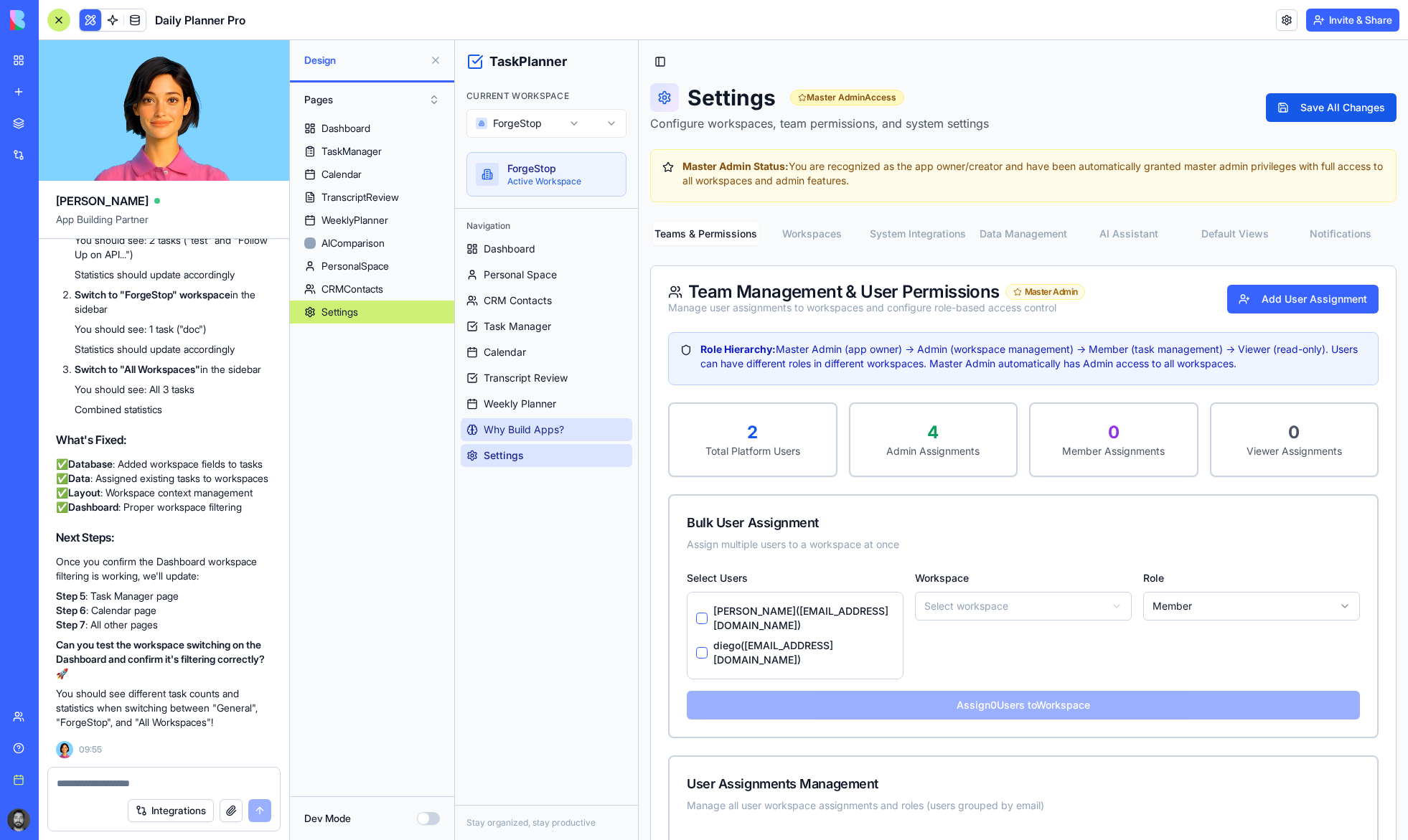
click at [565, 425] on link "Why Build Apps?" at bounding box center [546, 430] width 172 height 23
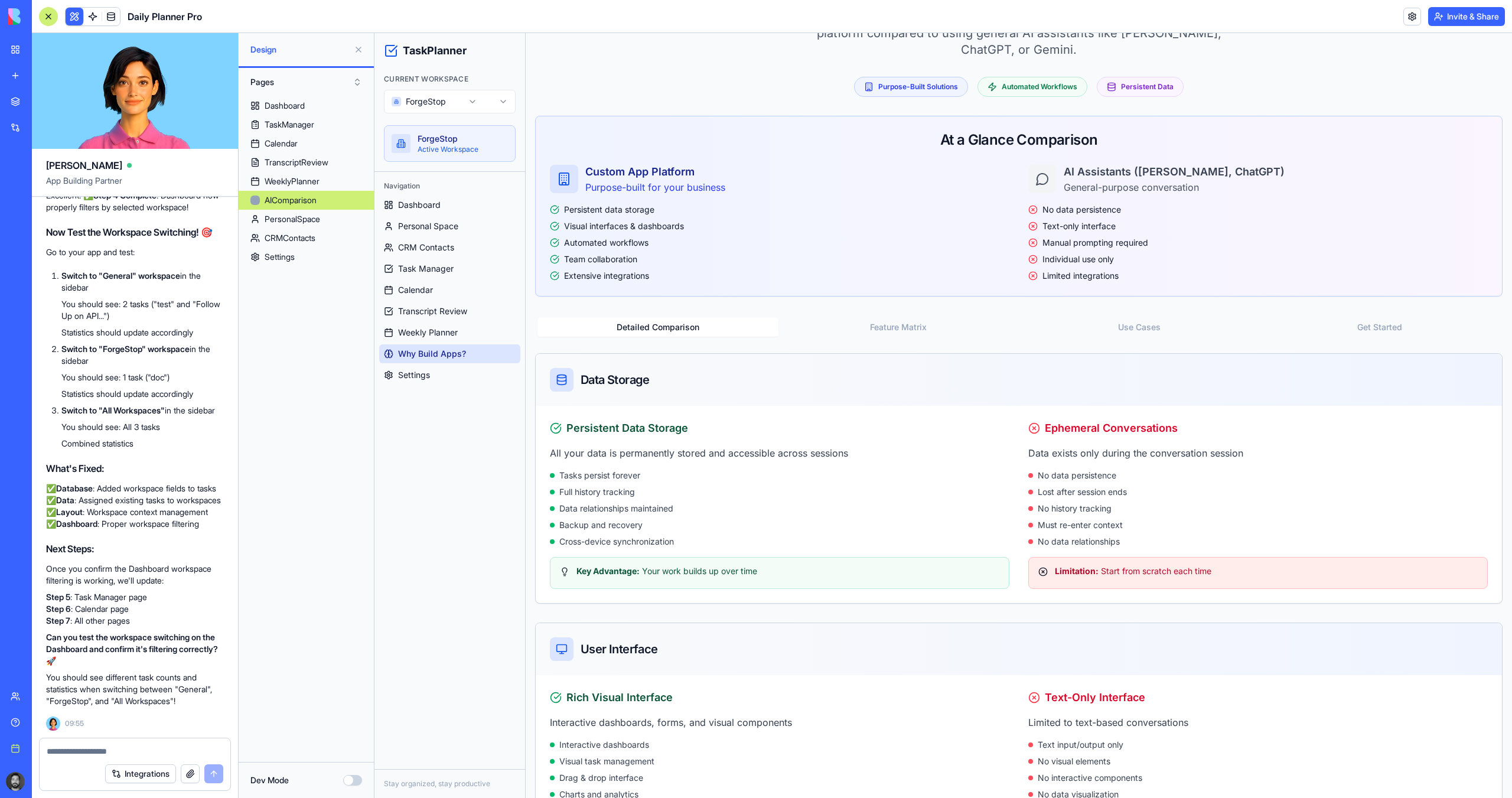
scroll to position [236, 0]
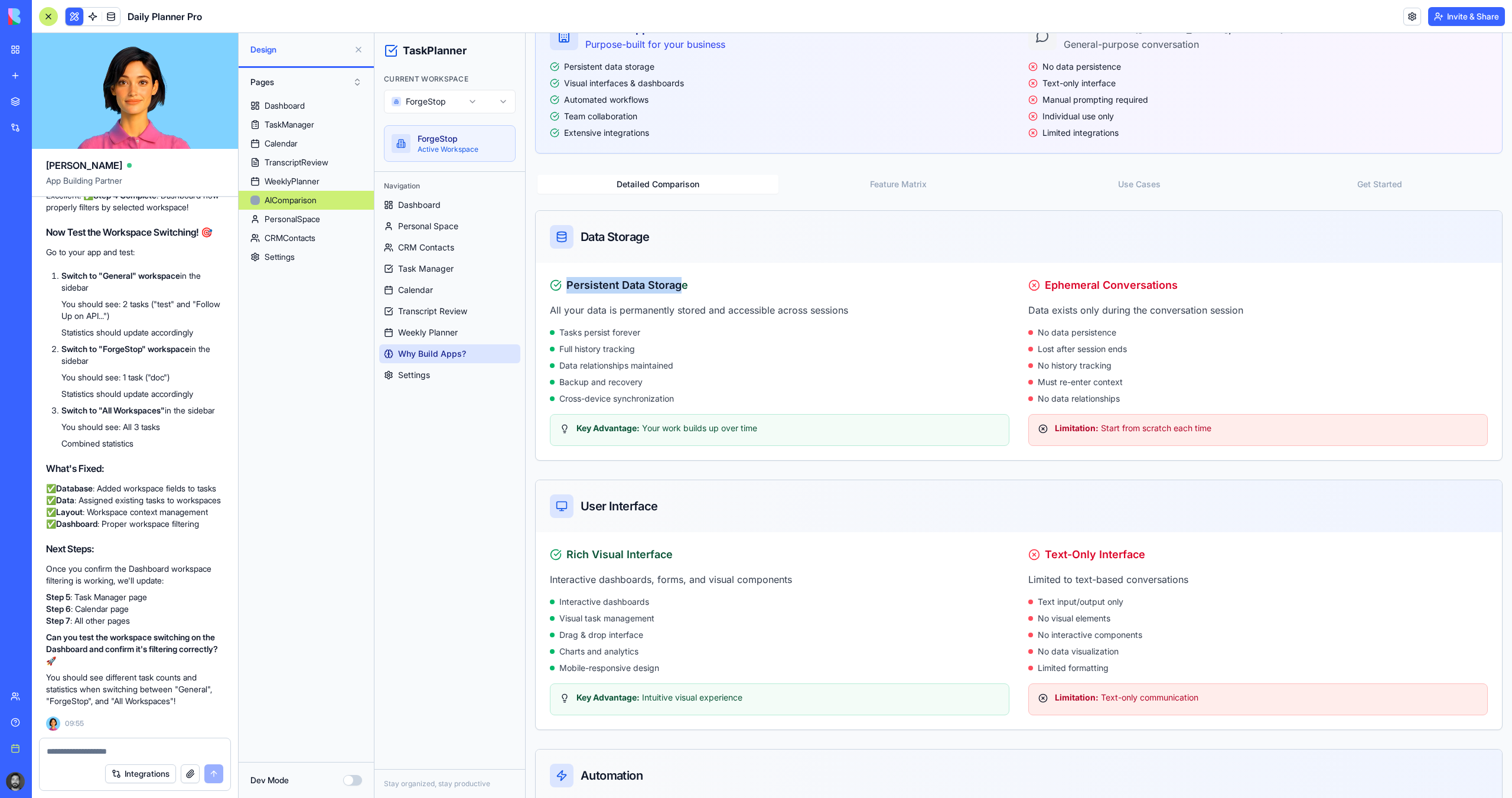
drag, startPoint x: 574, startPoint y: 286, endPoint x: 693, endPoint y: 285, distance: 119.0
click at [684, 285] on div "Persistent Data Storage" at bounding box center [779, 285] width 460 height 17
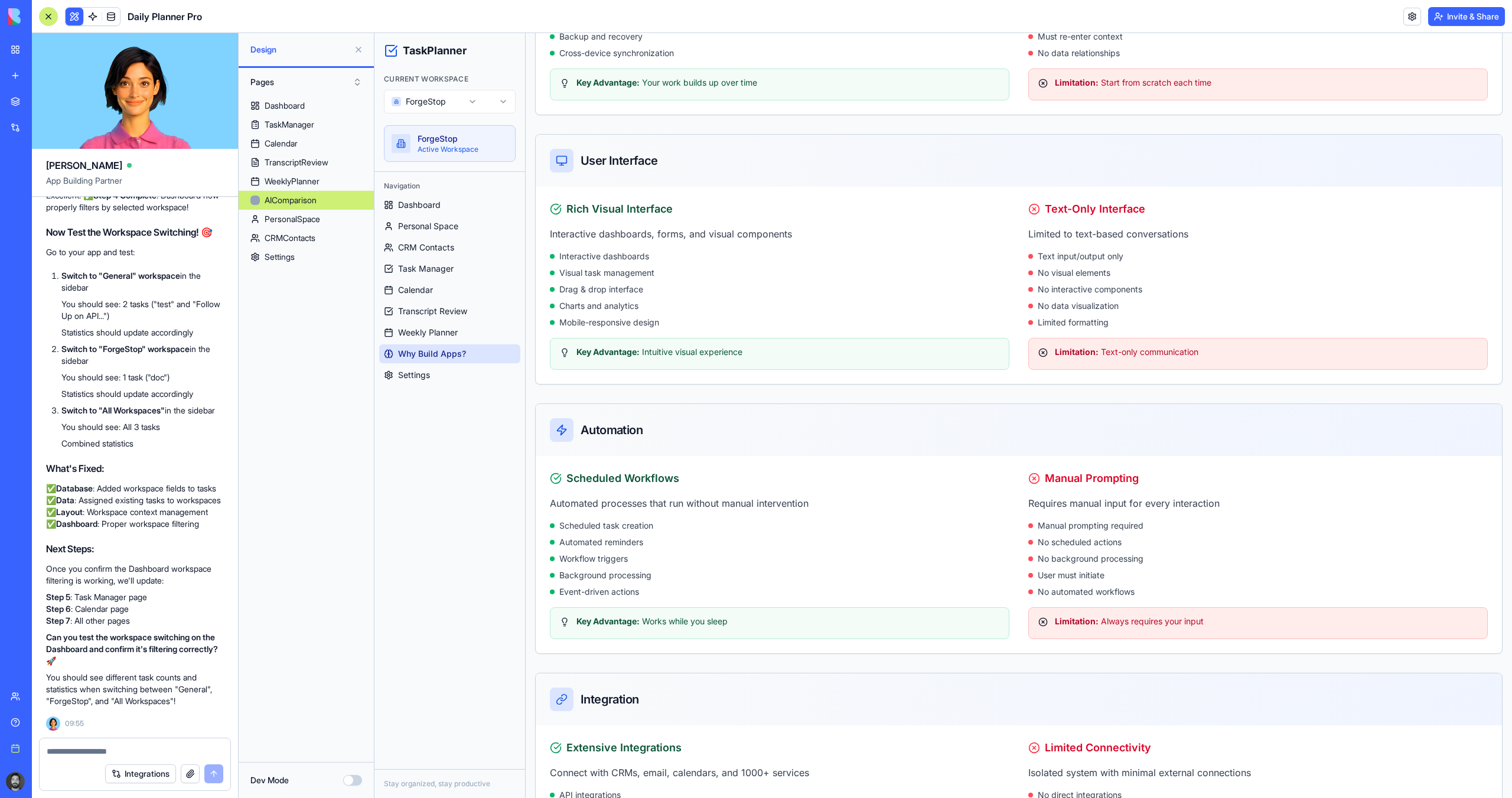
scroll to position [708, 0]
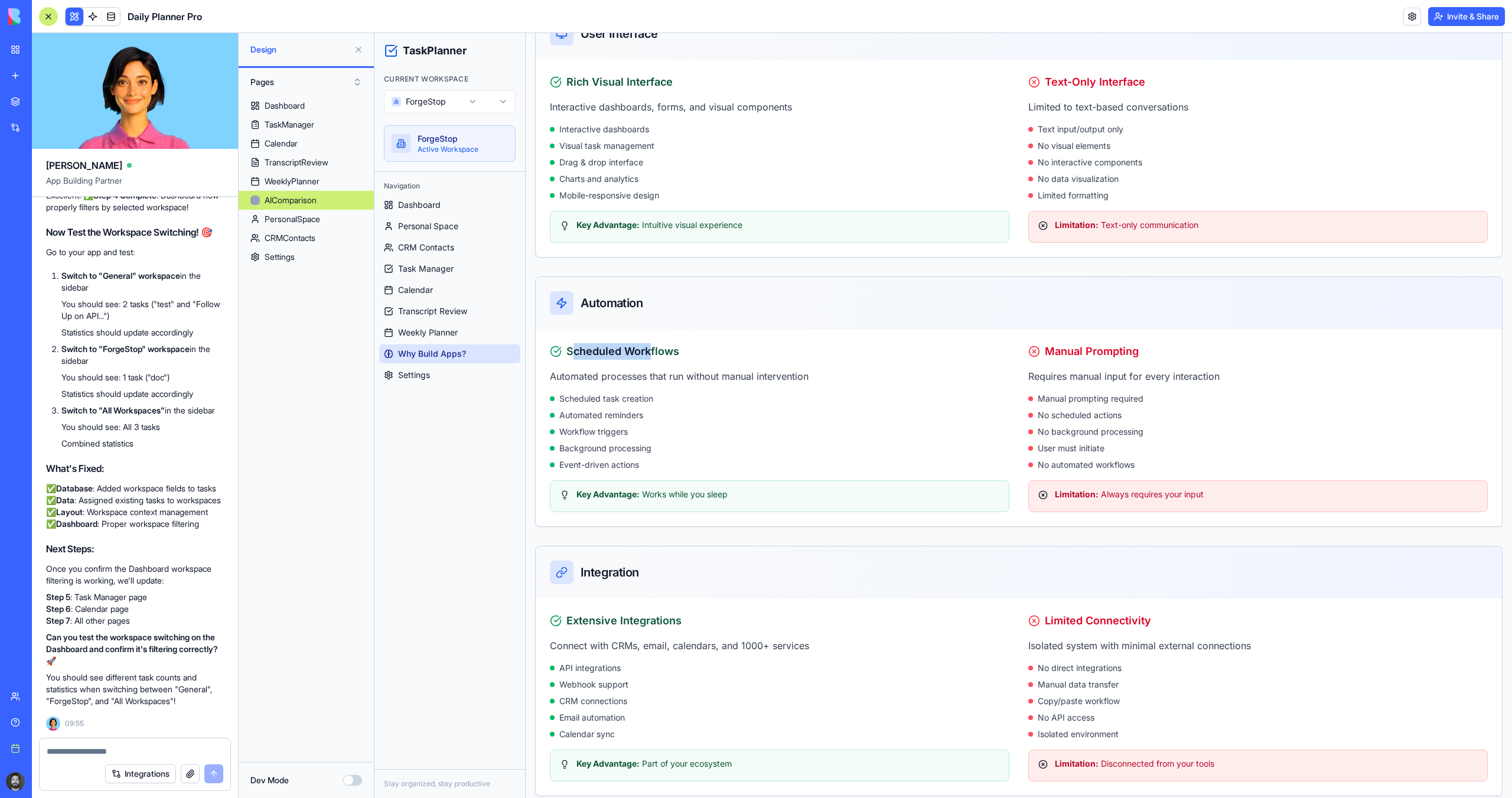
drag, startPoint x: 585, startPoint y: 346, endPoint x: 663, endPoint y: 346, distance: 78.0
click at [659, 346] on h3 "Scheduled Workflows" at bounding box center [623, 351] width 113 height 17
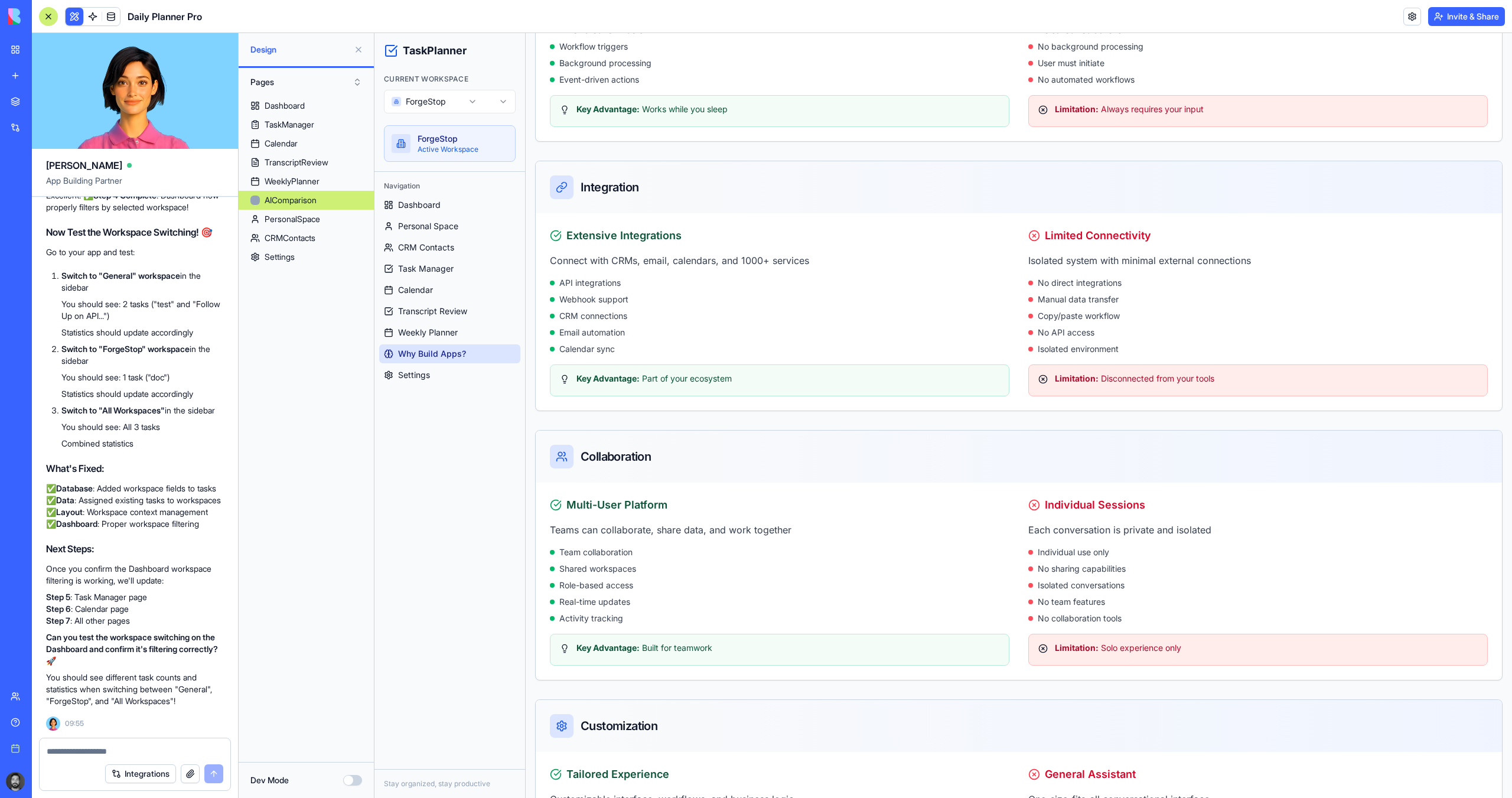
scroll to position [1122, 0]
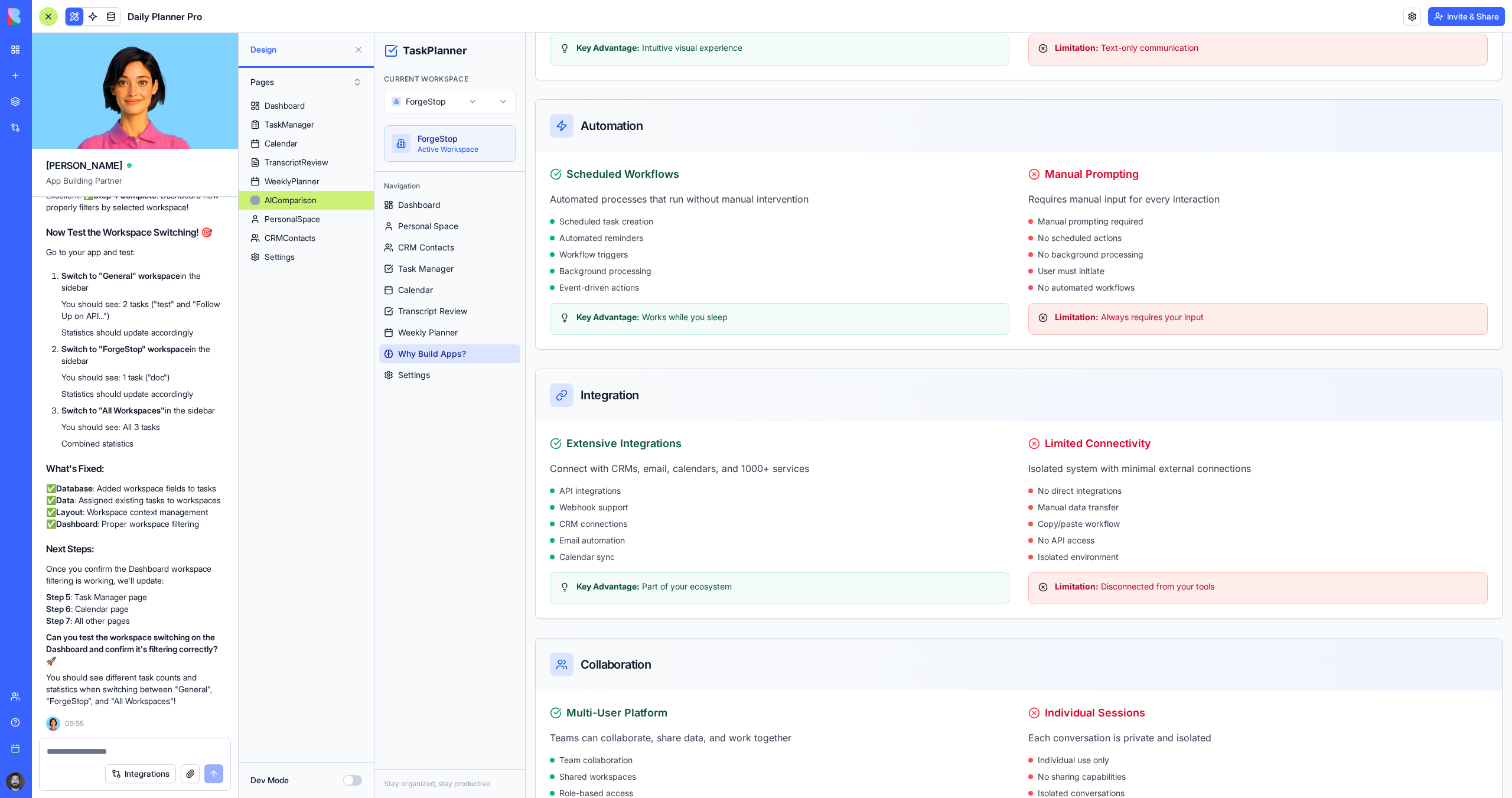
click at [649, 187] on div "Scheduled Workflows Automated processes that run without manual intervention Sc…" at bounding box center [779, 251] width 460 height 169
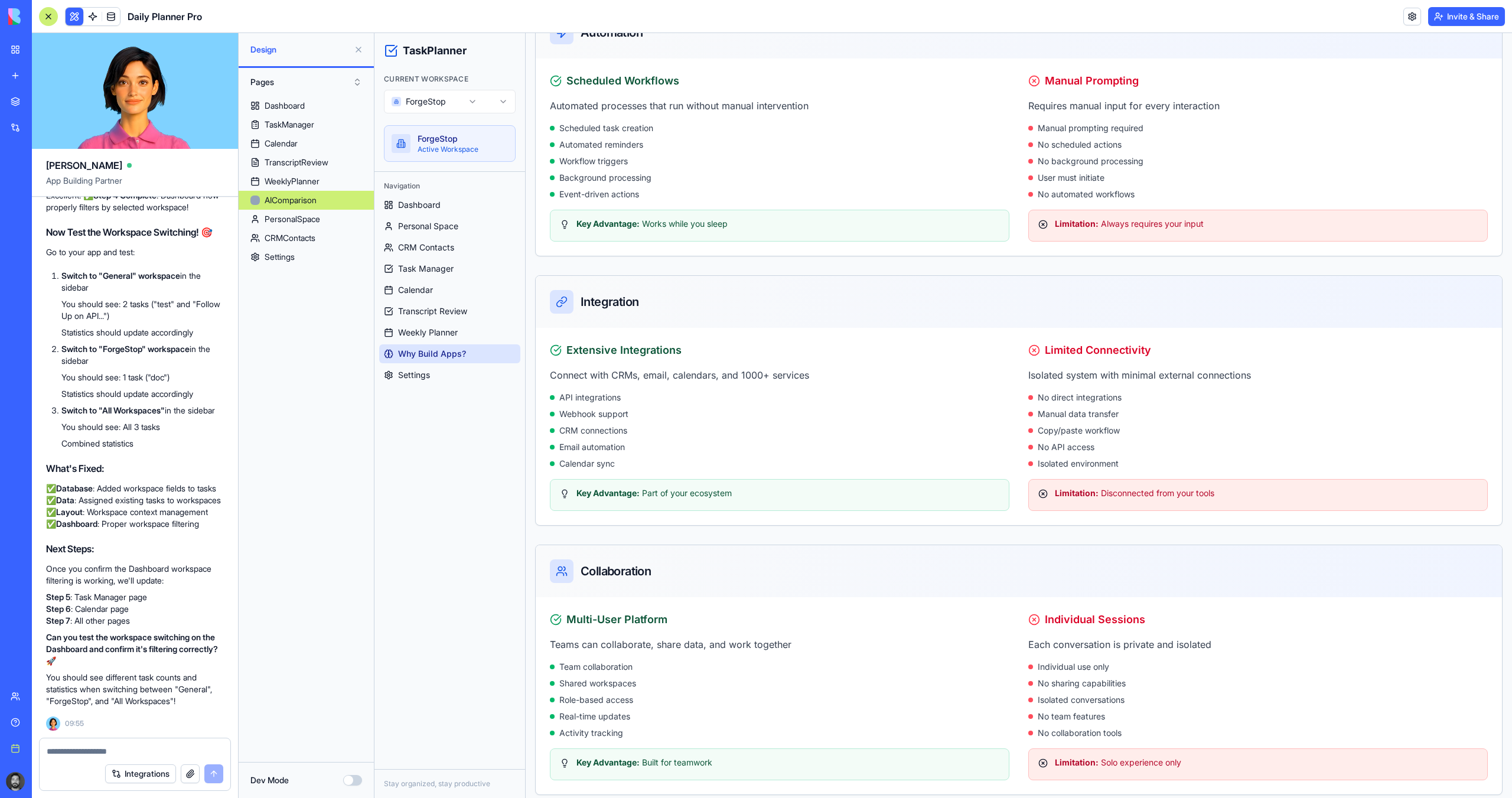
scroll to position [827, 0]
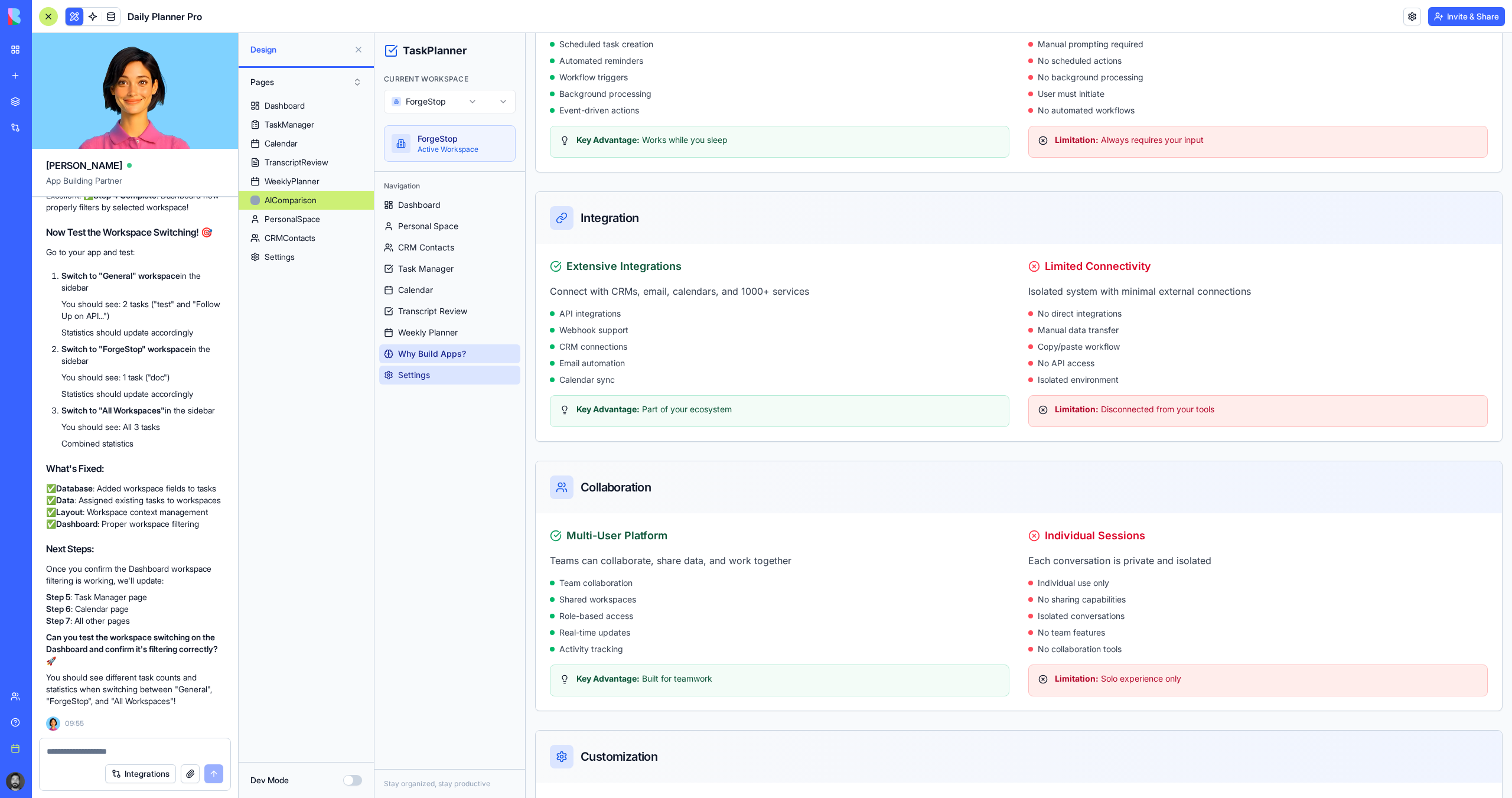
click at [427, 379] on span "Settings" at bounding box center [414, 374] width 32 height 12
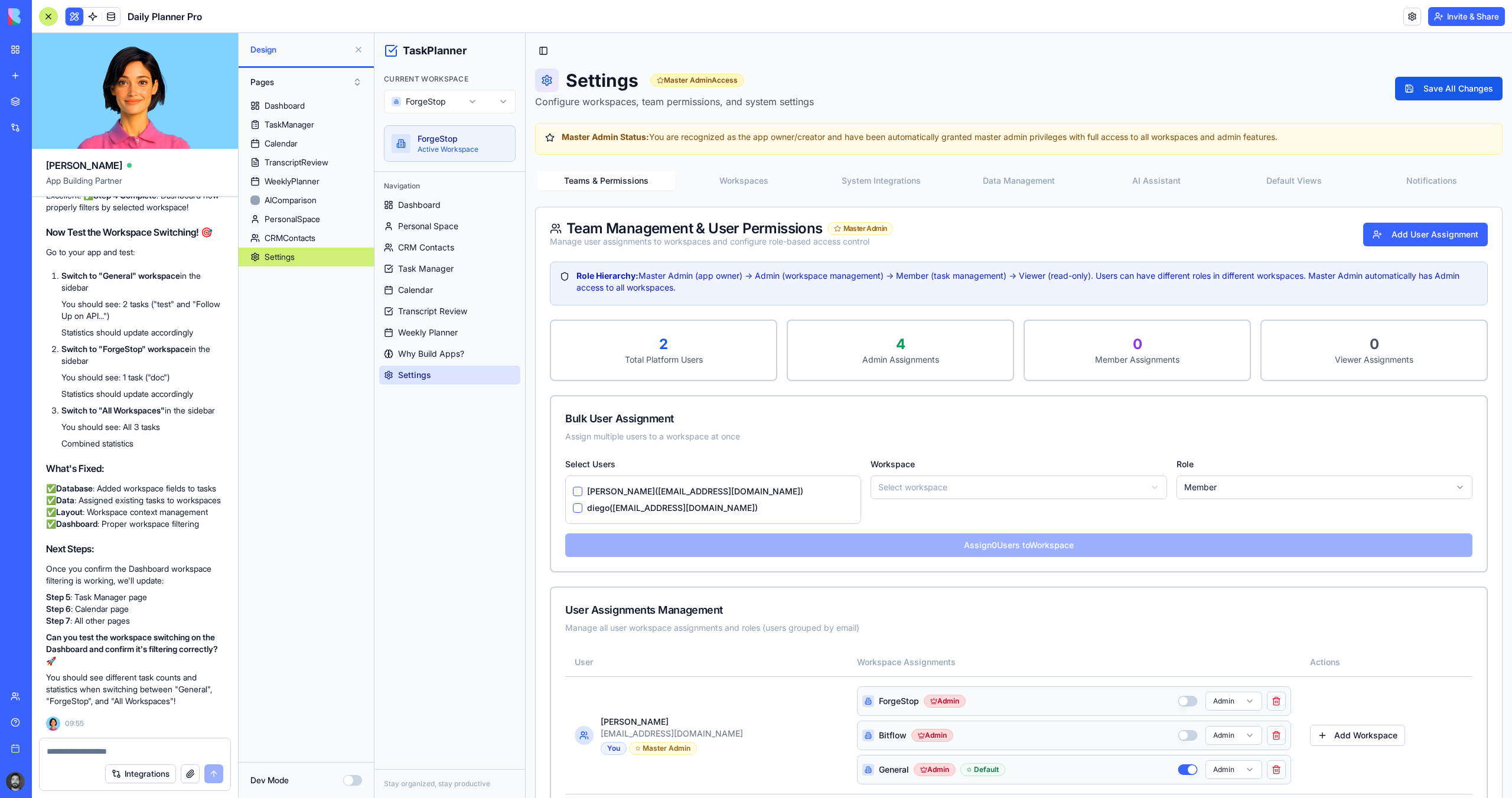
click at [1184, 174] on button "Notifications" at bounding box center [1431, 180] width 137 height 19
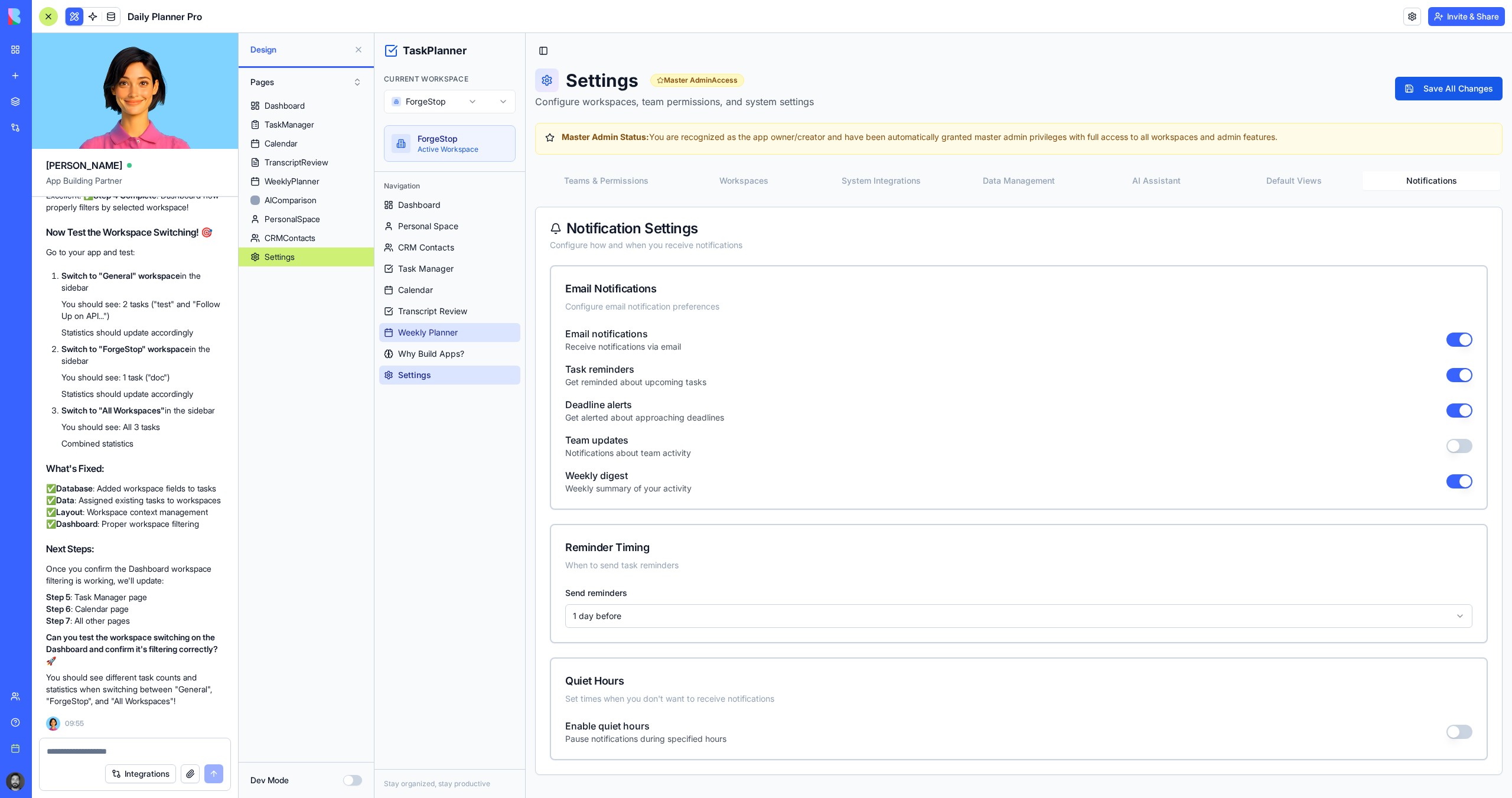
click at [437, 327] on span "Weekly Planner" at bounding box center [428, 332] width 60 height 12
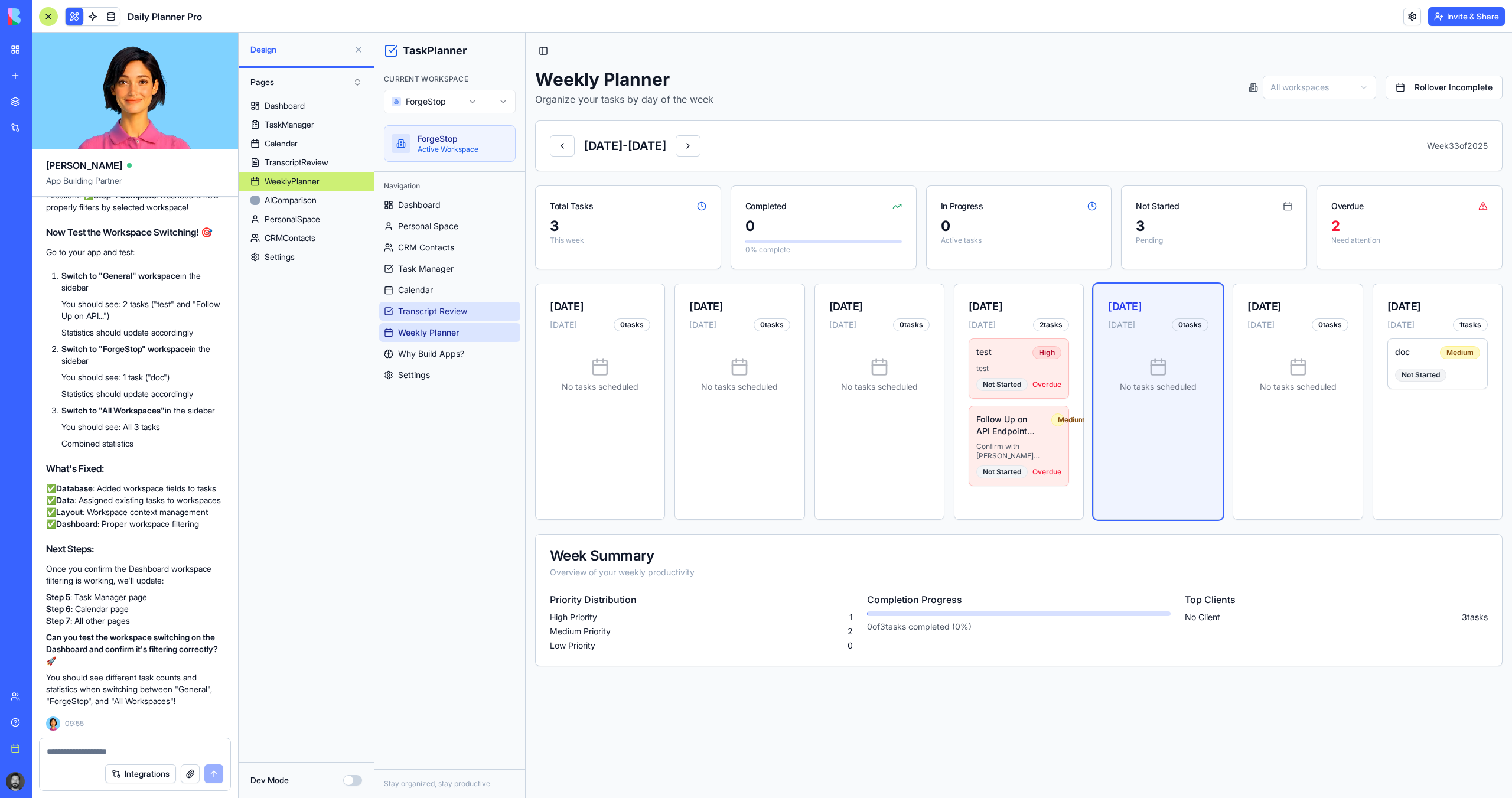
click at [424, 310] on span "Transcript Review" at bounding box center [432, 311] width 69 height 12
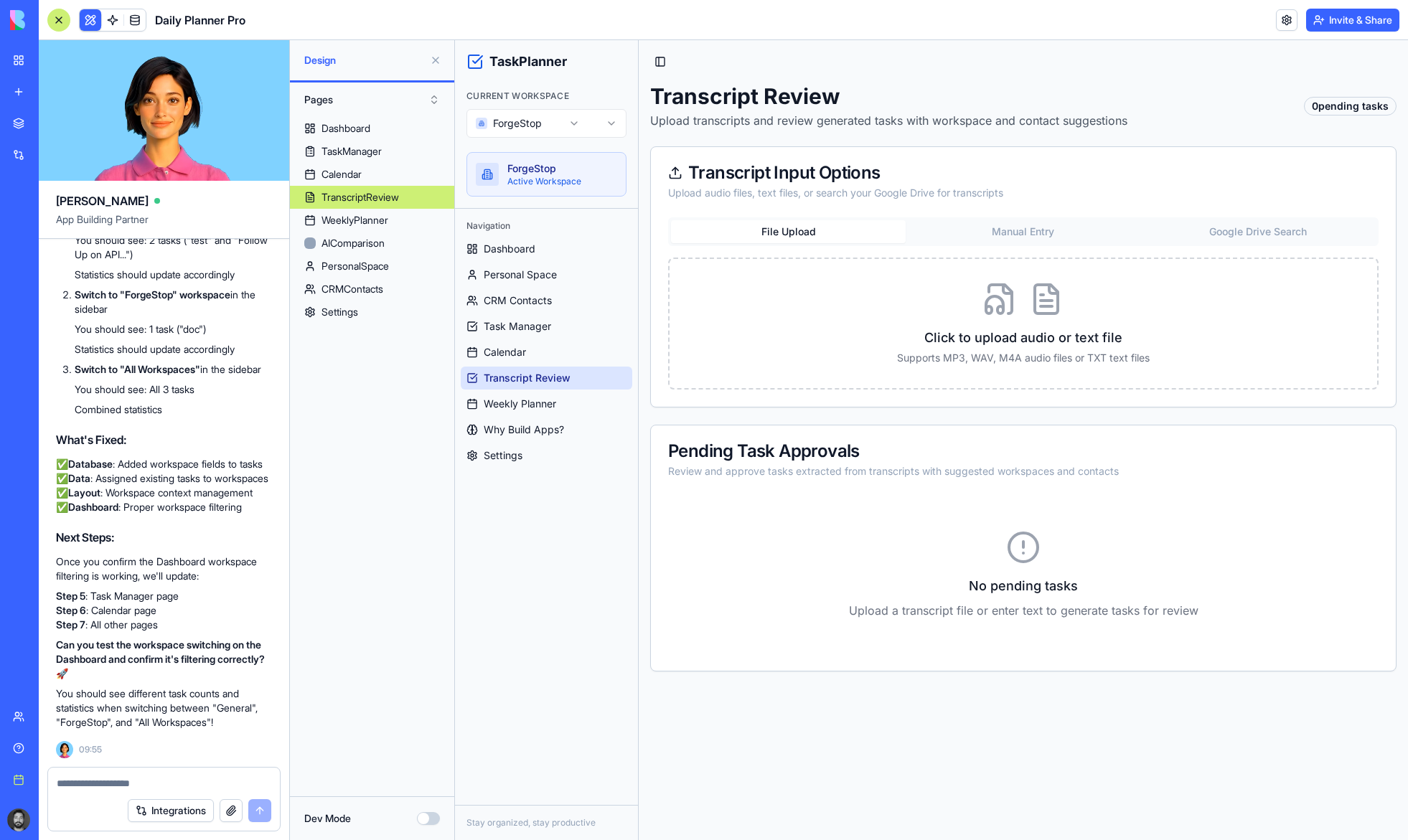
click at [887, 52] on div "Toggle Sidebar Transcript Review Upload transcripts and review generated tasks …" at bounding box center [1023, 361] width 769 height 643
click at [116, 17] on link at bounding box center [113, 20] width 21 height 21
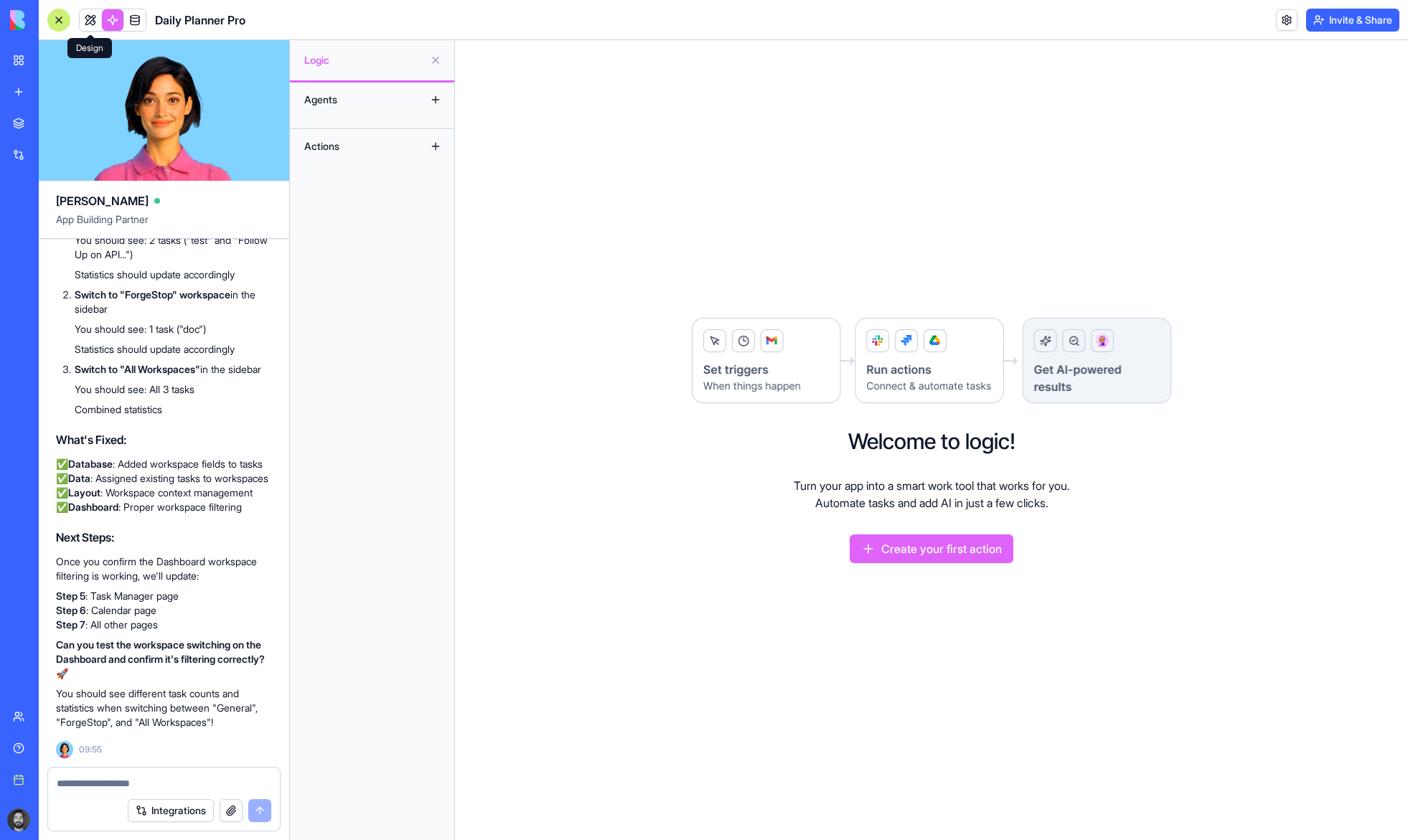
click at [100, 22] on link at bounding box center [90, 20] width 21 height 21
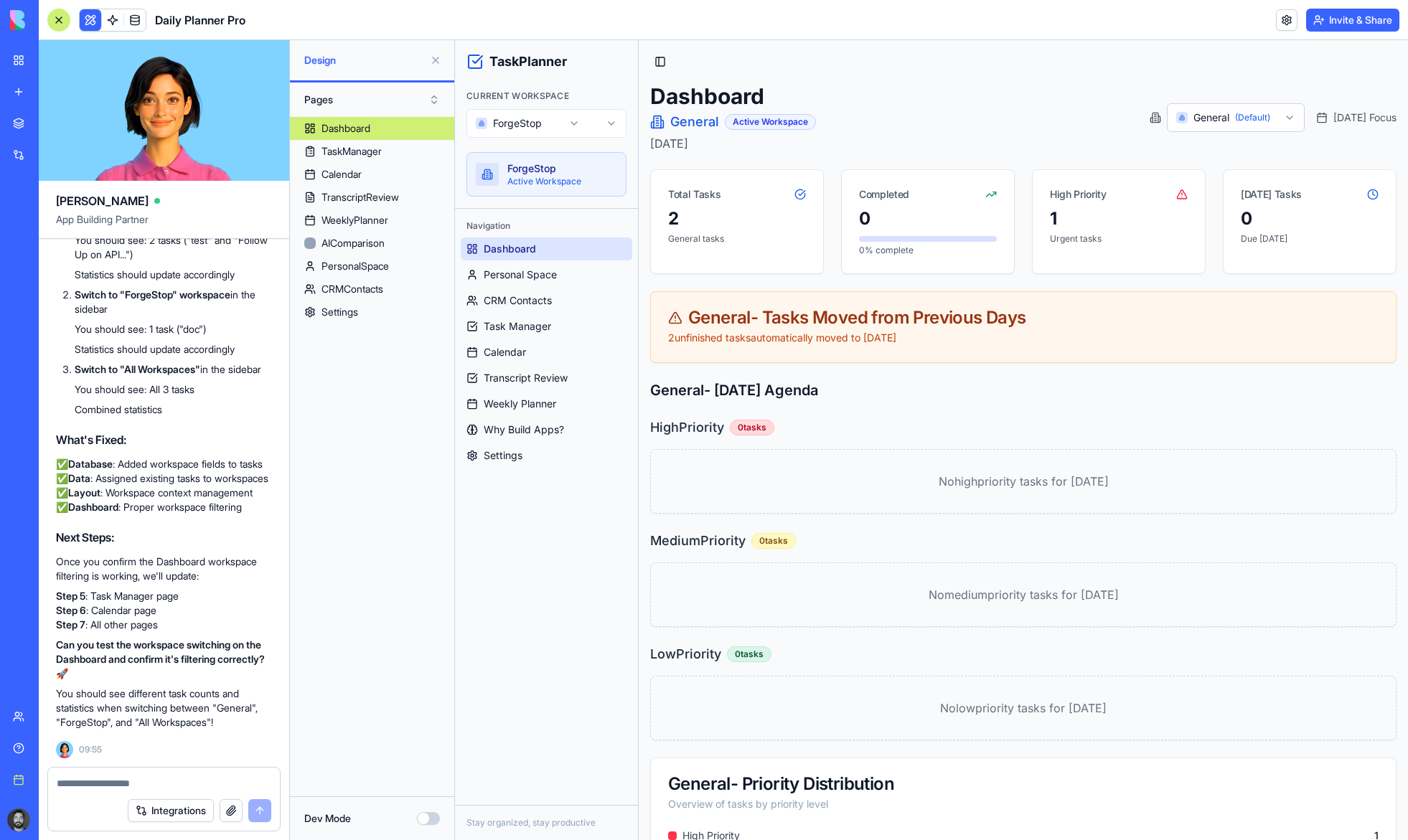
click at [969, 332] on div "2 unfinished task s automatically moved to today" at bounding box center [1023, 338] width 710 height 14
click at [531, 379] on span "Transcript Review" at bounding box center [525, 378] width 84 height 14
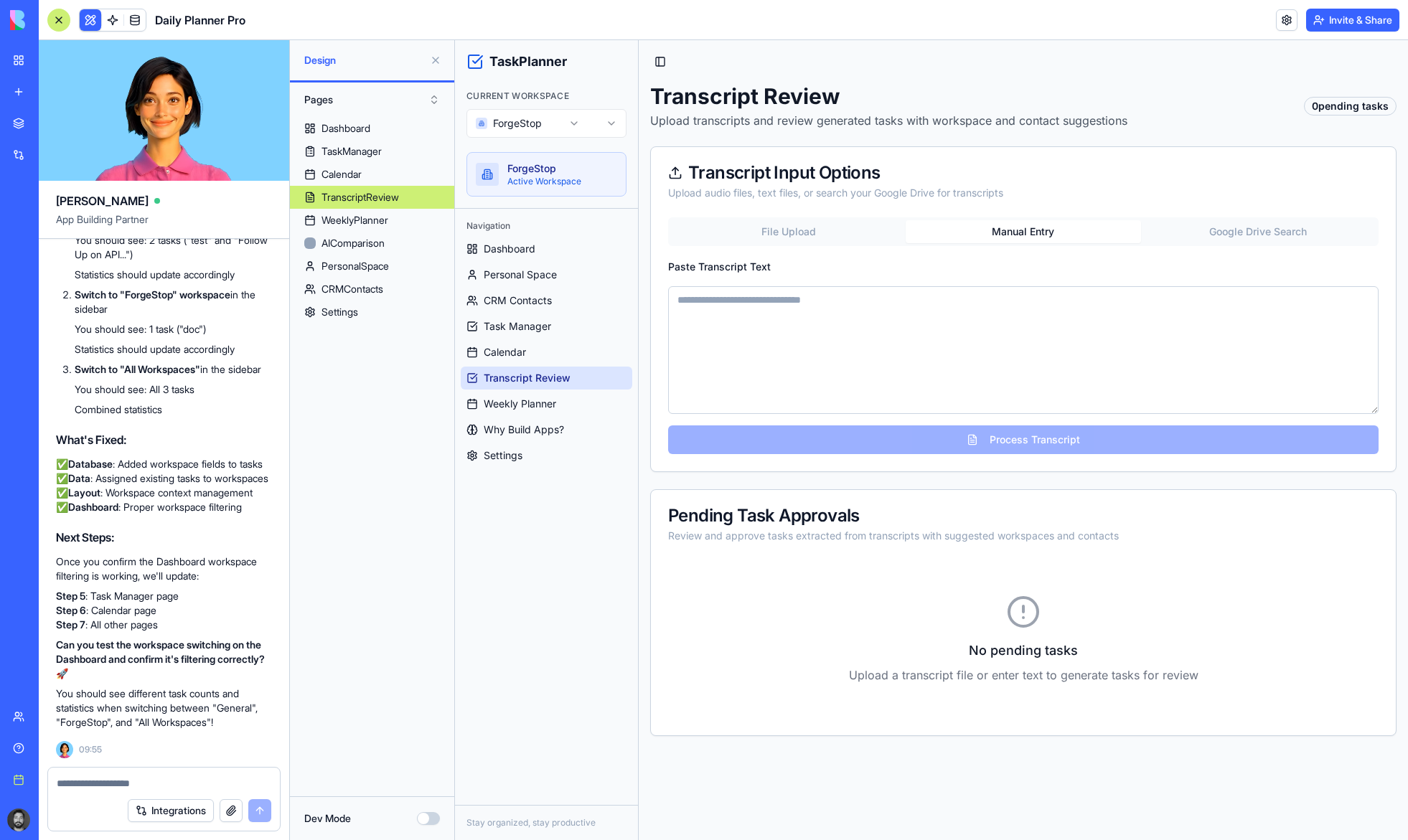
click at [1038, 230] on button "Manual Entry" at bounding box center [1023, 231] width 234 height 23
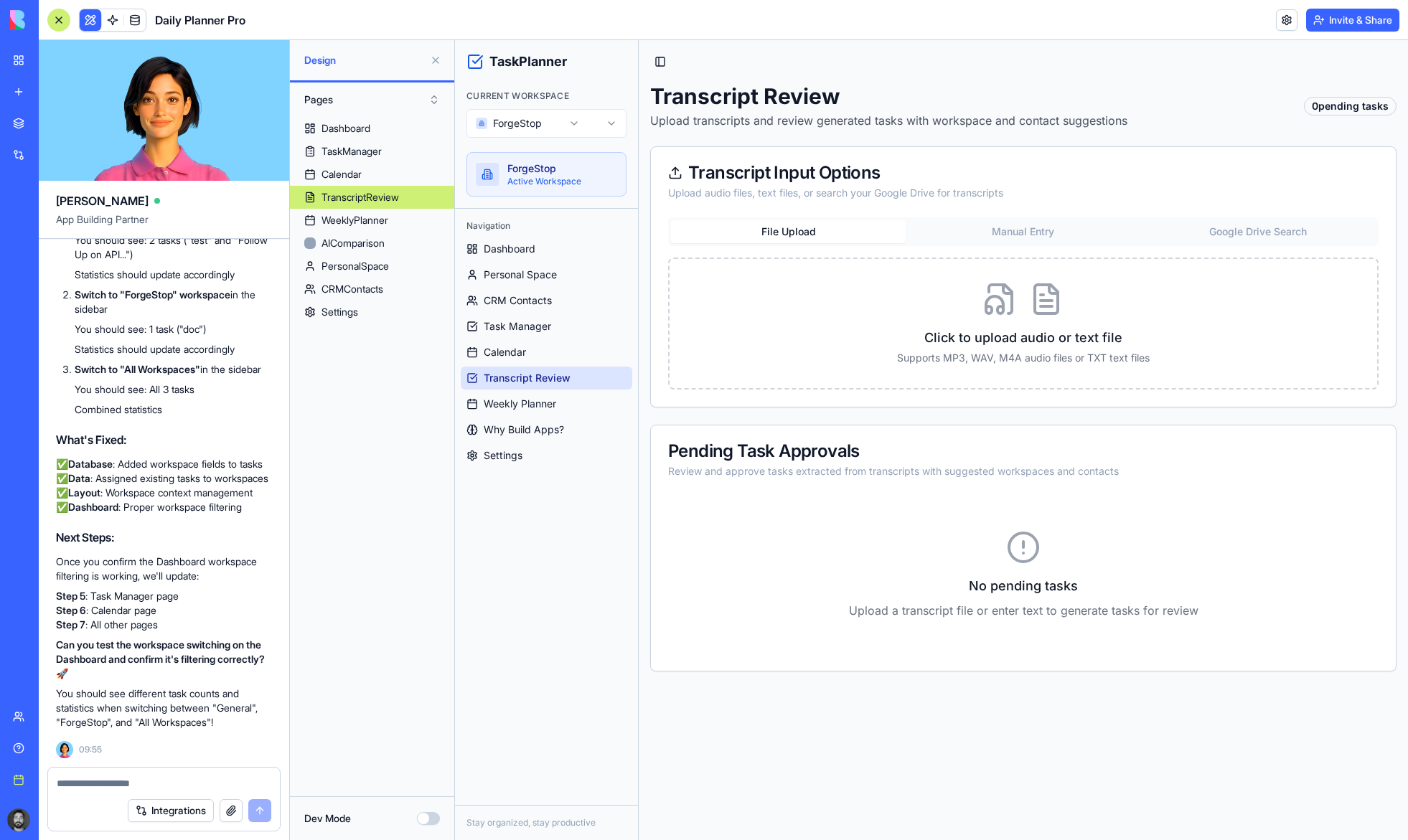
click at [808, 233] on button "File Upload" at bounding box center [788, 231] width 234 height 23
click at [174, 806] on button "Integrations" at bounding box center [171, 811] width 86 height 23
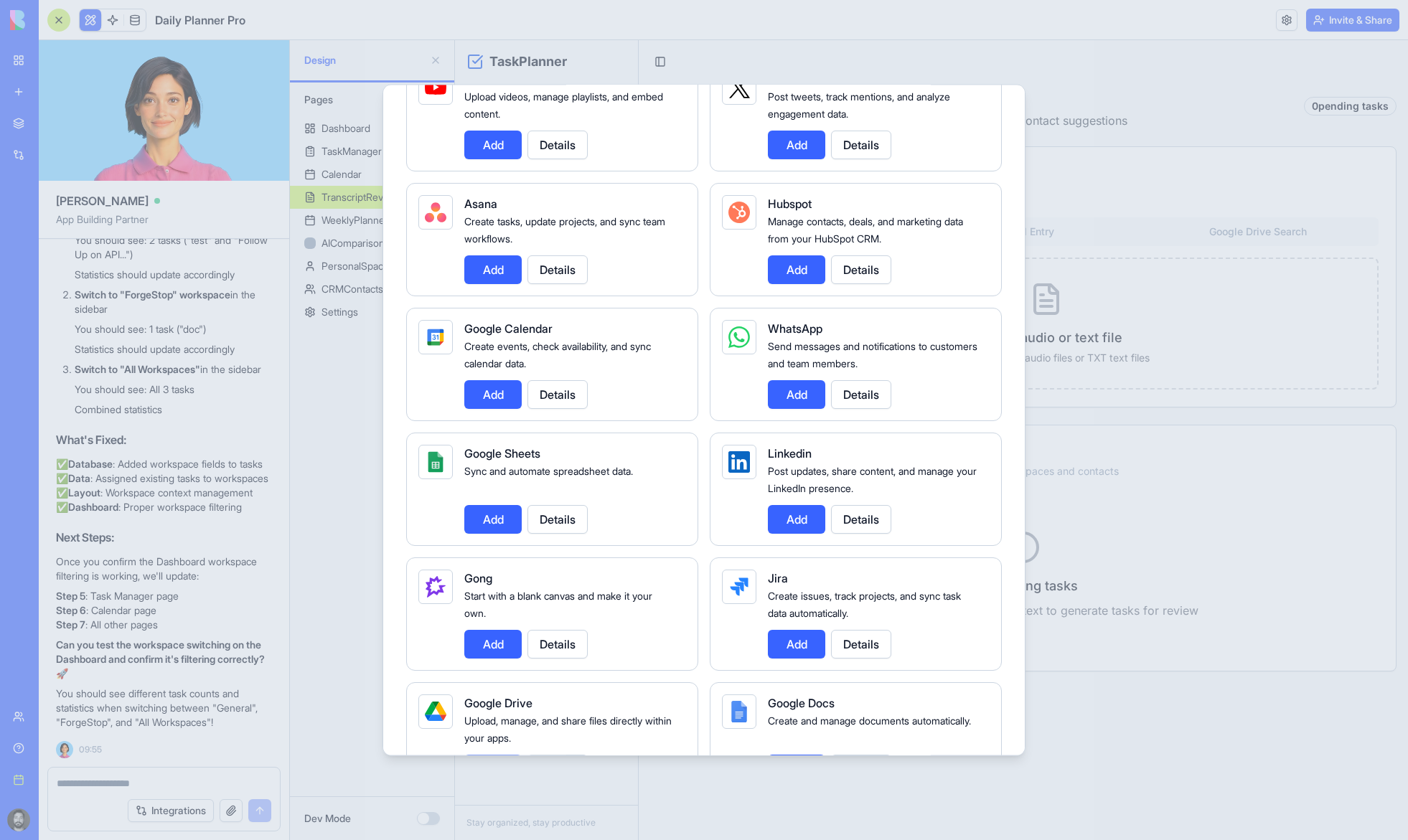
scroll to position [431, 0]
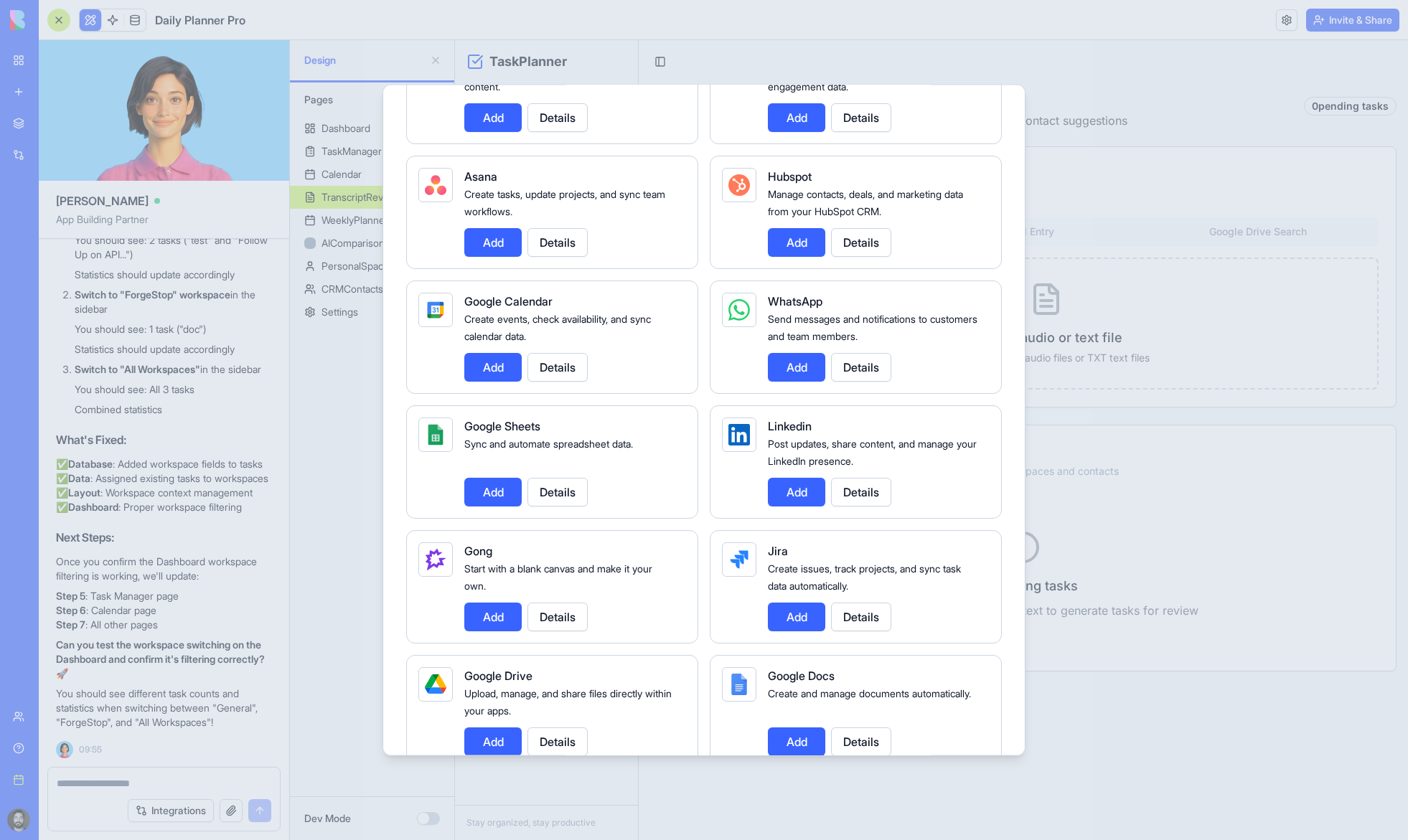
click at [867, 372] on button "Details" at bounding box center [862, 366] width 60 height 29
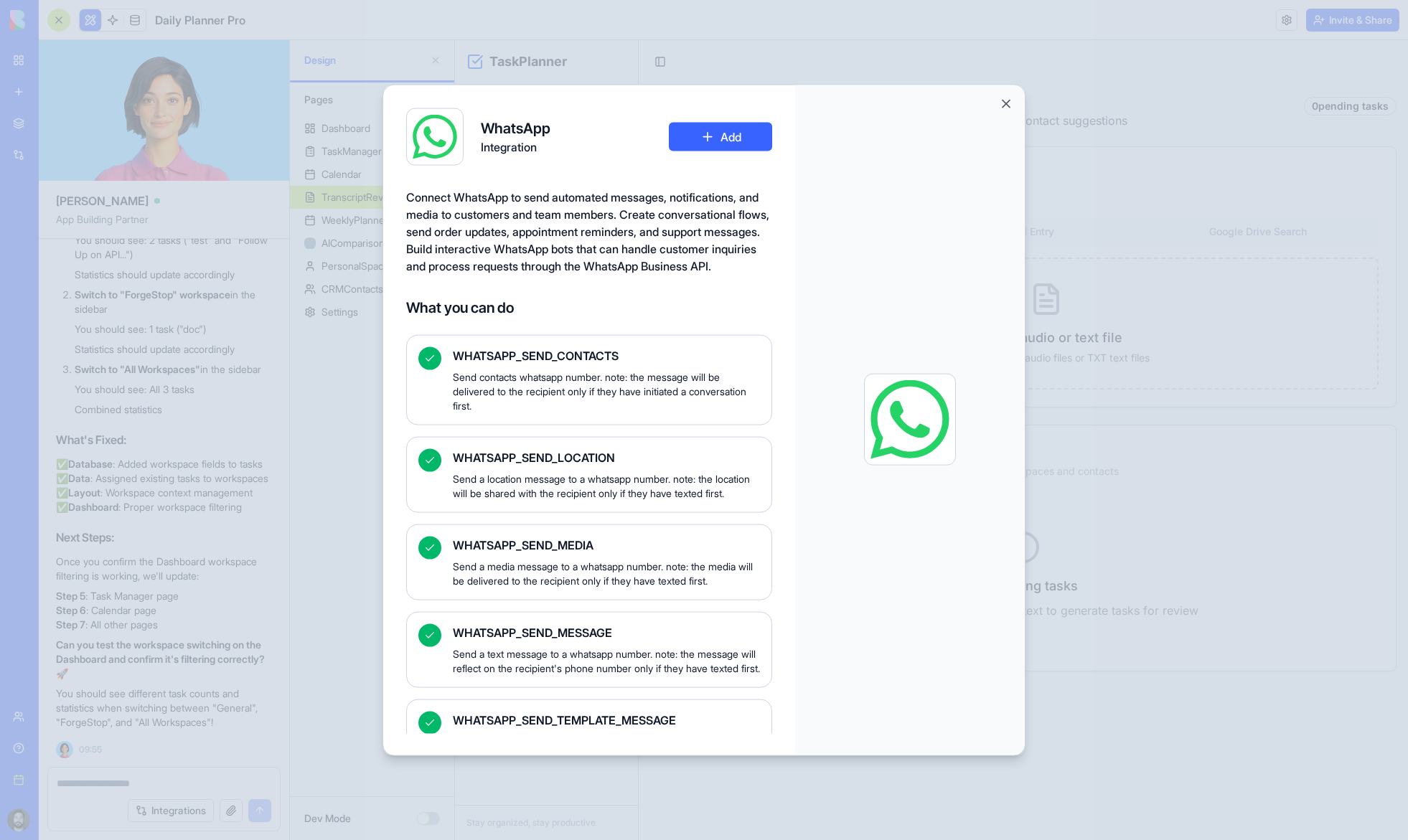
click at [986, 206] on div at bounding box center [910, 419] width 230 height 670
click at [1006, 103] on button "Close" at bounding box center [1006, 103] width 14 height 14
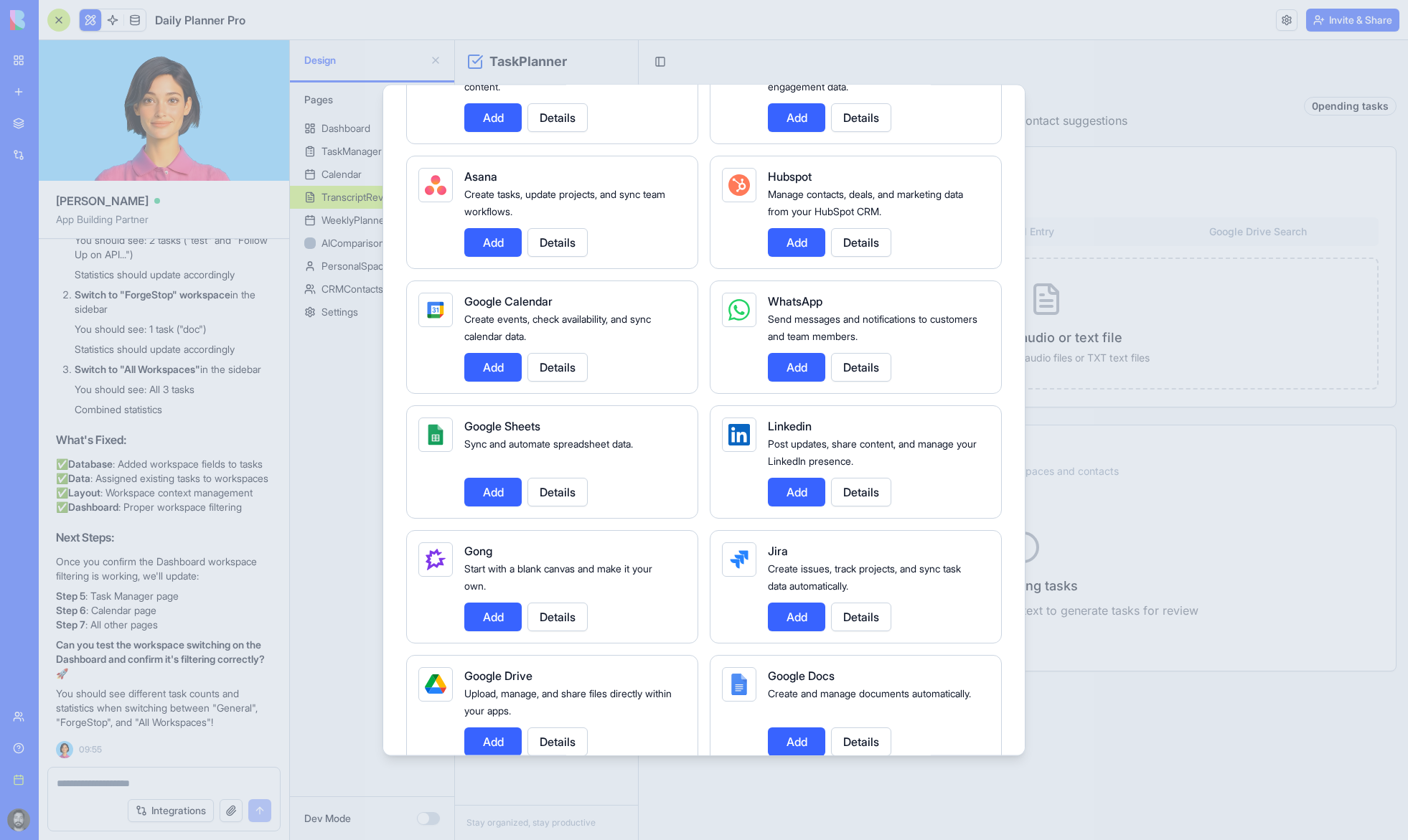
click at [1066, 372] on div at bounding box center [704, 420] width 1408 height 840
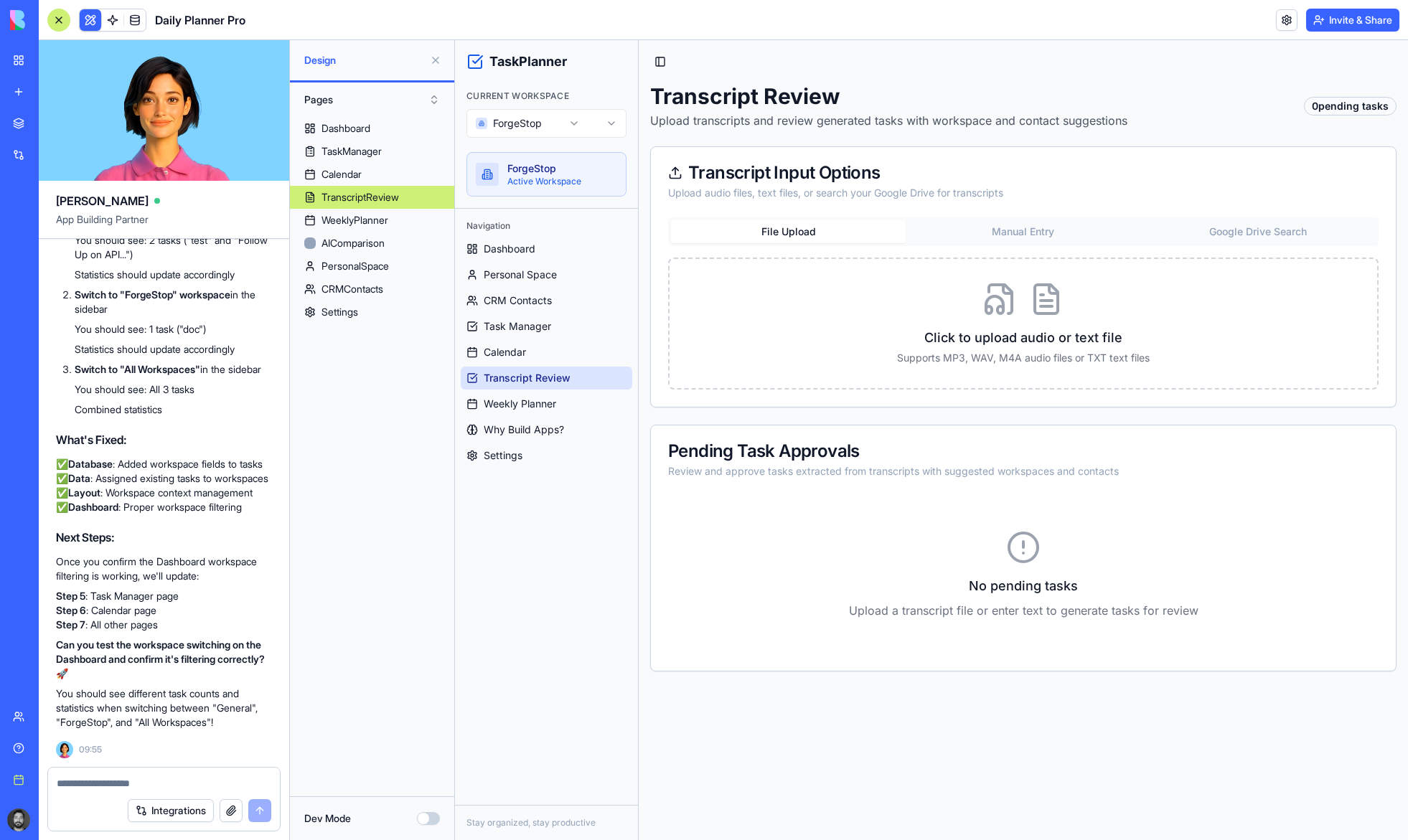
click at [1047, 234] on button "Manual Entry" at bounding box center [1023, 231] width 234 height 23
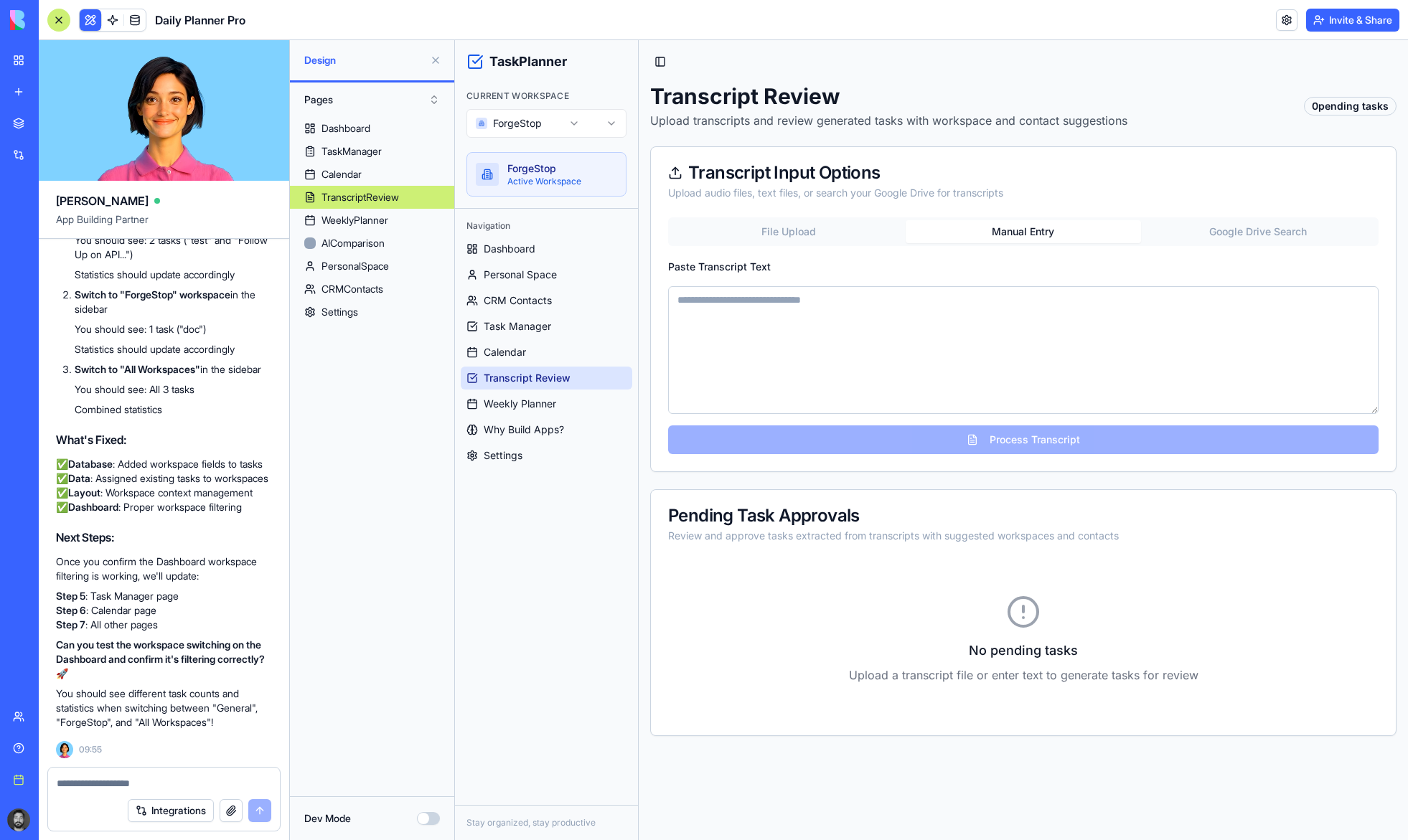
click at [995, 338] on textarea "Paste Transcript Text" at bounding box center [1023, 350] width 710 height 128
paste textarea "**********"
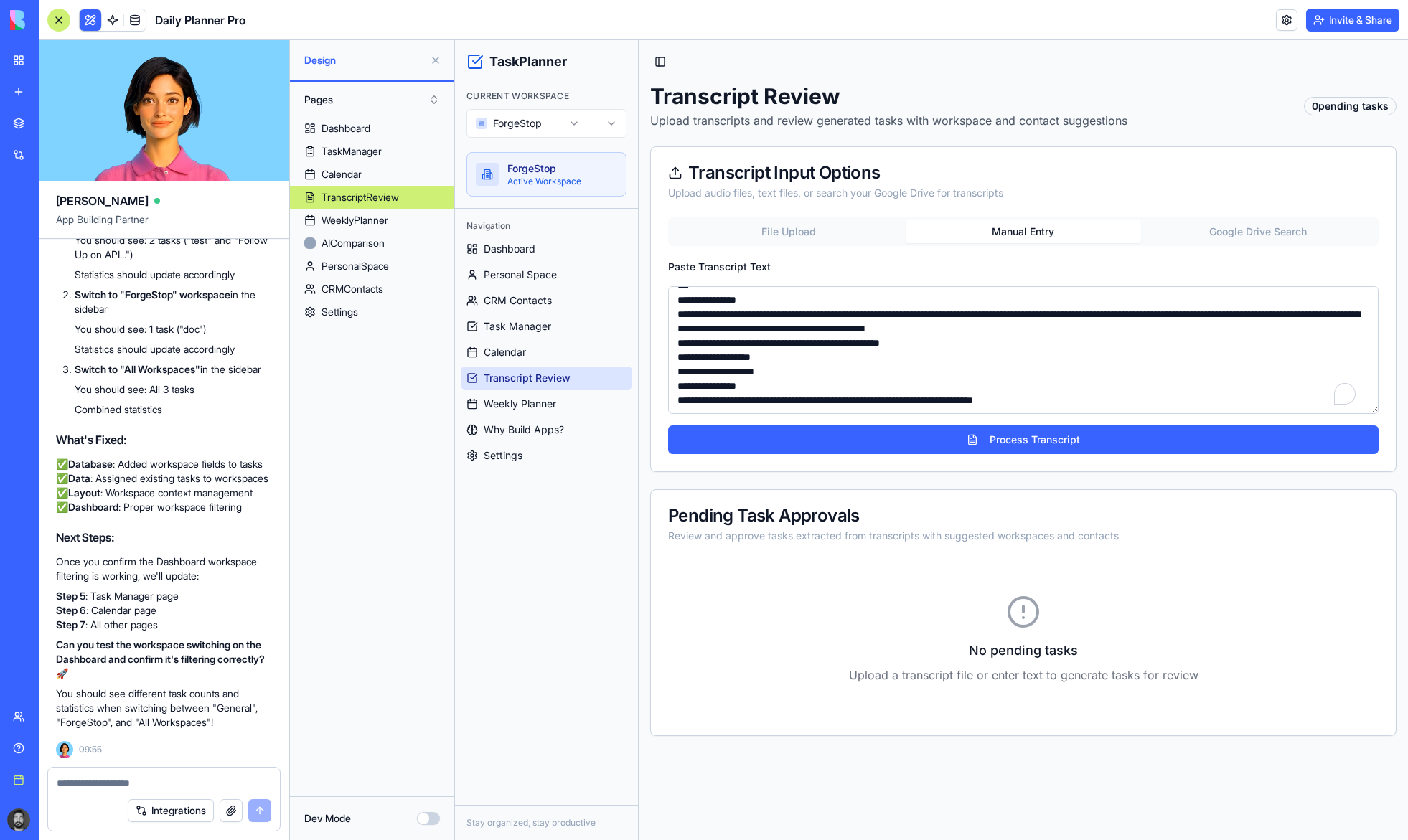
scroll to position [14868, 0]
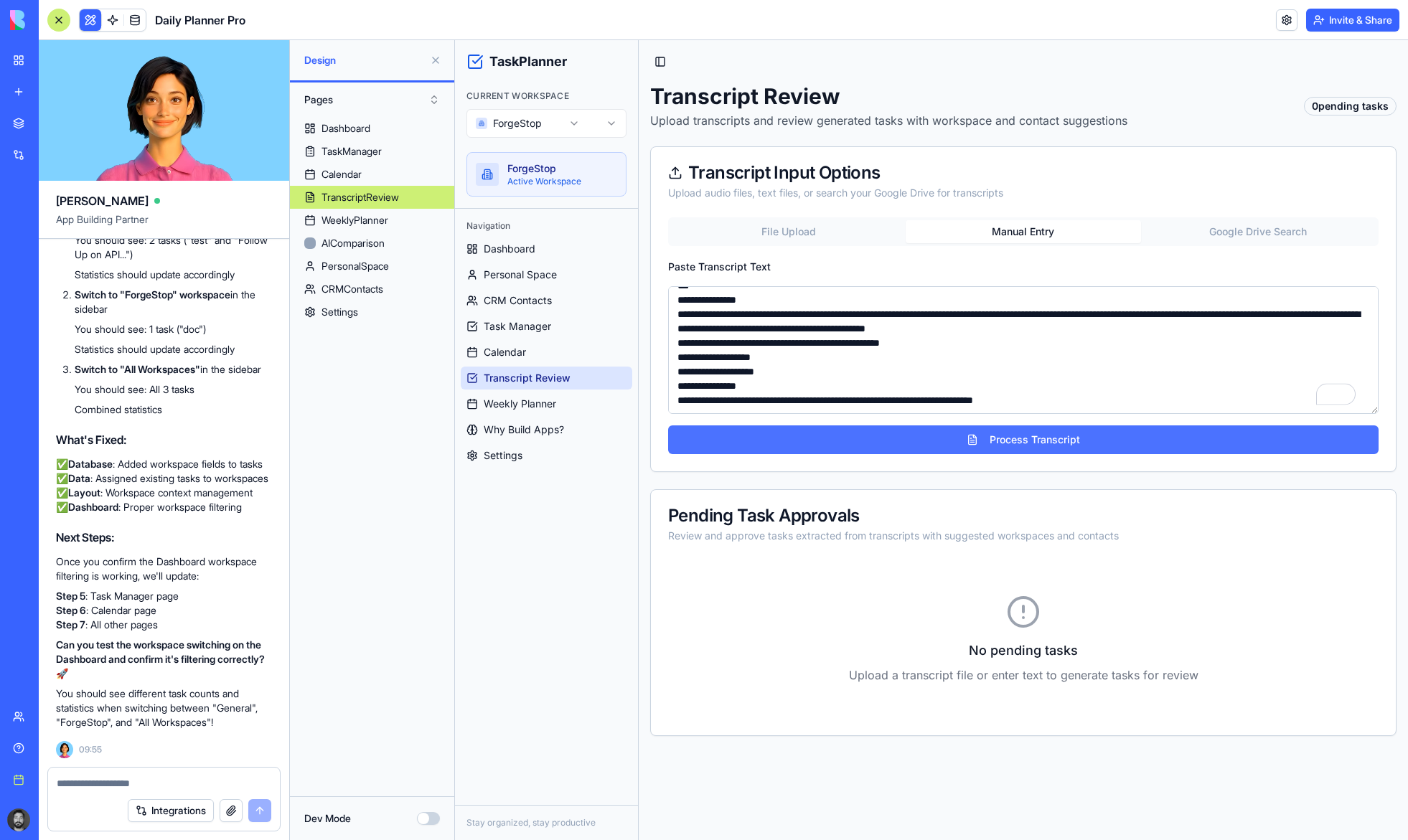
type textarea "**********"
click at [1034, 440] on button "Process Transcript" at bounding box center [1023, 440] width 710 height 29
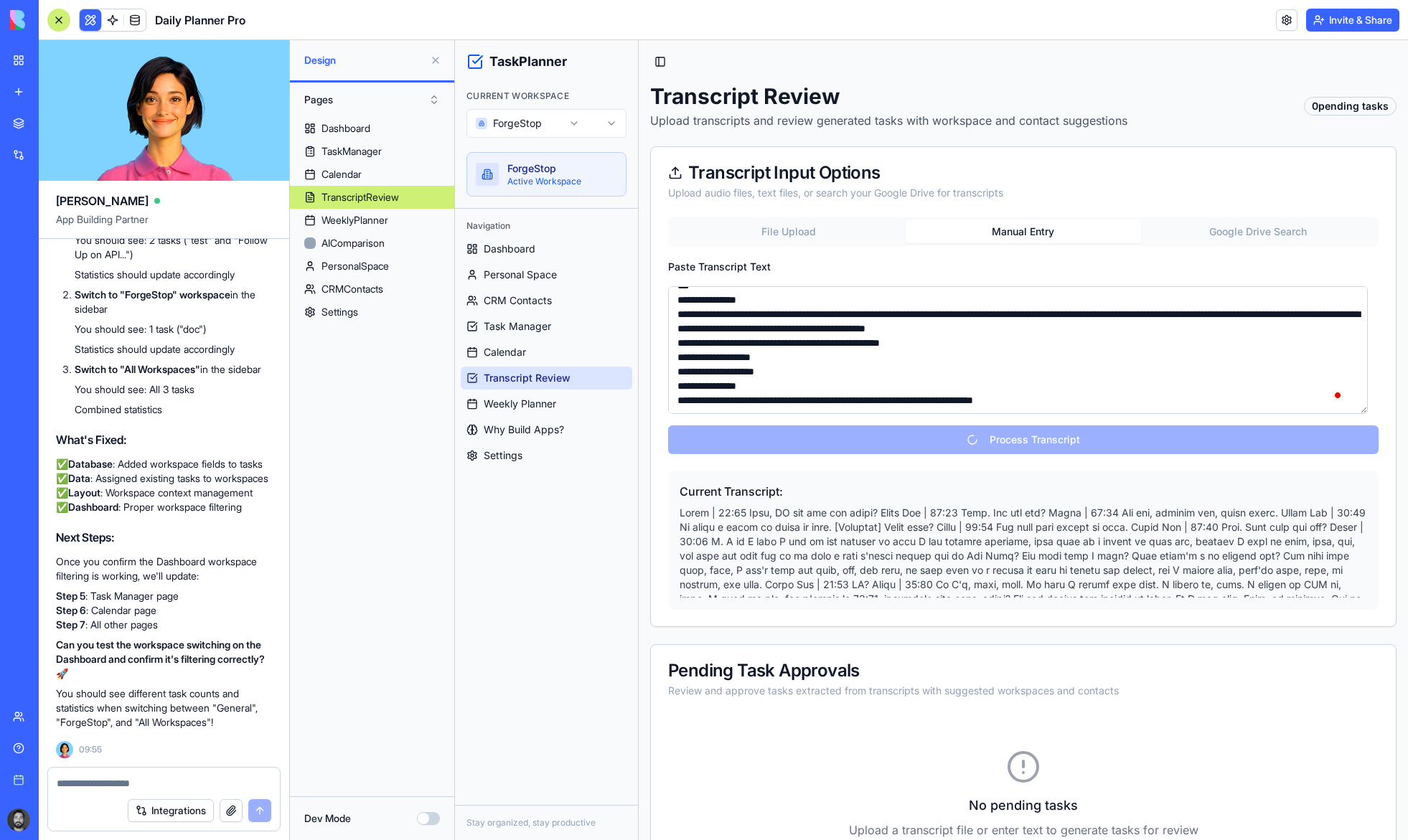
scroll to position [63, 0]
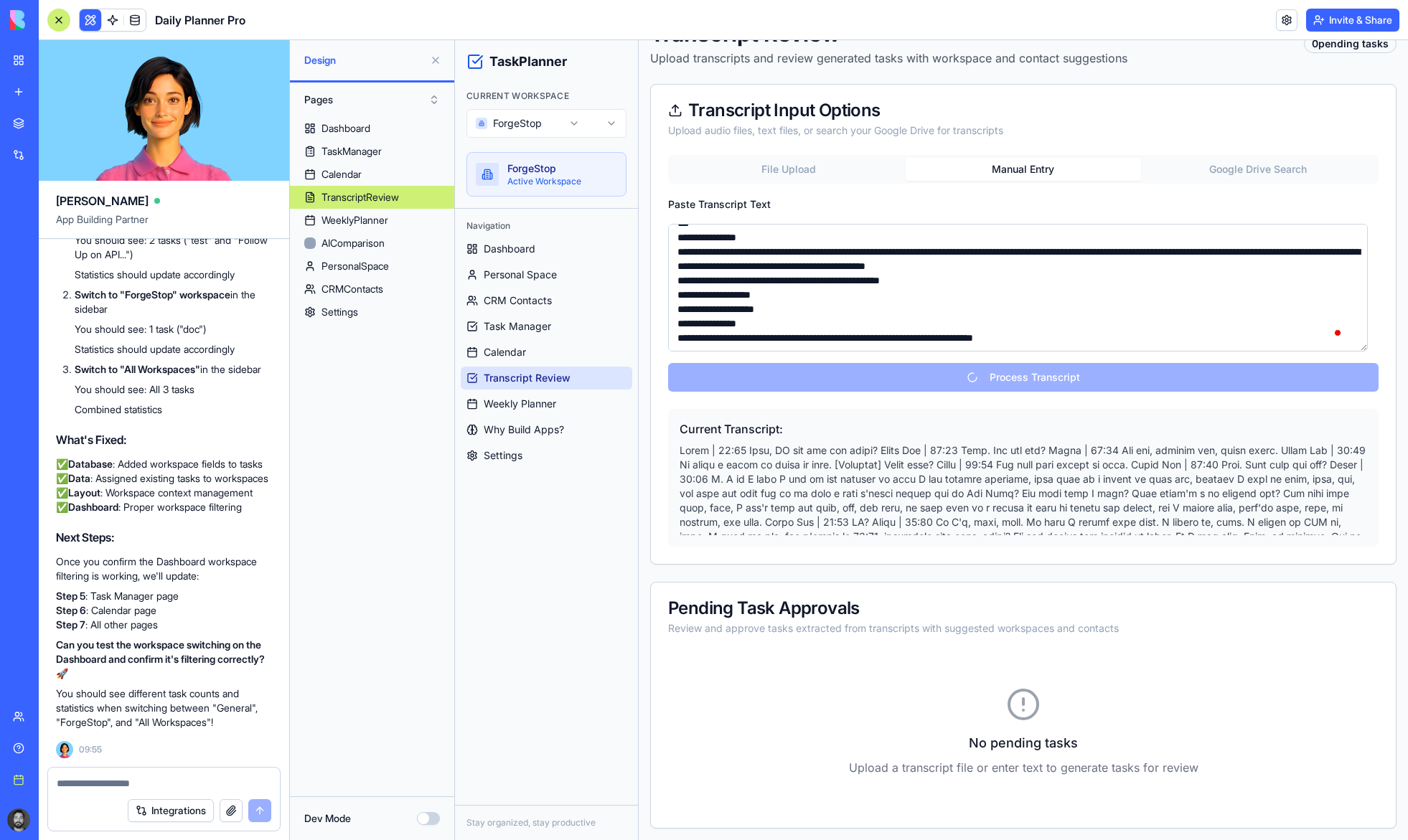
drag, startPoint x: 754, startPoint y: 610, endPoint x: 853, endPoint y: 610, distance: 99.0
click at [852, 610] on div "Pending Task Approvals" at bounding box center [1023, 608] width 710 height 17
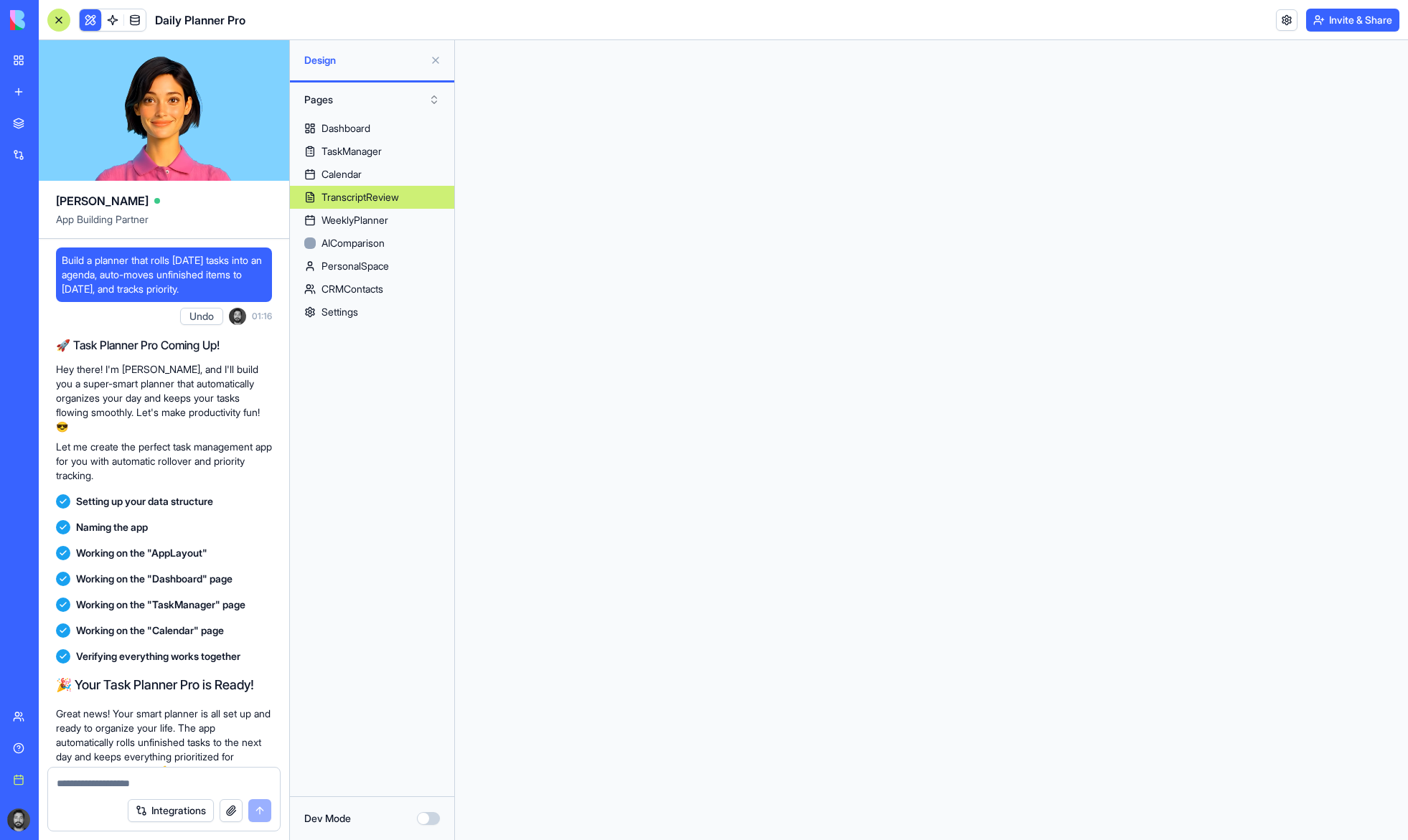
scroll to position [54258, 0]
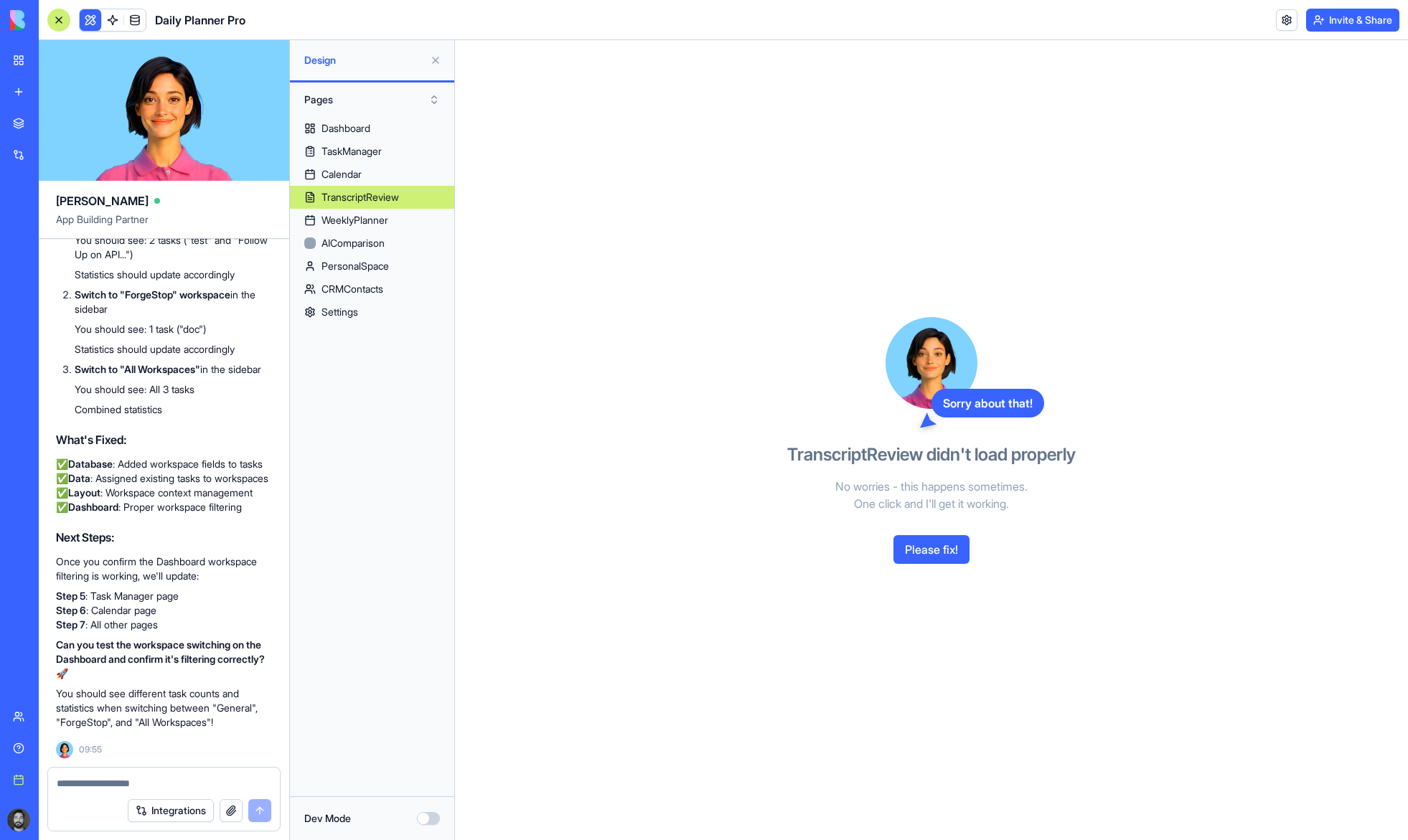
click at [1121, 267] on div "Sorry about that! TranscriptReview didn't load properly No worries - this happe…" at bounding box center [931, 440] width 953 height 800
click at [944, 554] on button "Please fix!" at bounding box center [931, 549] width 76 height 29
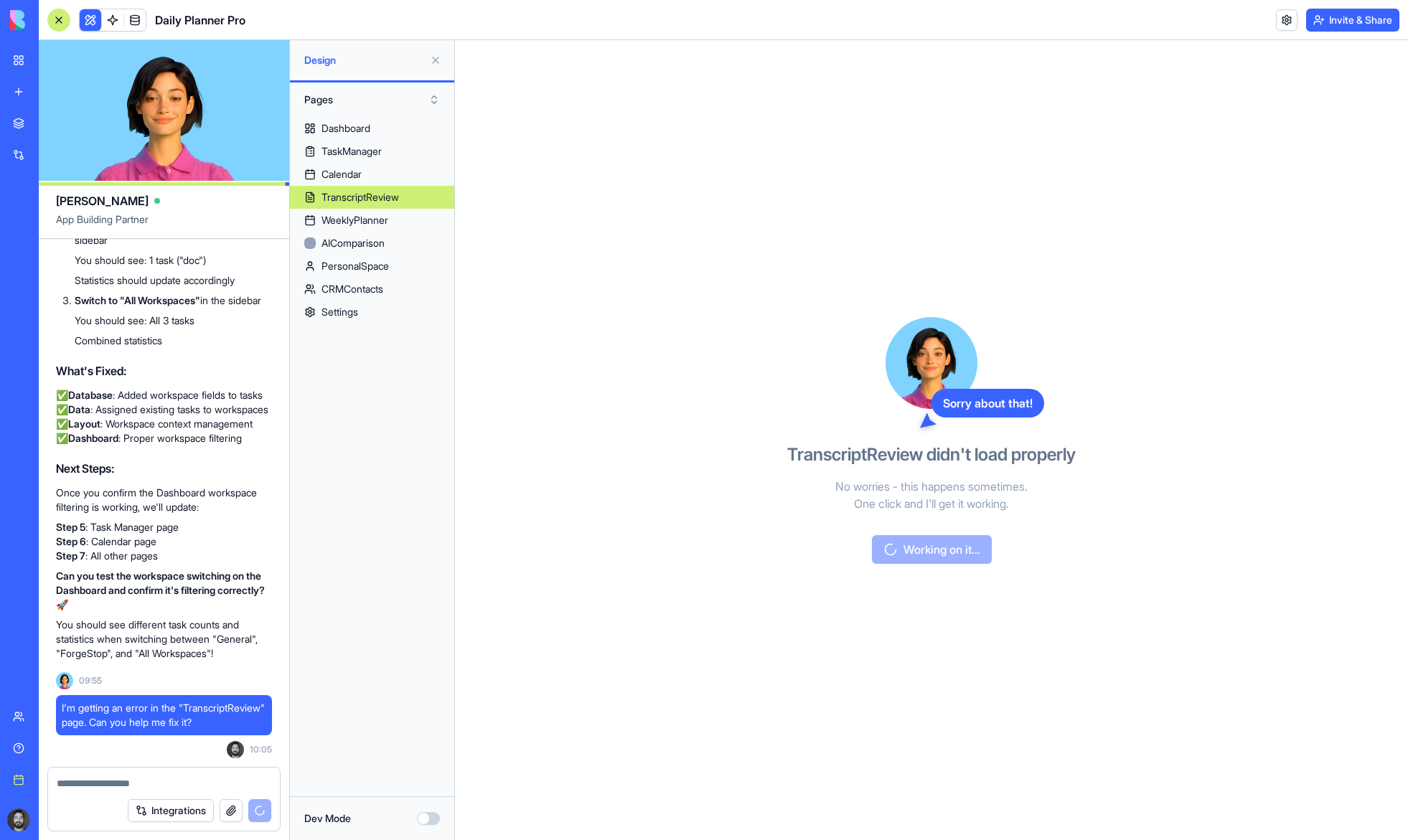
scroll to position [53897, 0]
click at [1270, 215] on div "Sorry about that! TranscriptReview didn't load properly No worries - this happe…" at bounding box center [931, 440] width 953 height 800
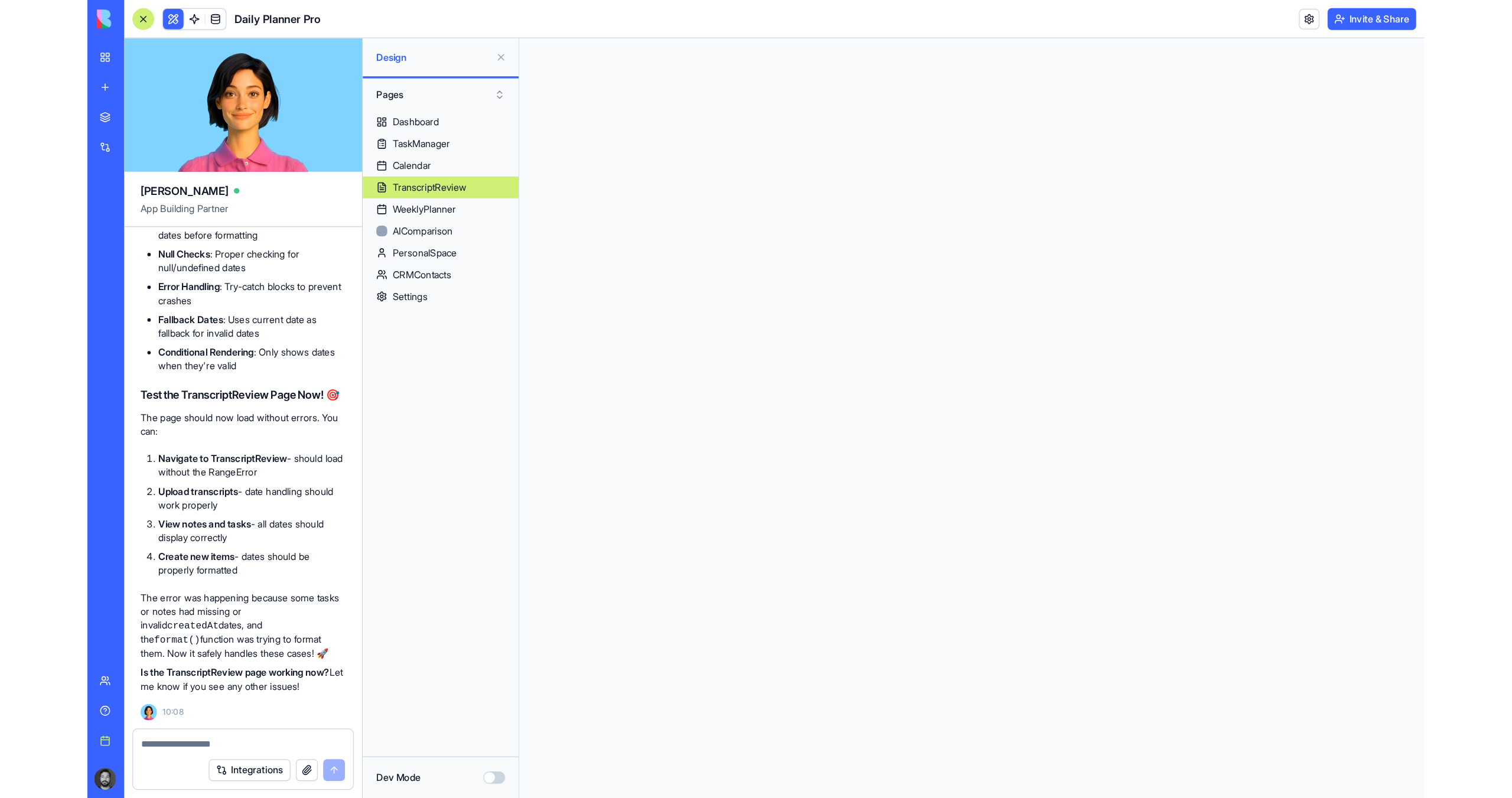
scroll to position [45476, 0]
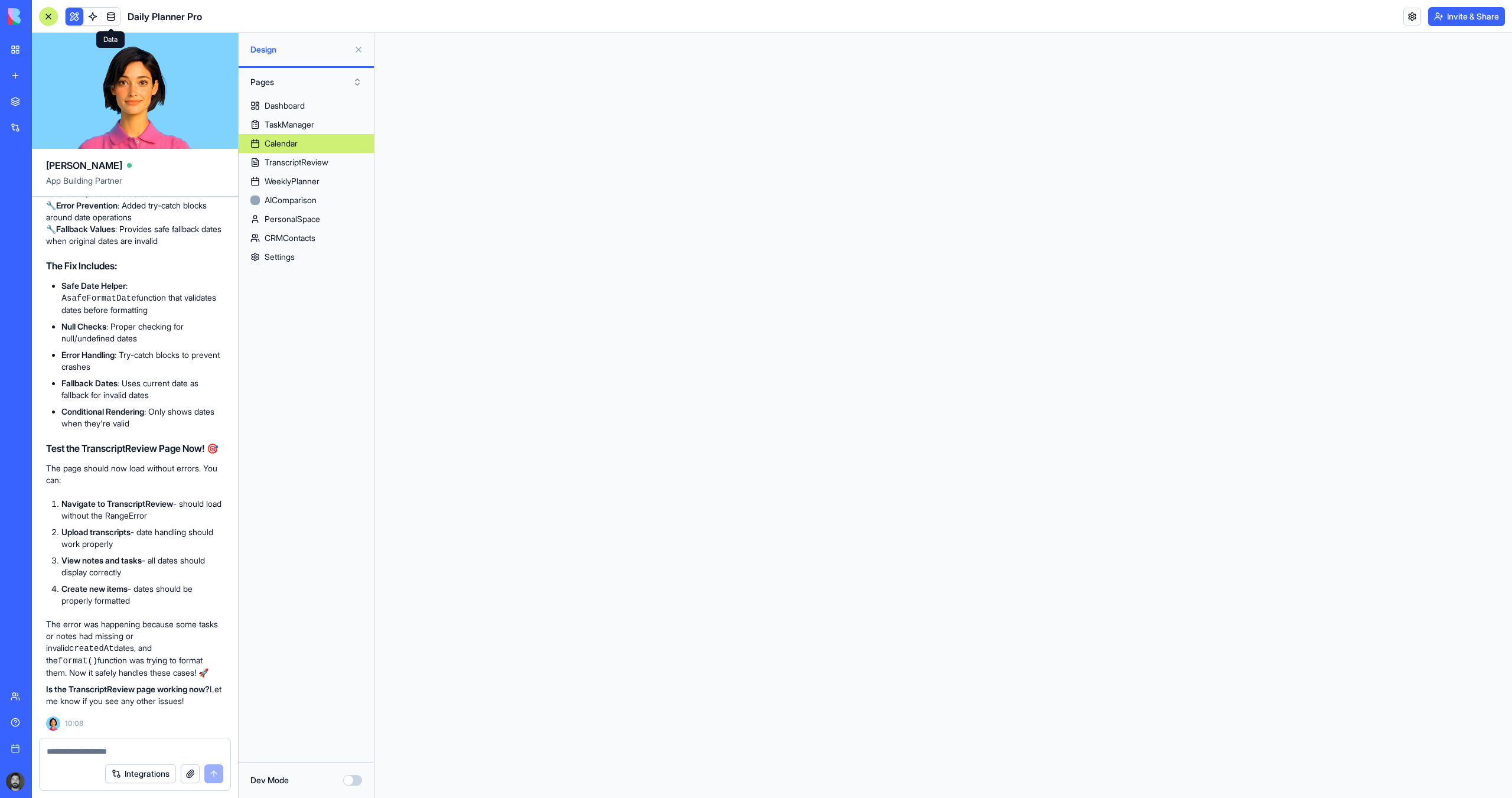
click at [118, 17] on link at bounding box center [111, 16] width 17 height 17
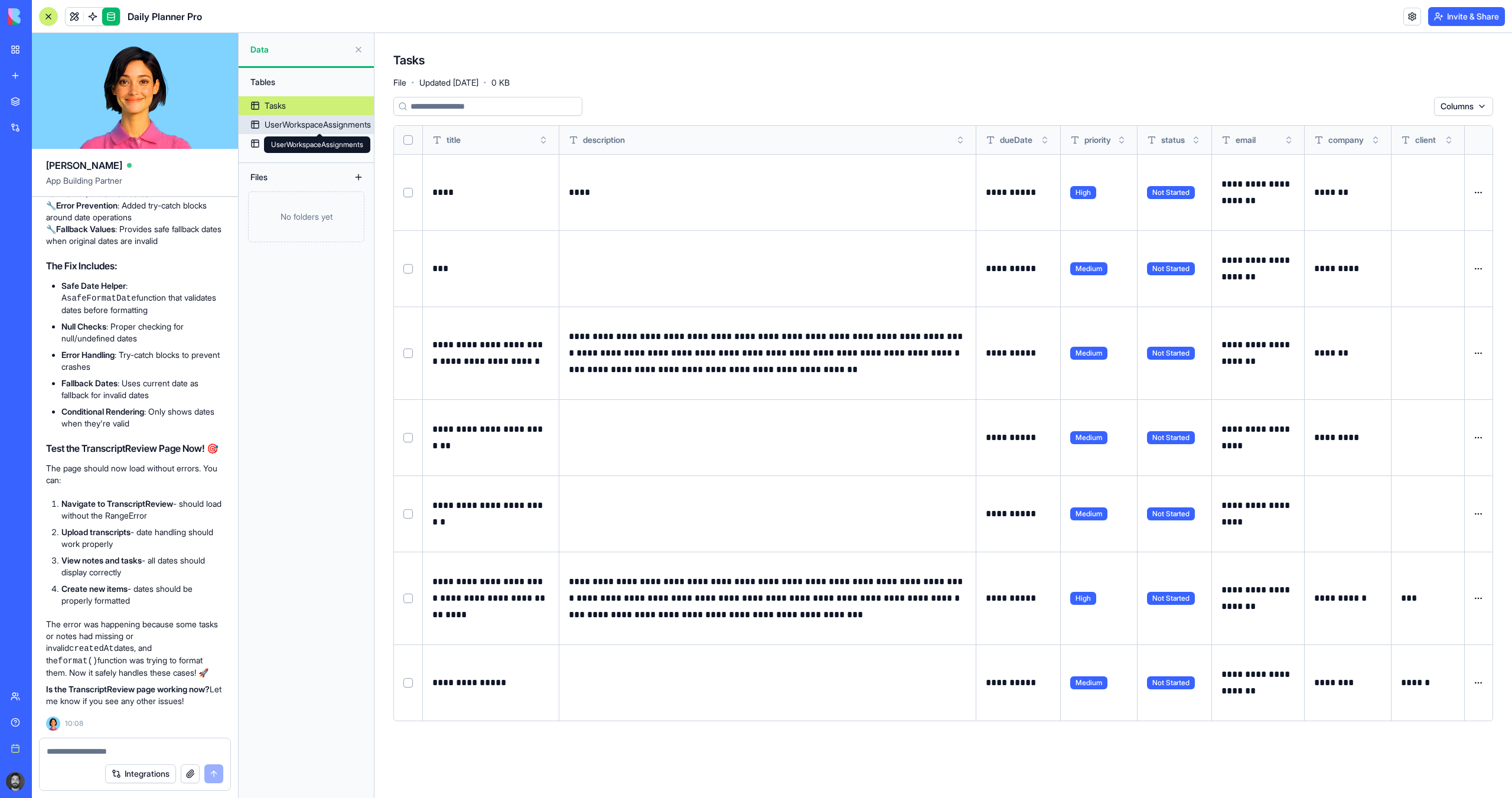
click at [309, 124] on div "UserWorkspaceAssignments" at bounding box center [317, 124] width 106 height 12
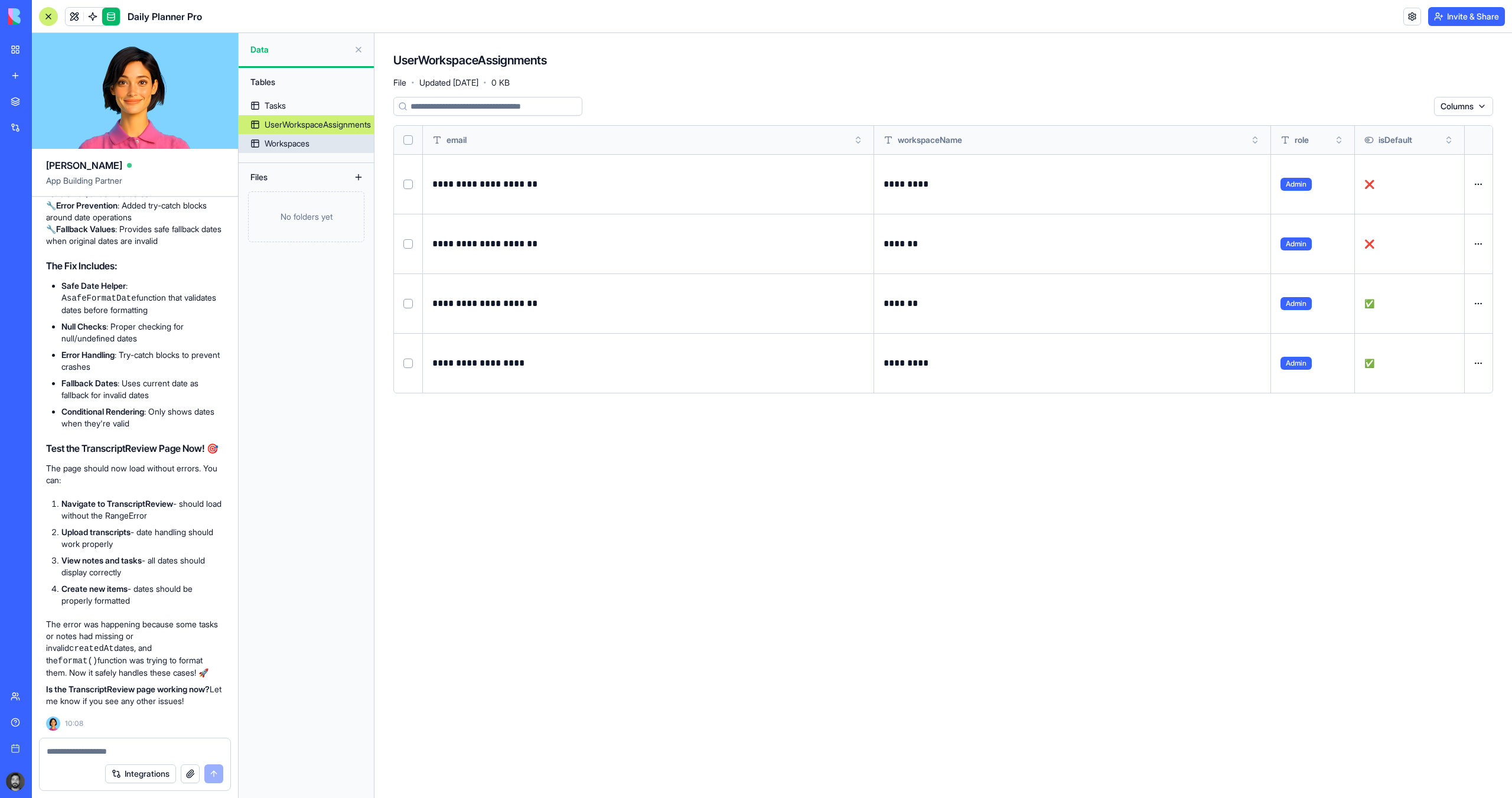
click at [299, 145] on div "Workspaces" at bounding box center [287, 143] width 45 height 12
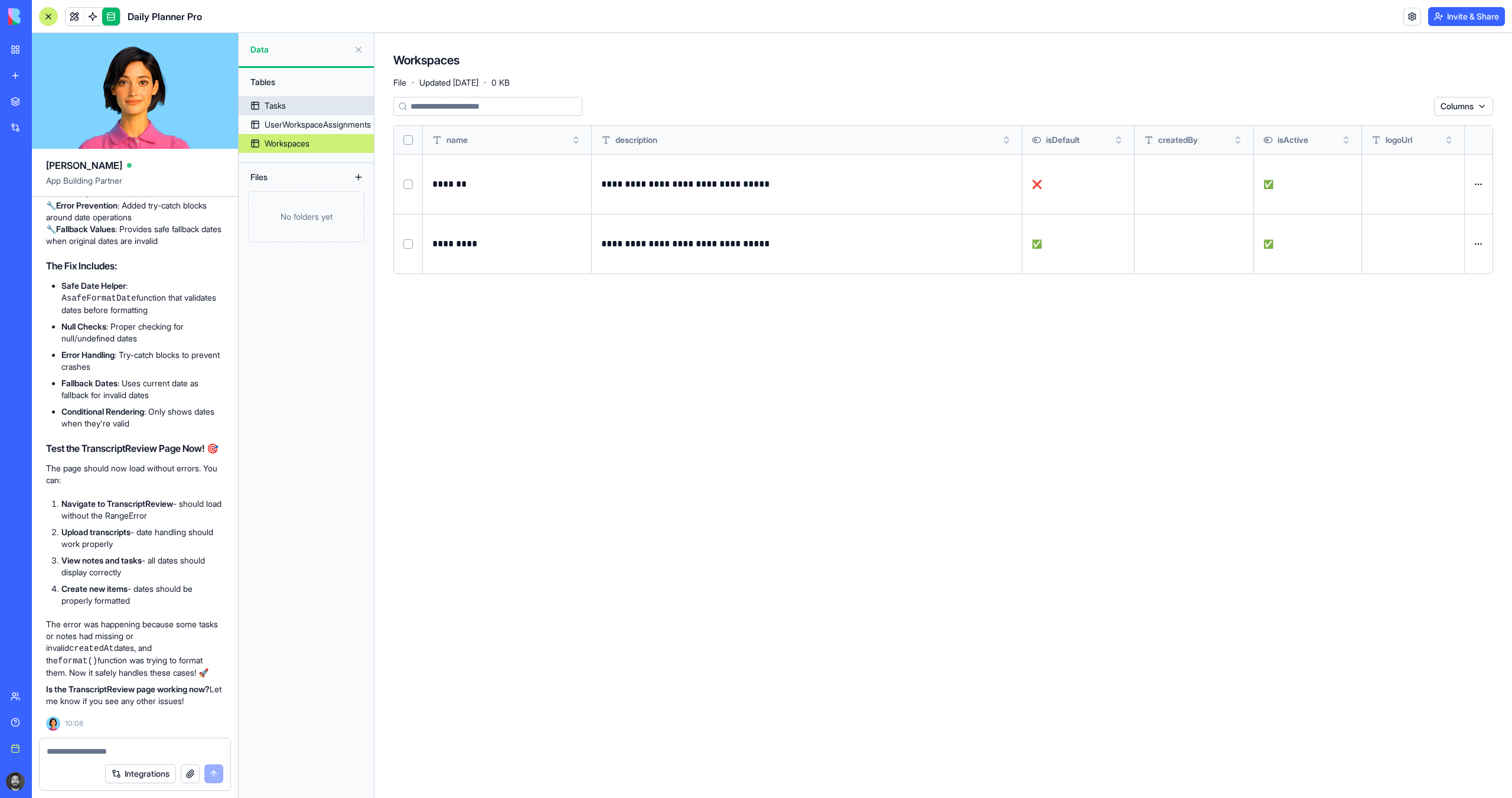
click at [279, 108] on div "Tasks" at bounding box center [275, 105] width 21 height 12
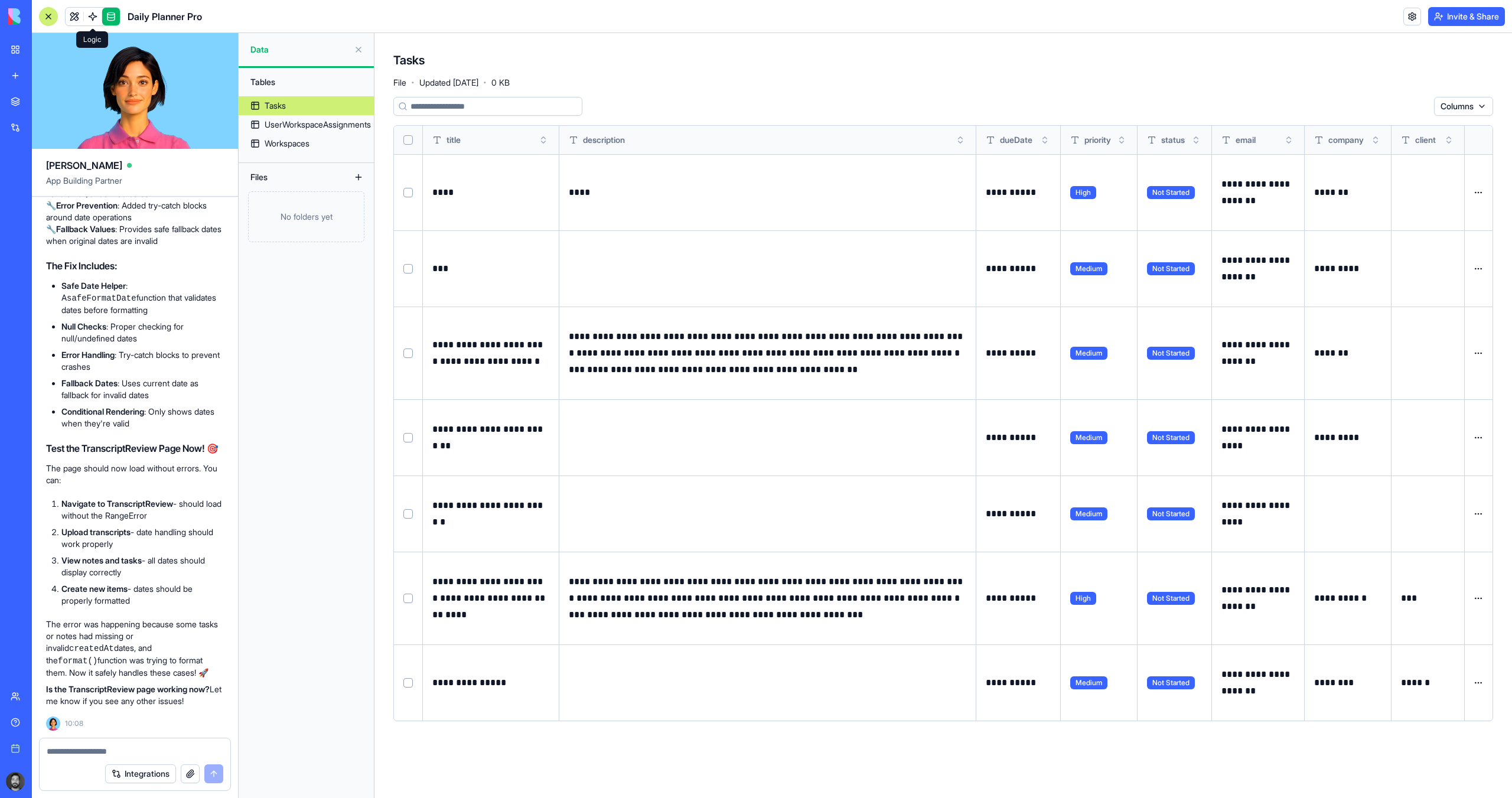
click at [91, 17] on link at bounding box center [93, 16] width 17 height 17
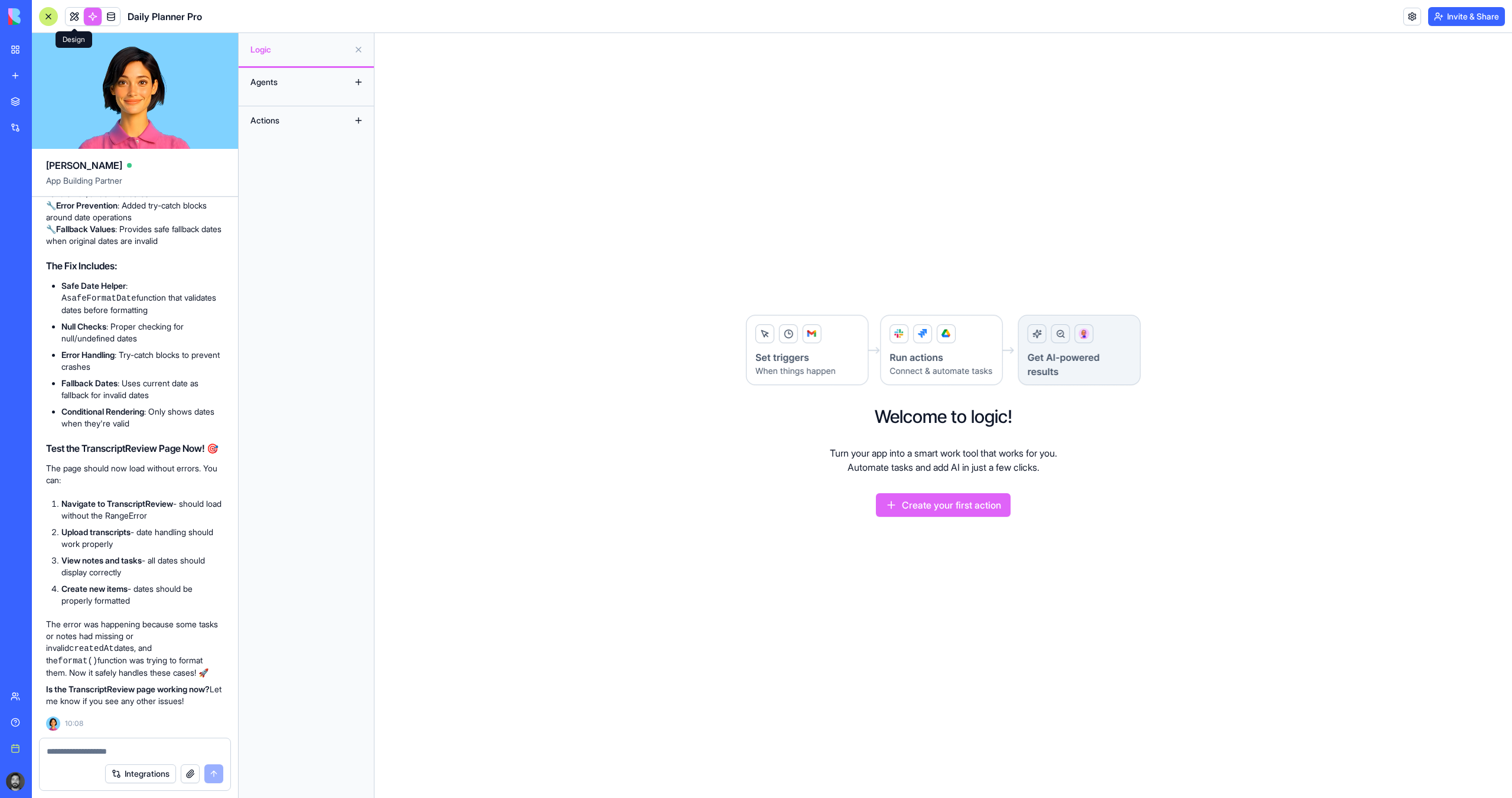
click at [68, 14] on link at bounding box center [74, 16] width 17 height 17
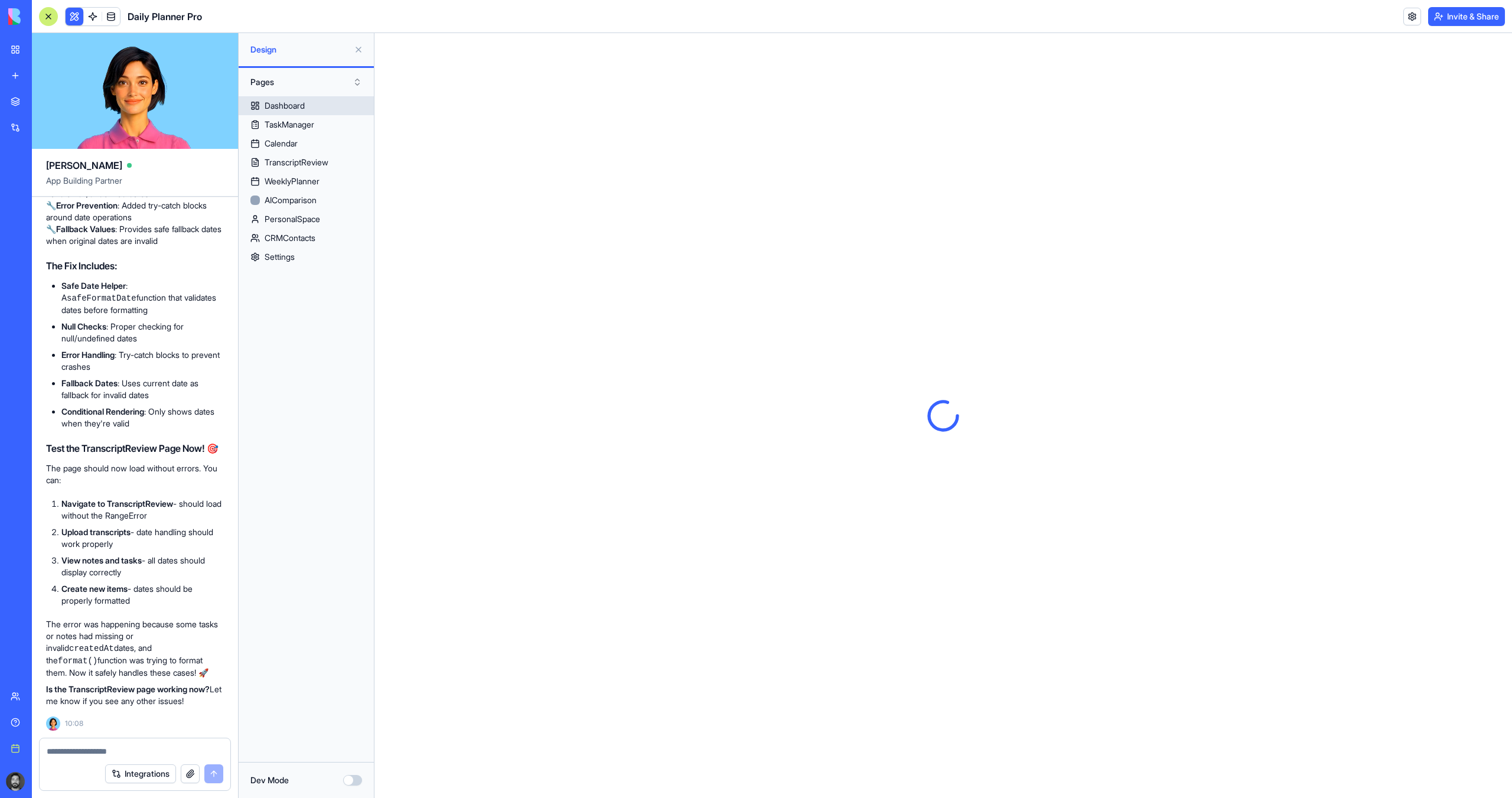
click at [321, 103] on link "Dashboard" at bounding box center [306, 106] width 135 height 19
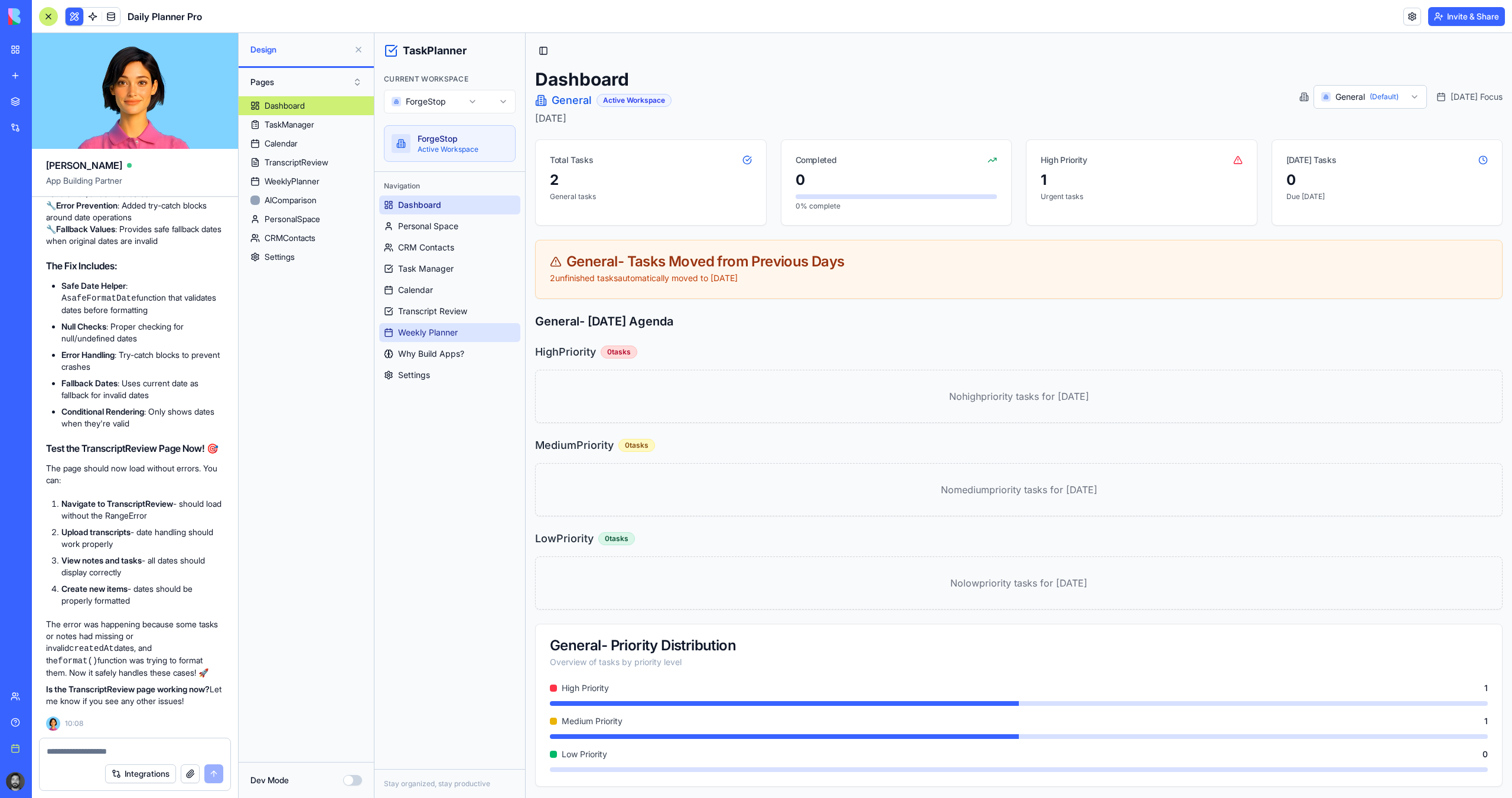
click at [440, 332] on span "Weekly Planner" at bounding box center [428, 332] width 60 height 12
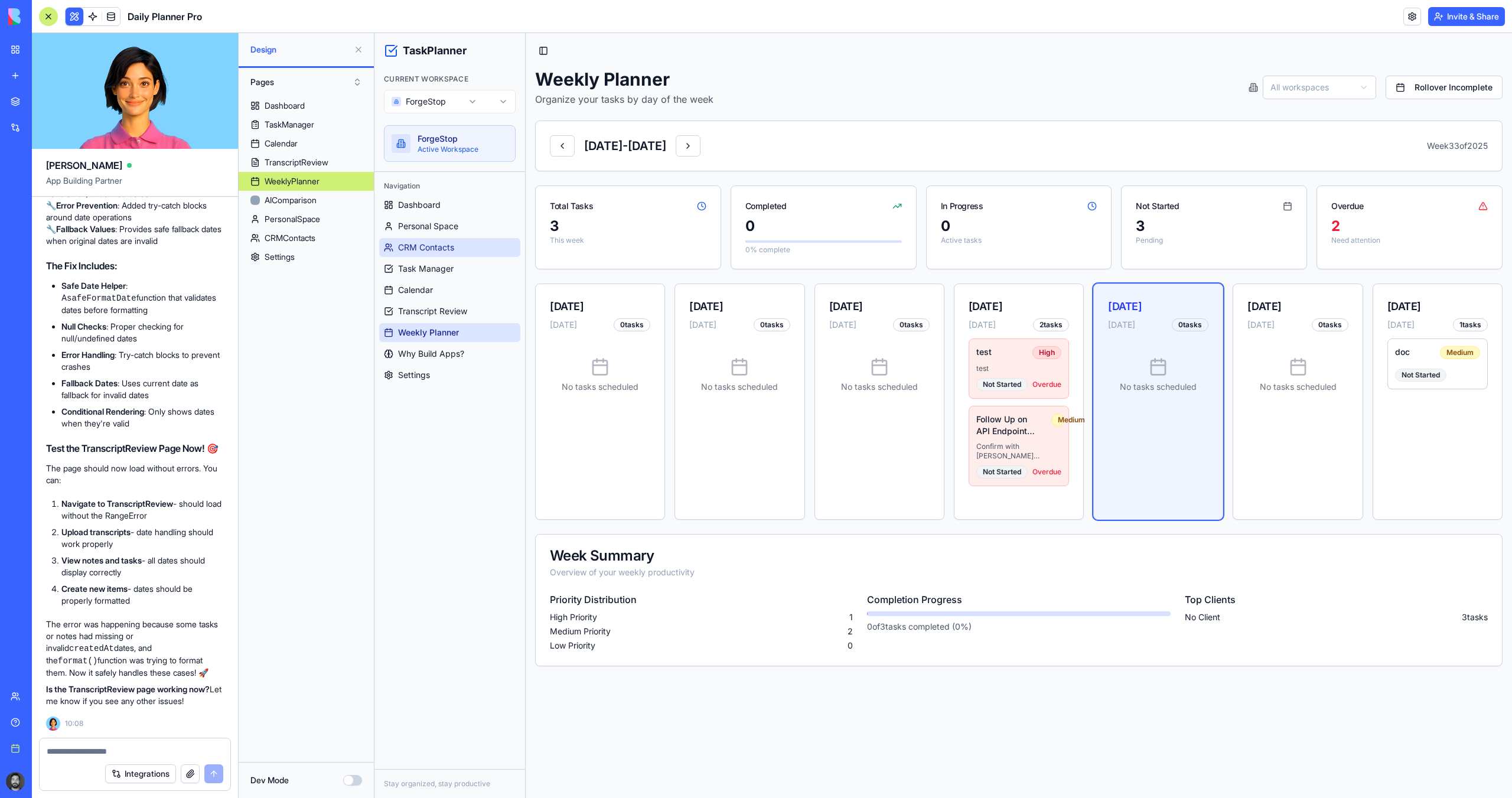
click at [453, 249] on span "CRM Contacts" at bounding box center [426, 247] width 56 height 12
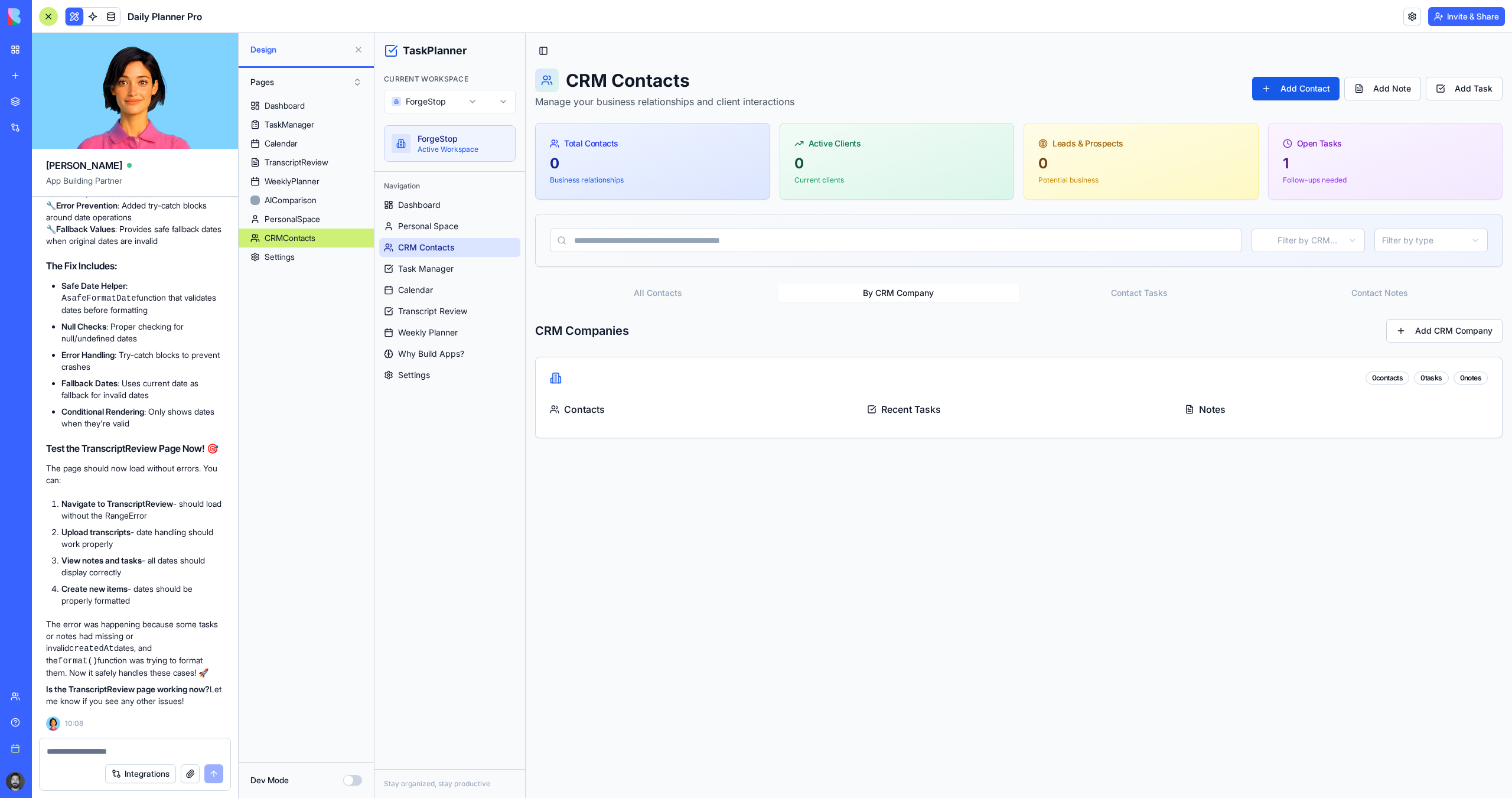
click at [881, 294] on button "By CRM Company" at bounding box center [898, 293] width 241 height 19
click at [708, 292] on button "All Contacts" at bounding box center [657, 293] width 241 height 19
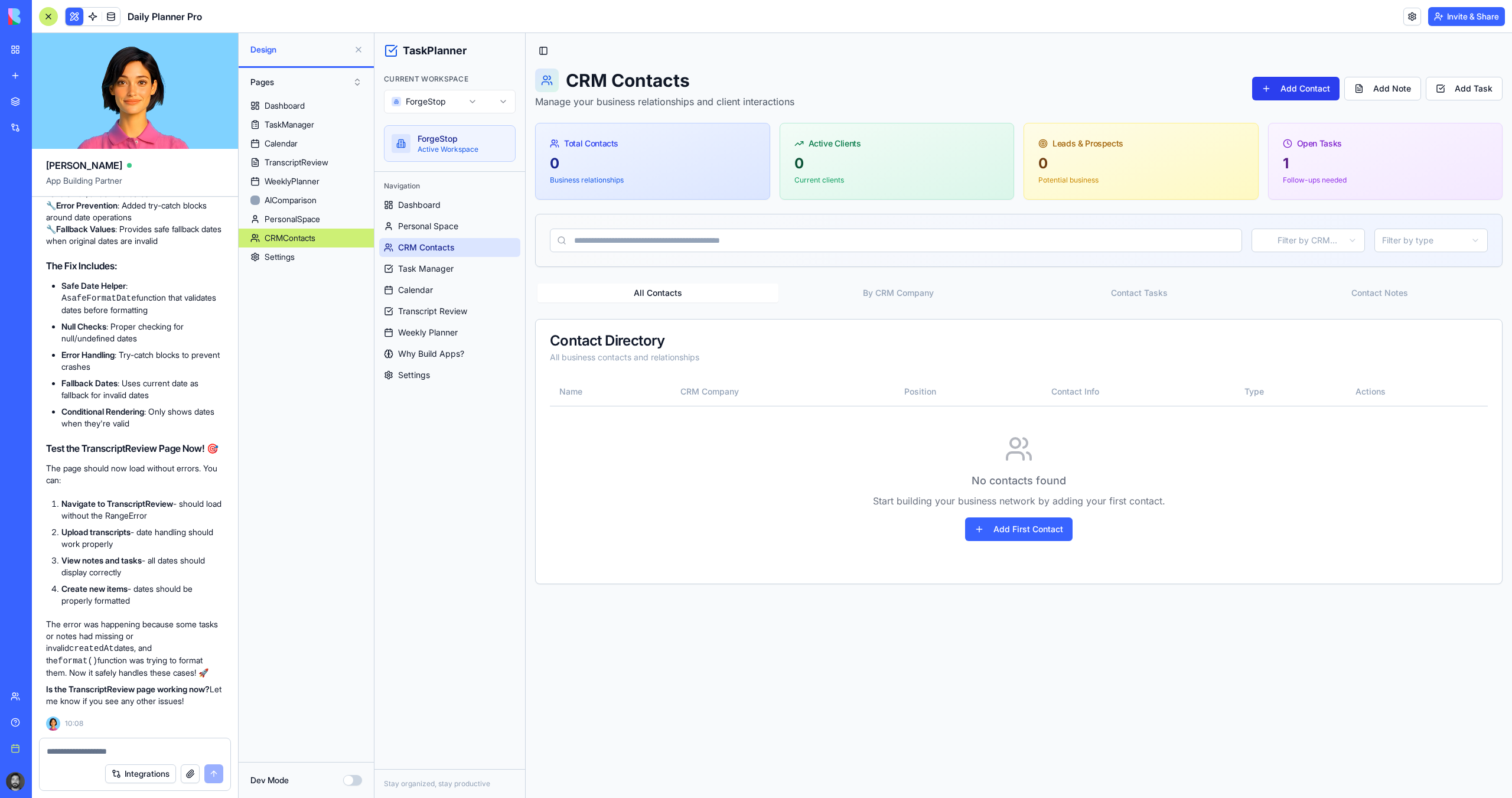
click at [1158, 86] on button "Add Contact" at bounding box center [1296, 88] width 88 height 24
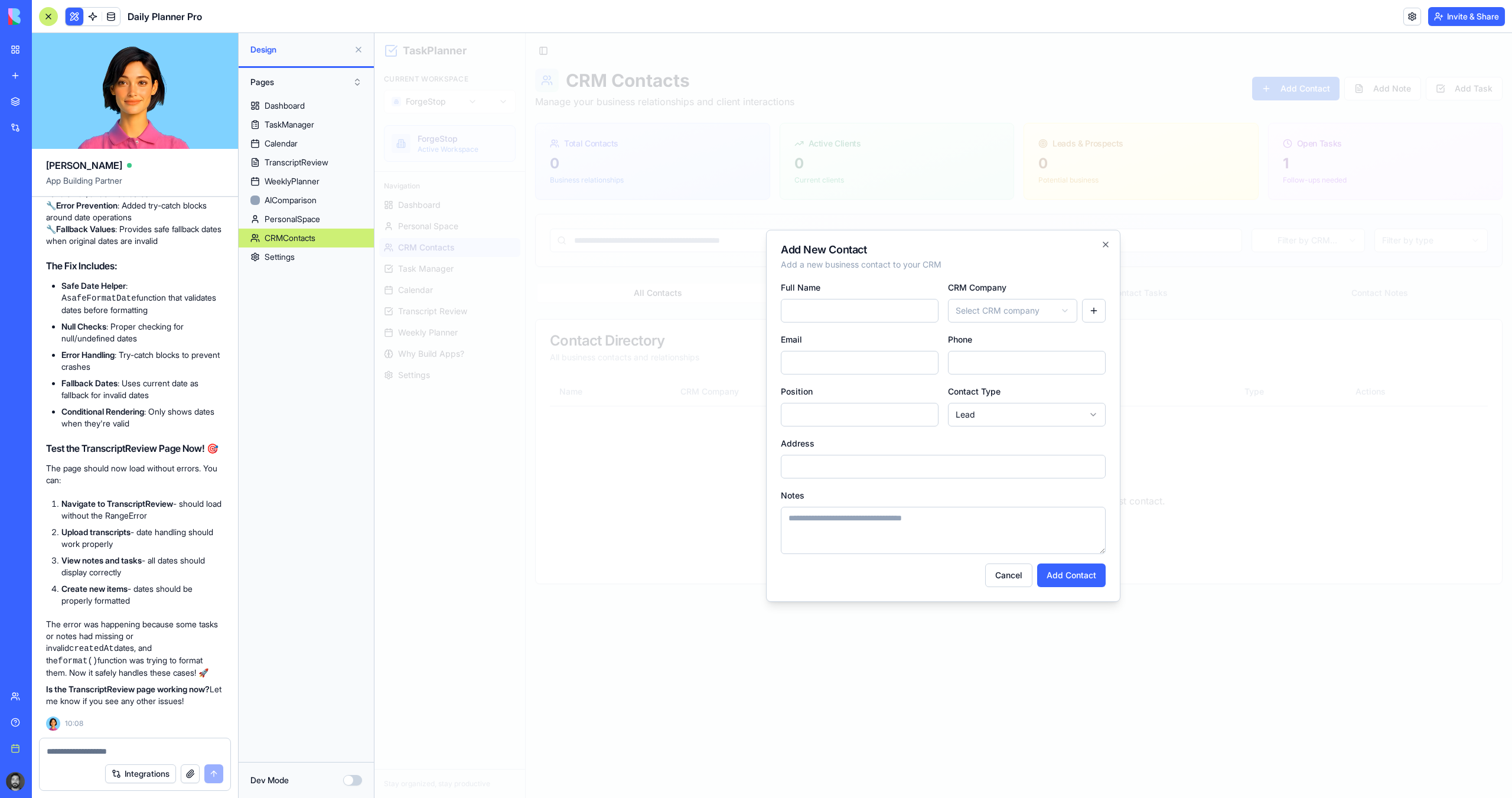
click at [1015, 306] on body "TaskPlanner Current Workspace ForgeStop ForgeStop Active Workspace Navigation D…" at bounding box center [943, 415] width 1138 height 765
click at [896, 308] on body "TaskPlanner Current Workspace ForgeStop ForgeStop Active Workspace Navigation D…" at bounding box center [943, 415] width 1138 height 765
click at [875, 318] on input "Full Name" at bounding box center [860, 310] width 158 height 24
type input "***"
click at [1107, 244] on icon "button" at bounding box center [1105, 244] width 9 height 9
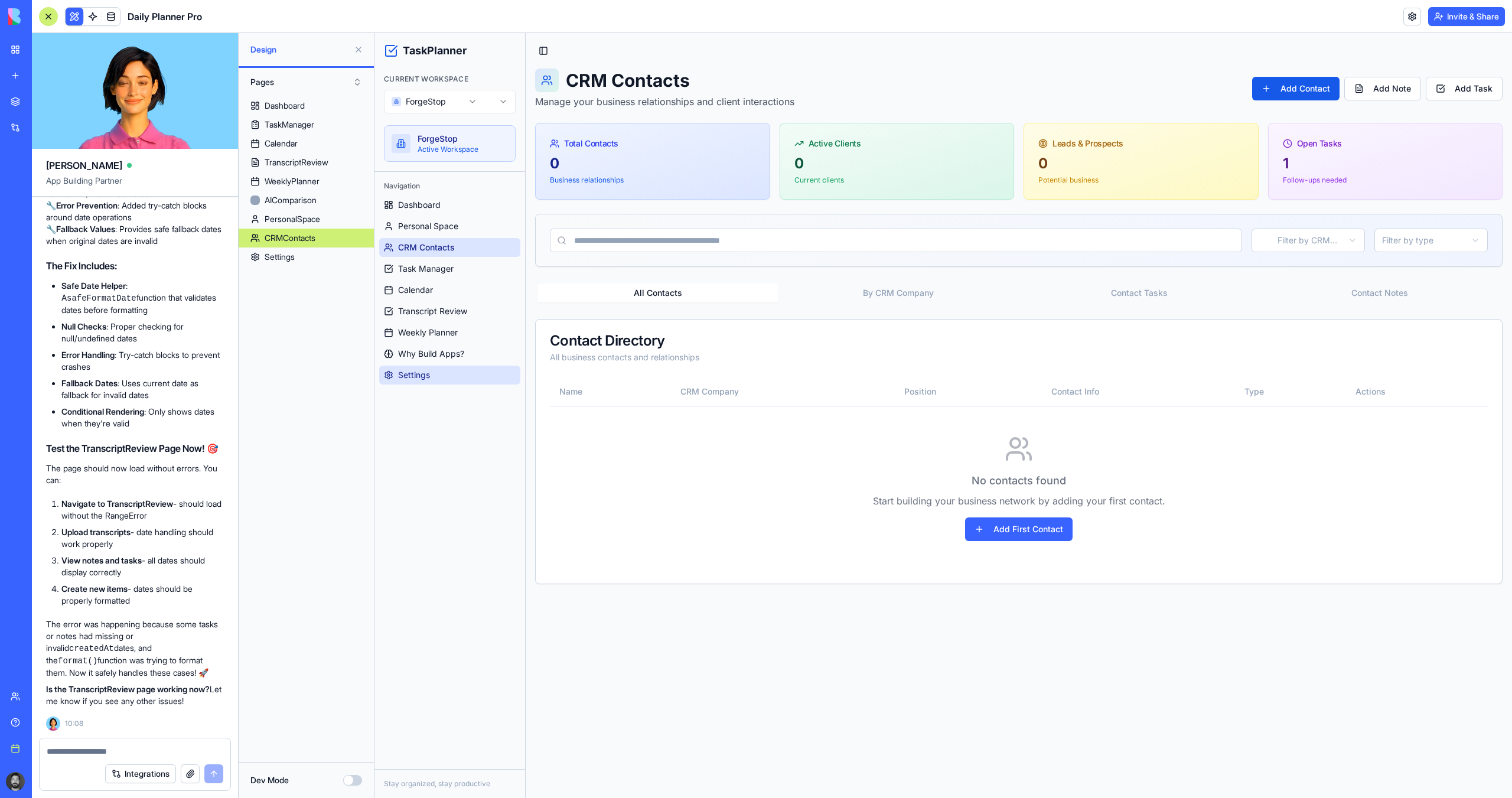
click at [424, 379] on span "Settings" at bounding box center [414, 374] width 32 height 12
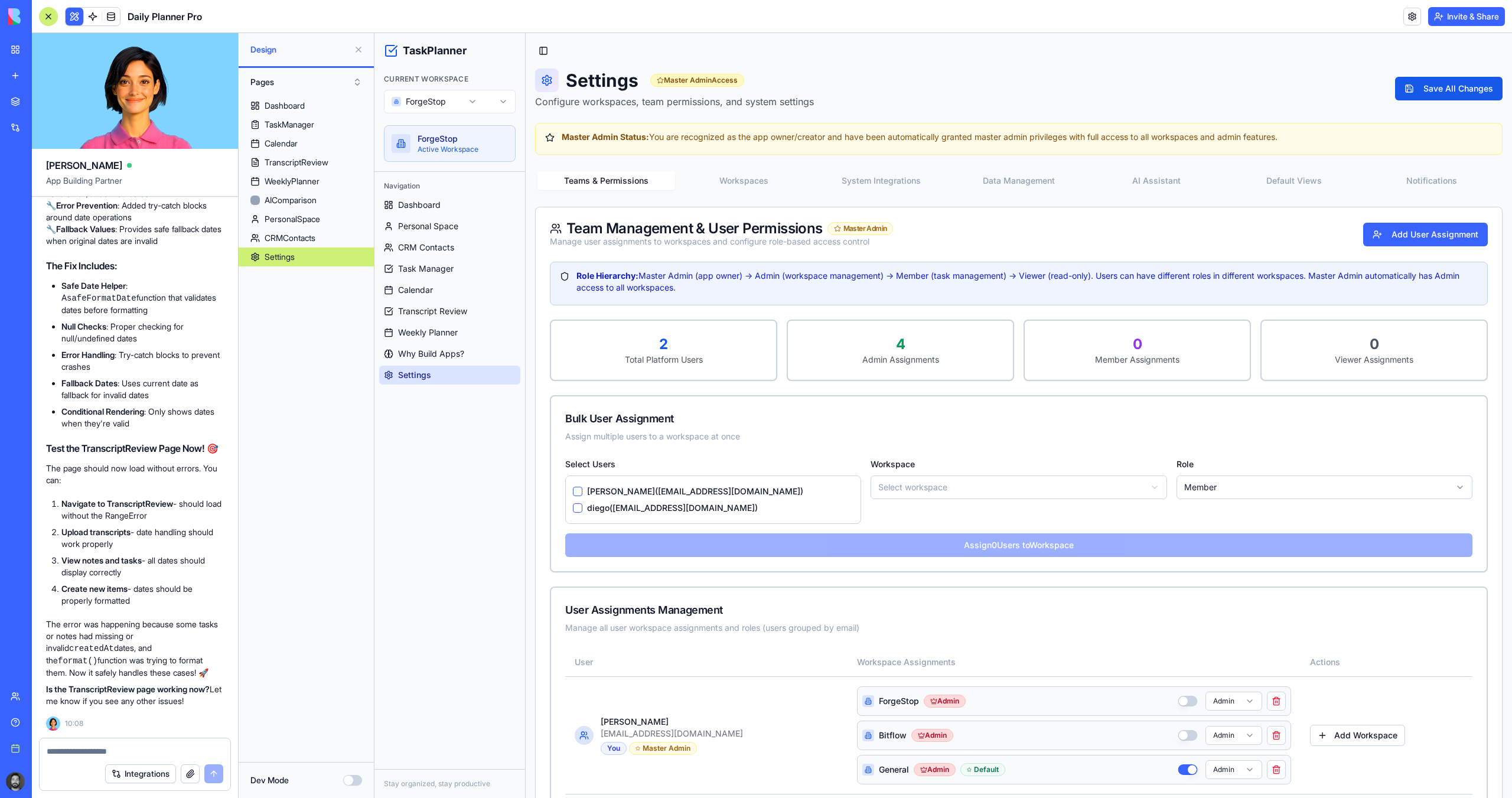
click at [910, 177] on button "System Integrations" at bounding box center [881, 180] width 137 height 19
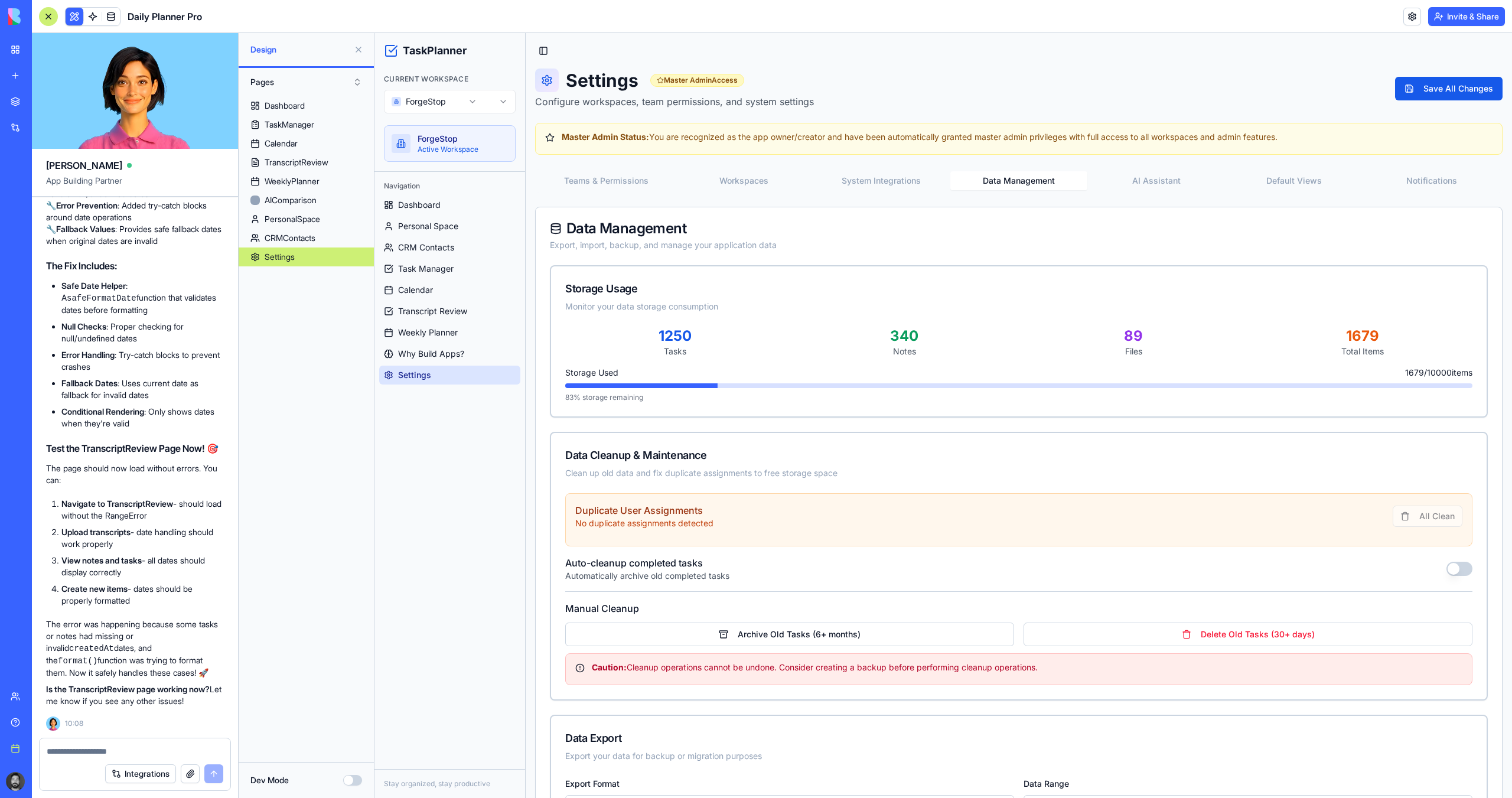
click at [1015, 181] on button "Data Management" at bounding box center [1019, 180] width 137 height 19
click at [1125, 175] on button "AI Assistant" at bounding box center [1156, 180] width 137 height 19
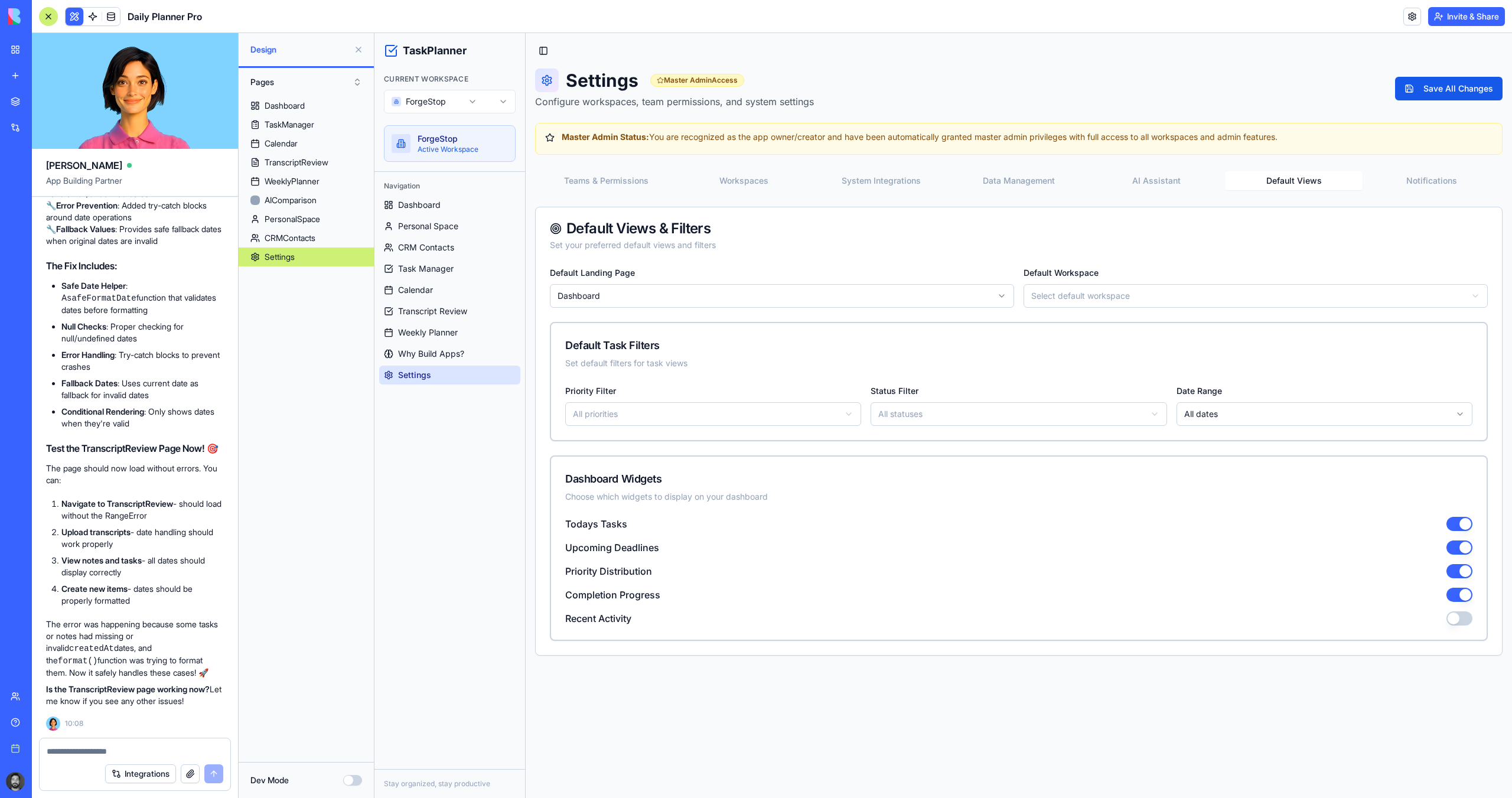
click at [1158, 119] on div "Settings Master Admin Access Configure workspaces, team permissions, and system…" at bounding box center [1018, 362] width 967 height 587
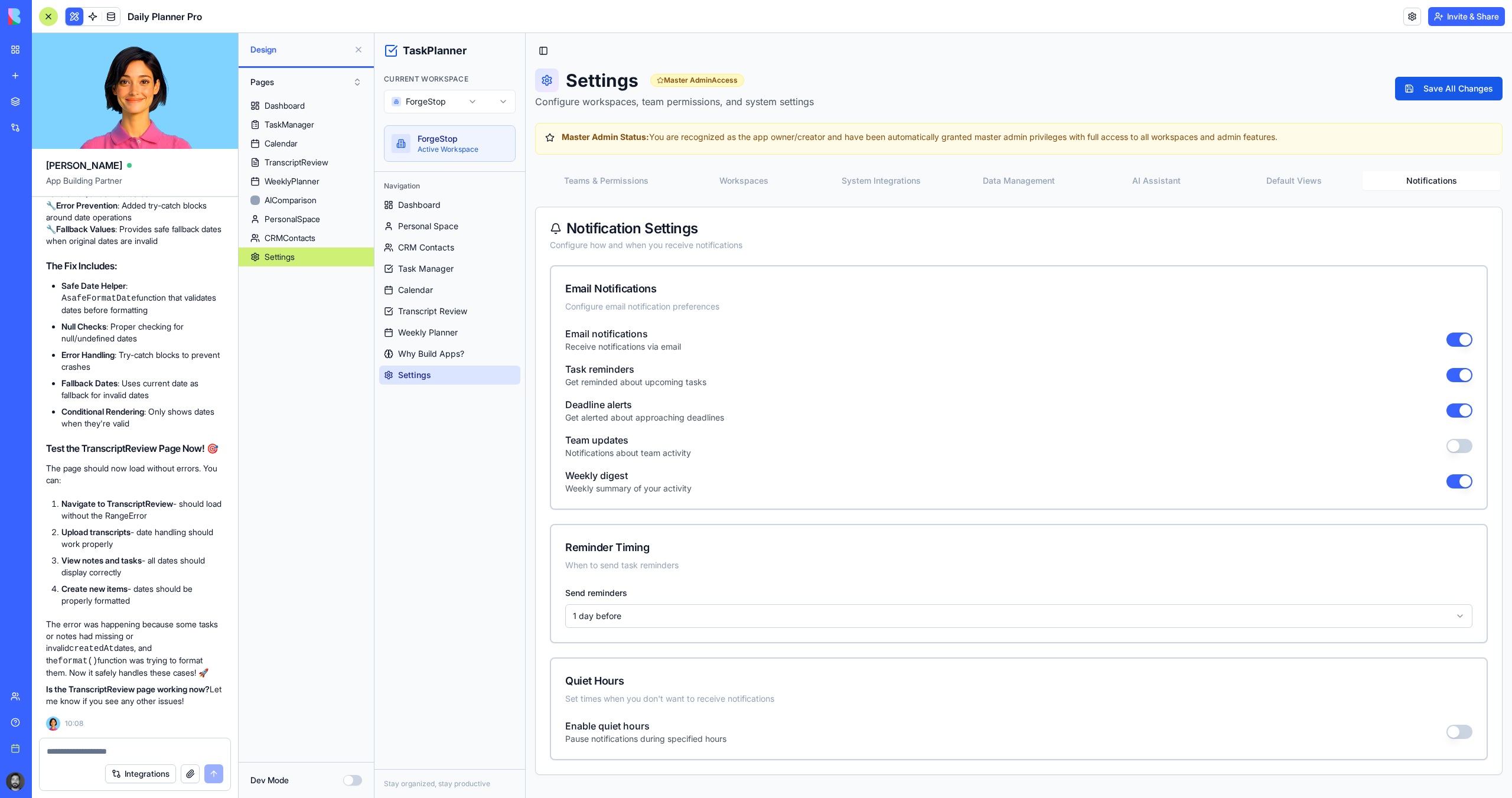
click at [1158, 173] on button "Notifications" at bounding box center [1431, 180] width 137 height 19
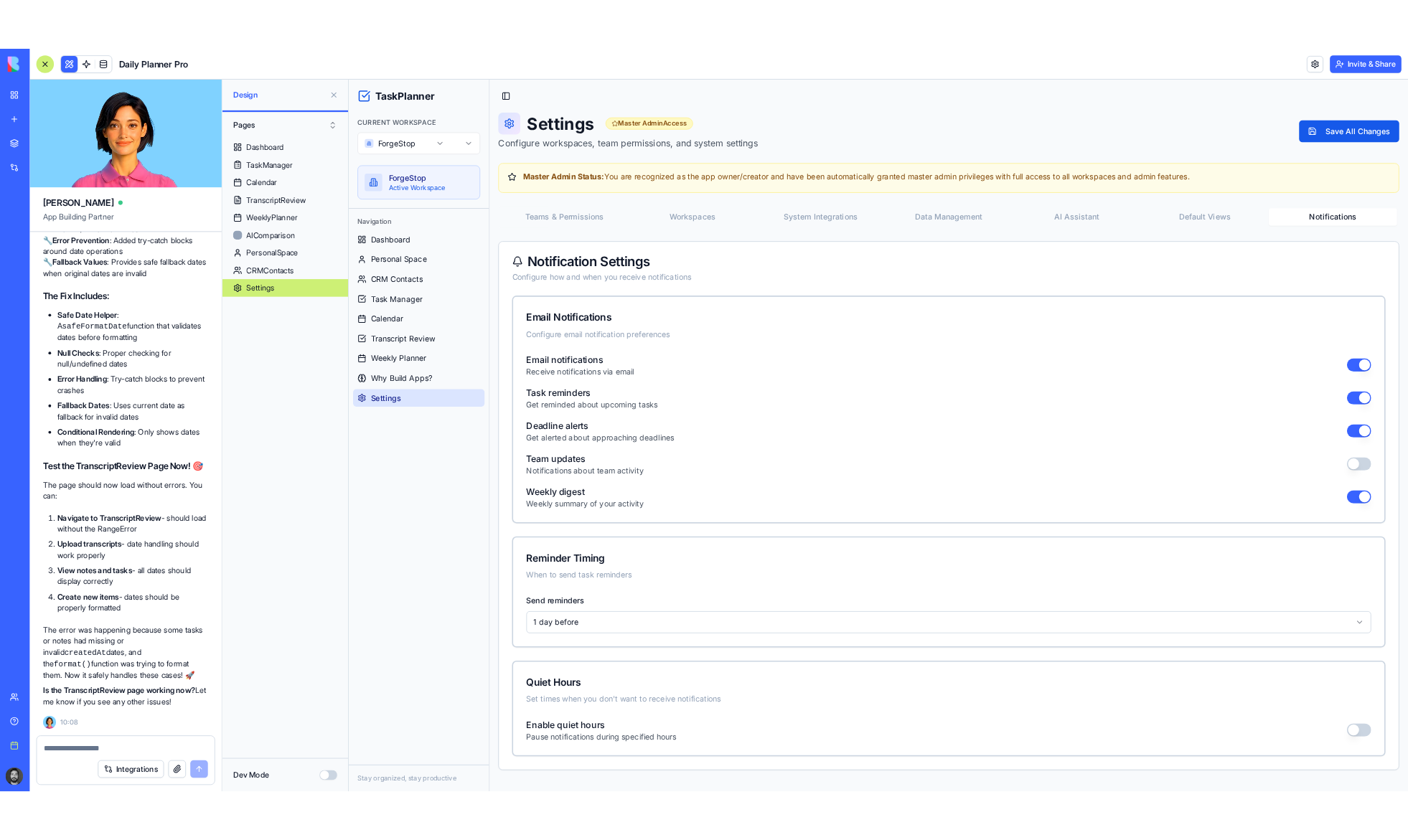
scroll to position [55360, 0]
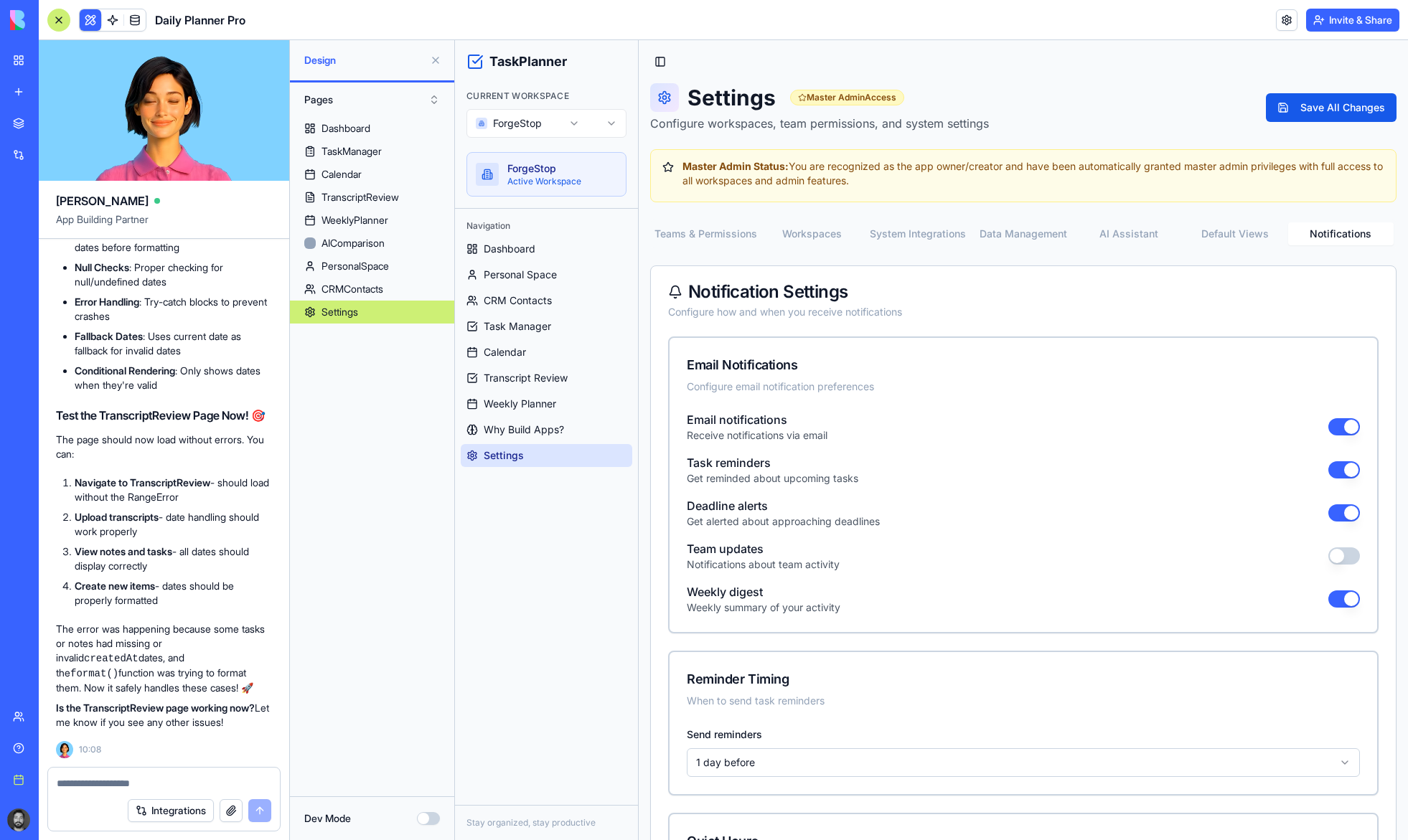
click at [1174, 307] on div "Configure how and when you receive notifications" at bounding box center [1023, 312] width 710 height 14
click at [1172, 79] on div "Toggle Sidebar Settings Master Admin Access Configure workspaces, team permissi…" at bounding box center [1023, 503] width 769 height 927
